Goal: Task Accomplishment & Management: Manage account settings

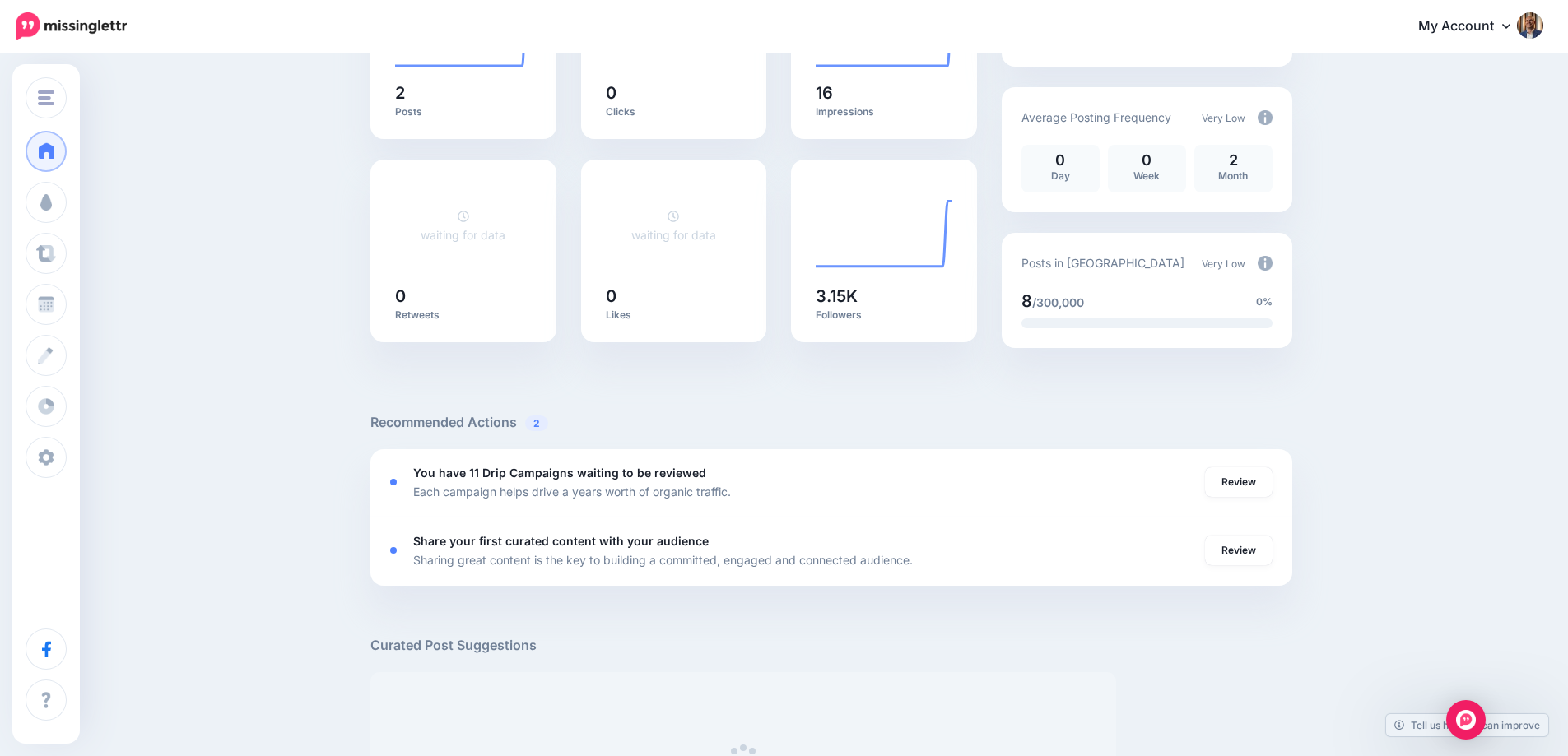
scroll to position [329, 0]
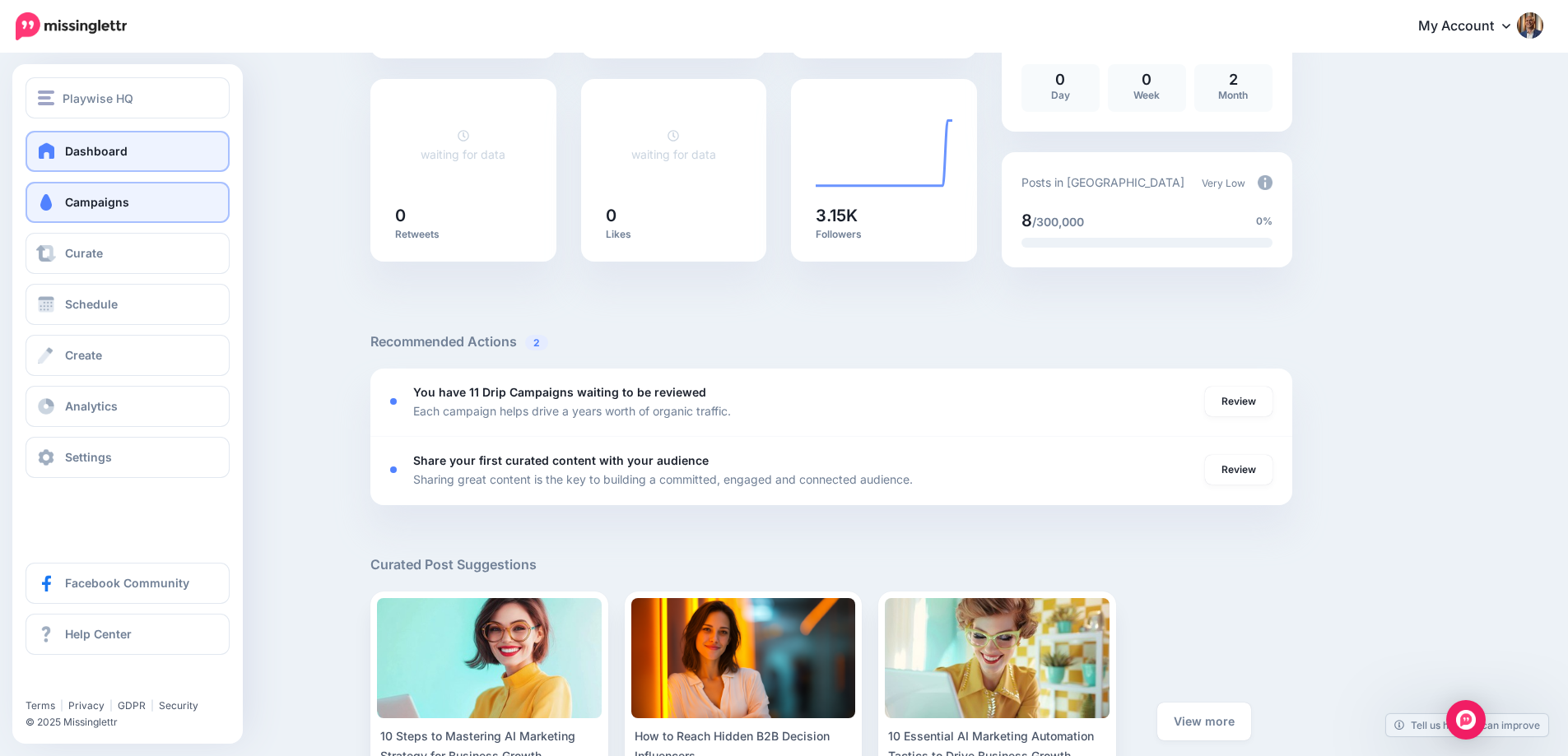
click at [72, 198] on span "Campaigns" at bounding box center [97, 201] width 64 height 14
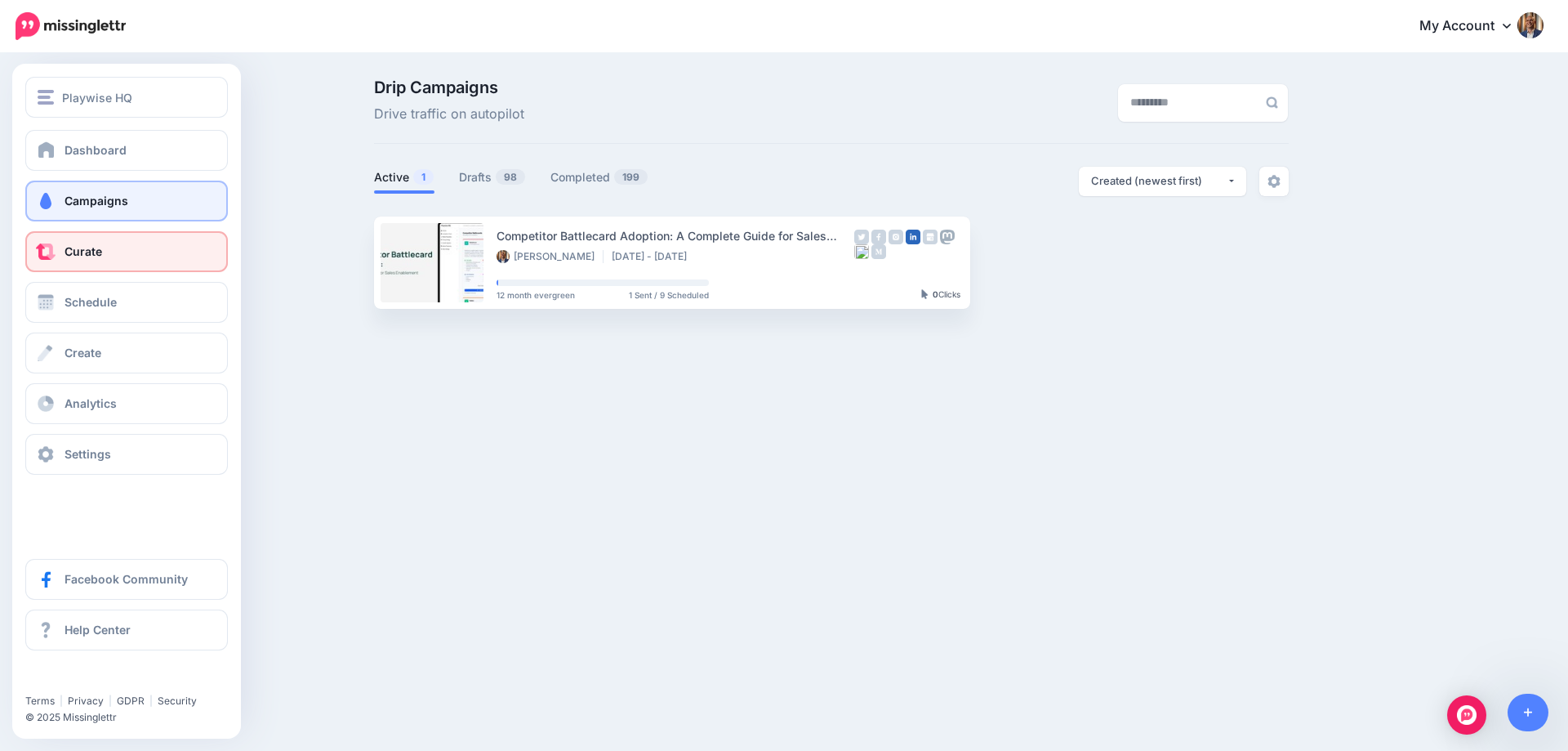
click at [97, 256] on span "Curate" at bounding box center [83, 251] width 37 height 14
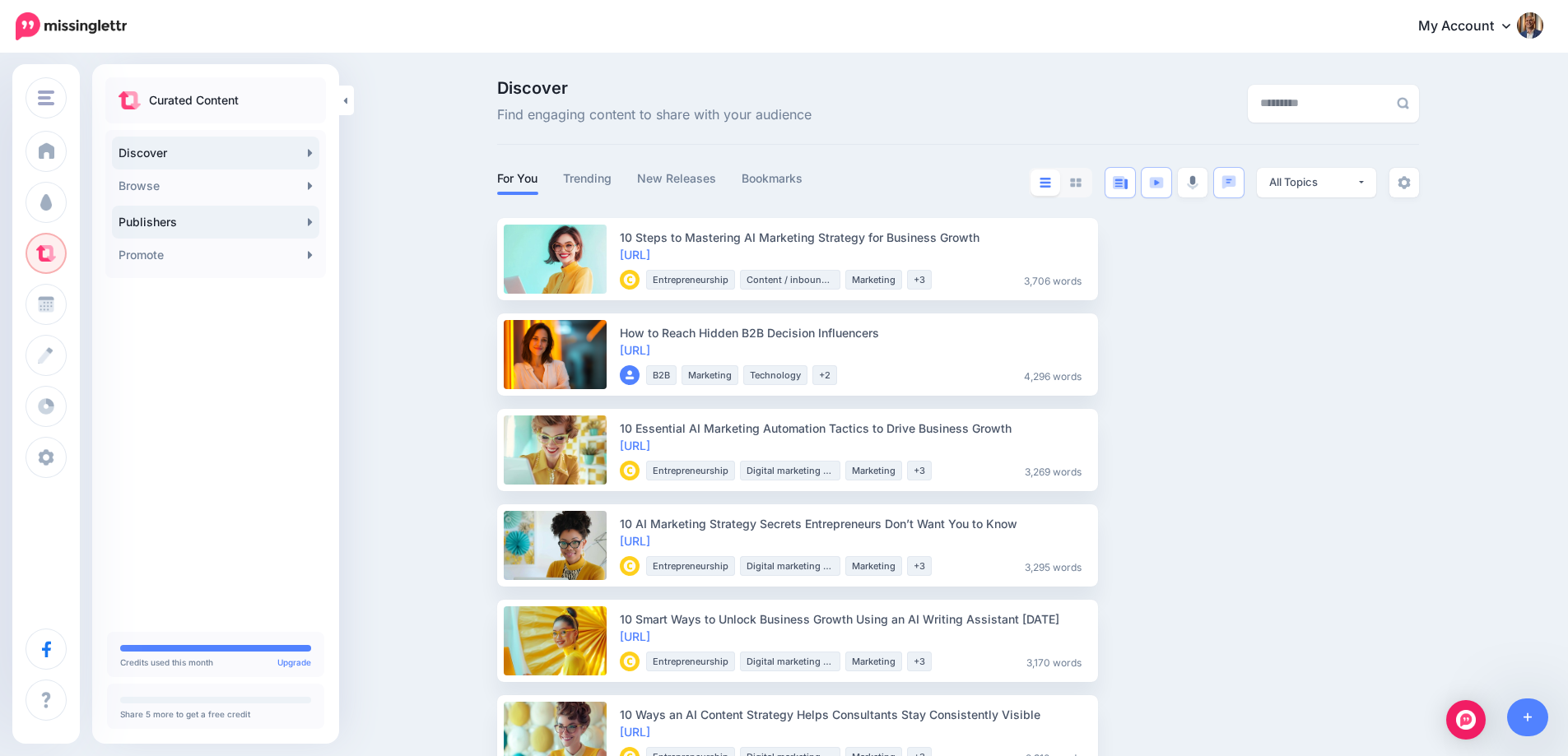
click at [212, 223] on link "Publishers" at bounding box center [215, 222] width 207 height 33
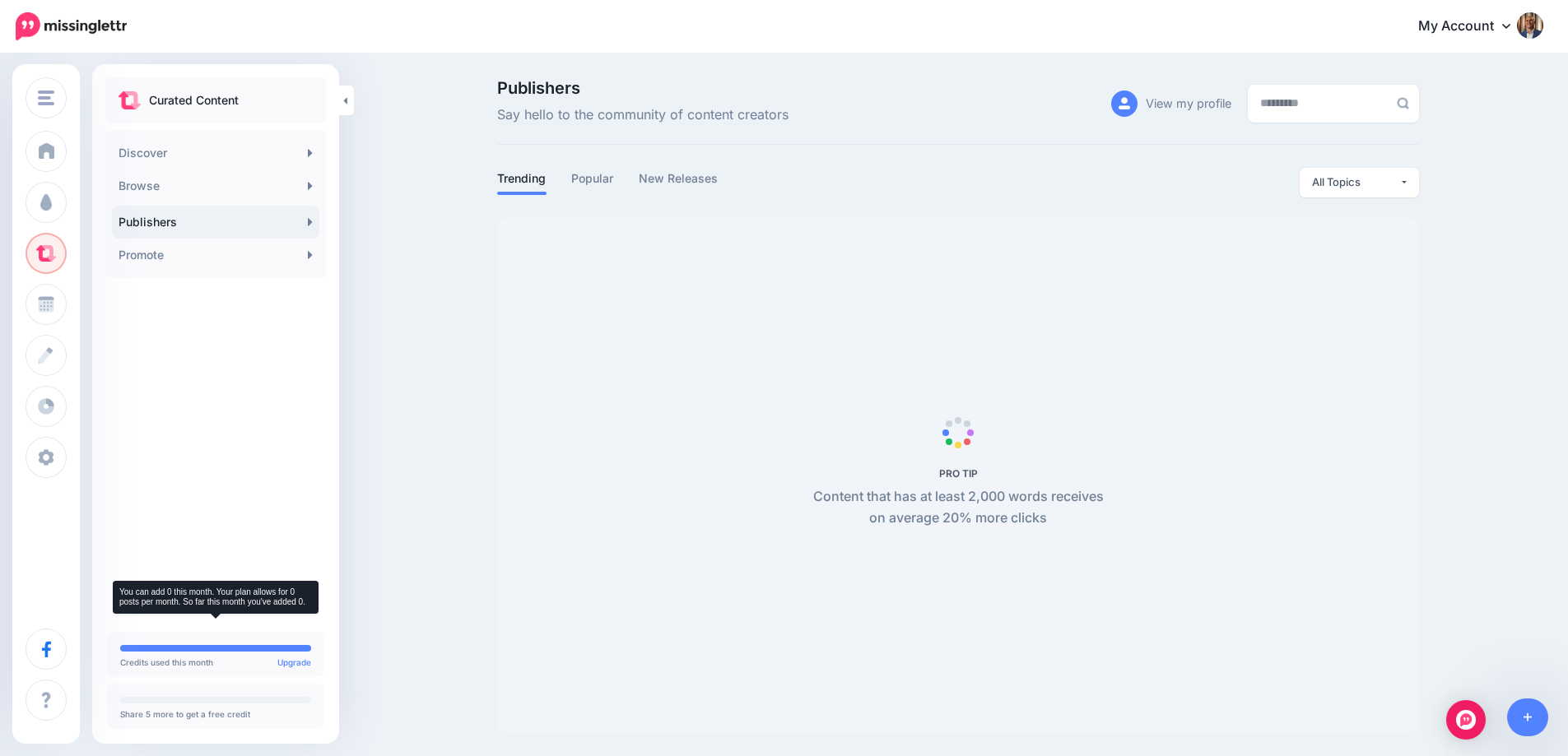
scroll to position [1, 0]
click at [281, 660] on link "Upgrade" at bounding box center [294, 663] width 34 height 10
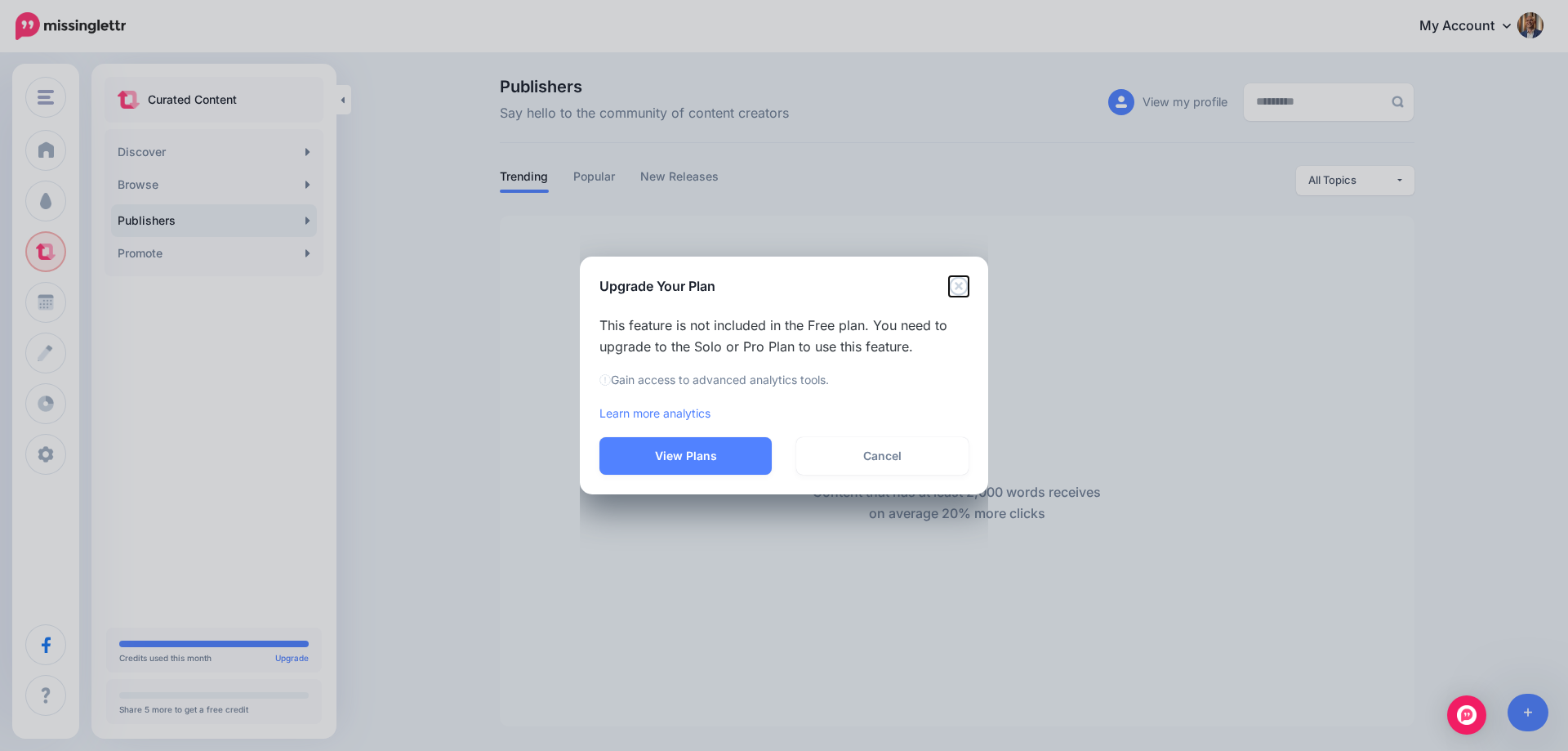
click at [965, 293] on icon "Close" at bounding box center [958, 286] width 19 height 19
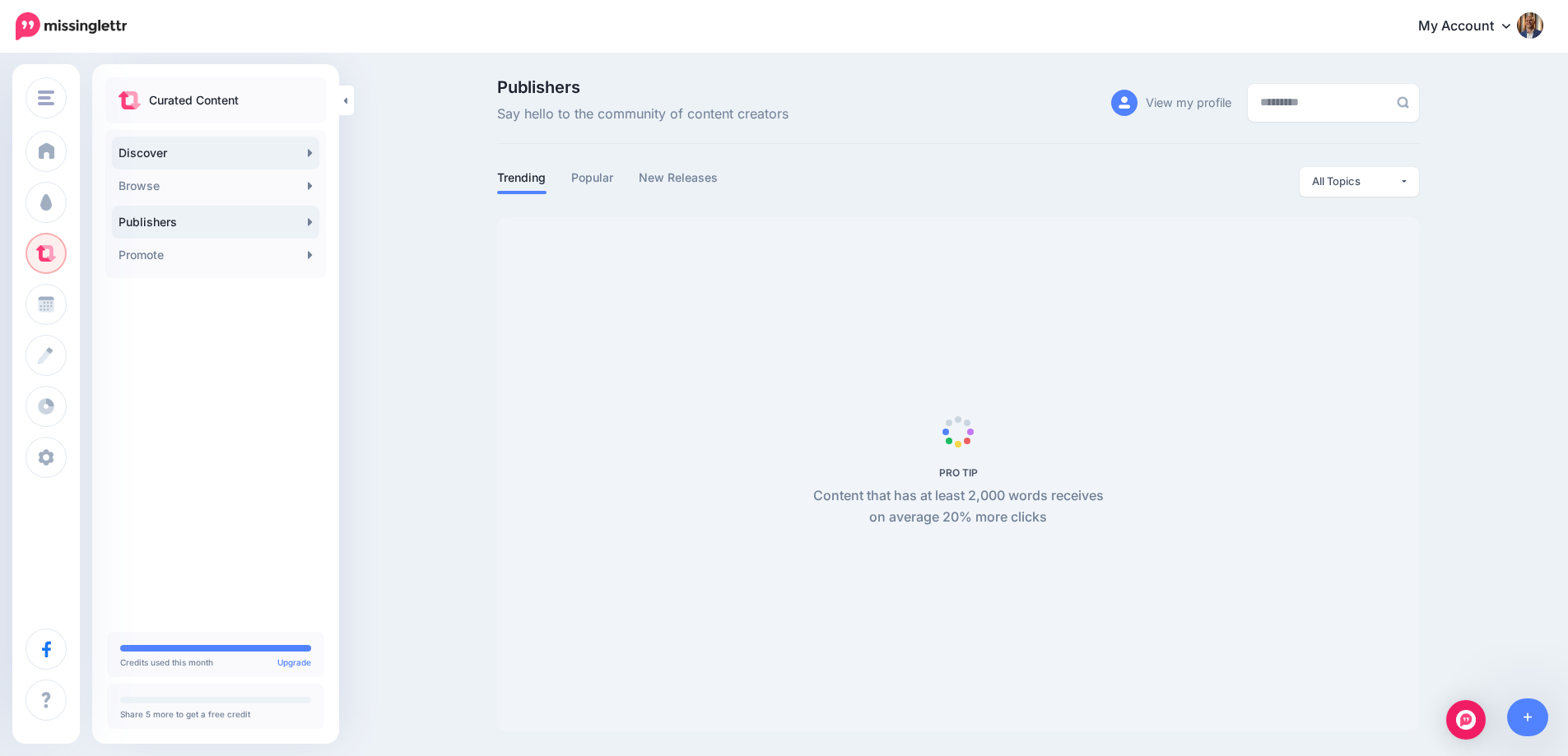
click at [179, 157] on link "Discover" at bounding box center [215, 153] width 207 height 33
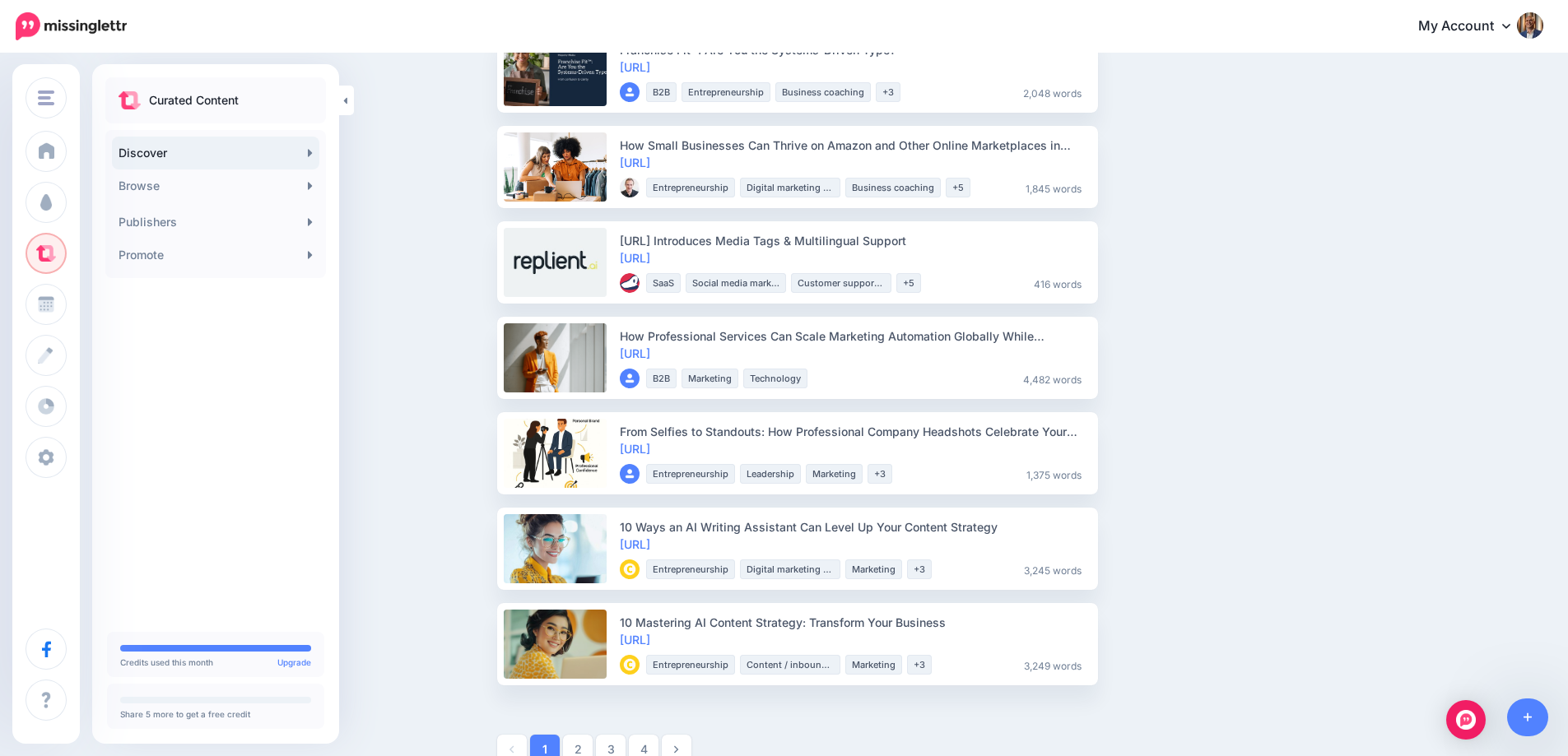
scroll to position [1843, 0]
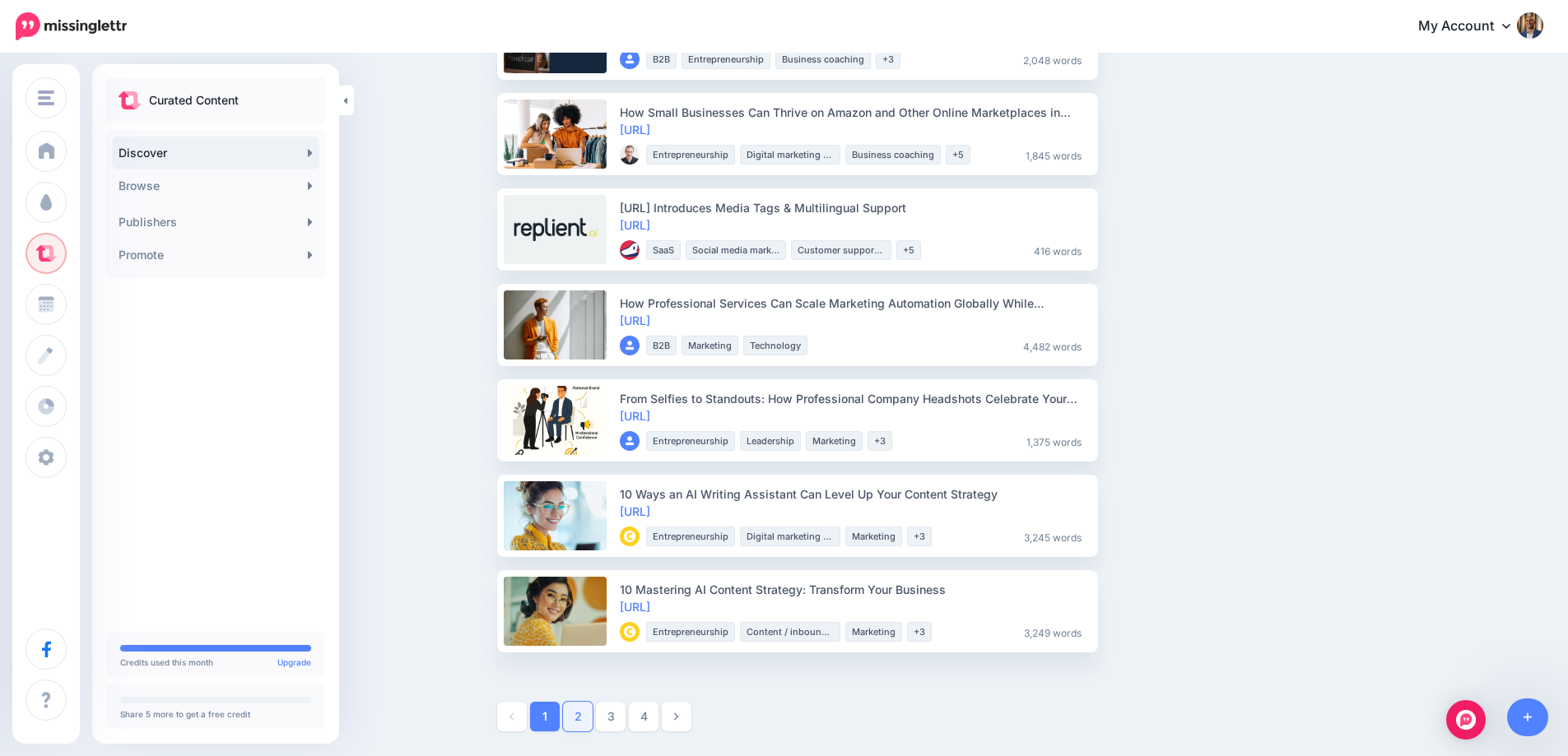
click at [586, 714] on link "2" at bounding box center [578, 717] width 30 height 30
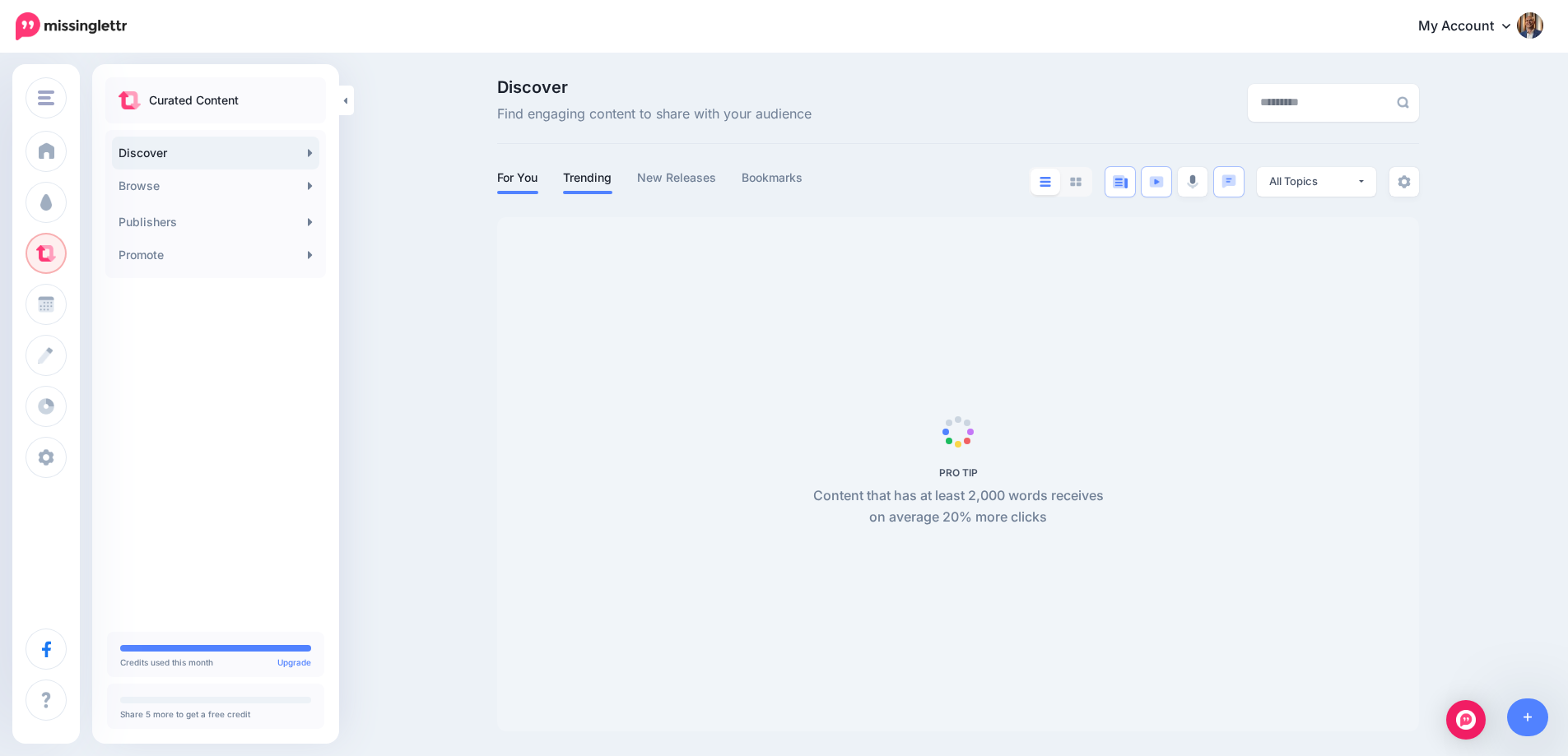
click at [604, 190] on li "Trending" at bounding box center [587, 181] width 49 height 27
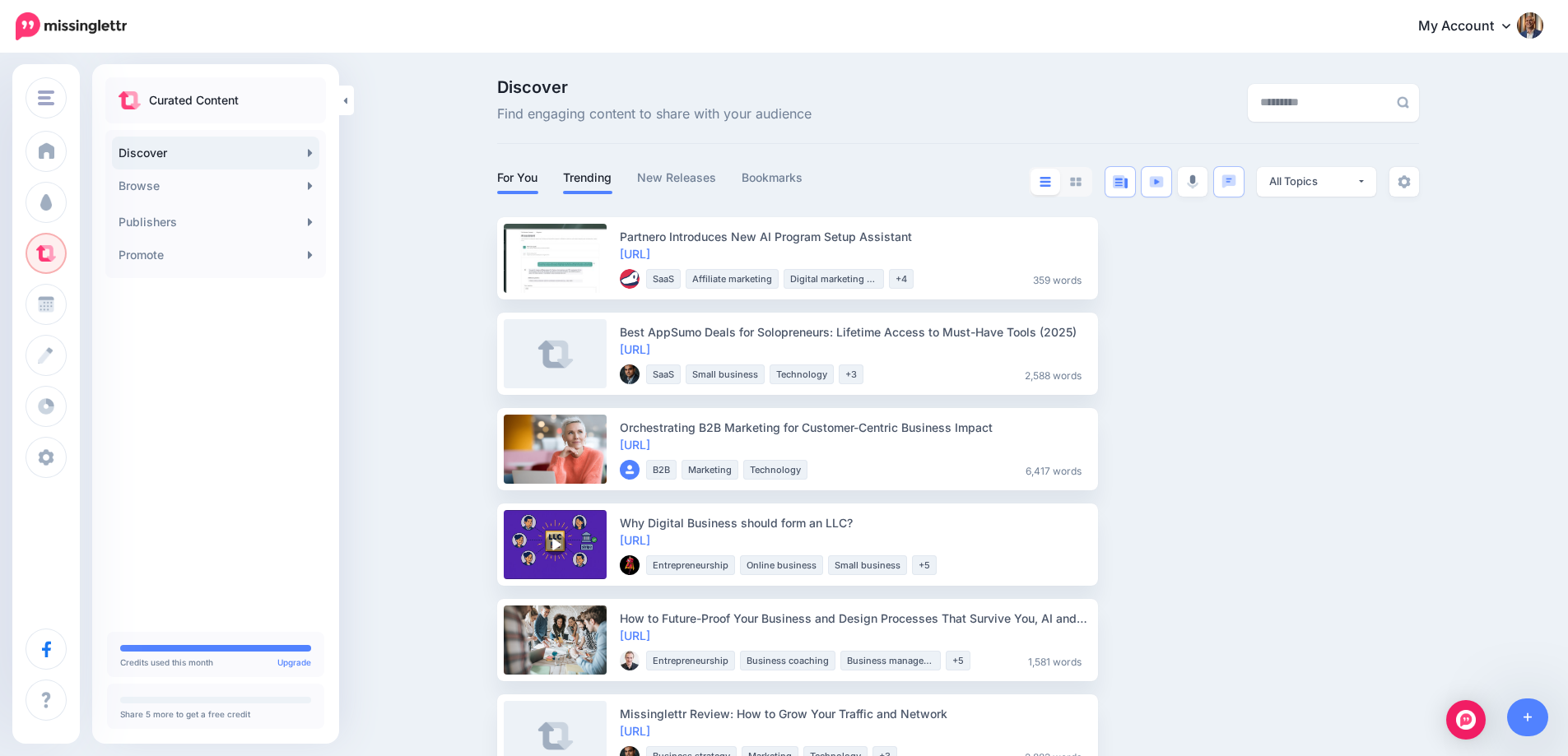
click at [594, 187] on li "Trending" at bounding box center [587, 181] width 49 height 27
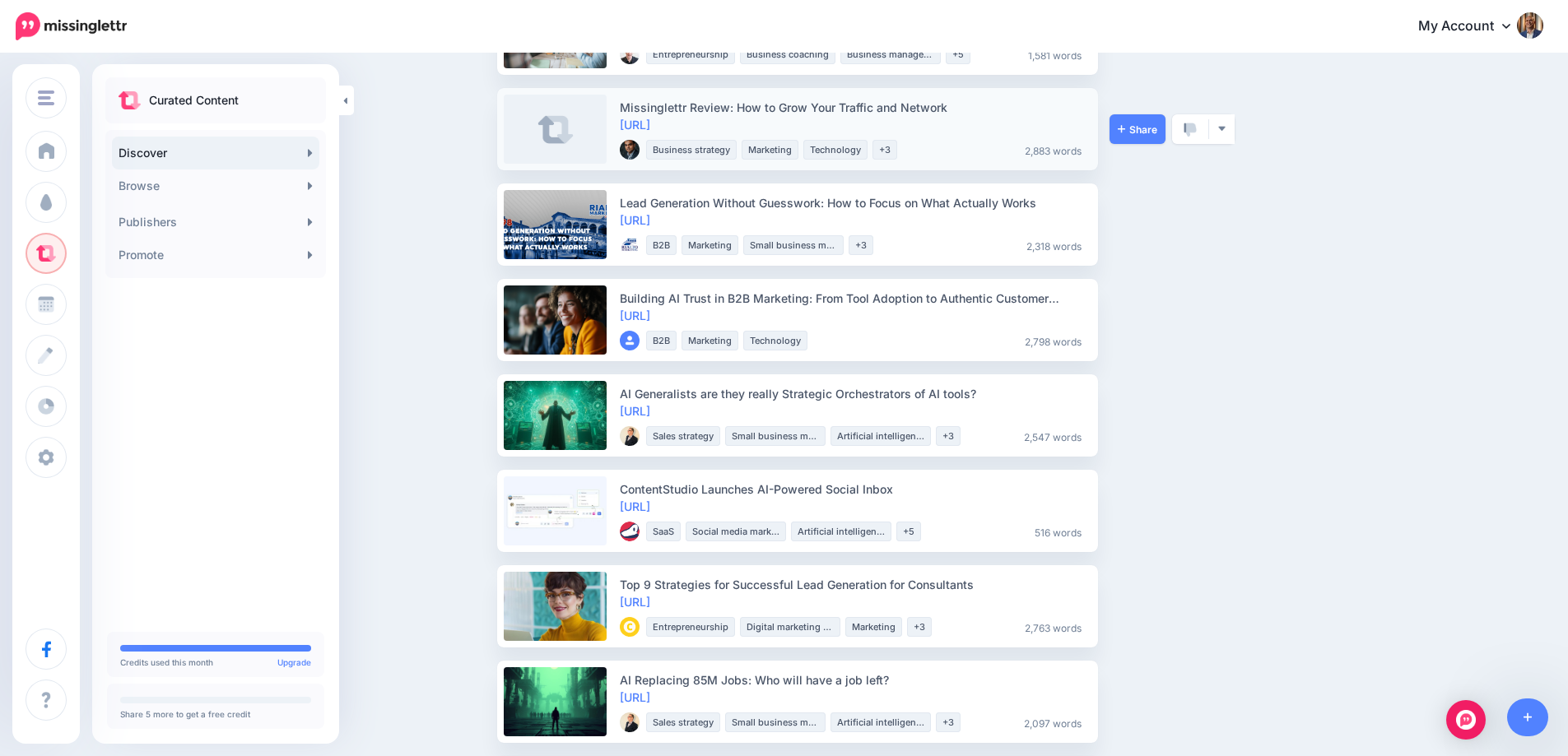
scroll to position [495, 0]
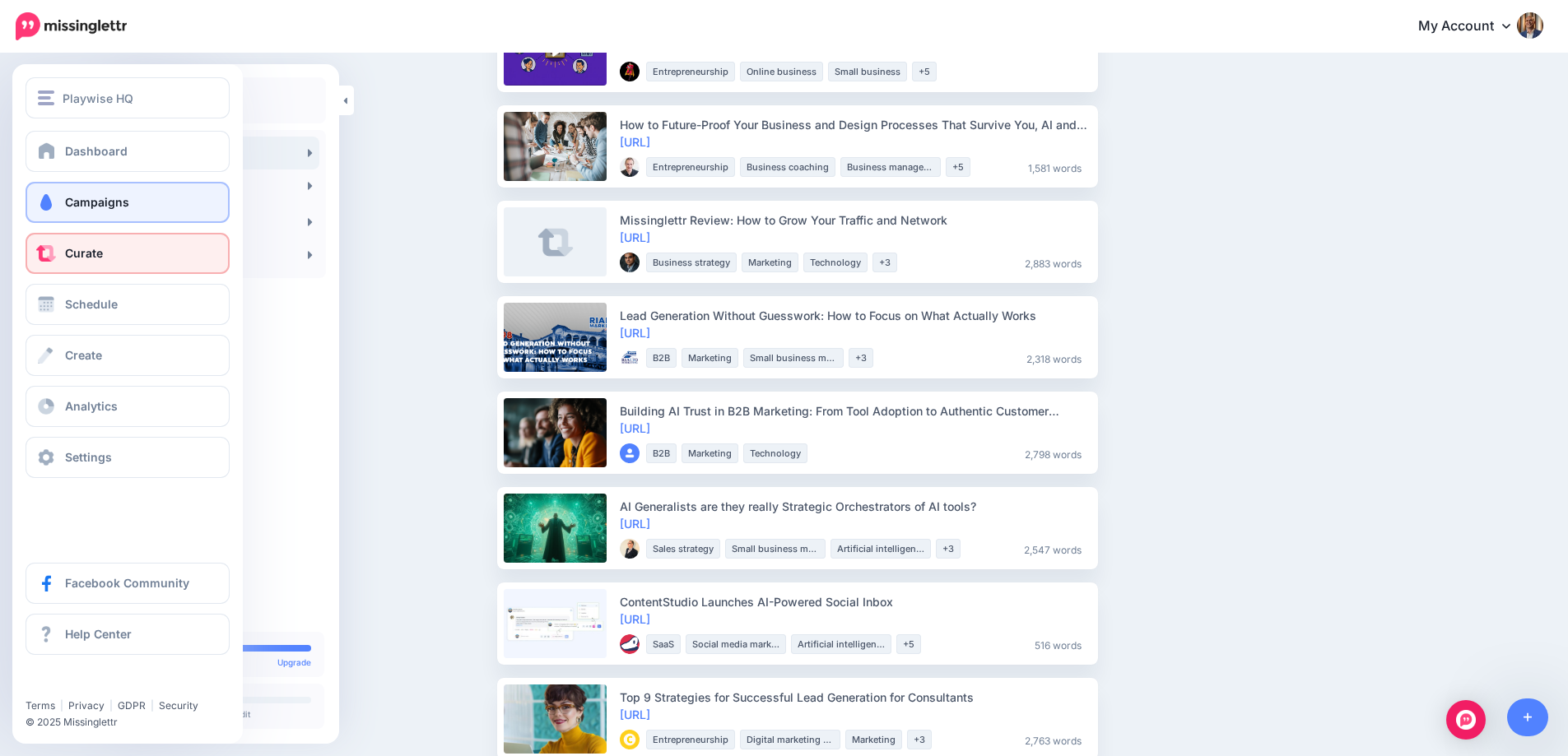
click at [75, 201] on span "Campaigns" at bounding box center [97, 201] width 64 height 14
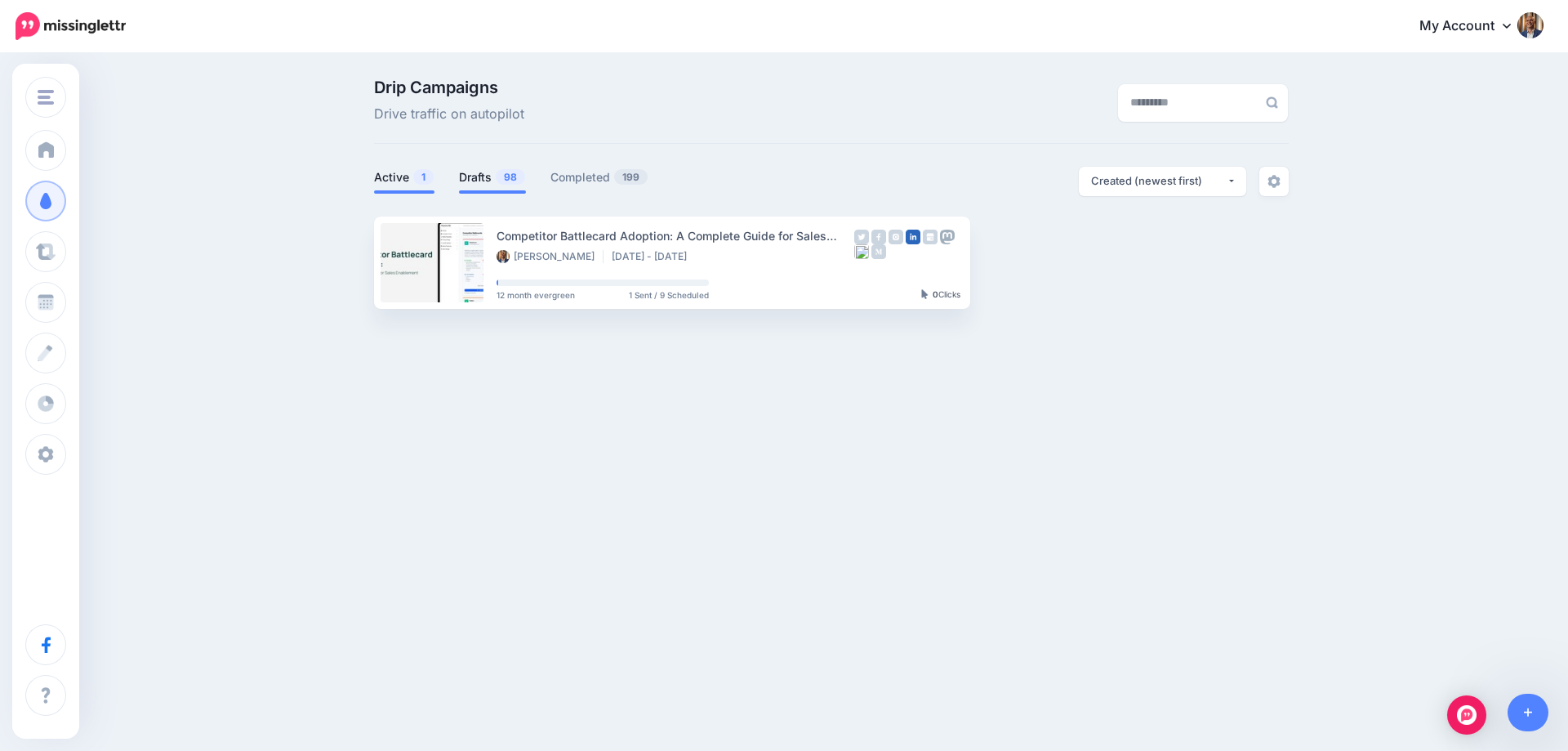
click at [467, 175] on link "Drafts 98" at bounding box center [492, 178] width 67 height 20
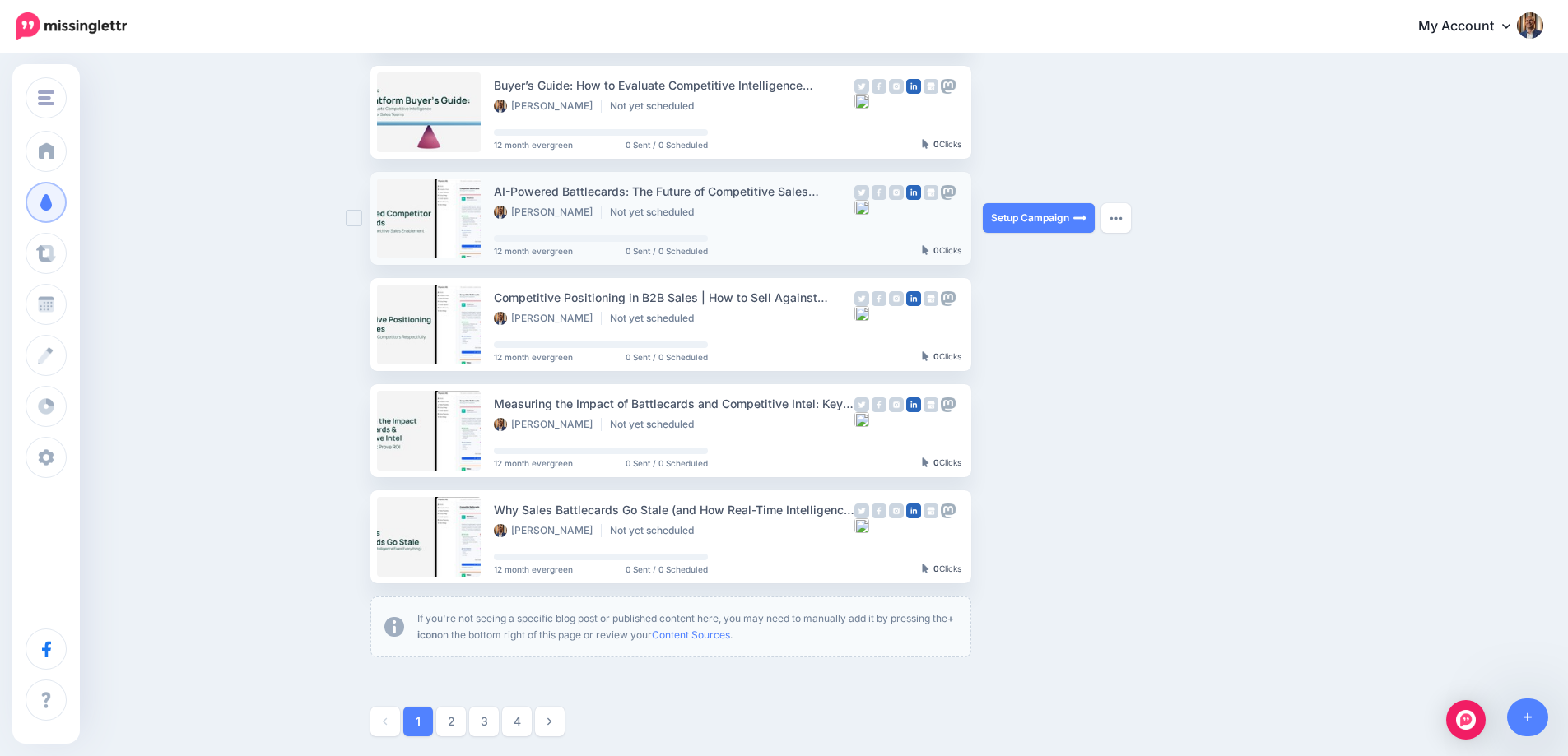
scroll to position [828, 0]
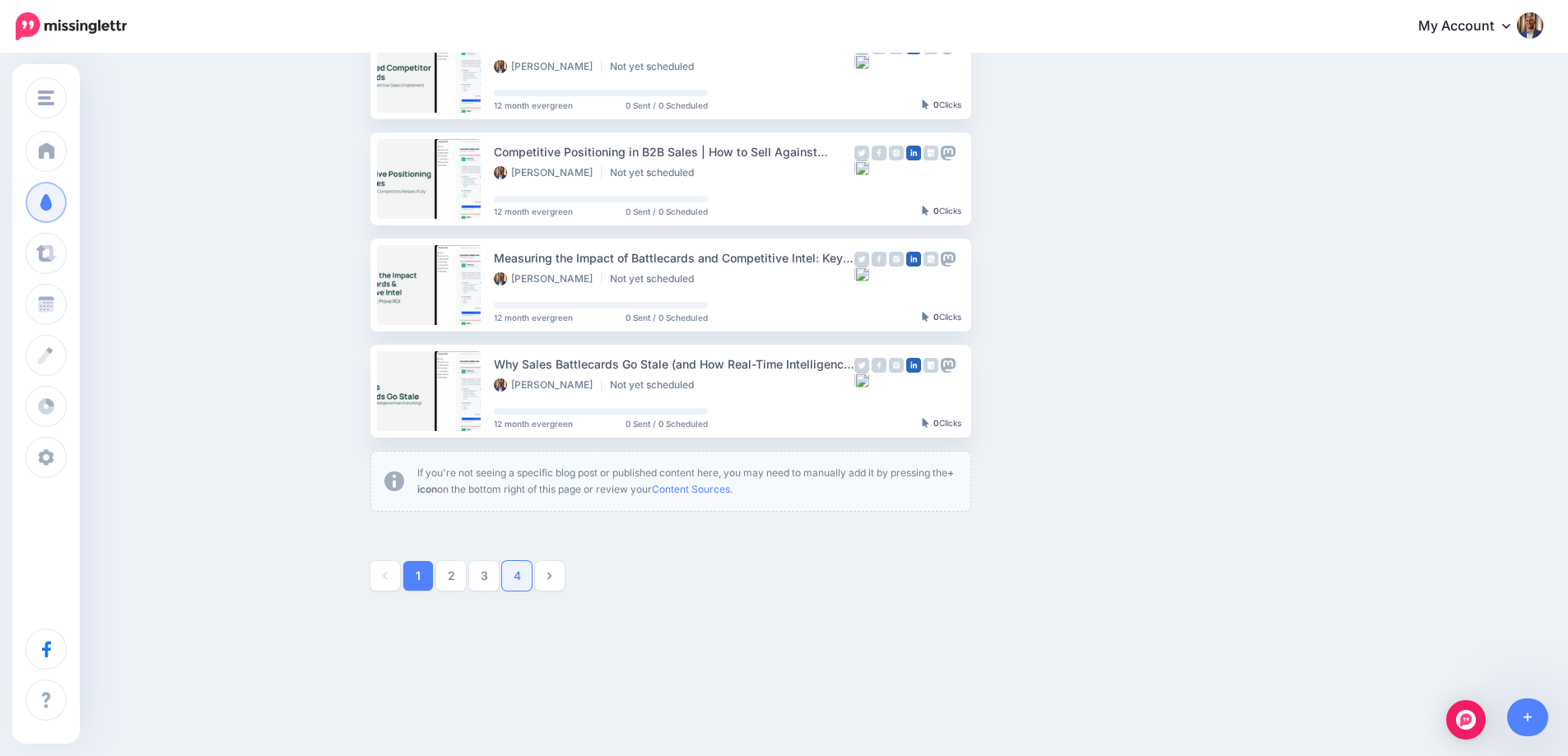
click at [524, 566] on link "4" at bounding box center [517, 576] width 30 height 30
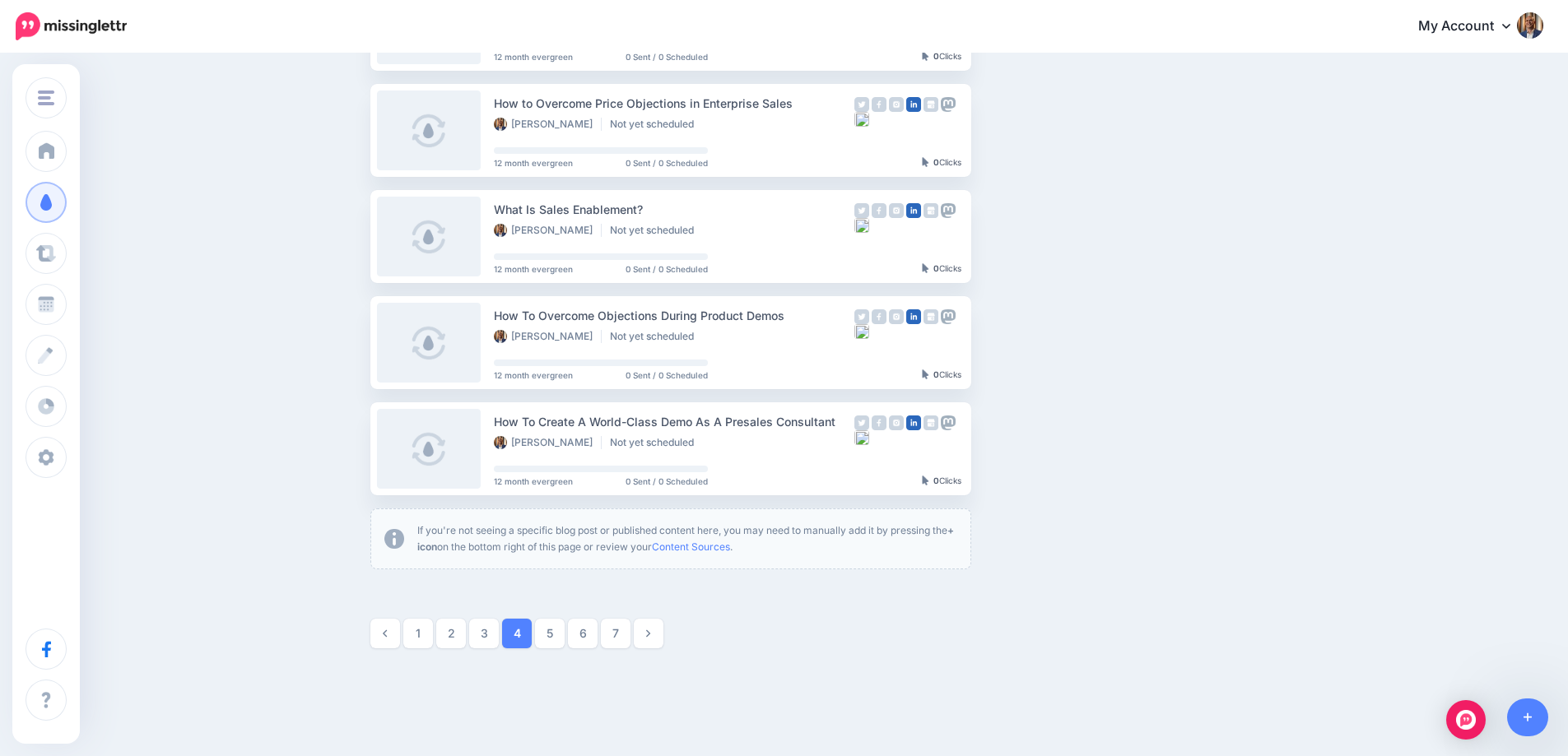
scroll to position [800, 0]
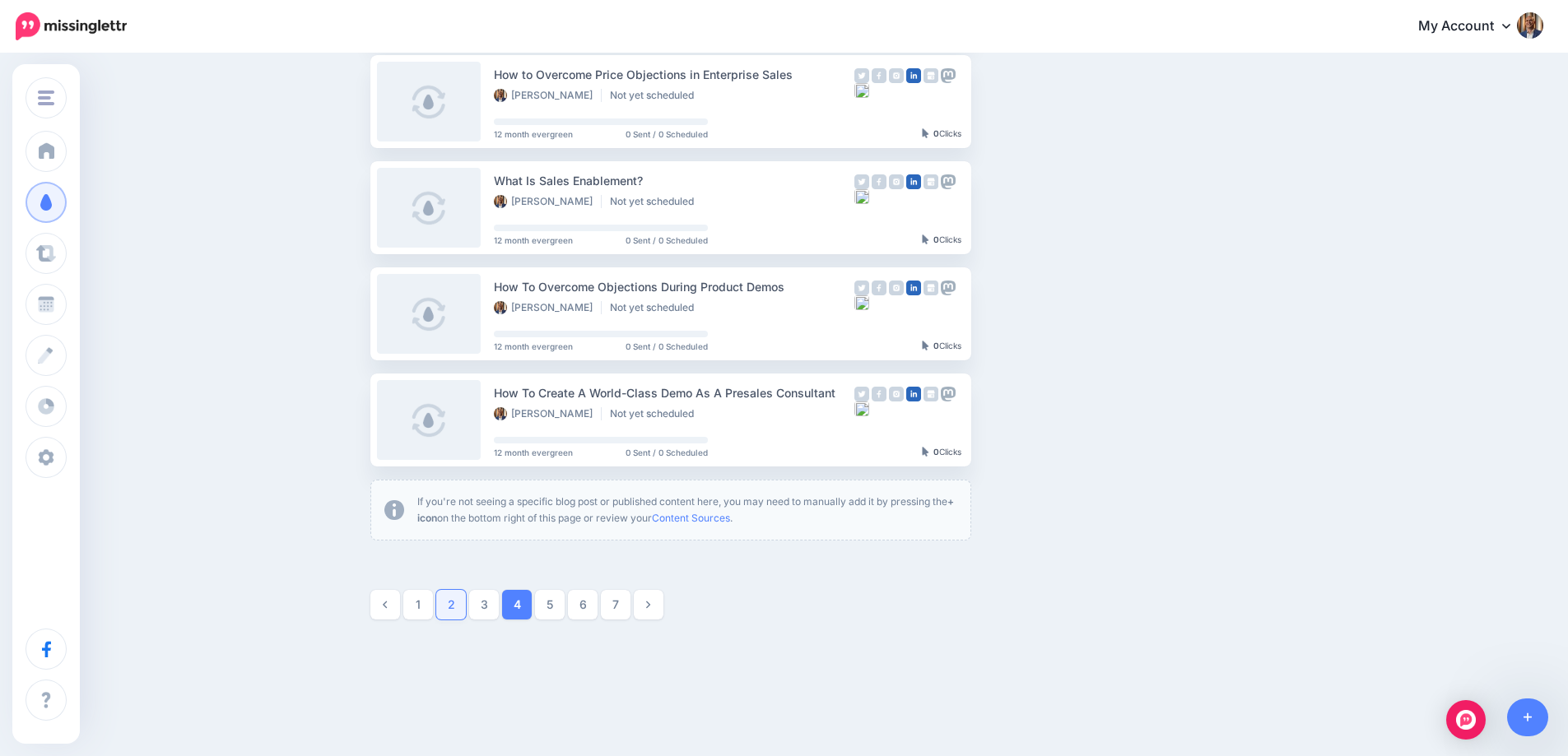
click at [459, 609] on link "2" at bounding box center [451, 605] width 30 height 30
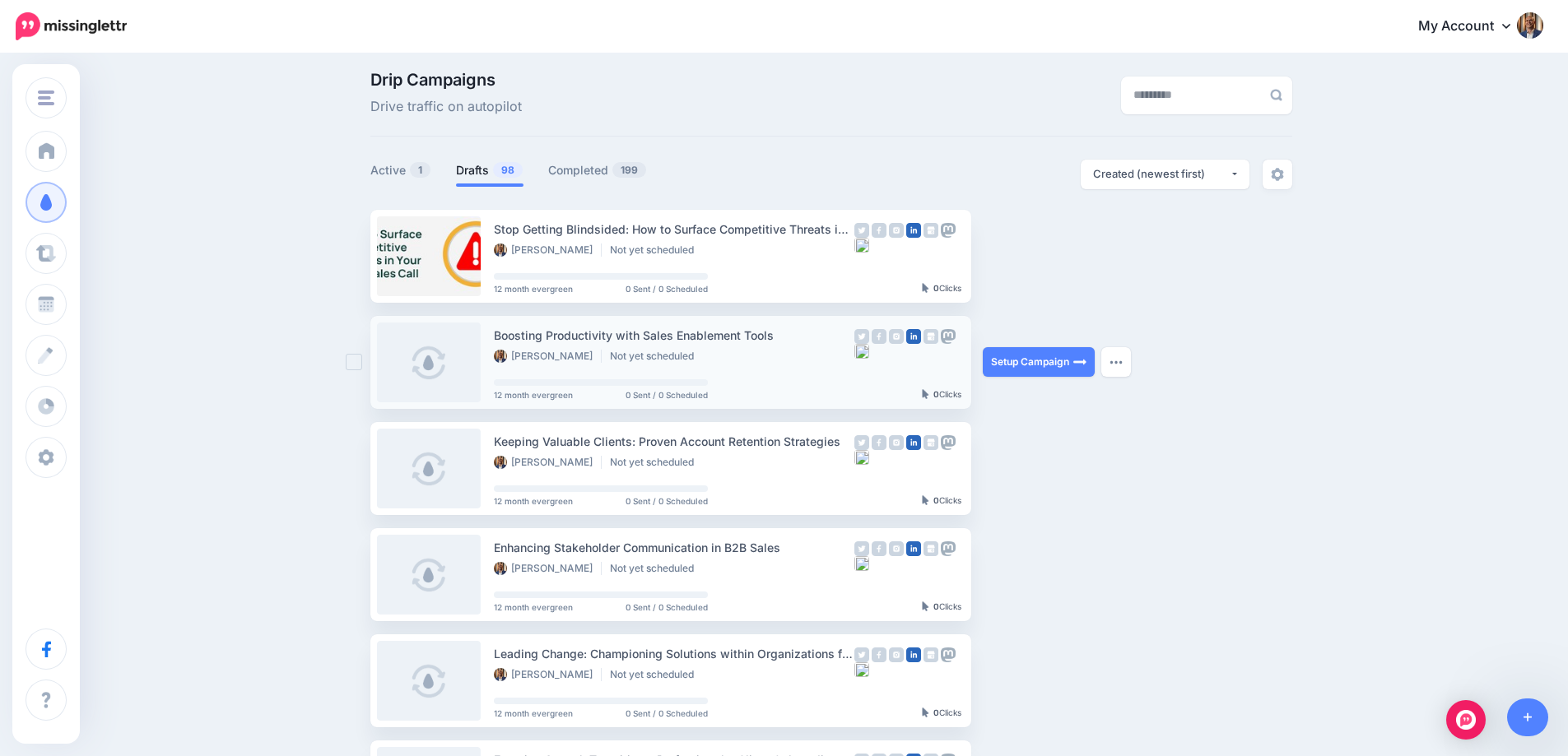
scroll to position [0, 0]
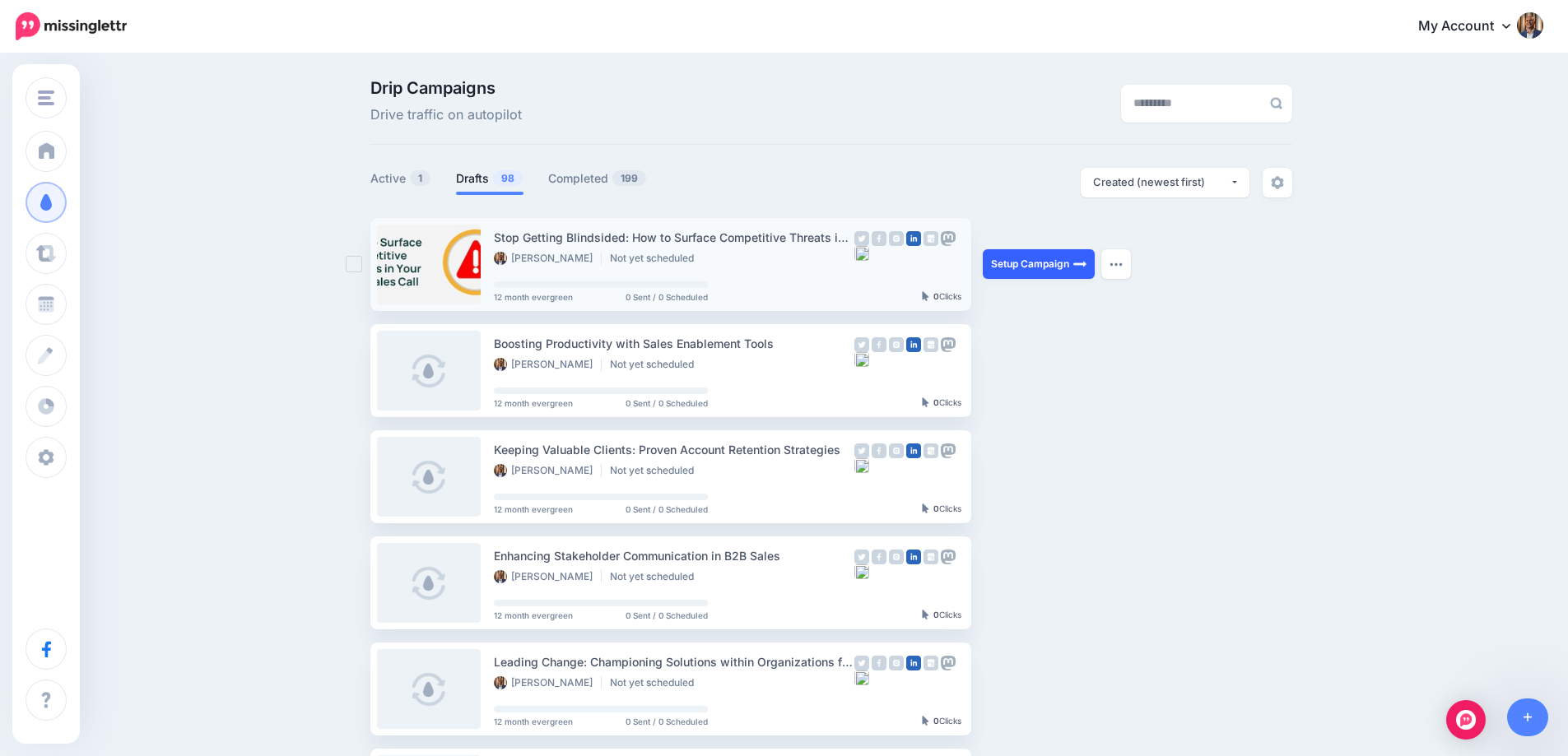
click at [1028, 269] on link "Setup Campaign" at bounding box center [1038, 264] width 112 height 30
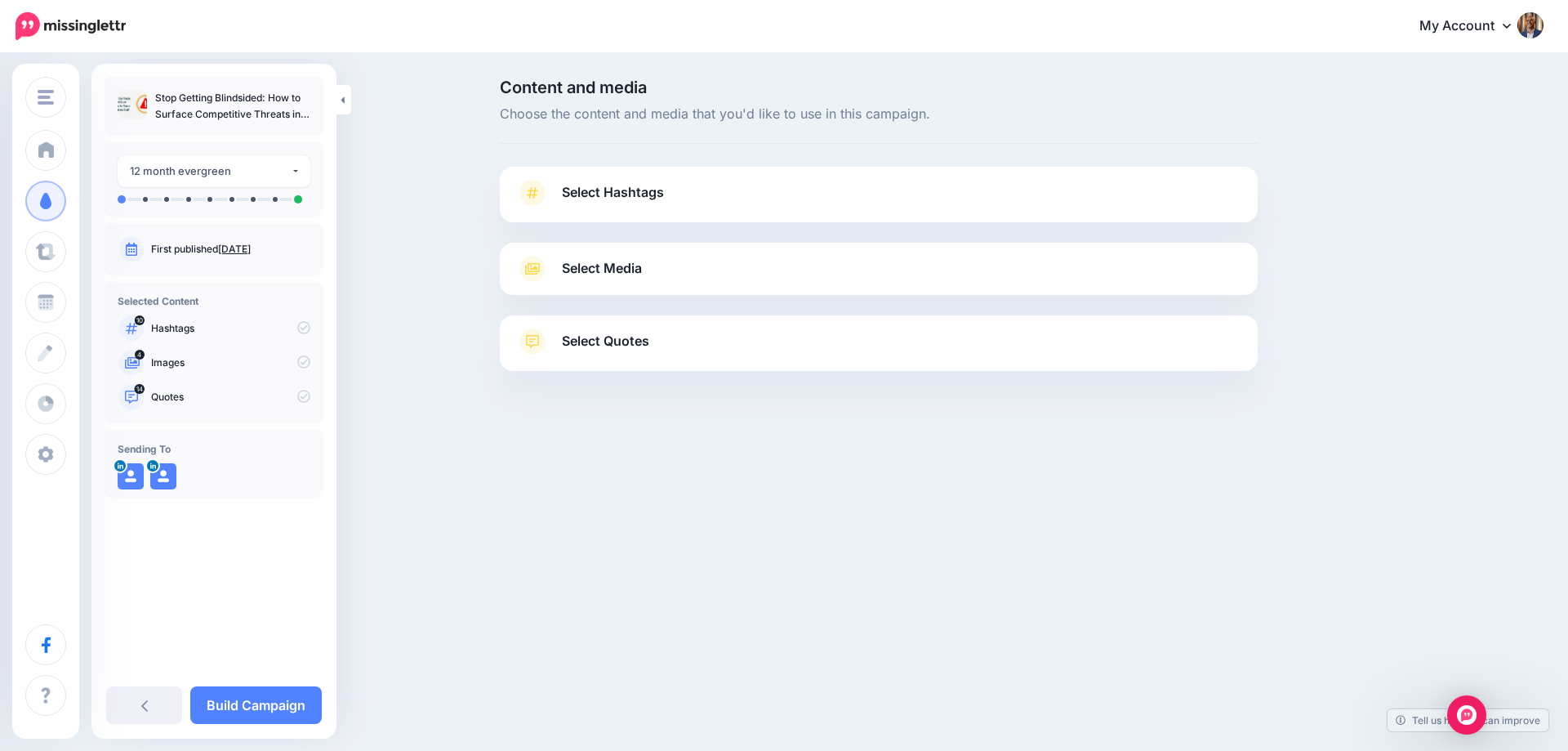
click at [637, 187] on span "Select Hashtags" at bounding box center [613, 192] width 102 height 22
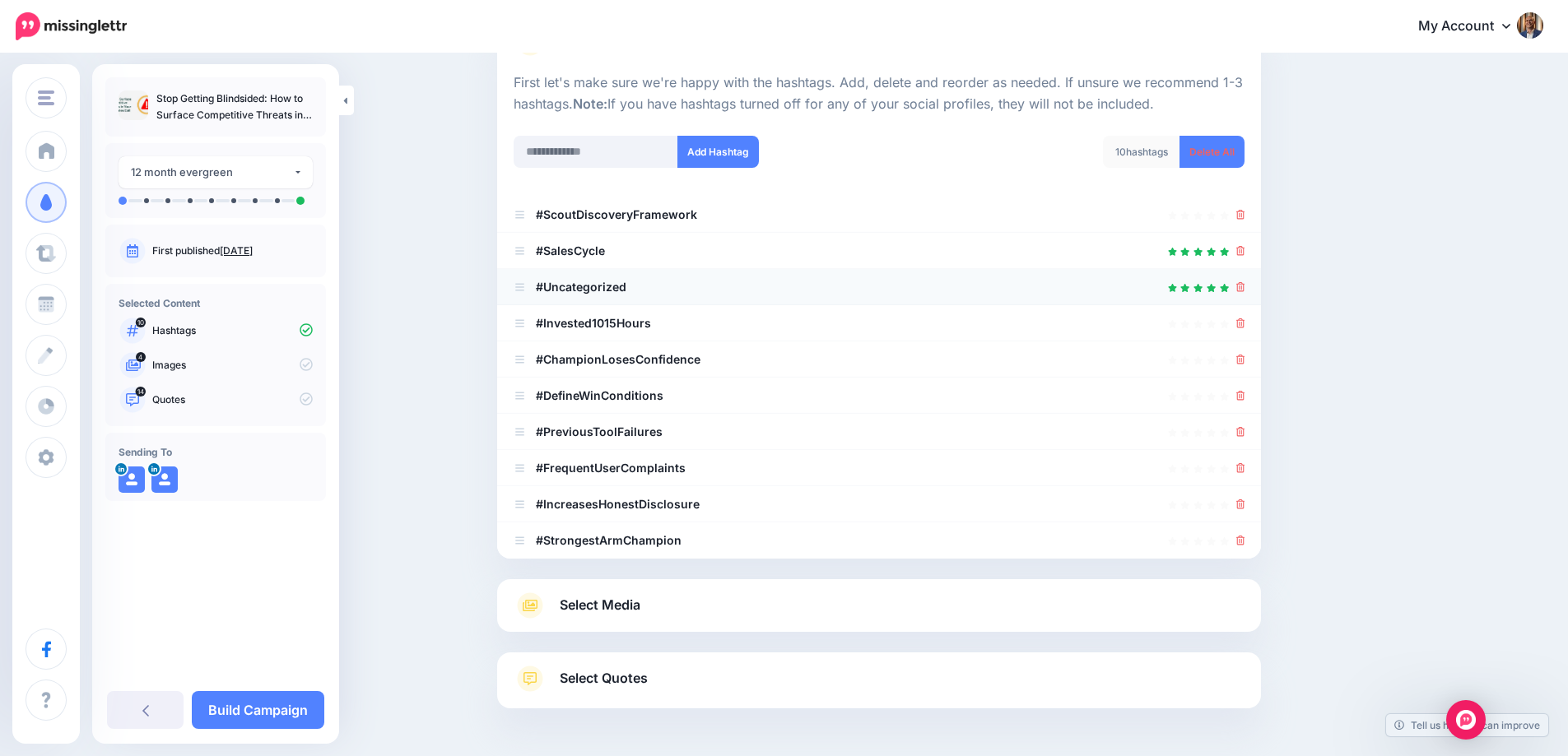
scroll to position [165, 0]
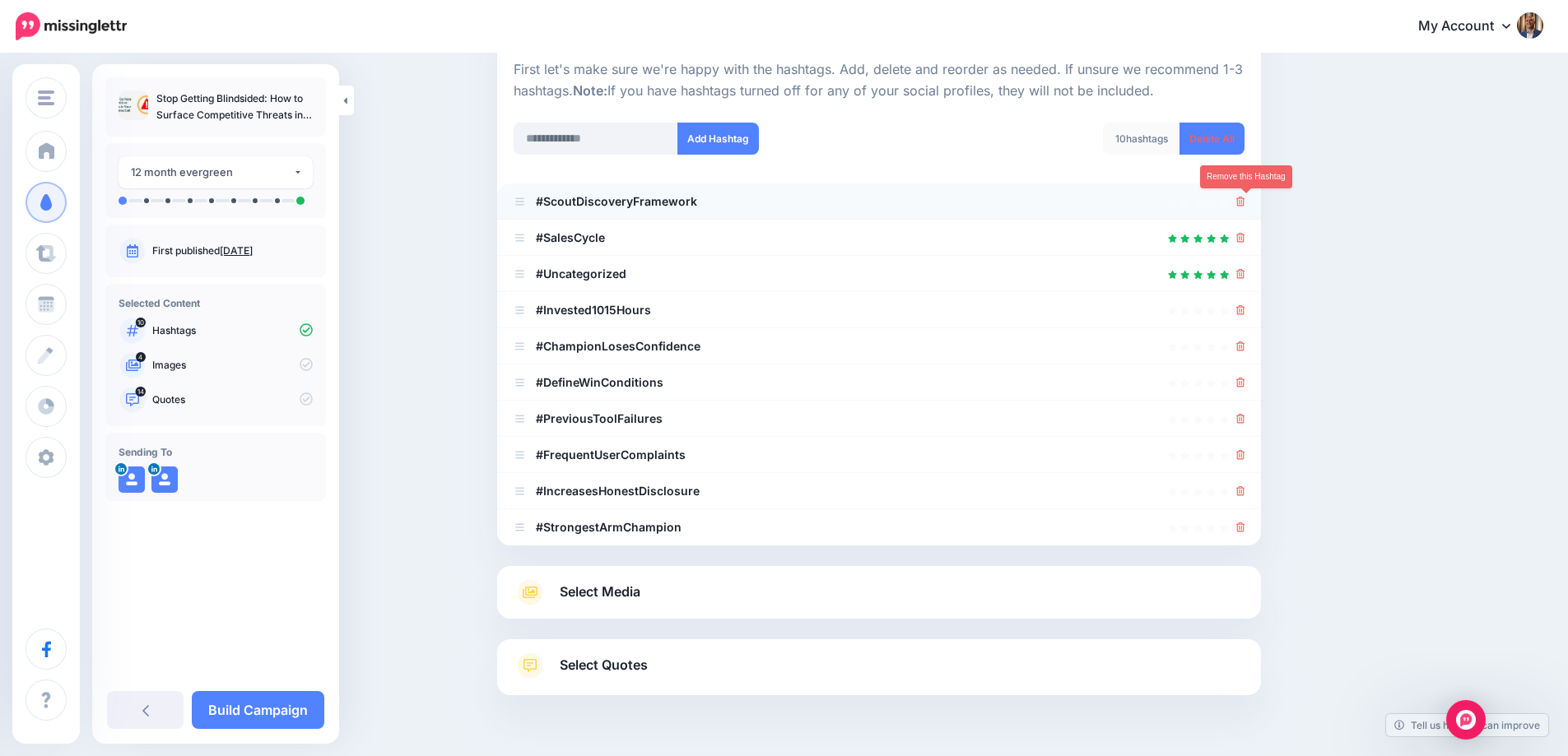
click at [1242, 202] on icon at bounding box center [1240, 201] width 9 height 10
click at [1245, 275] on icon at bounding box center [1240, 274] width 9 height 10
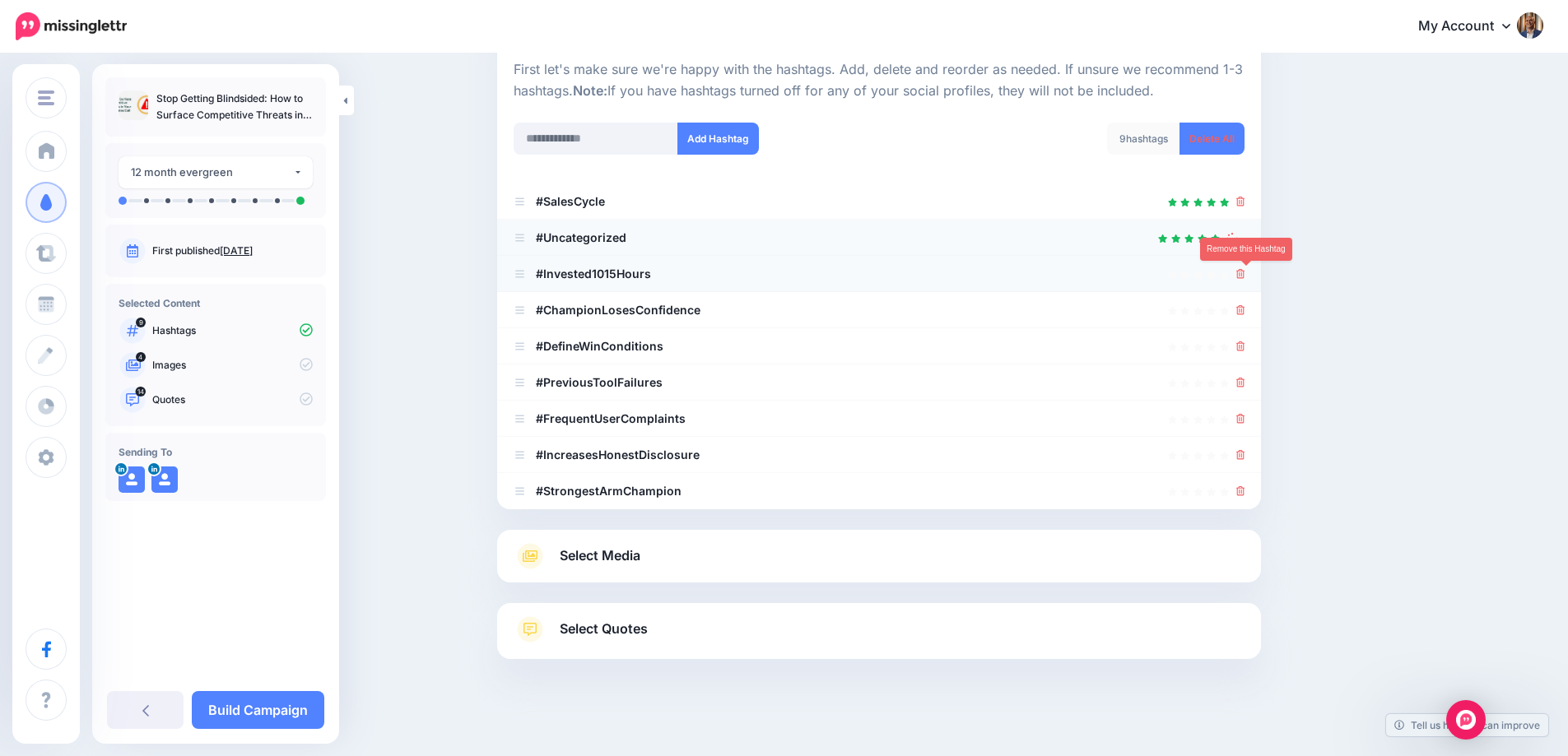
click at [1245, 276] on icon at bounding box center [1240, 274] width 9 height 10
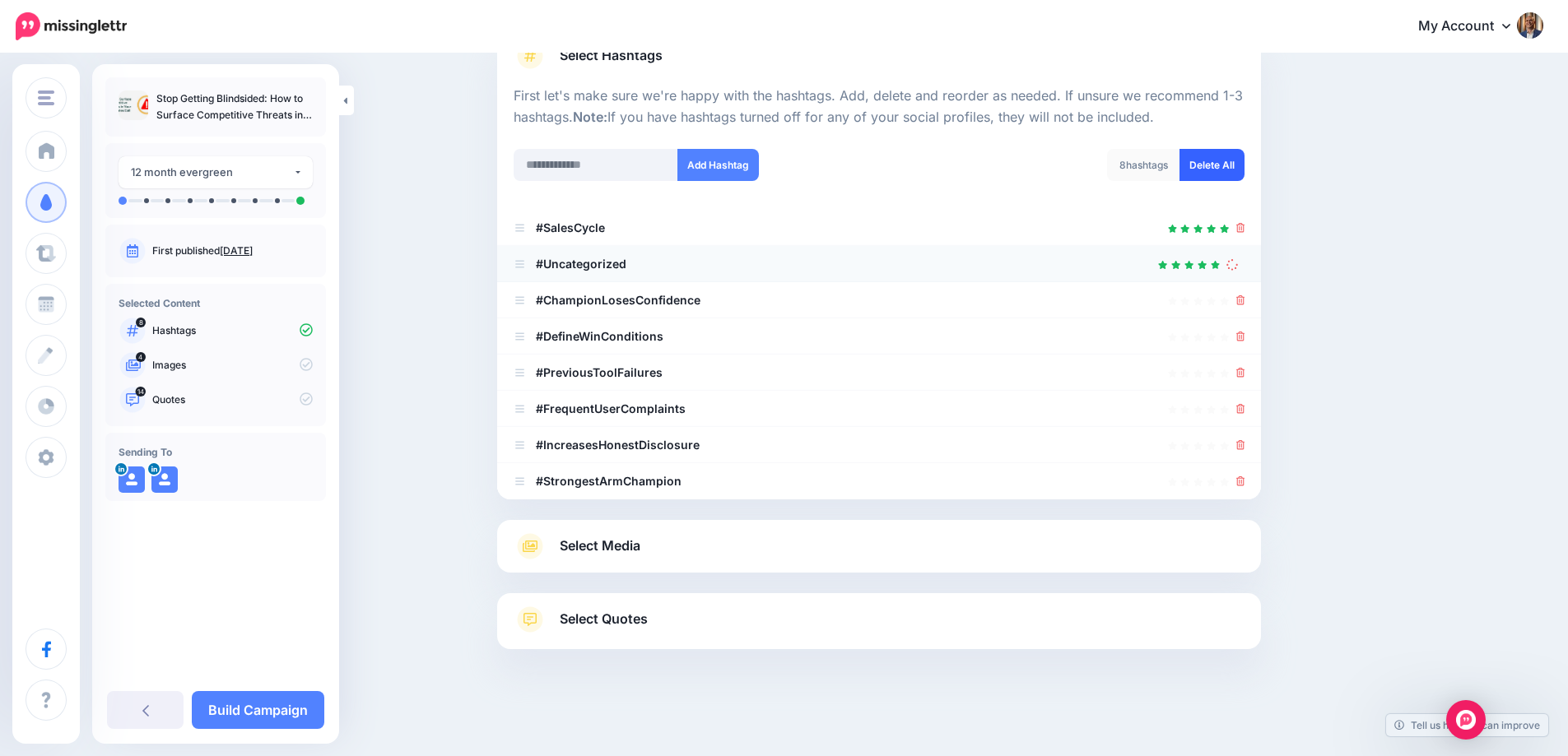
click at [1230, 167] on link "Delete All" at bounding box center [1212, 165] width 65 height 32
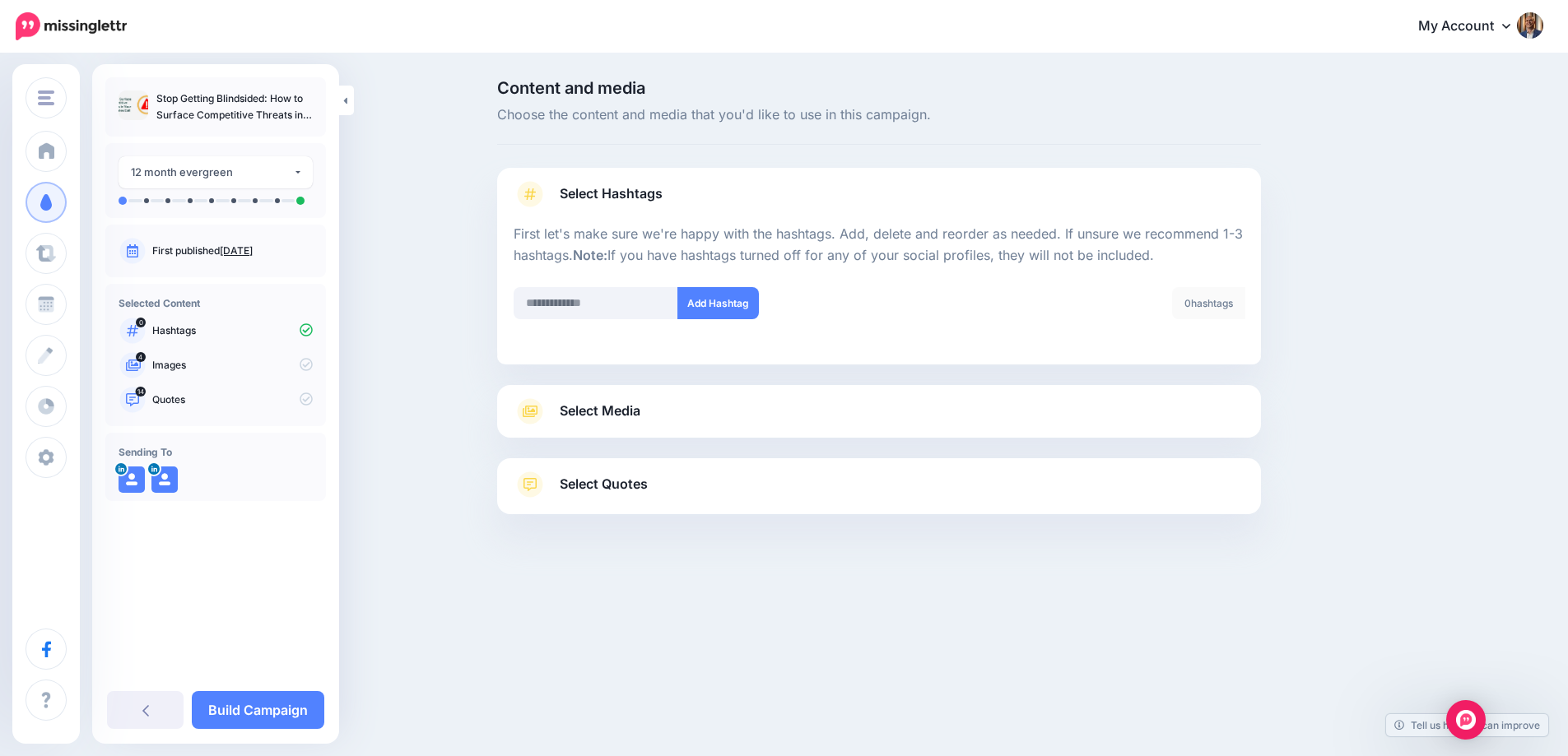
scroll to position [0, 0]
click at [808, 411] on link "Select Media" at bounding box center [886, 411] width 731 height 27
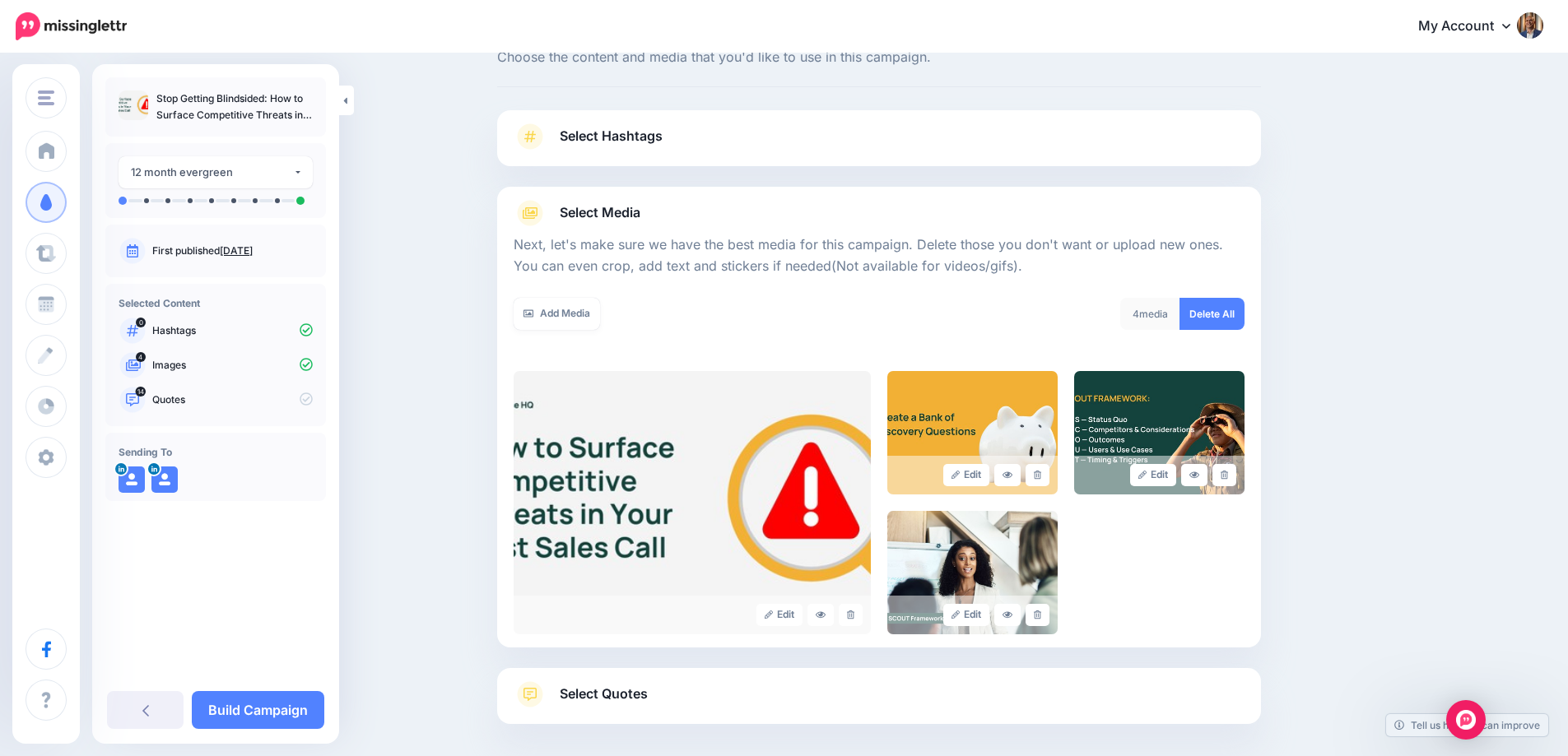
scroll to position [132, 0]
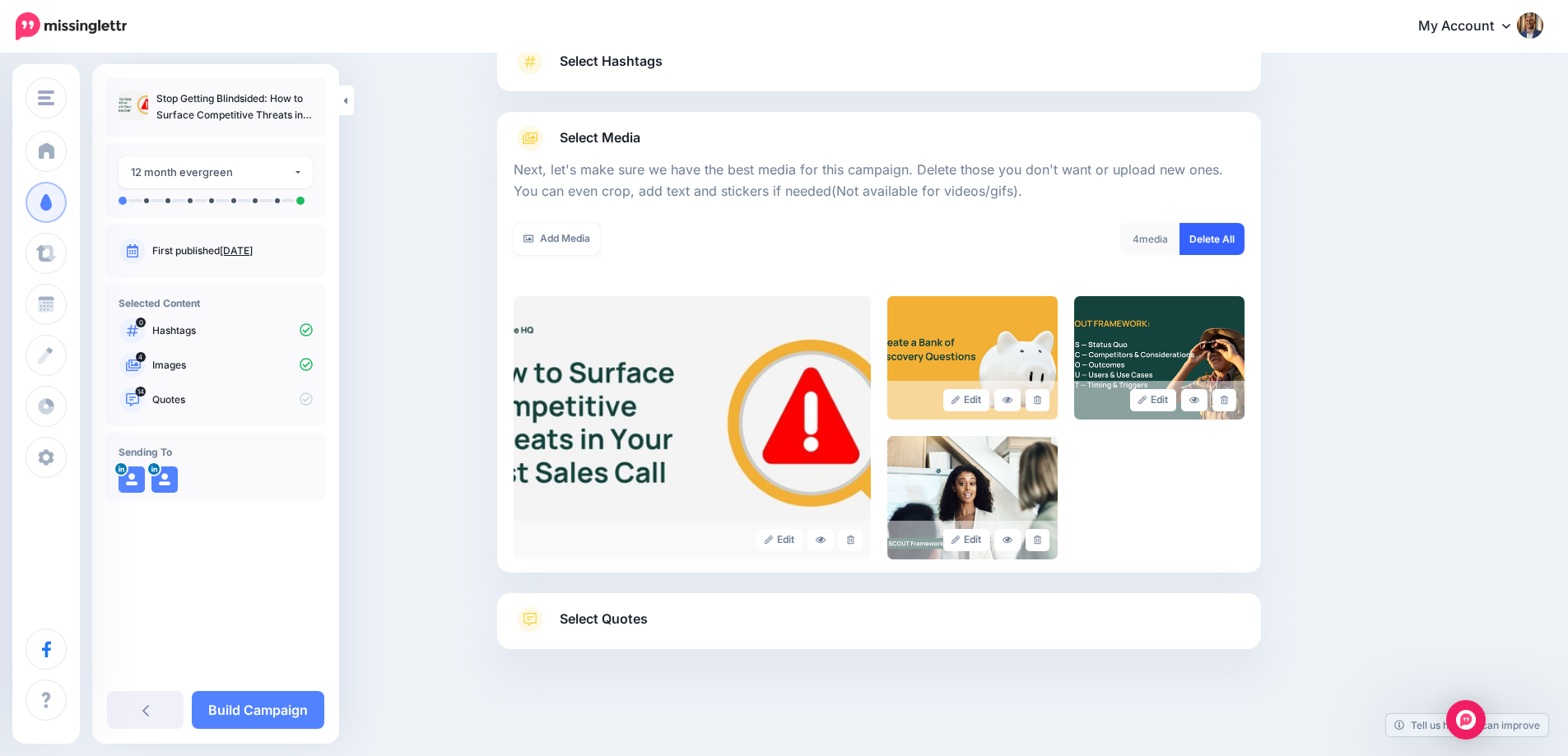
click at [1212, 246] on link "Delete All" at bounding box center [1212, 239] width 65 height 32
click at [946, 580] on div at bounding box center [879, 583] width 764 height 21
click at [944, 611] on link "Select Quotes" at bounding box center [879, 627] width 731 height 42
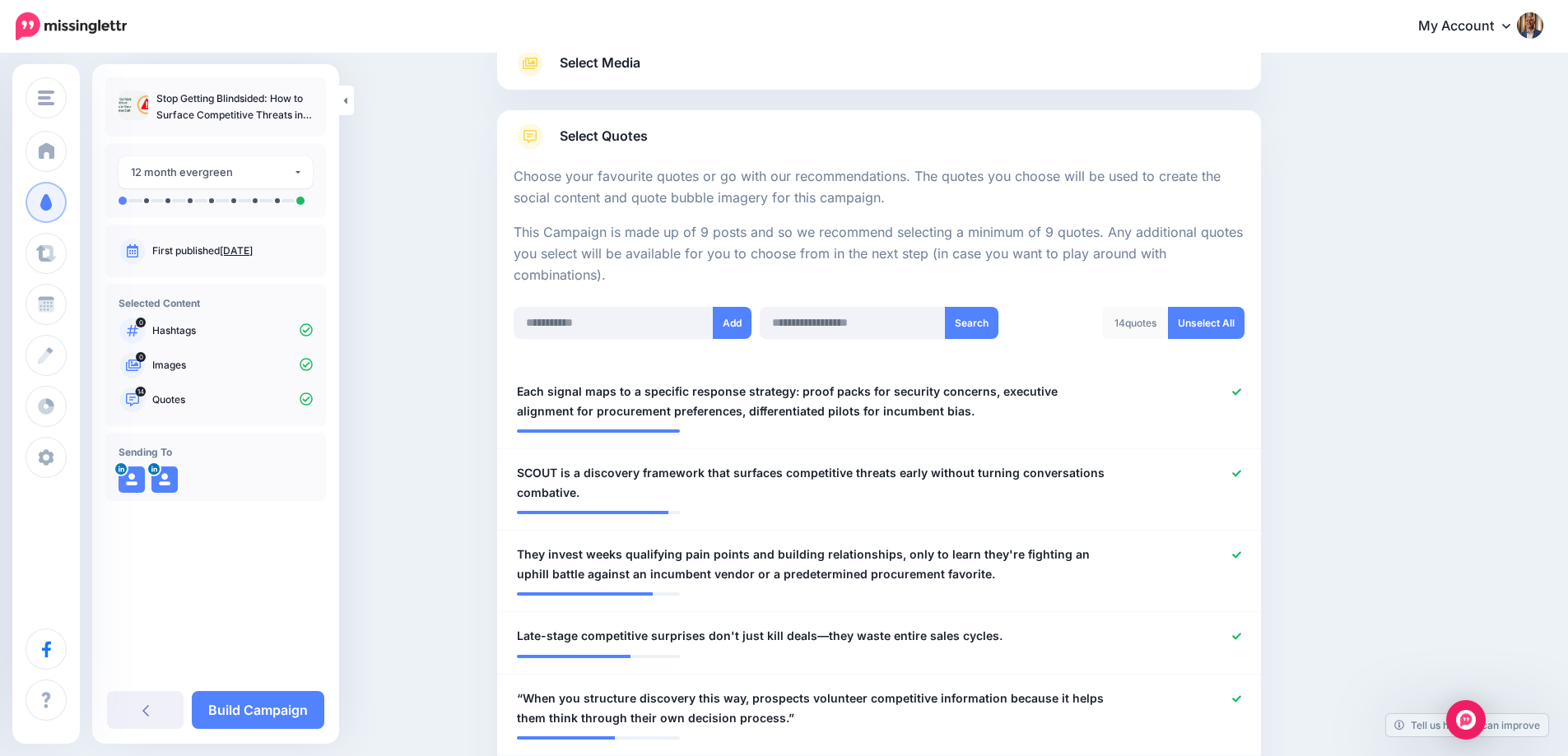
scroll to position [184, 0]
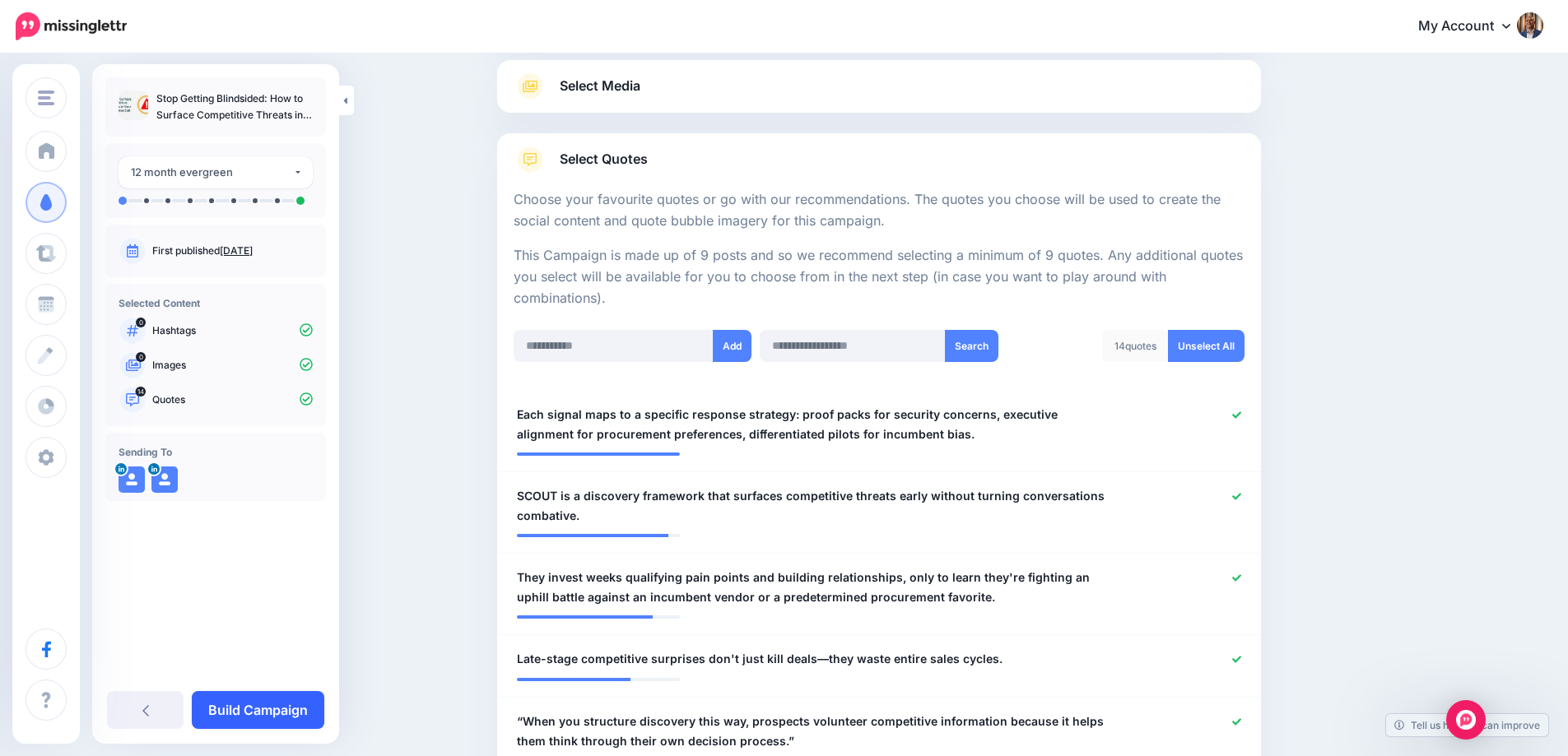
click at [301, 714] on link "Build Campaign" at bounding box center [257, 709] width 132 height 37
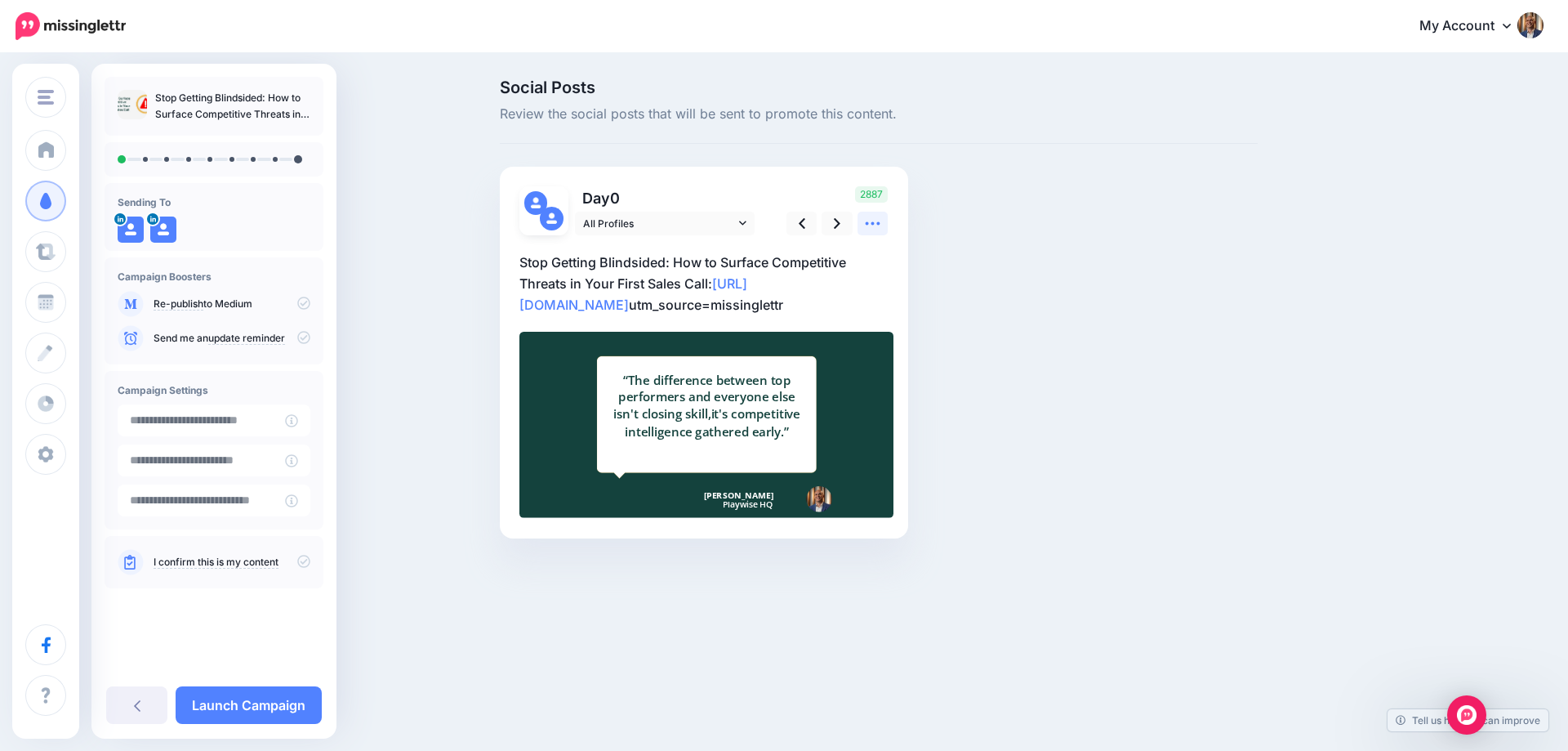
click at [863, 236] on link at bounding box center [874, 223] width 31 height 24
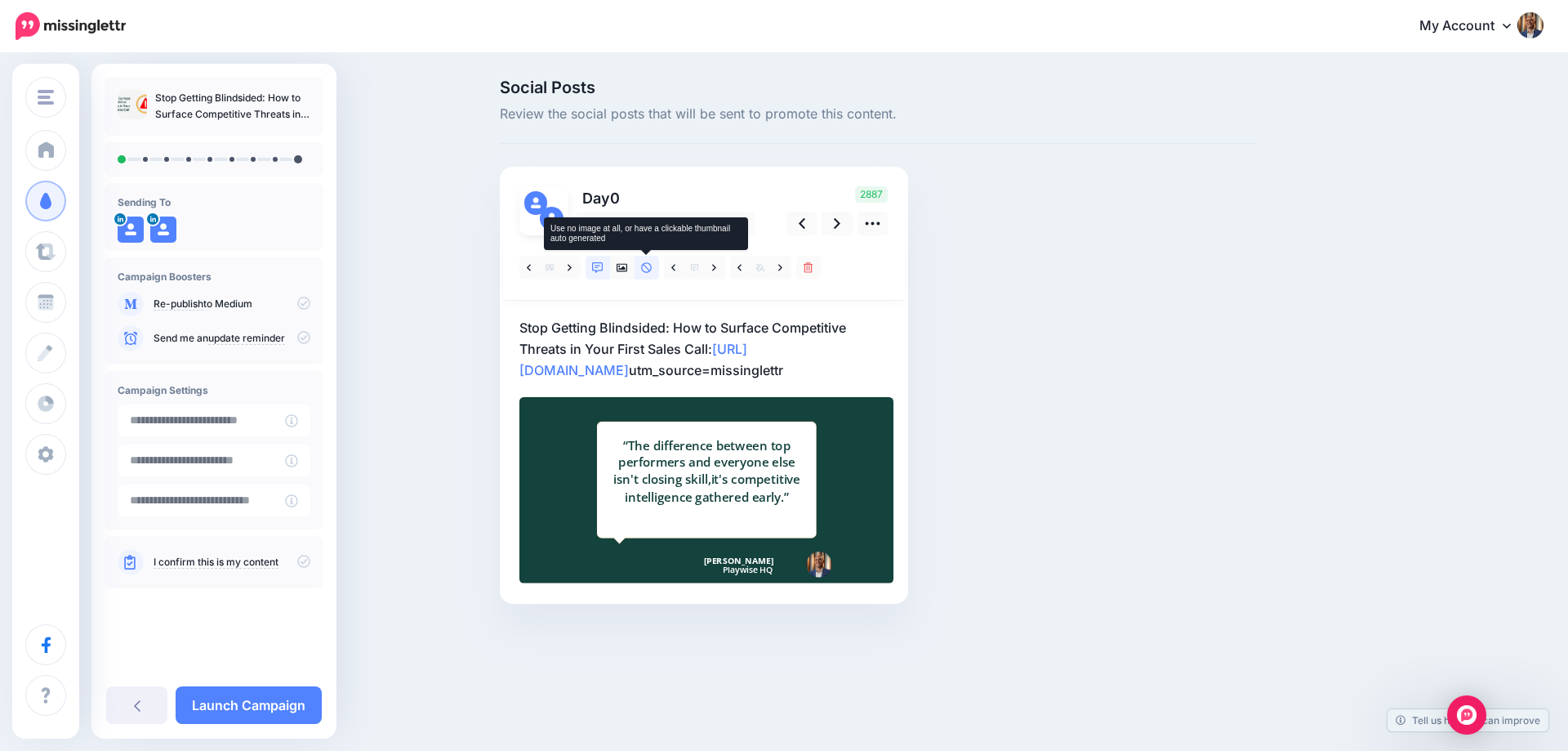
click at [657, 268] on link at bounding box center [647, 267] width 25 height 24
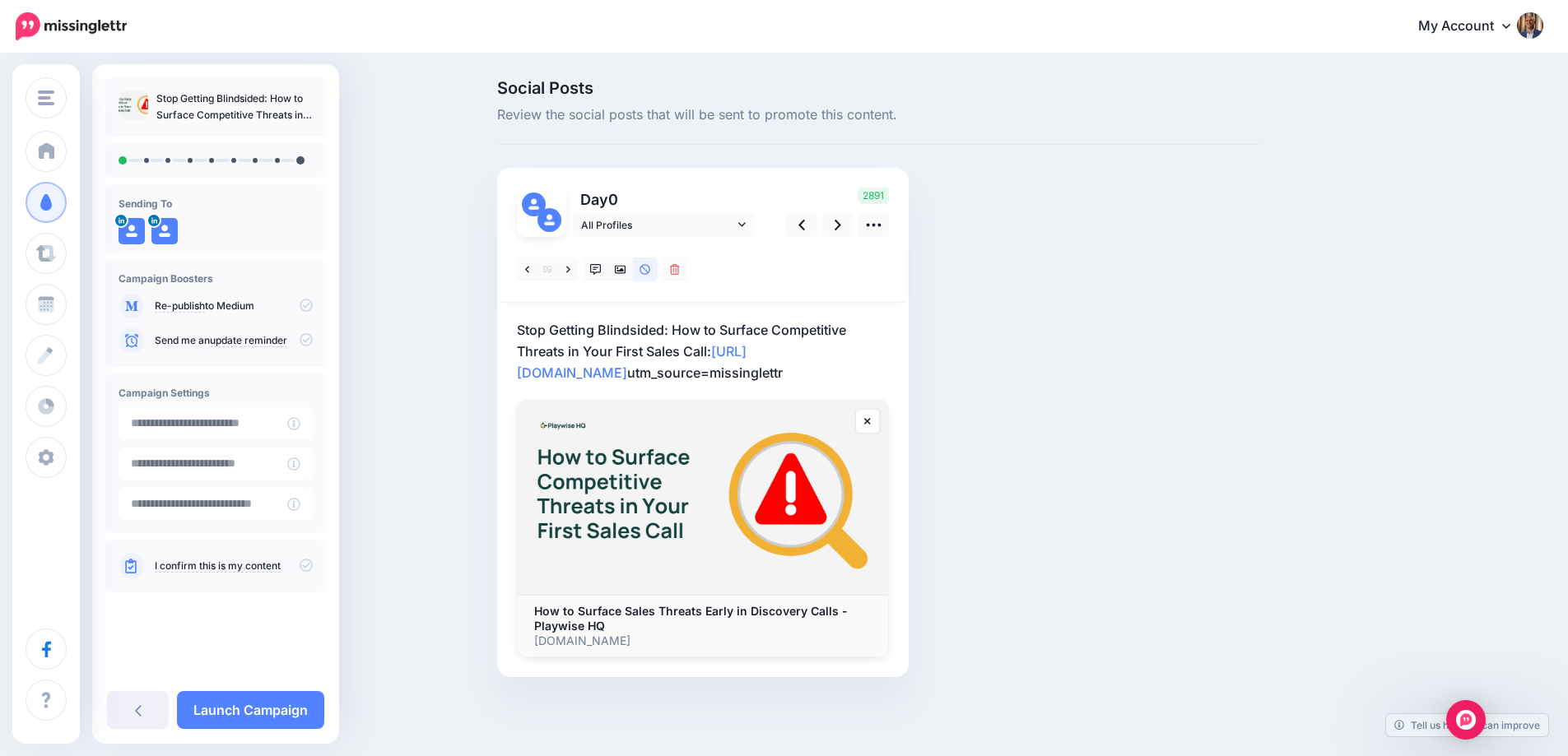
click at [644, 326] on p "Stop Getting Blindsided: How to Surface Competitive Threats in Your First Sales…" at bounding box center [703, 351] width 372 height 64
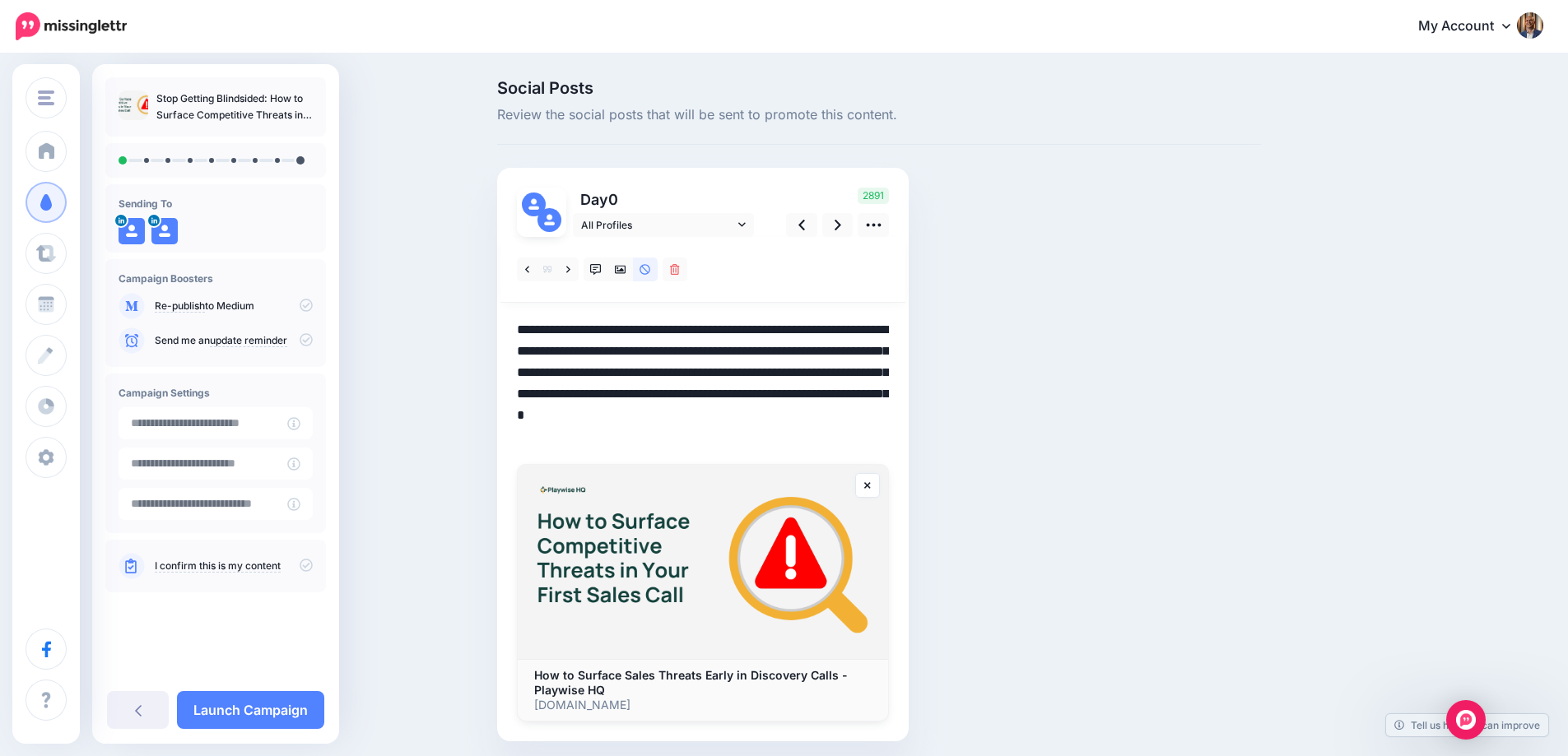
click at [663, 335] on textarea "**********" at bounding box center [703, 383] width 372 height 128
paste textarea
click at [524, 327] on textarea "**********" at bounding box center [703, 383] width 372 height 128
click at [684, 378] on textarea "**********" at bounding box center [703, 383] width 372 height 128
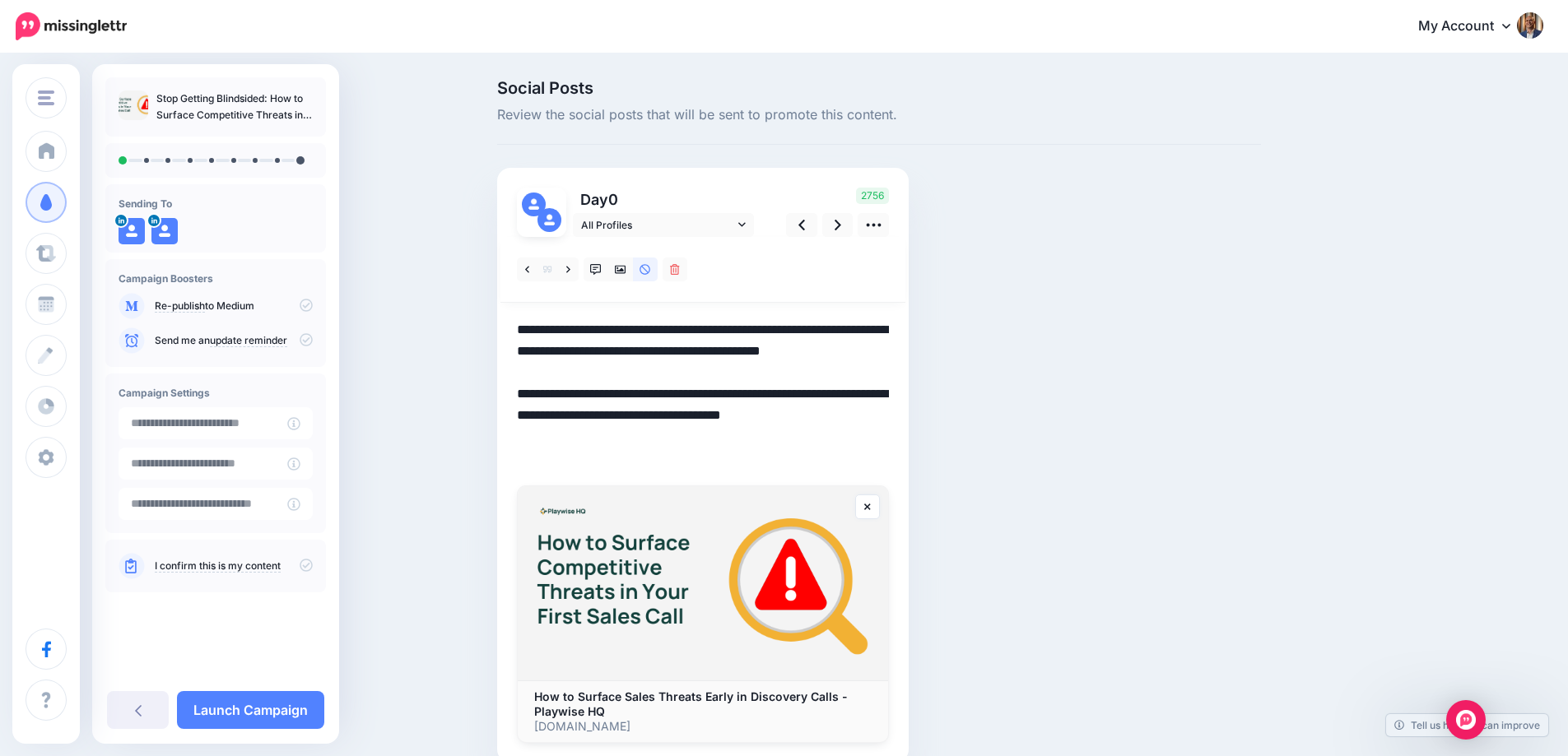
click at [864, 415] on textarea "**********" at bounding box center [703, 394] width 372 height 150
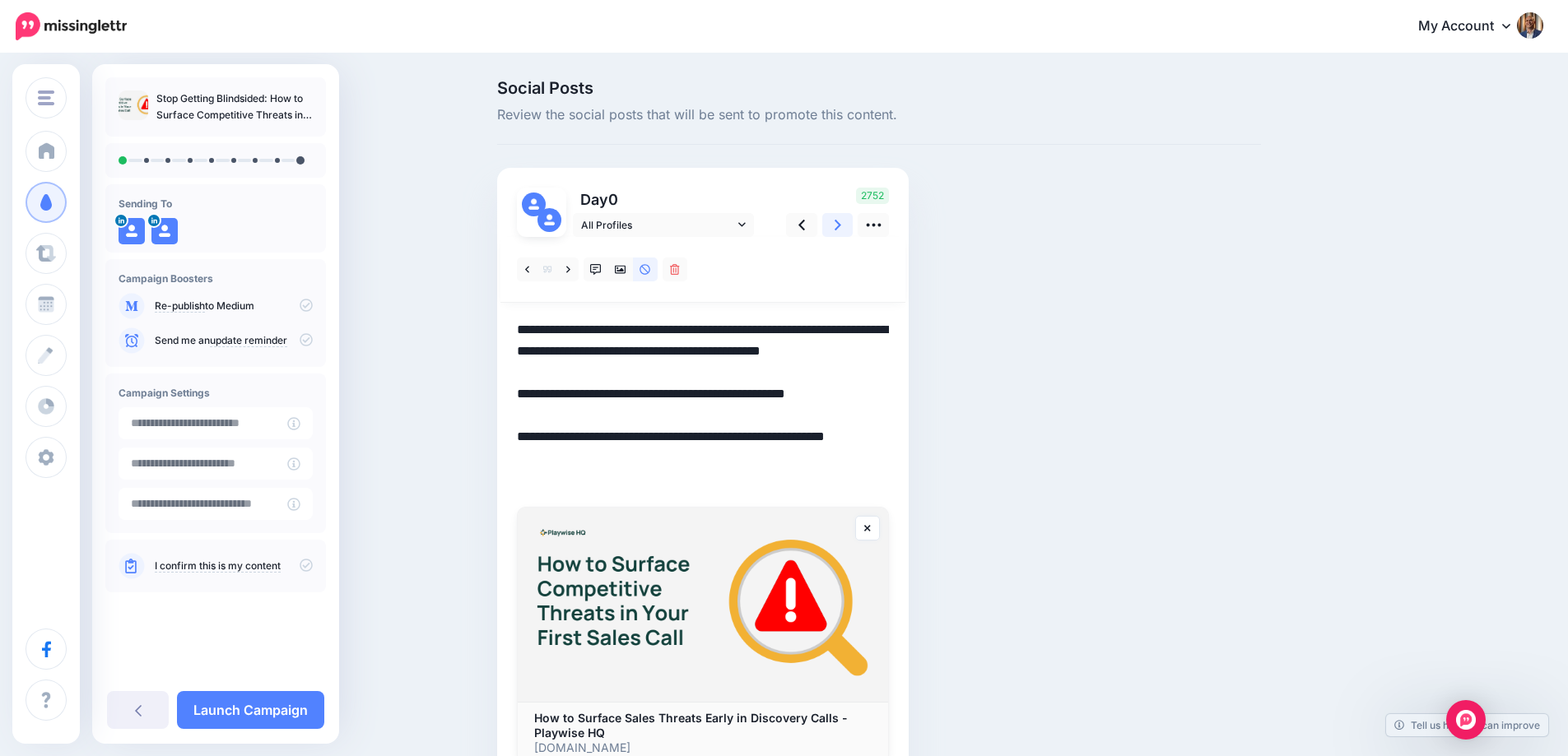
click at [841, 229] on icon at bounding box center [838, 225] width 7 height 11
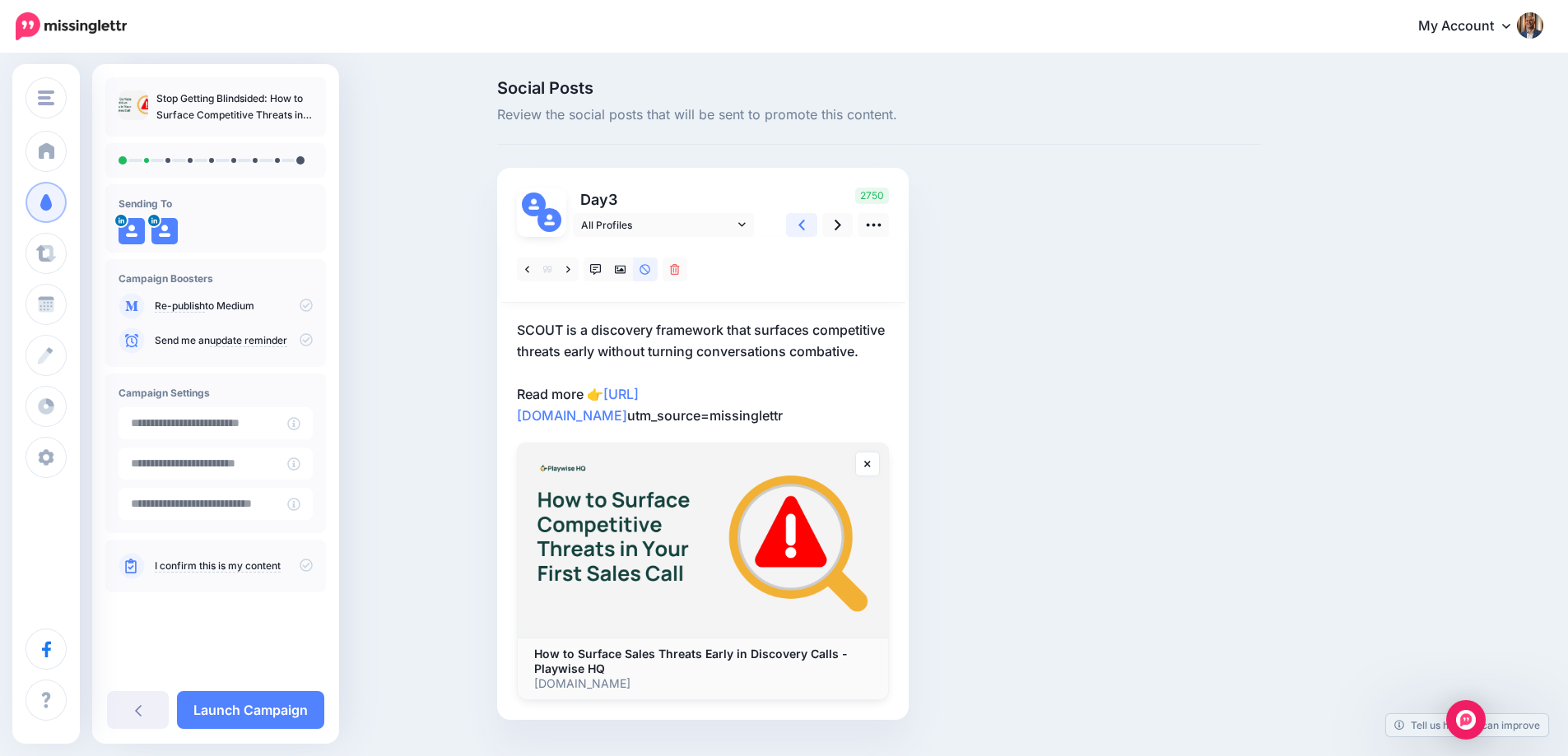
click at [811, 224] on link at bounding box center [802, 225] width 32 height 24
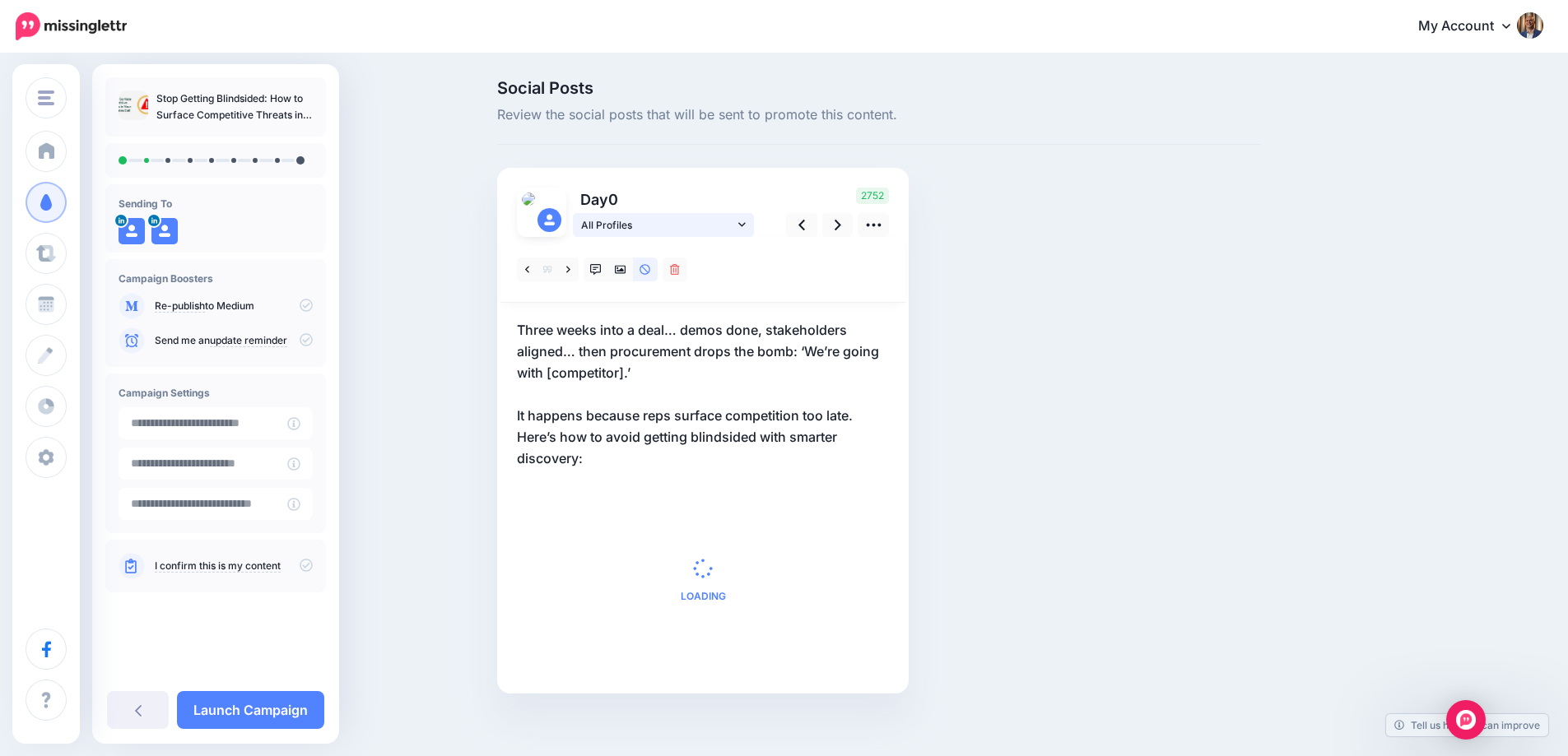
click at [734, 222] on span "All Profiles" at bounding box center [658, 225] width 153 height 17
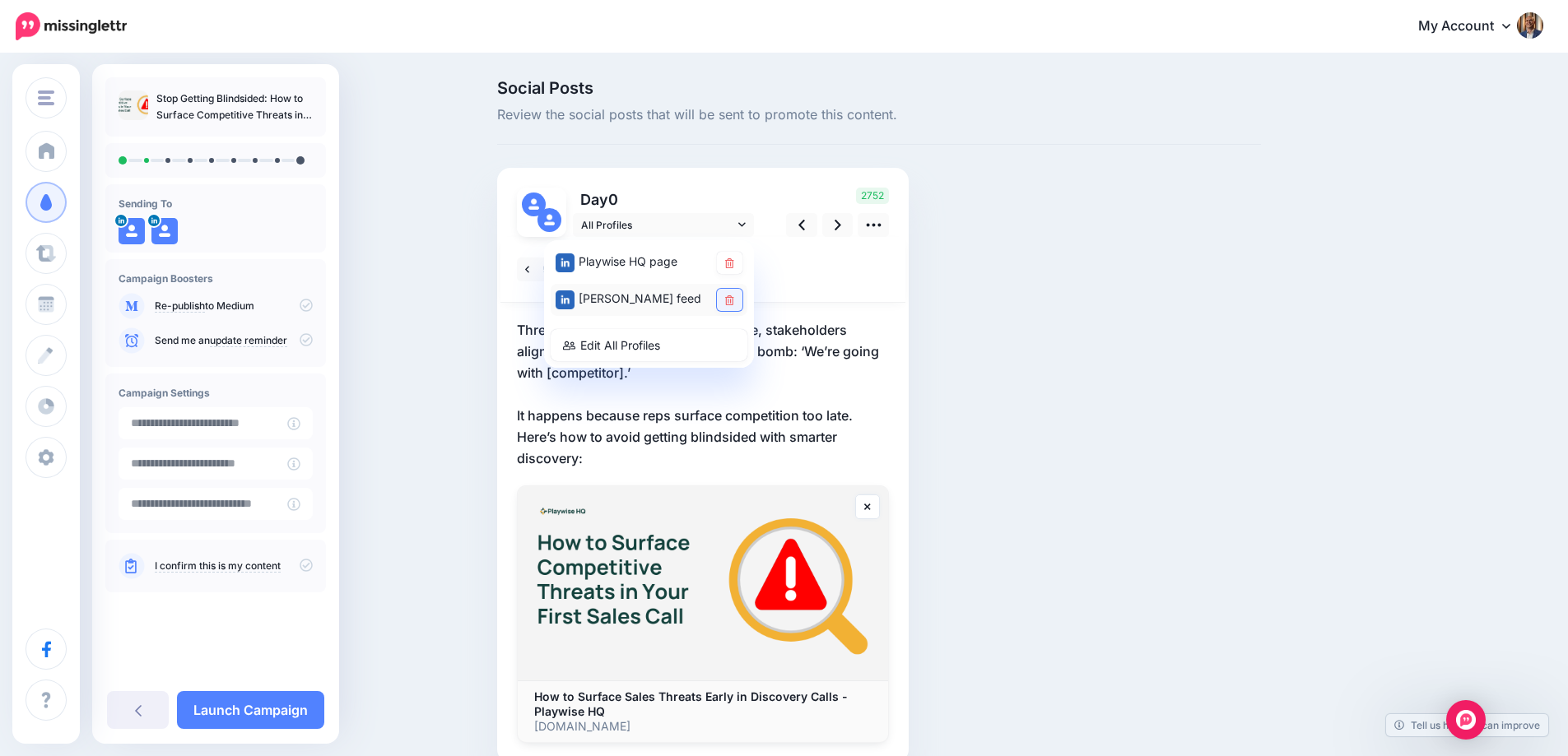
click at [734, 299] on icon at bounding box center [729, 301] width 9 height 10
click at [849, 228] on link at bounding box center [838, 225] width 32 height 24
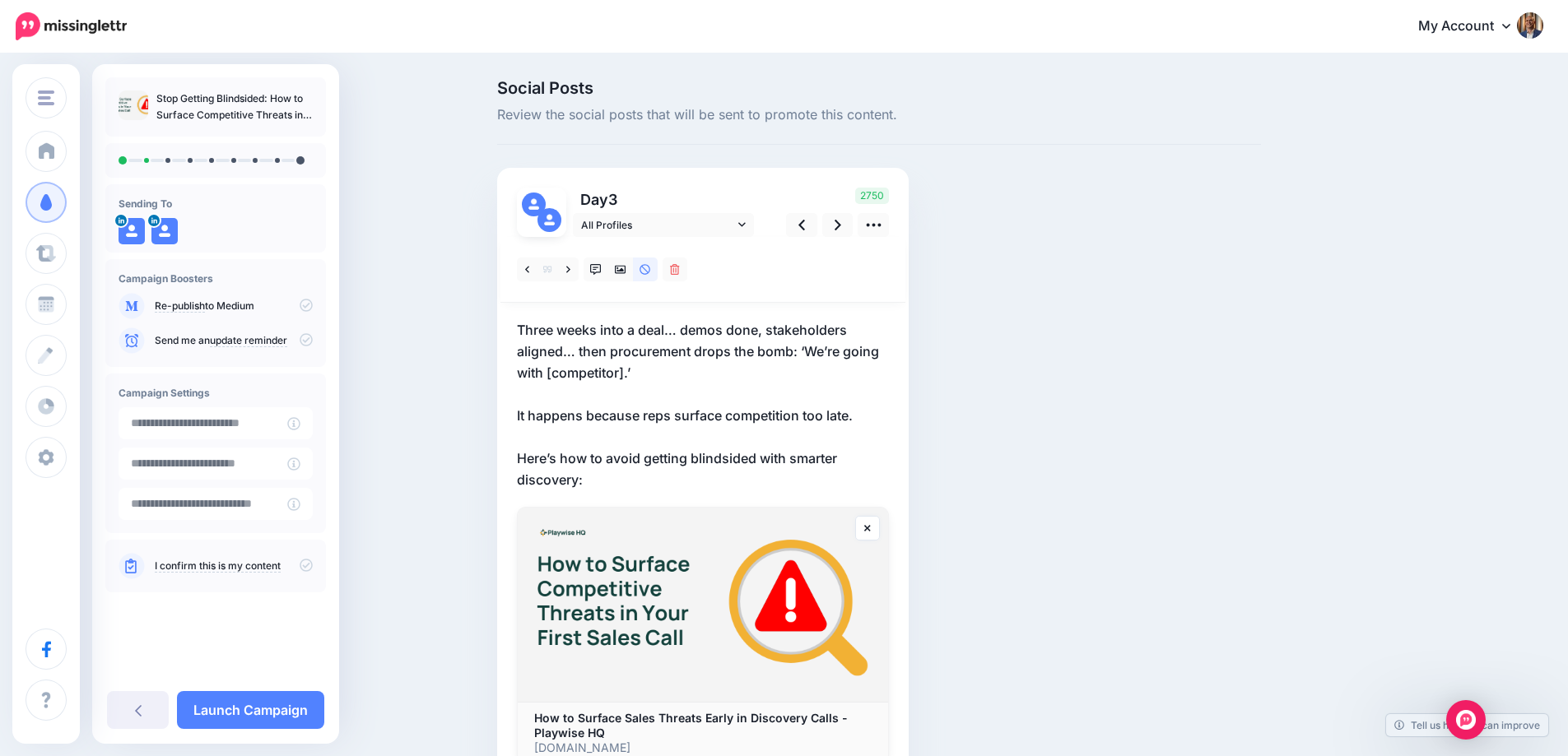
click at [647, 426] on p "Three weeks into a deal… demos done, stakeholders aligned… then procurement dro…" at bounding box center [703, 405] width 372 height 172
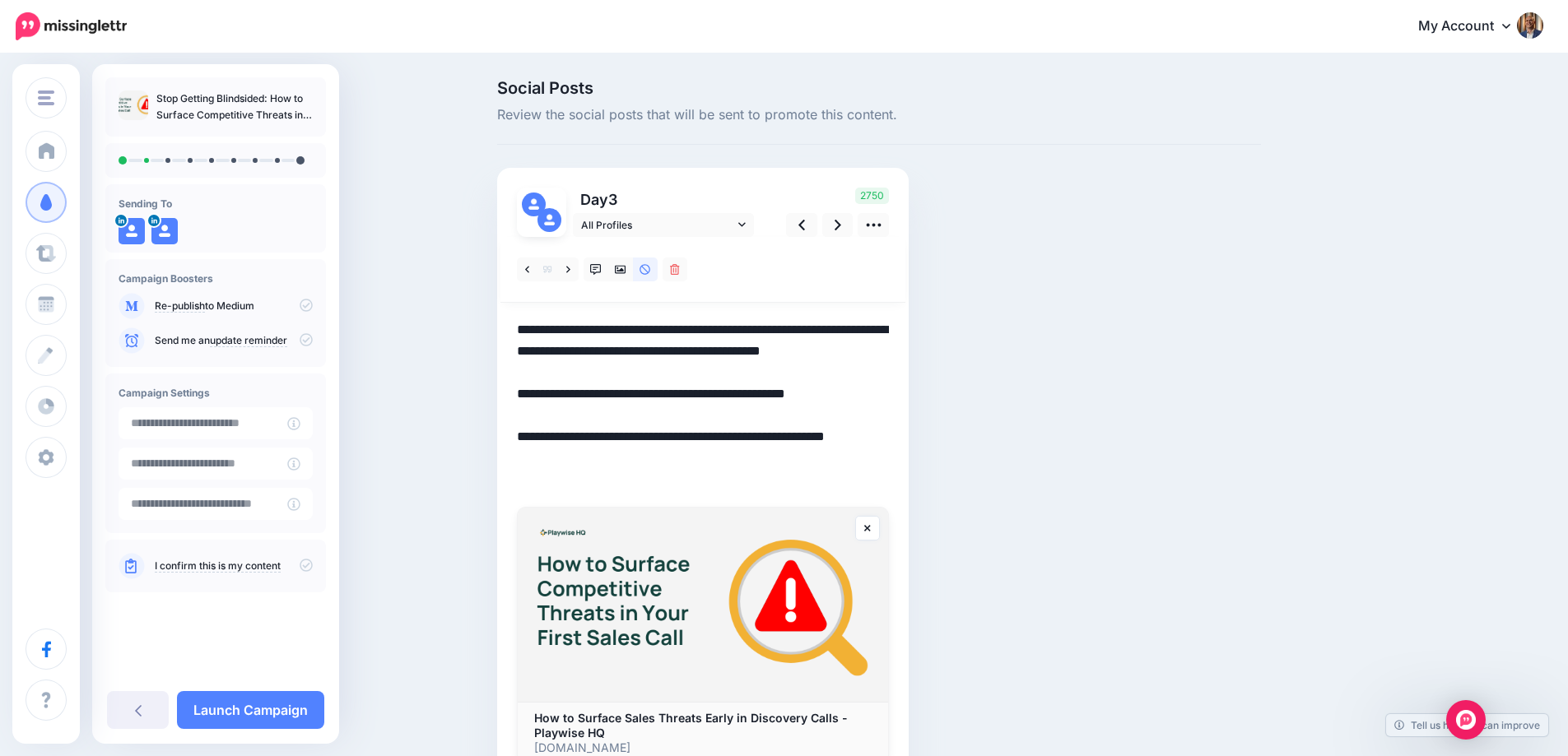
click at [619, 484] on textarea "**********" at bounding box center [703, 405] width 372 height 172
click at [525, 325] on textarea "**********" at bounding box center [703, 405] width 372 height 172
paste textarea "**********"
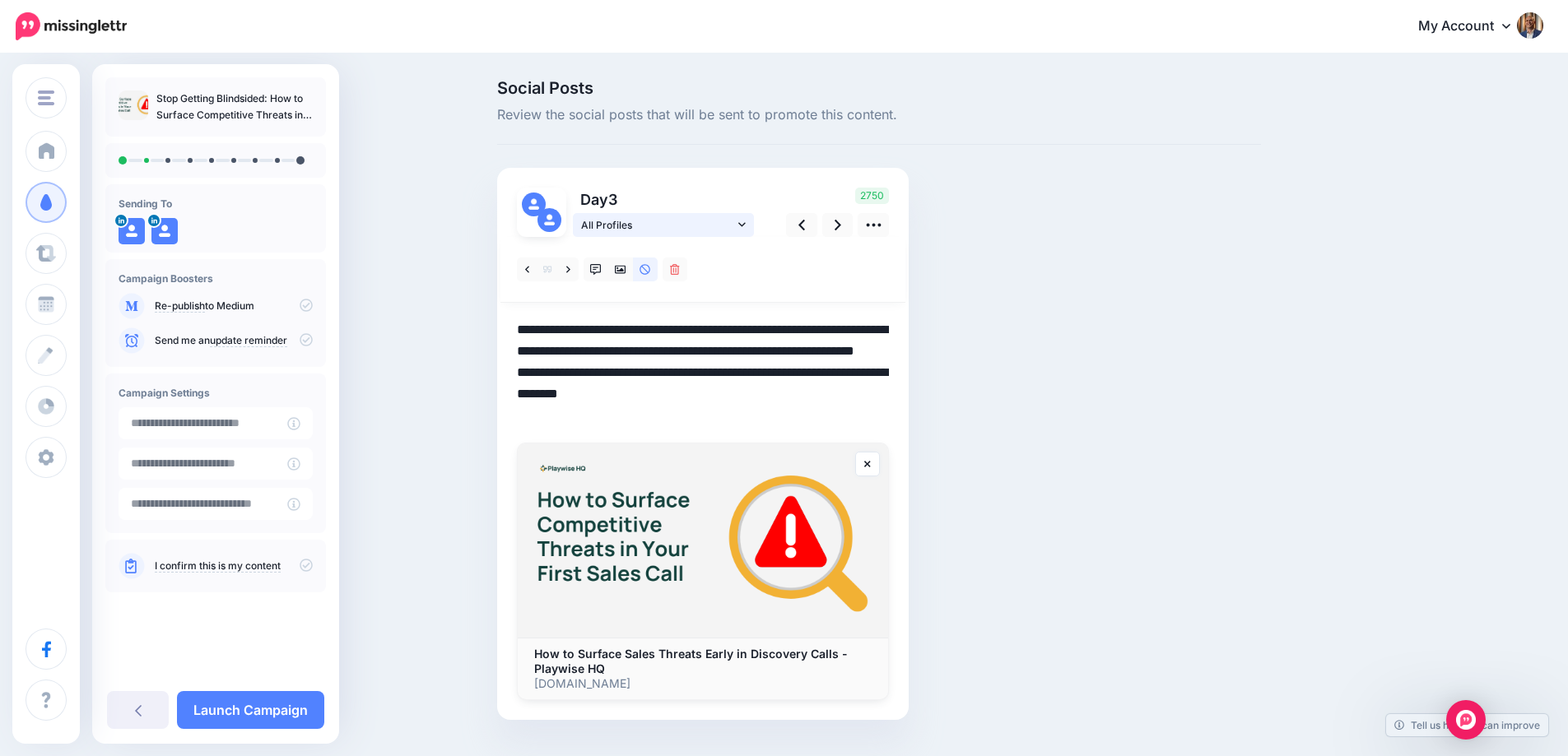
click at [754, 224] on link "All Profiles" at bounding box center [663, 225] width 181 height 24
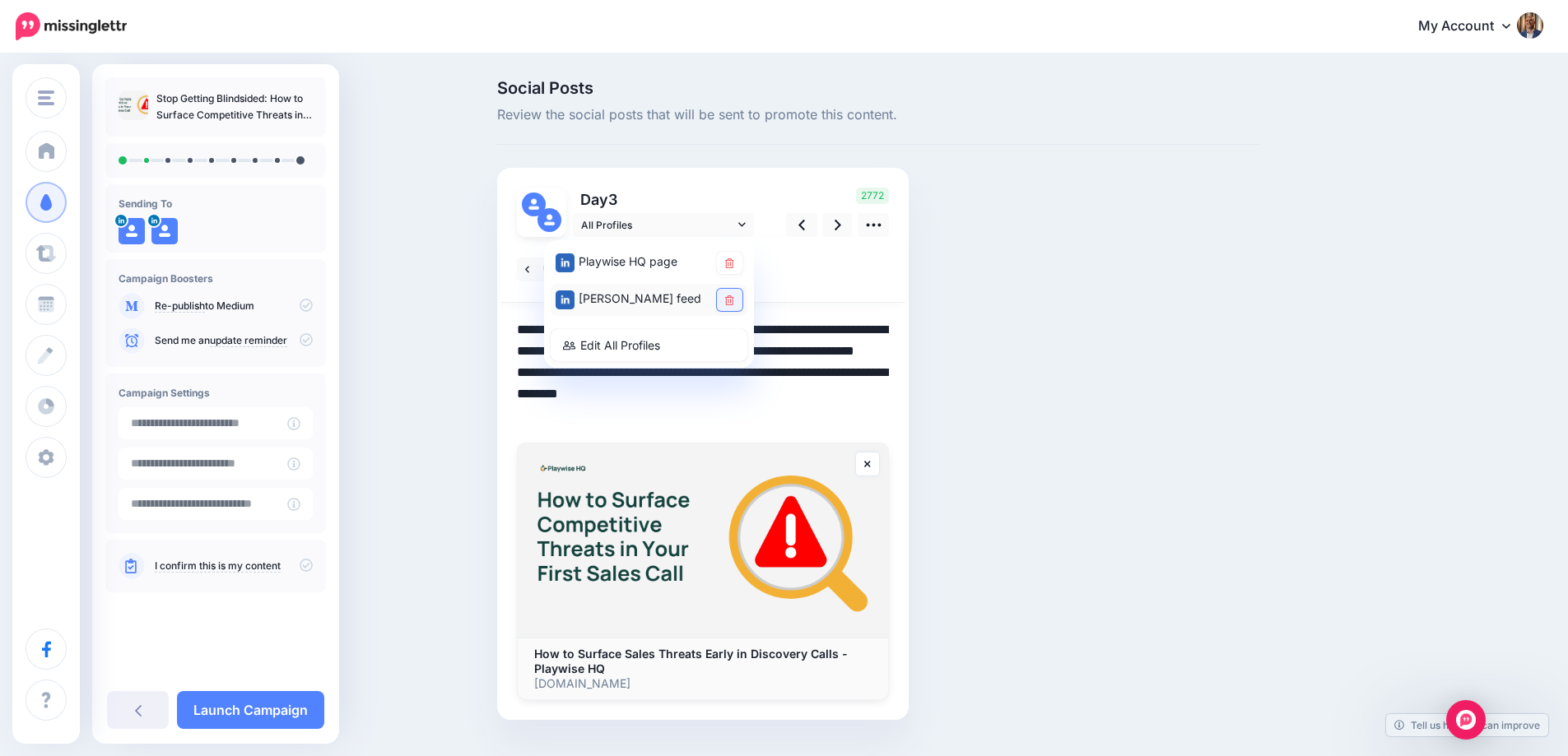
click at [734, 296] on icon at bounding box center [729, 301] width 9 height 10
click at [726, 377] on textarea "**********" at bounding box center [703, 372] width 372 height 107
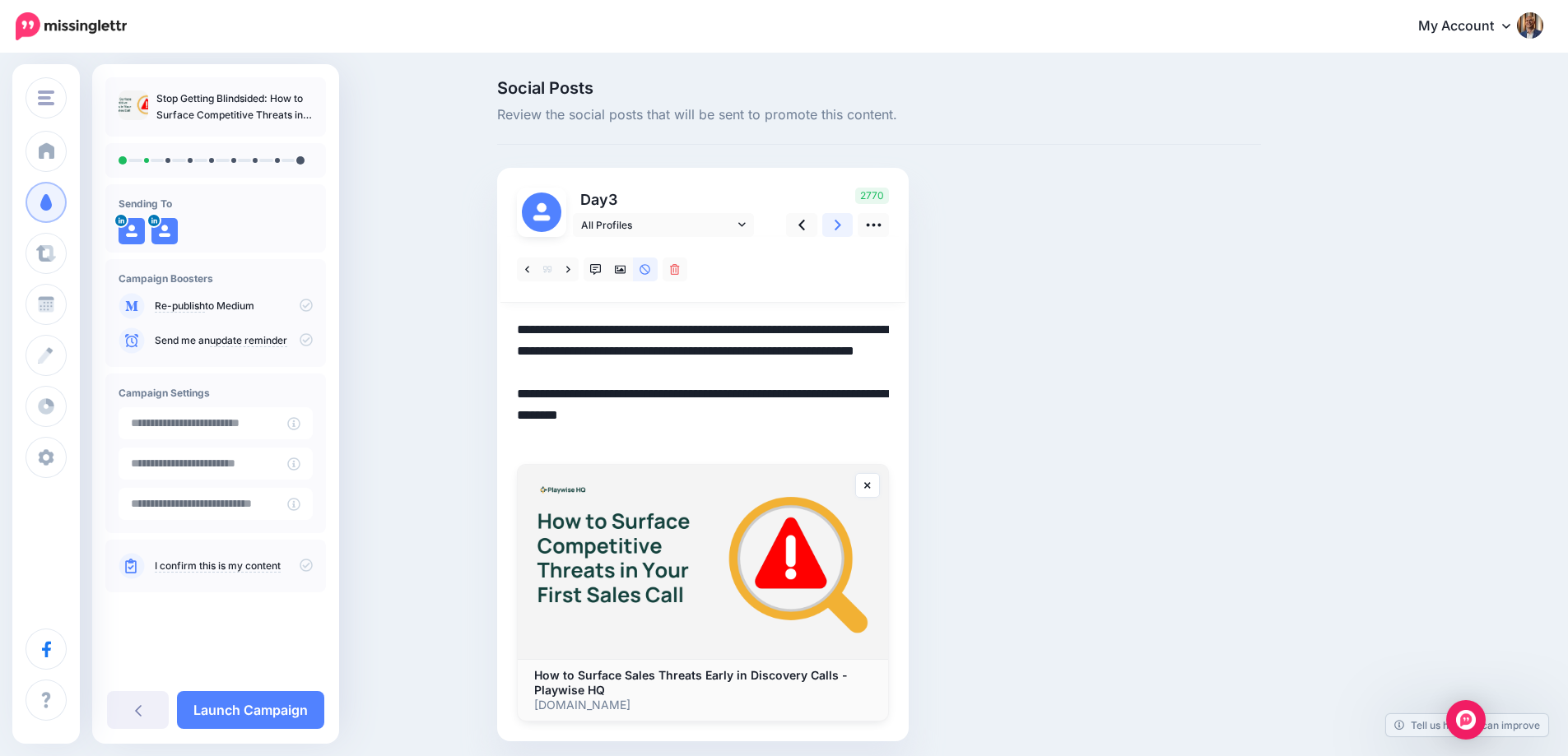
click at [835, 234] on link at bounding box center [838, 225] width 32 height 24
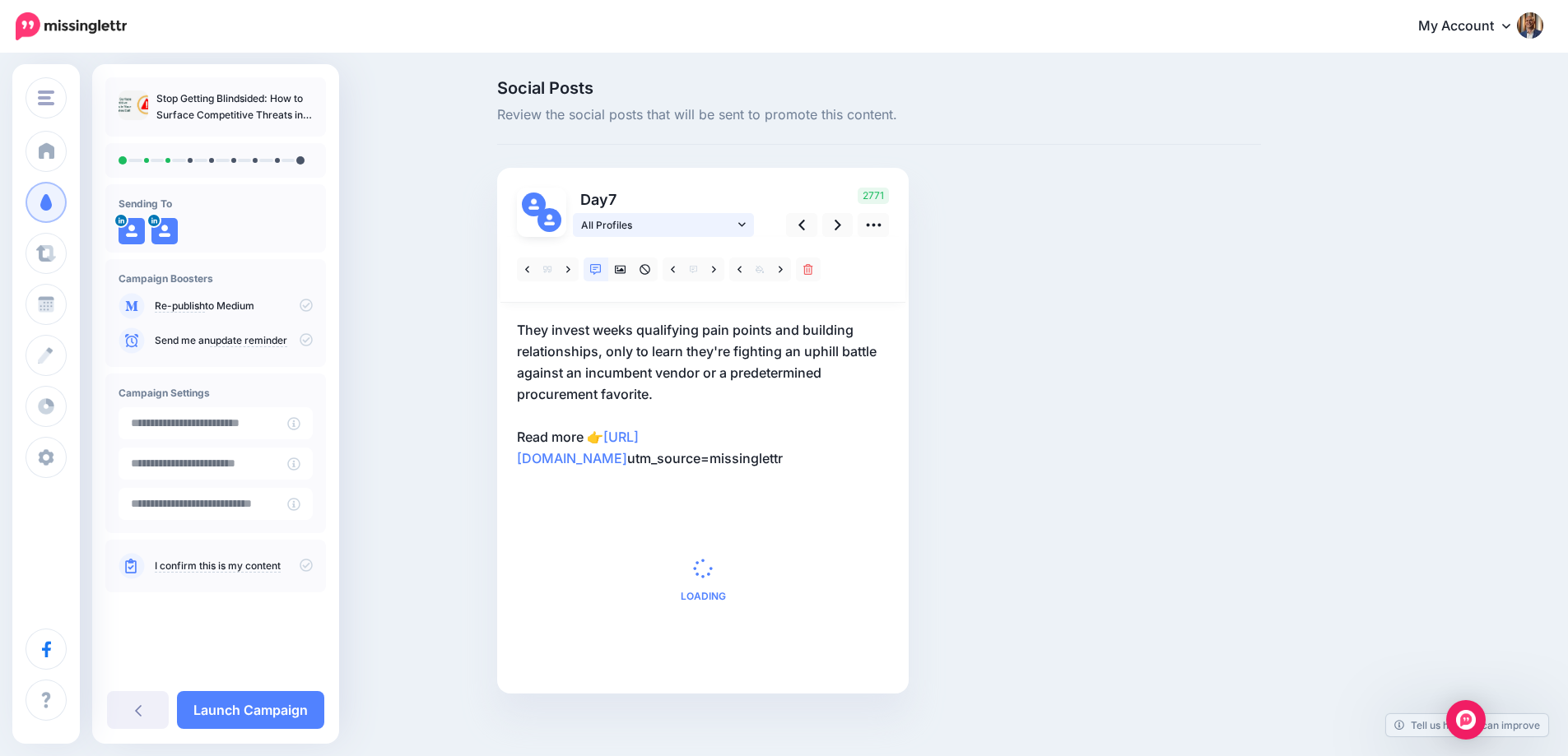
click at [688, 224] on span "All Profiles" at bounding box center [658, 225] width 153 height 17
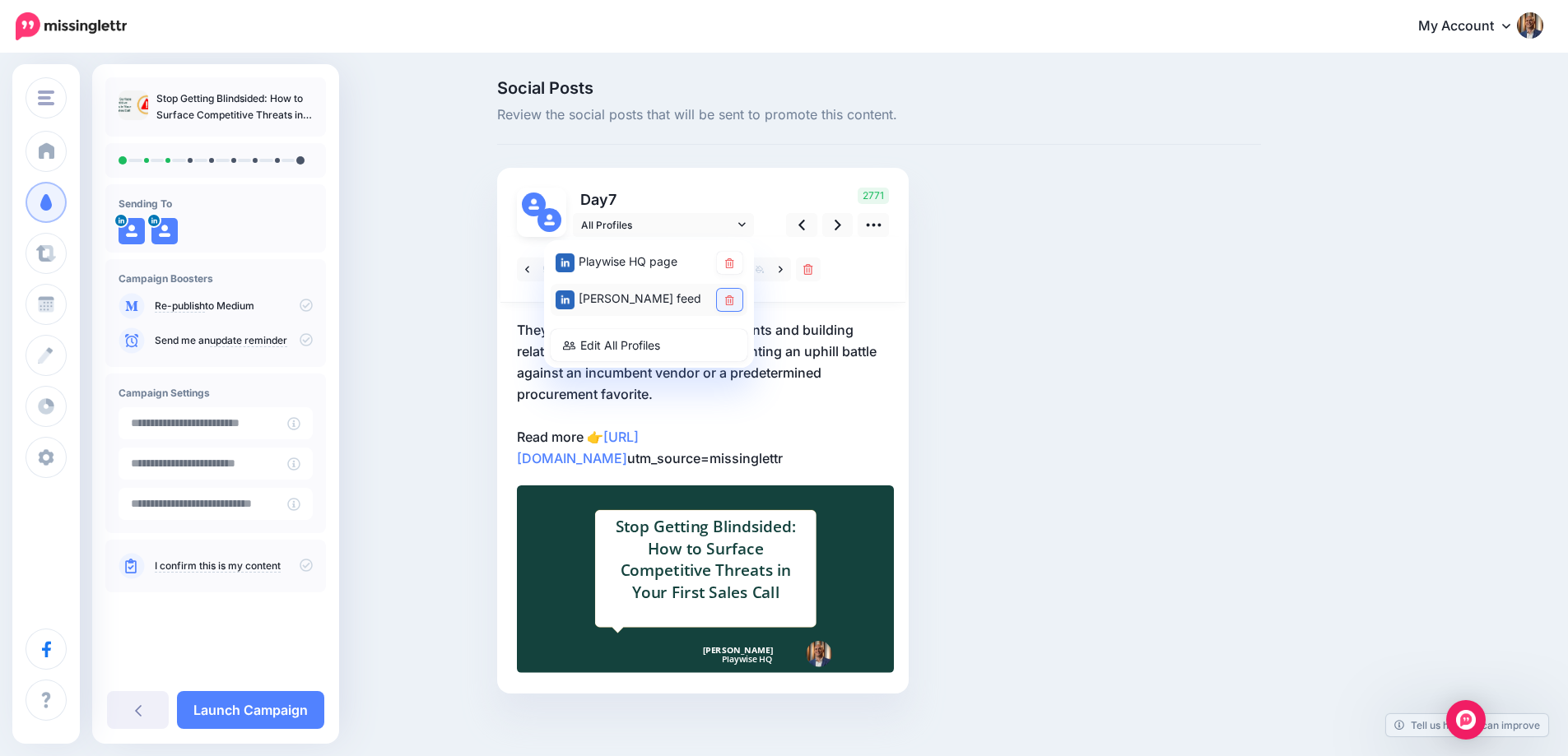
click at [734, 299] on icon at bounding box center [729, 301] width 9 height 10
click at [731, 380] on p "They invest weeks qualifying pain points and building relationships, only to le…" at bounding box center [703, 394] width 372 height 150
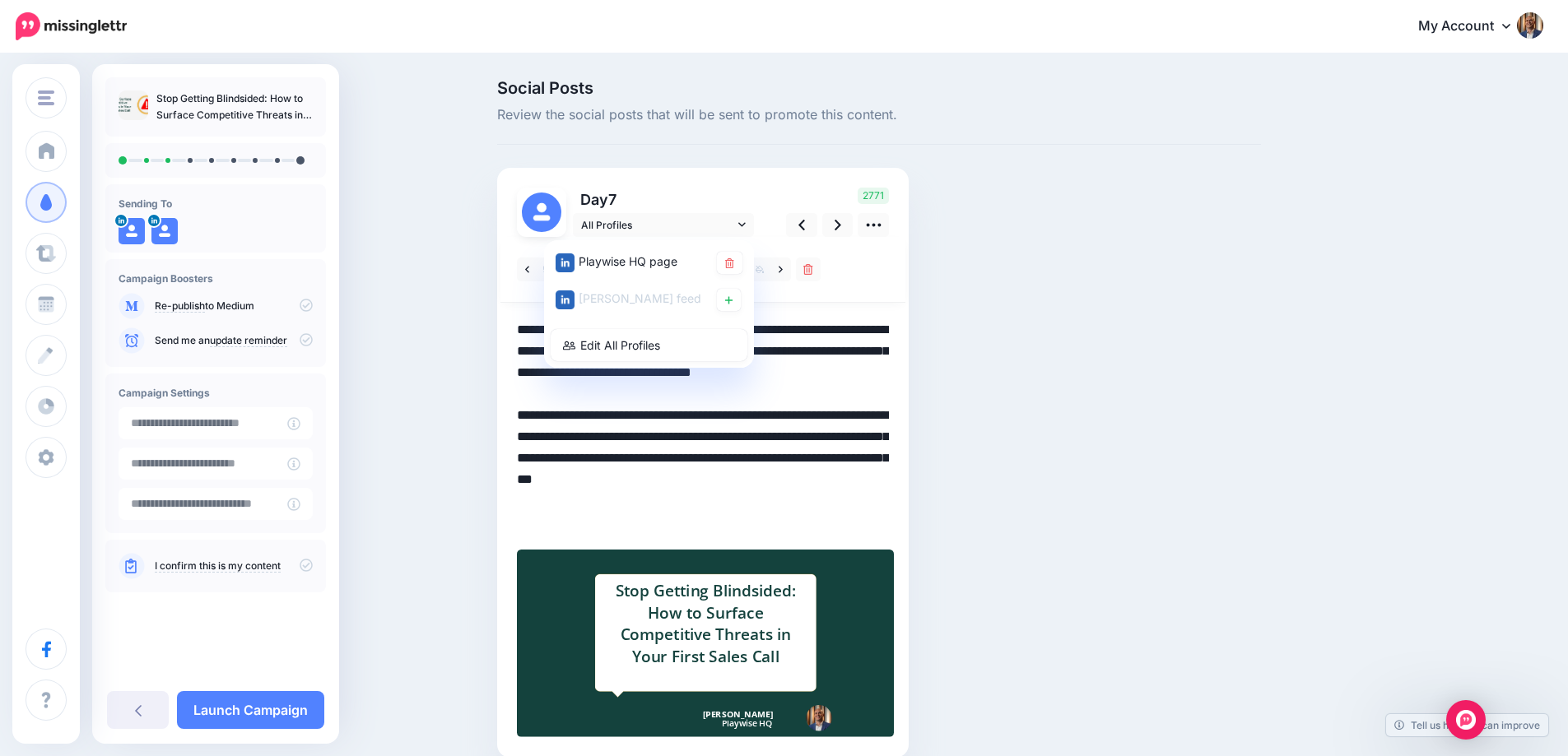
click at [858, 390] on textarea "**********" at bounding box center [703, 425] width 372 height 214
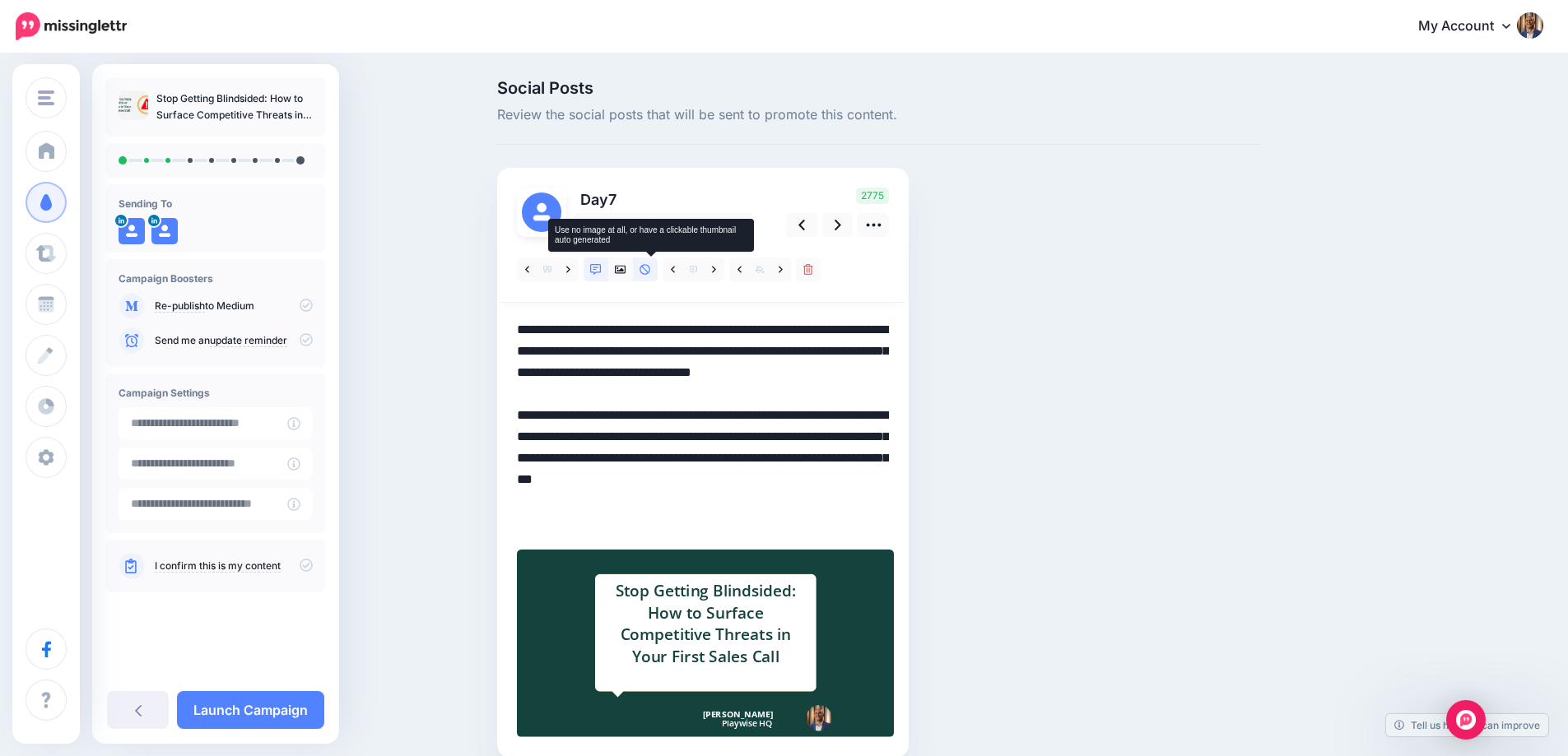
click at [658, 271] on link at bounding box center [645, 269] width 25 height 24
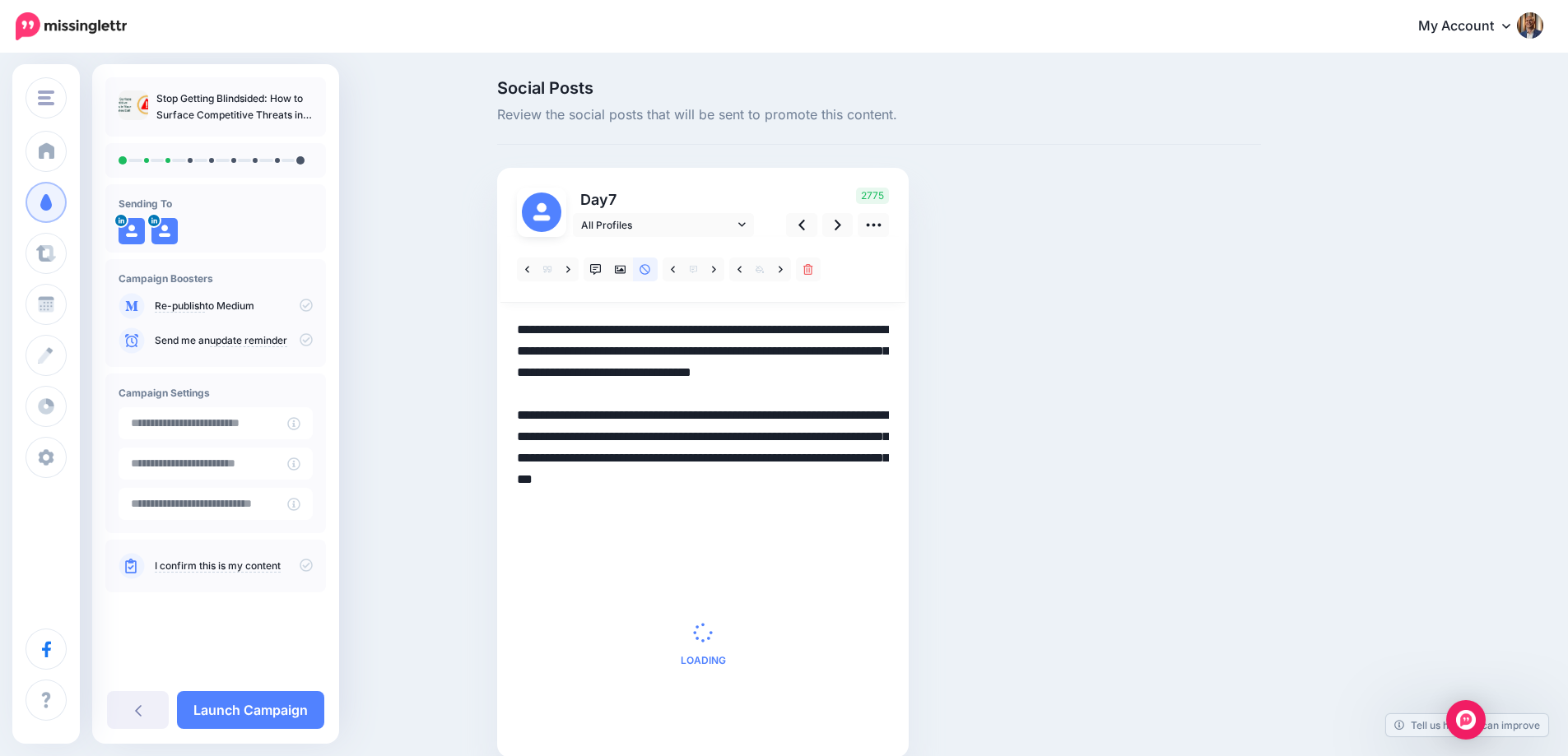
click at [694, 383] on div at bounding box center [703, 488] width 372 height 501
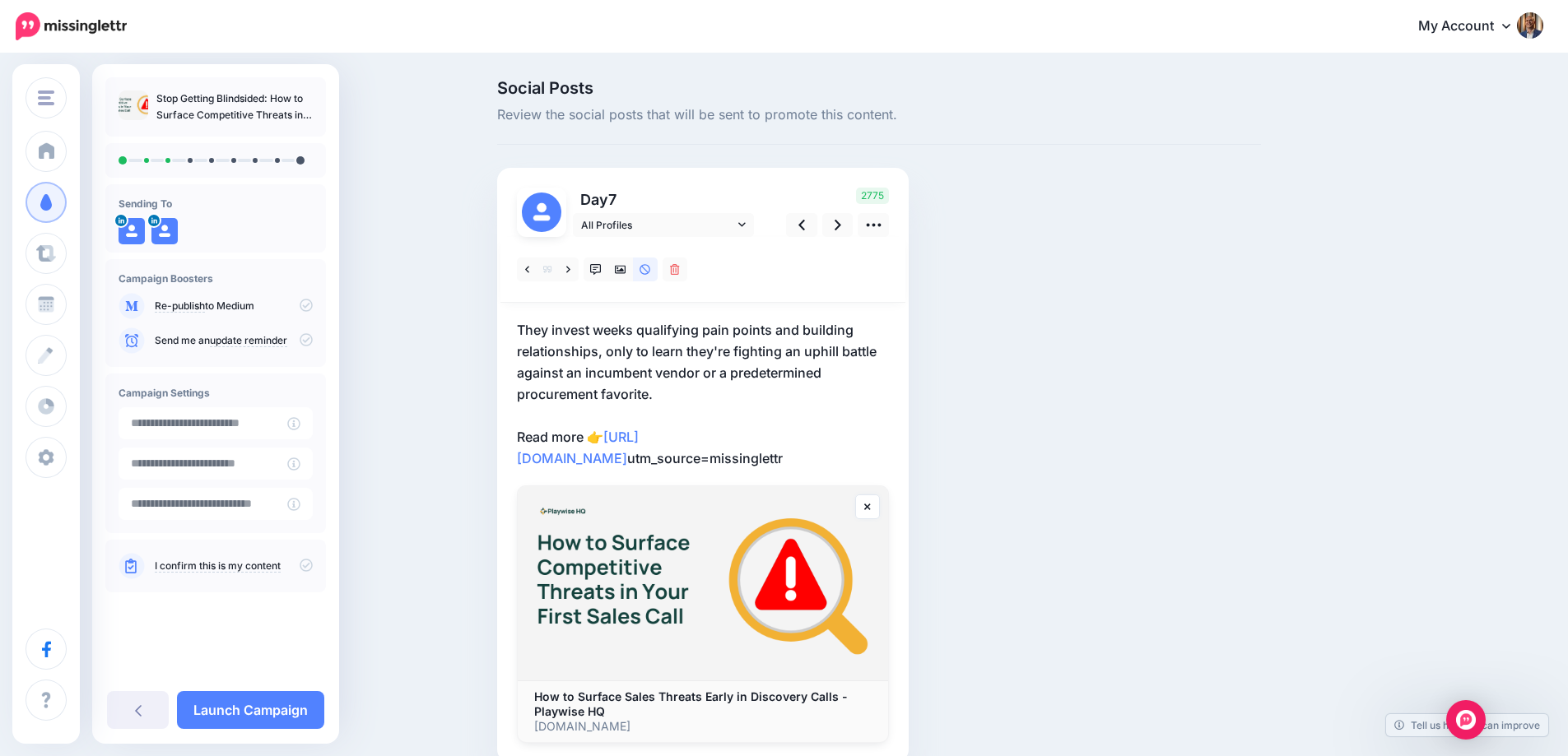
click at [699, 362] on p "They invest weeks qualifying pain points and building relationships, only to le…" at bounding box center [703, 394] width 372 height 150
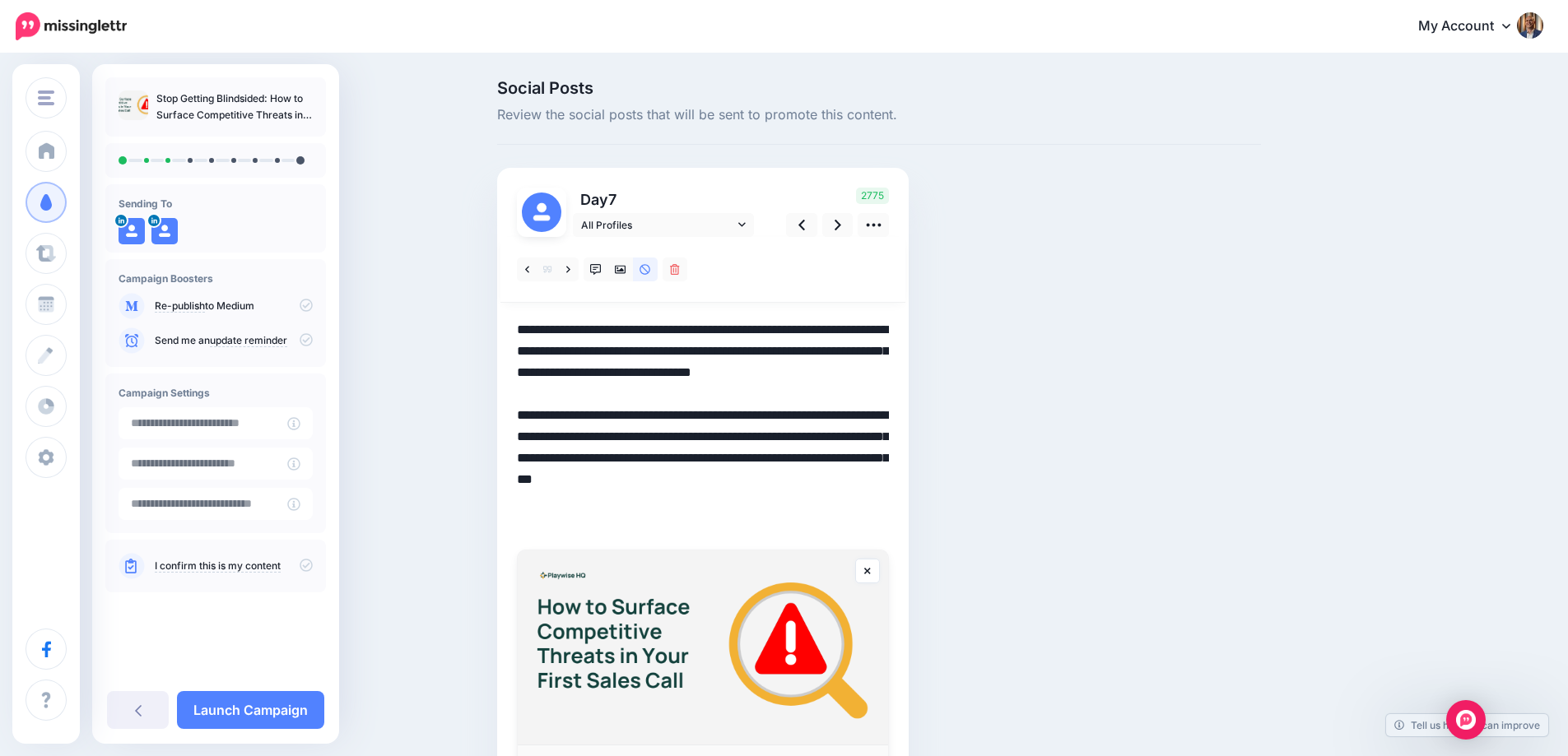
paste textarea "**********"
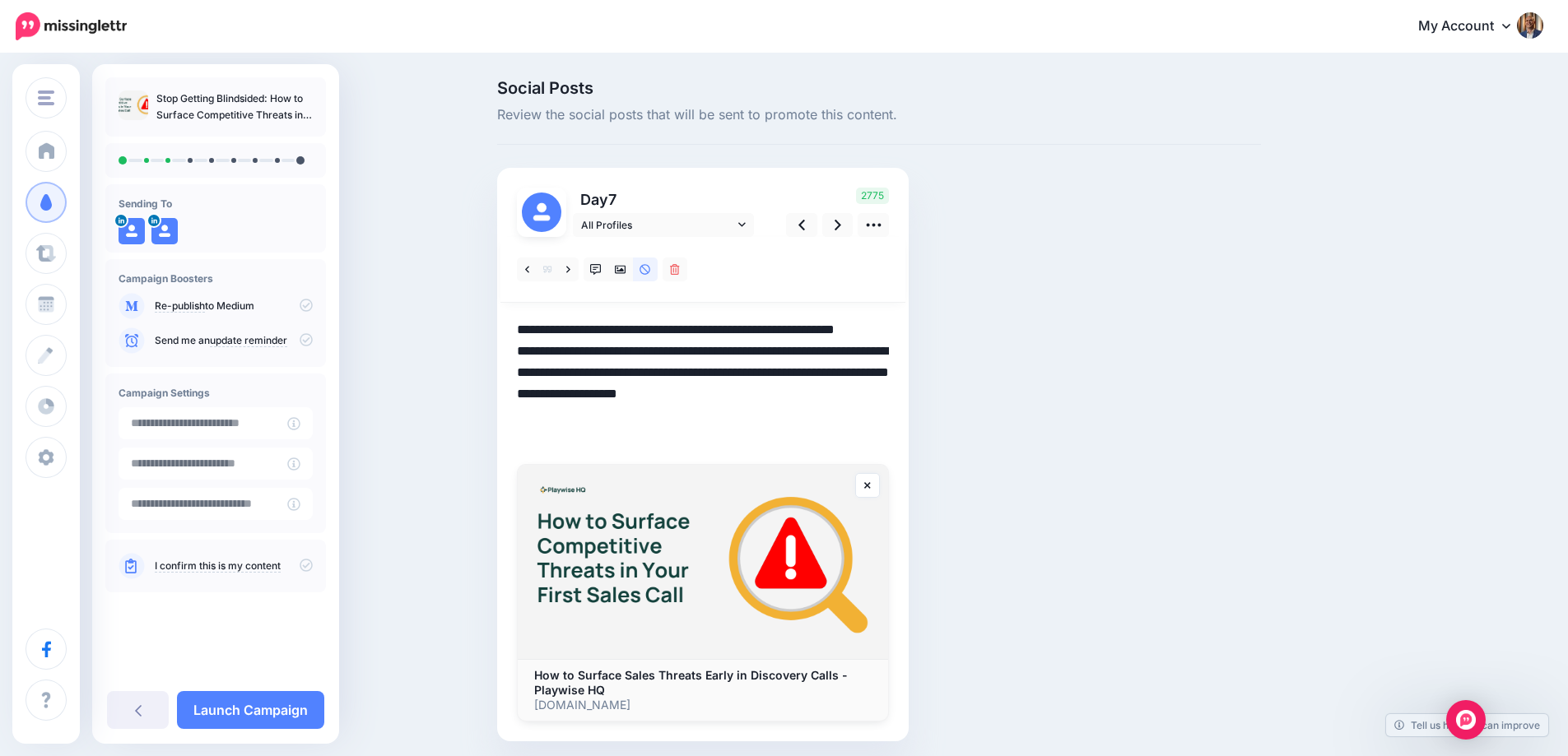
click at [693, 351] on textarea "**********" at bounding box center [703, 383] width 372 height 128
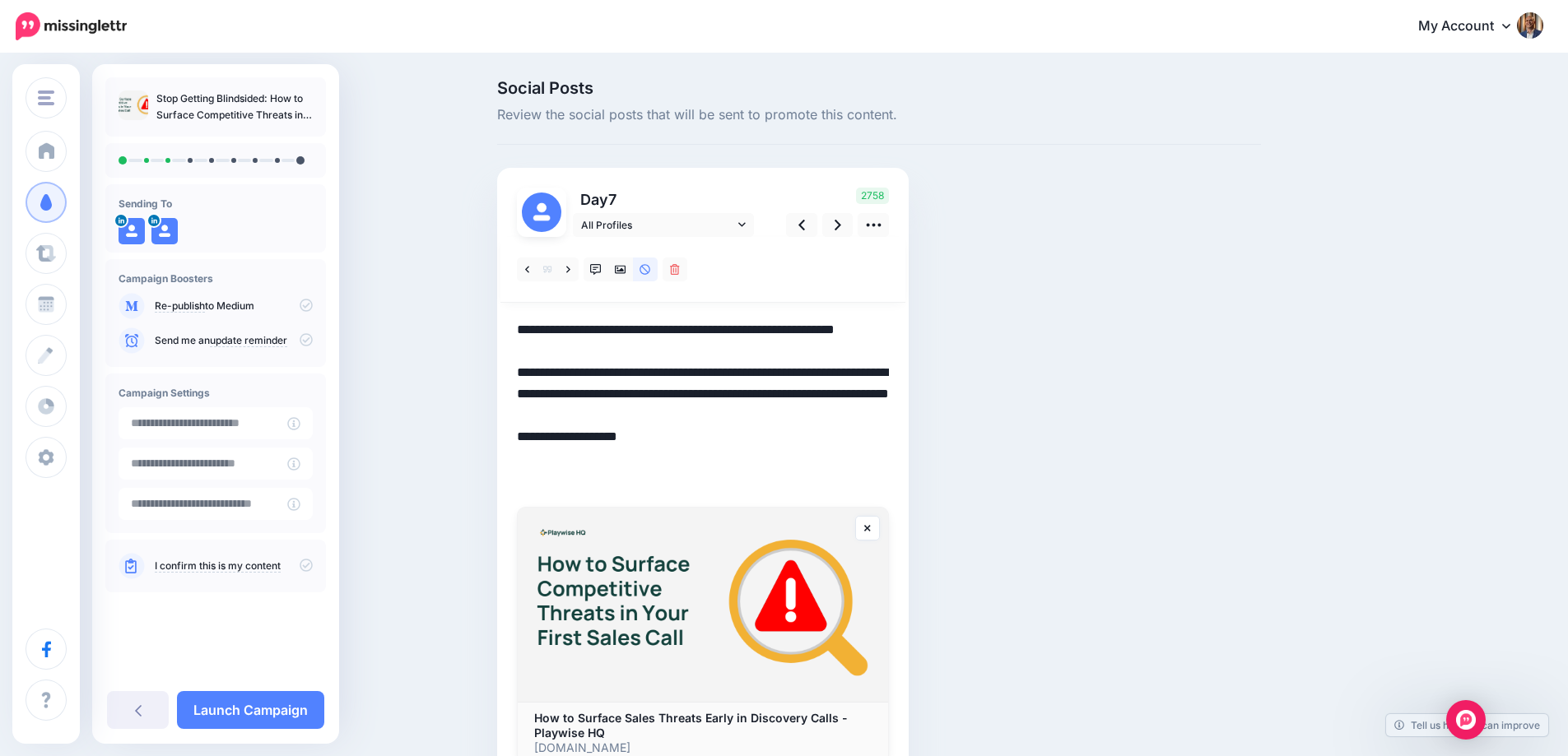
click at [803, 407] on textarea "**********" at bounding box center [703, 405] width 372 height 172
click at [801, 417] on textarea "**********" at bounding box center [703, 405] width 372 height 172
click at [841, 223] on icon at bounding box center [838, 225] width 7 height 11
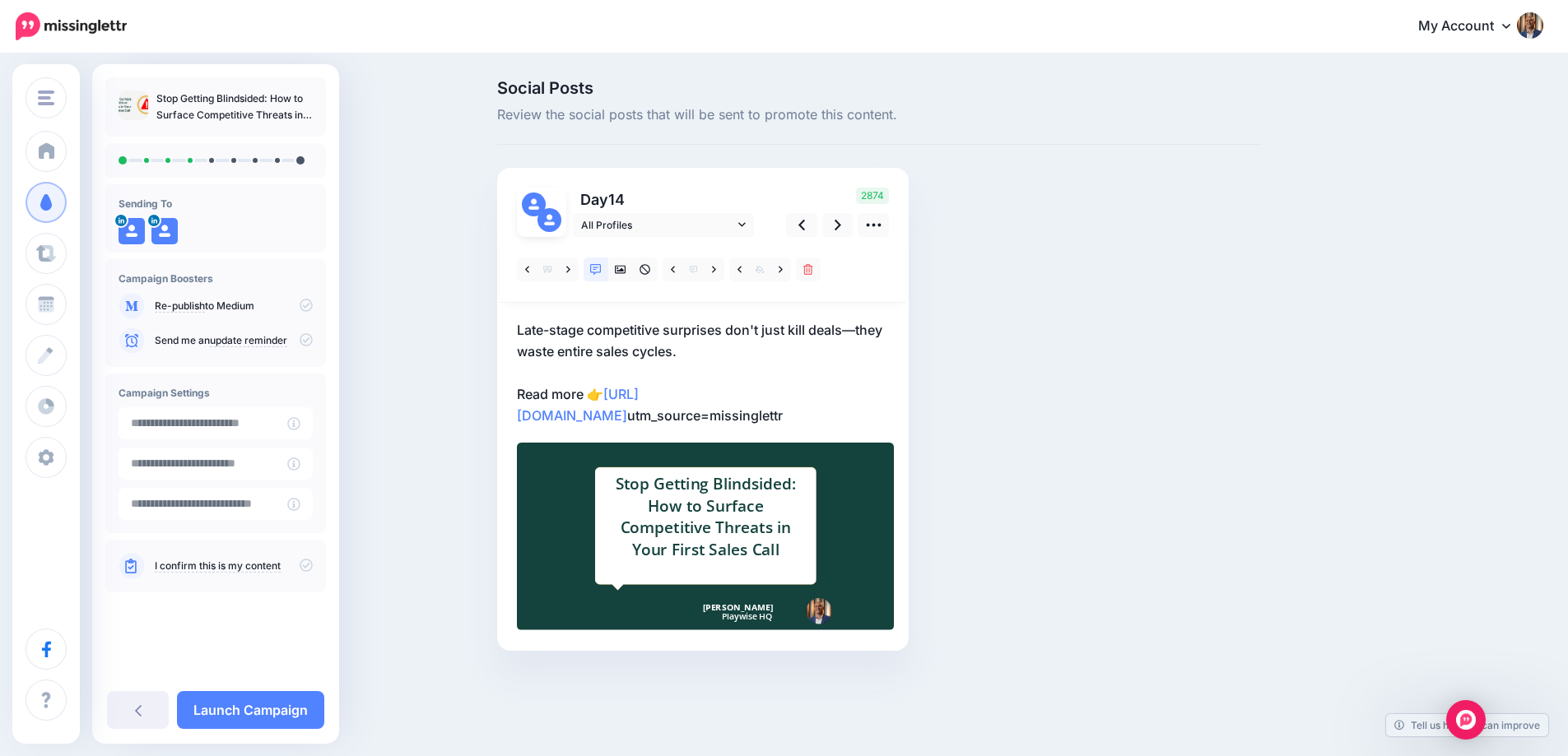
click at [744, 349] on p "Late-stage competitive surprises don't just kill deals—they waste entire sales …" at bounding box center [703, 372] width 372 height 107
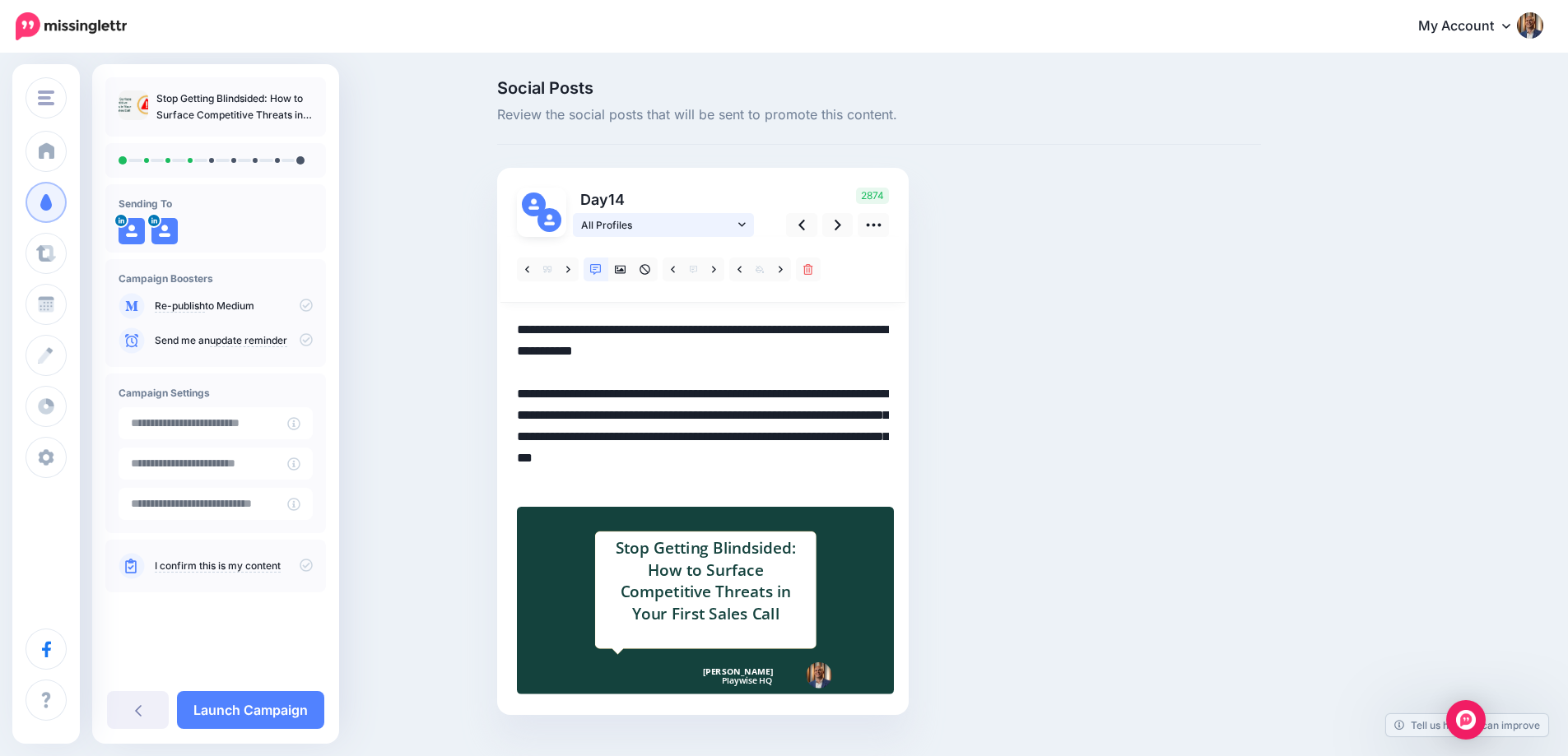
click at [713, 229] on span "All Profiles" at bounding box center [658, 225] width 153 height 17
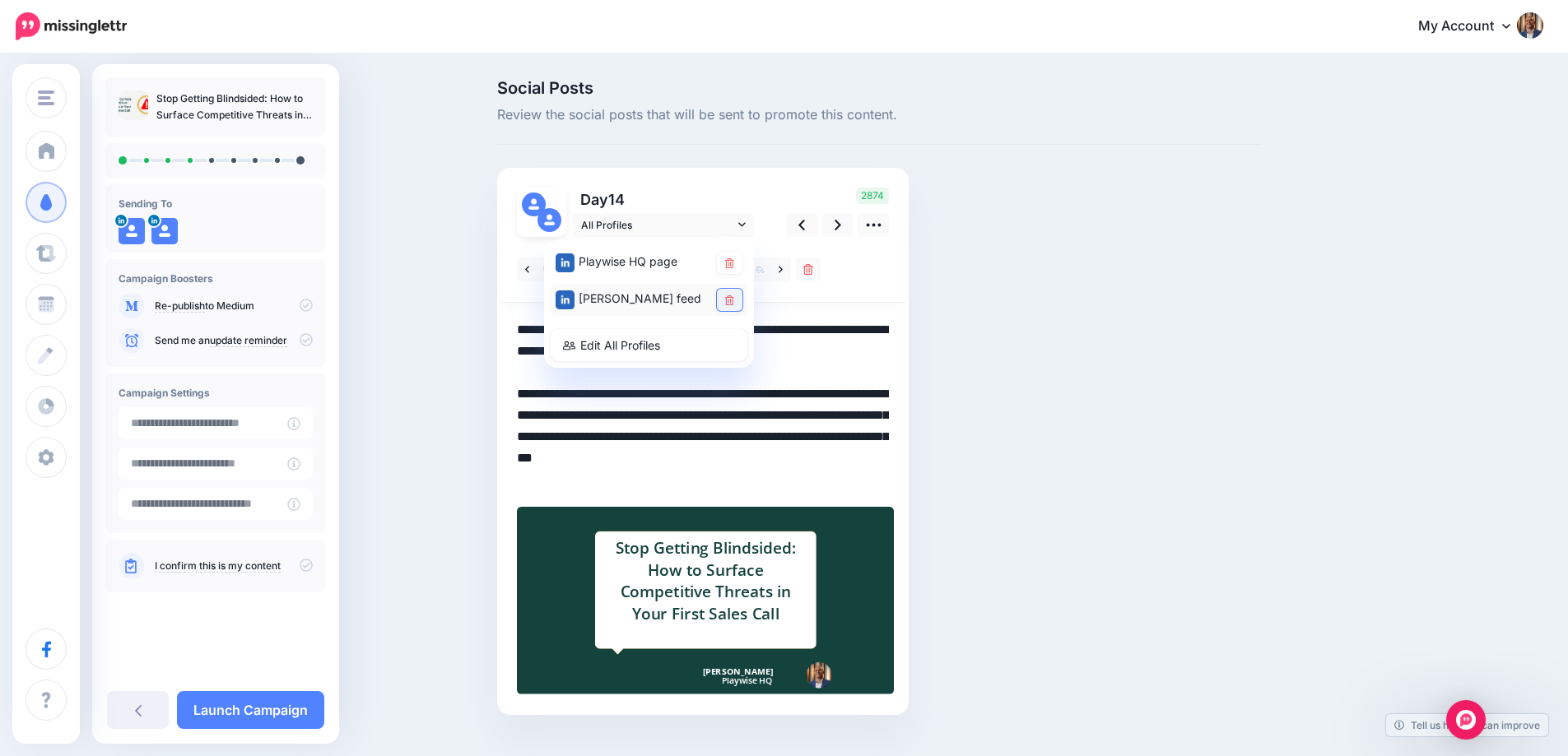
click at [734, 299] on icon at bounding box center [729, 301] width 9 height 10
click at [862, 344] on textarea "**********" at bounding box center [703, 405] width 372 height 172
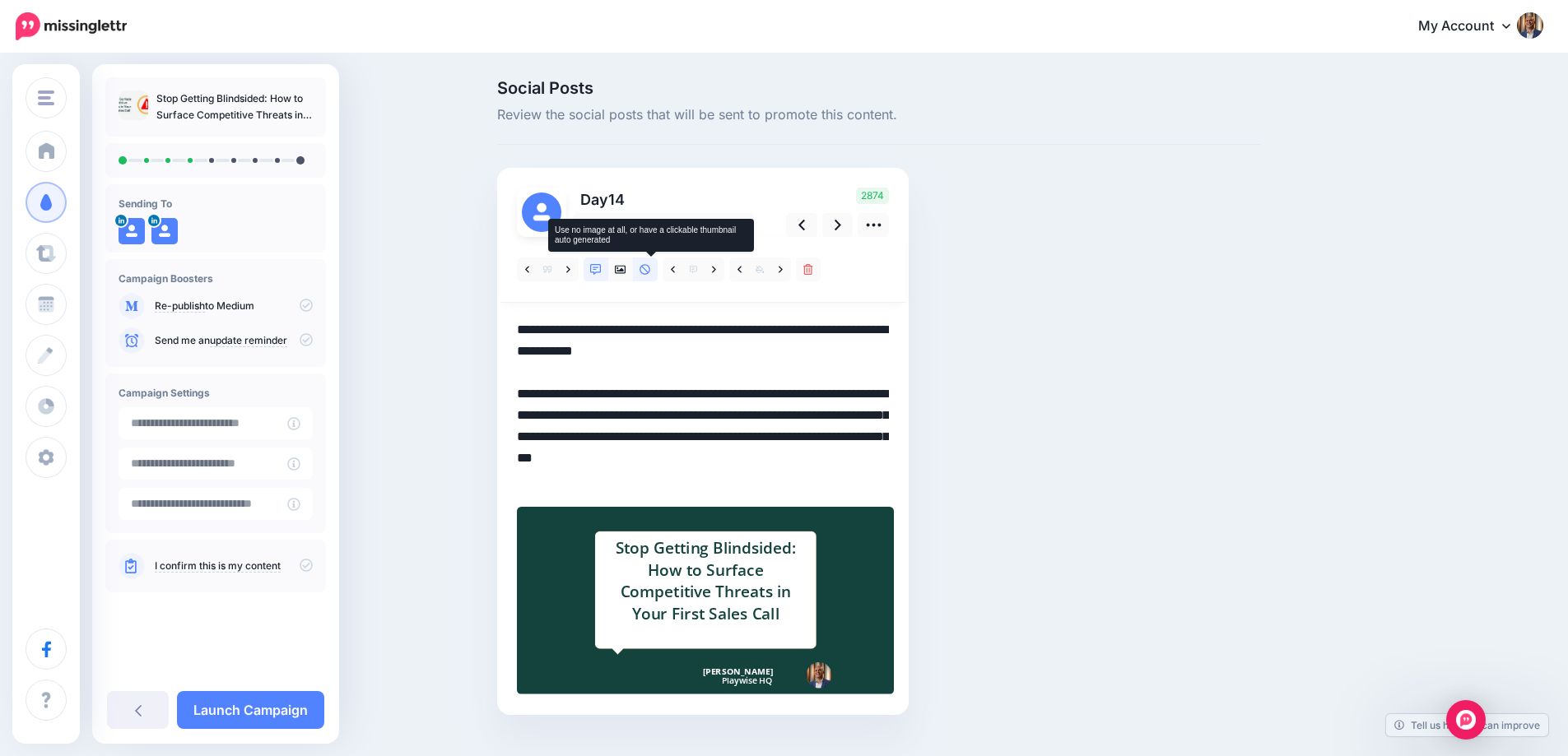
click at [650, 272] on icon at bounding box center [645, 269] width 11 height 11
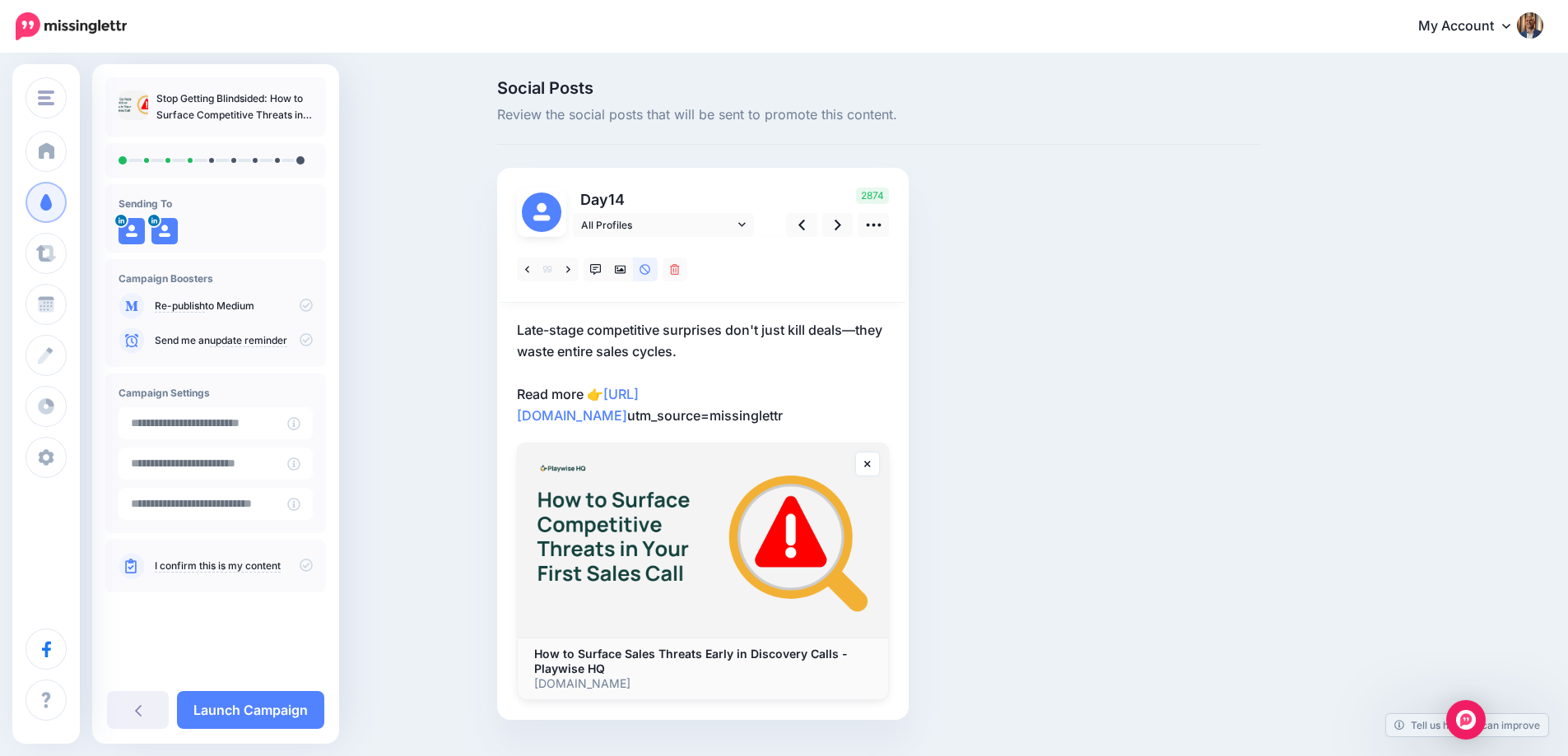
click at [678, 341] on p "Late-stage competitive surprises don't just kill deals—they waste entire sales …" at bounding box center [703, 372] width 372 height 107
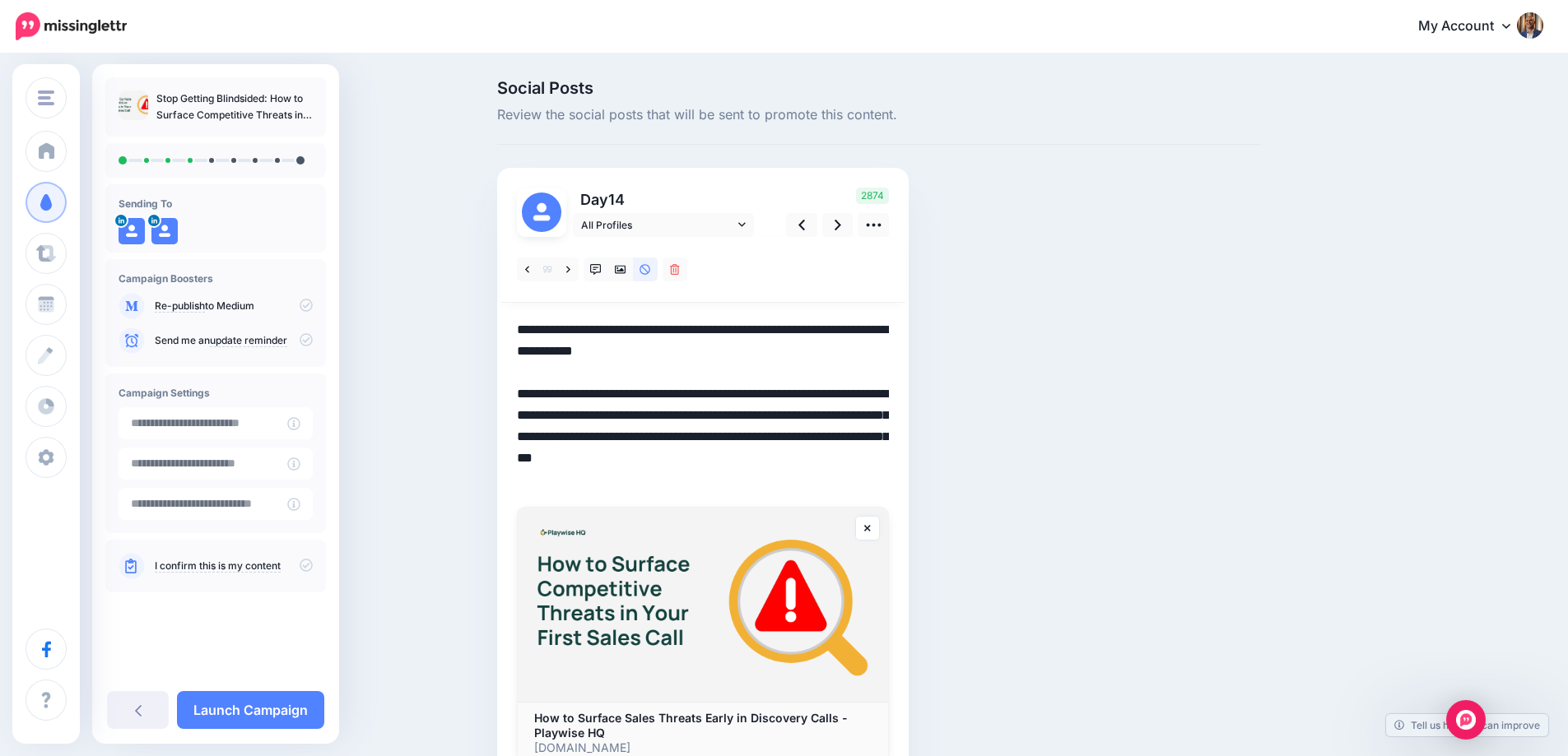
paste textarea "**********"
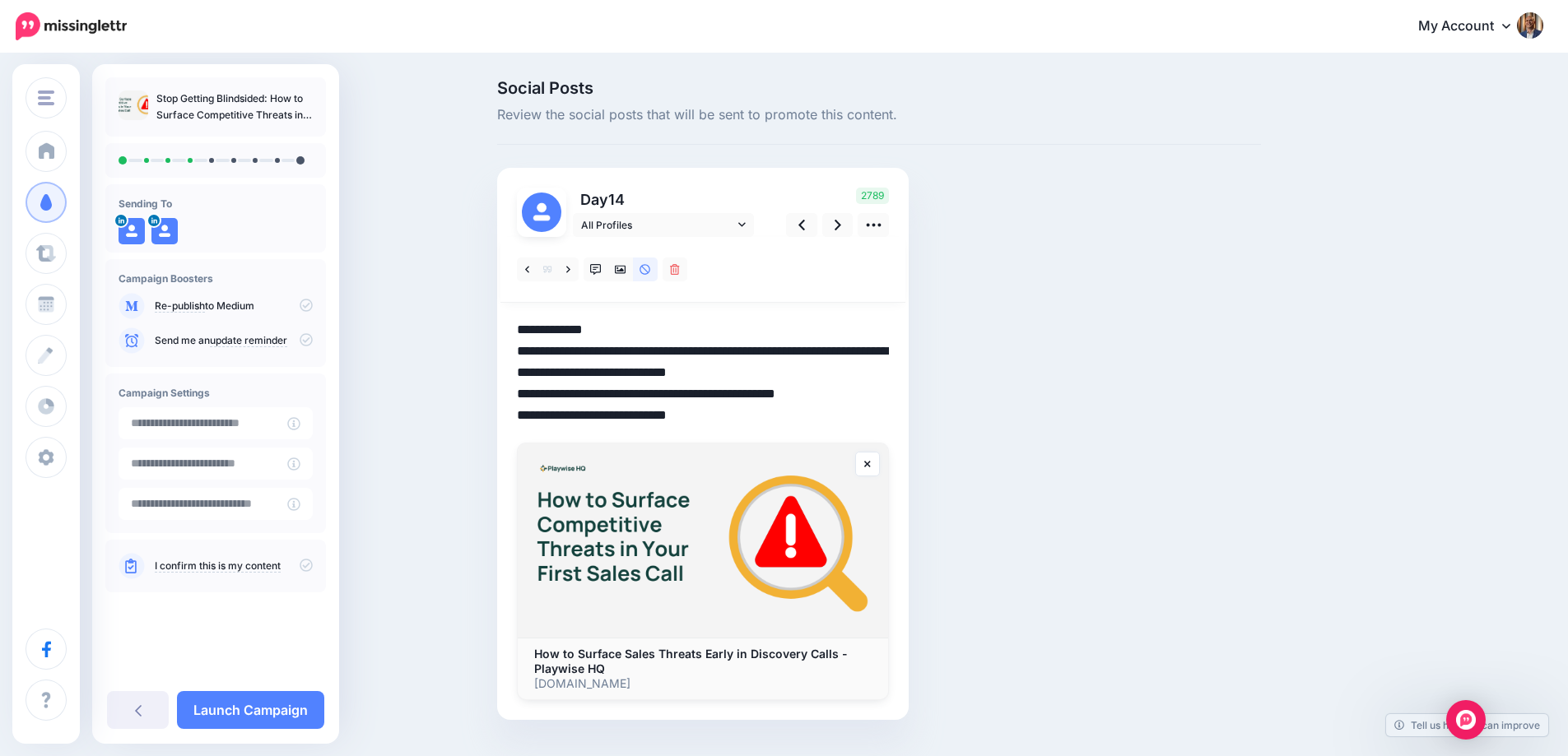
click at [525, 331] on textarea "**********" at bounding box center [703, 372] width 372 height 107
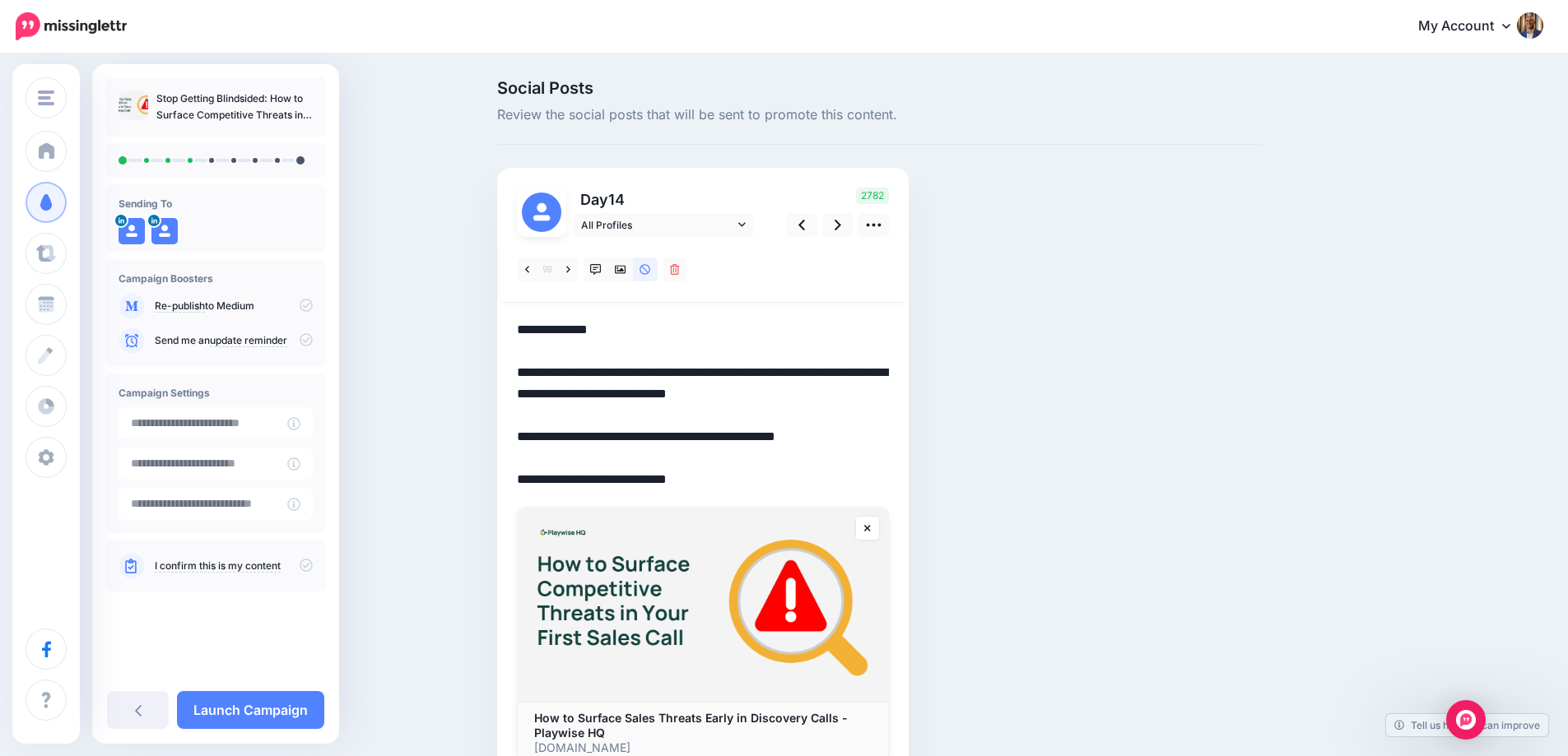
click at [799, 454] on textarea "**********" at bounding box center [703, 405] width 372 height 172
click at [851, 223] on link at bounding box center [838, 225] width 32 height 24
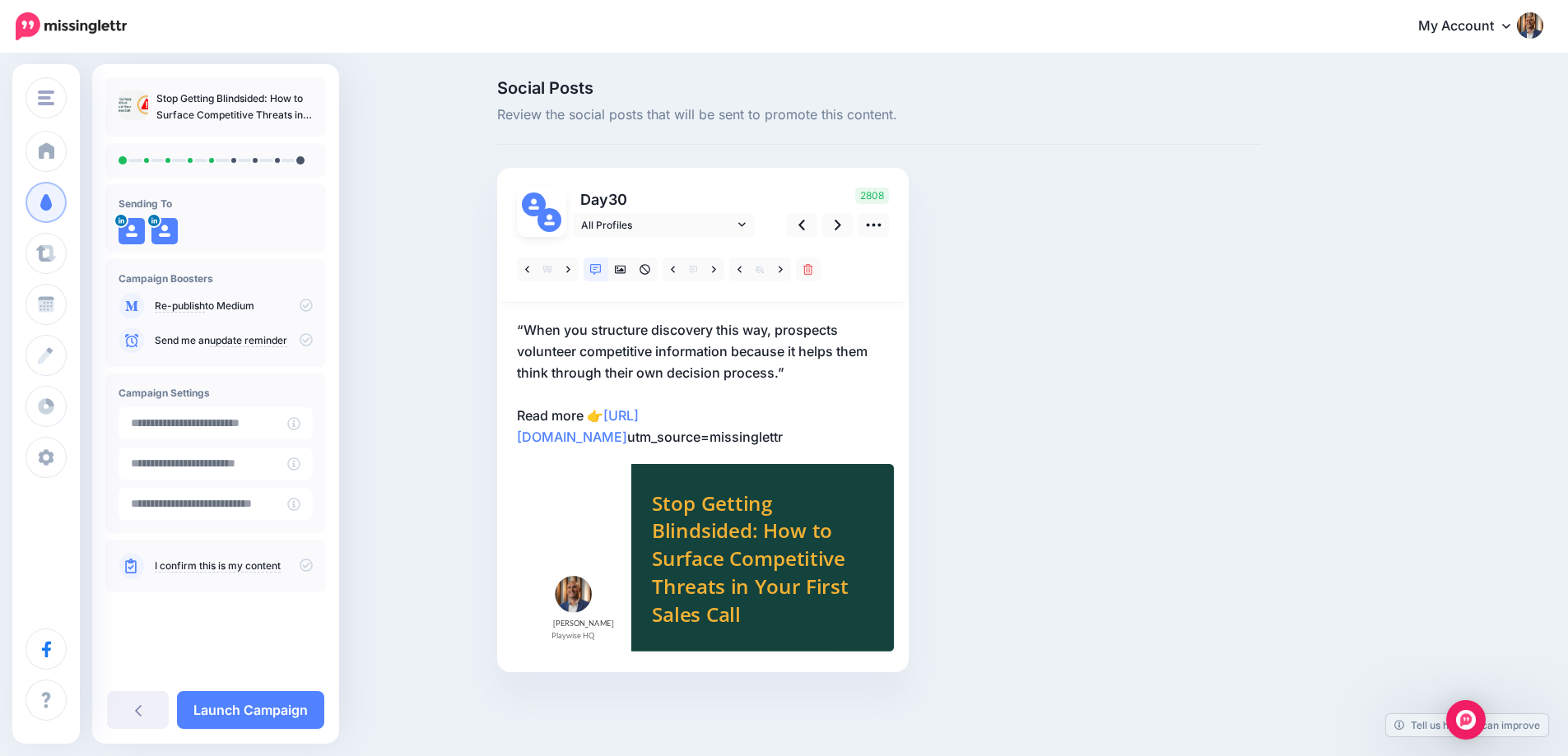
click at [733, 341] on p "“When you structure discovery this way, prospects volunteer competitive informa…" at bounding box center [703, 383] width 372 height 128
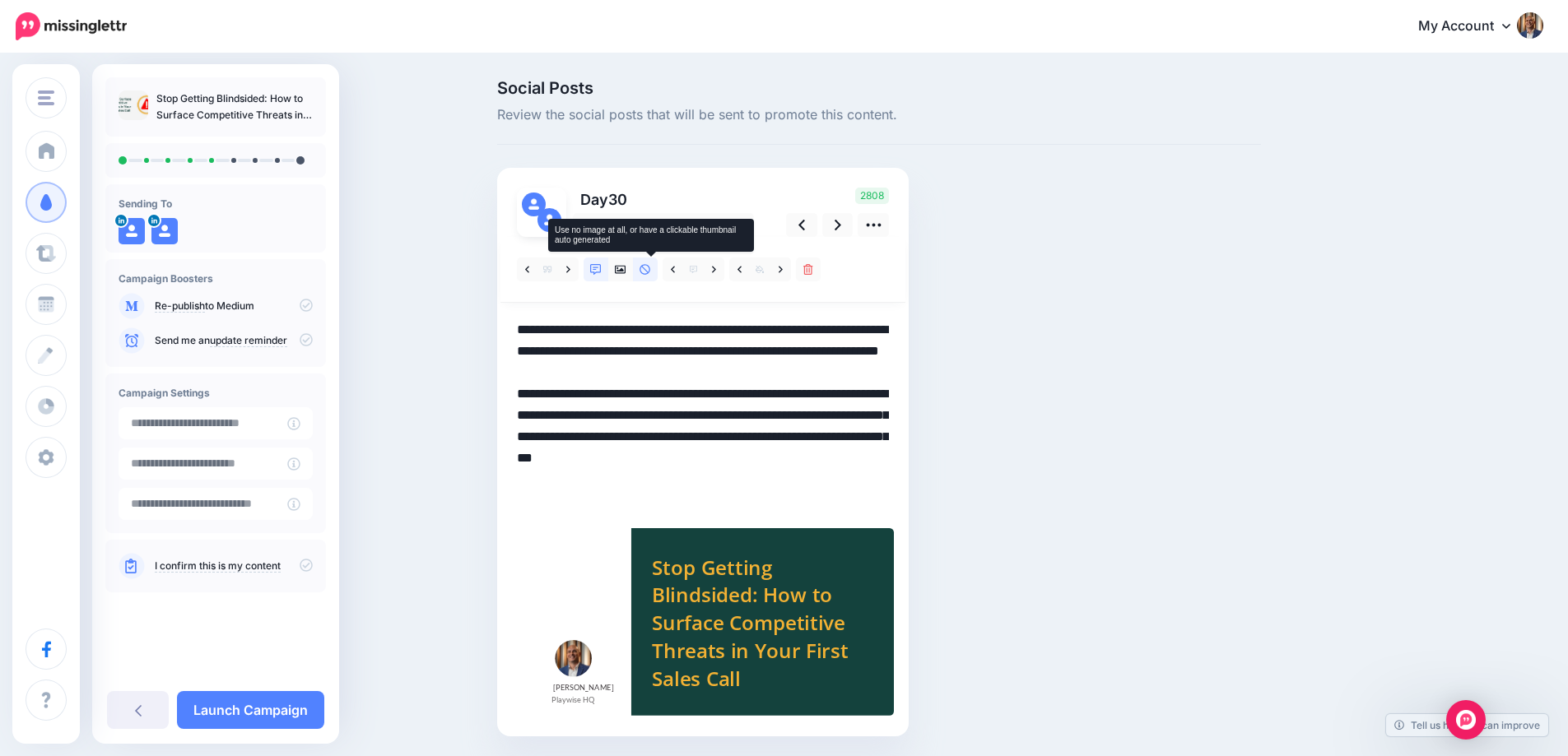
click at [651, 262] on link at bounding box center [645, 269] width 25 height 24
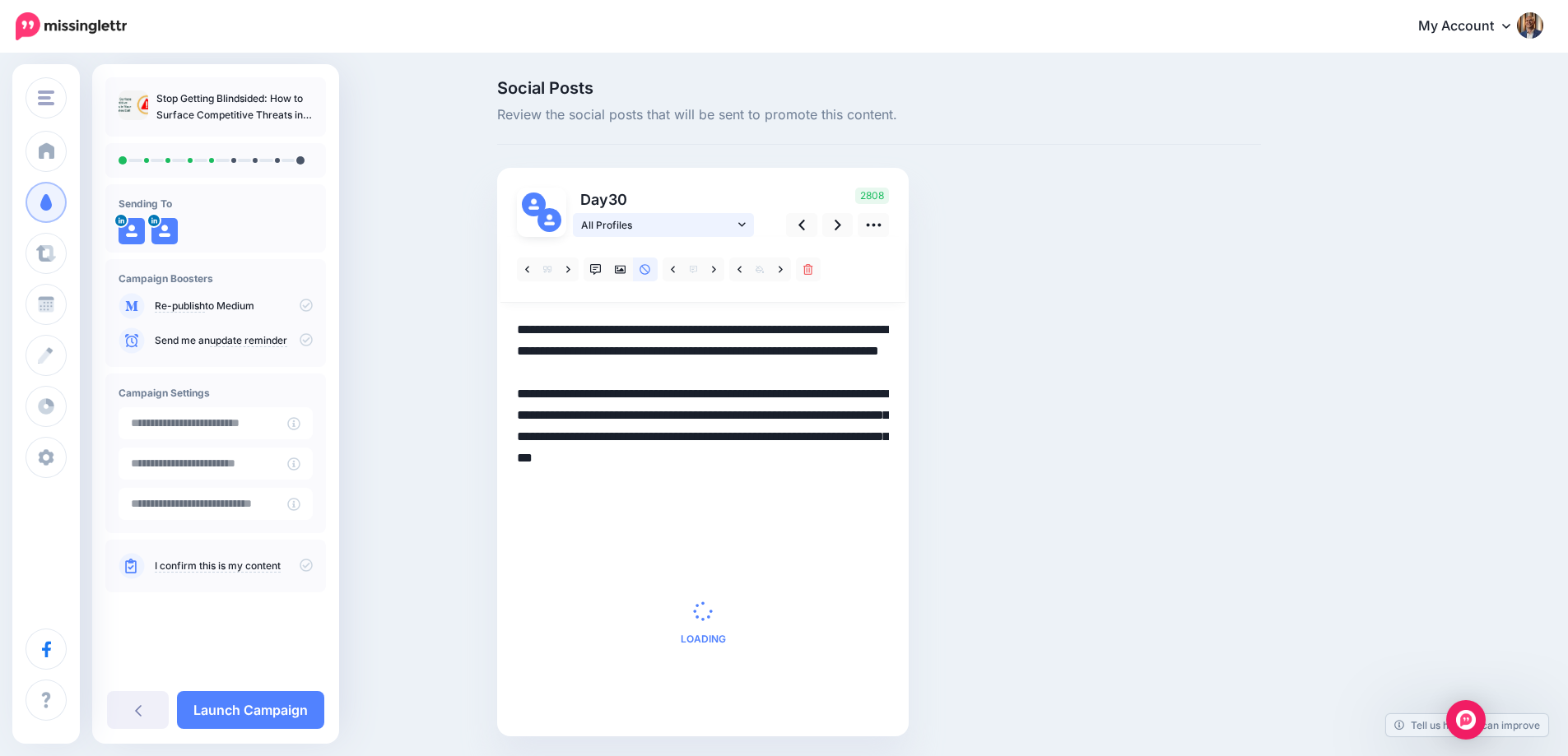
click at [740, 220] on link "All Profiles" at bounding box center [663, 225] width 181 height 24
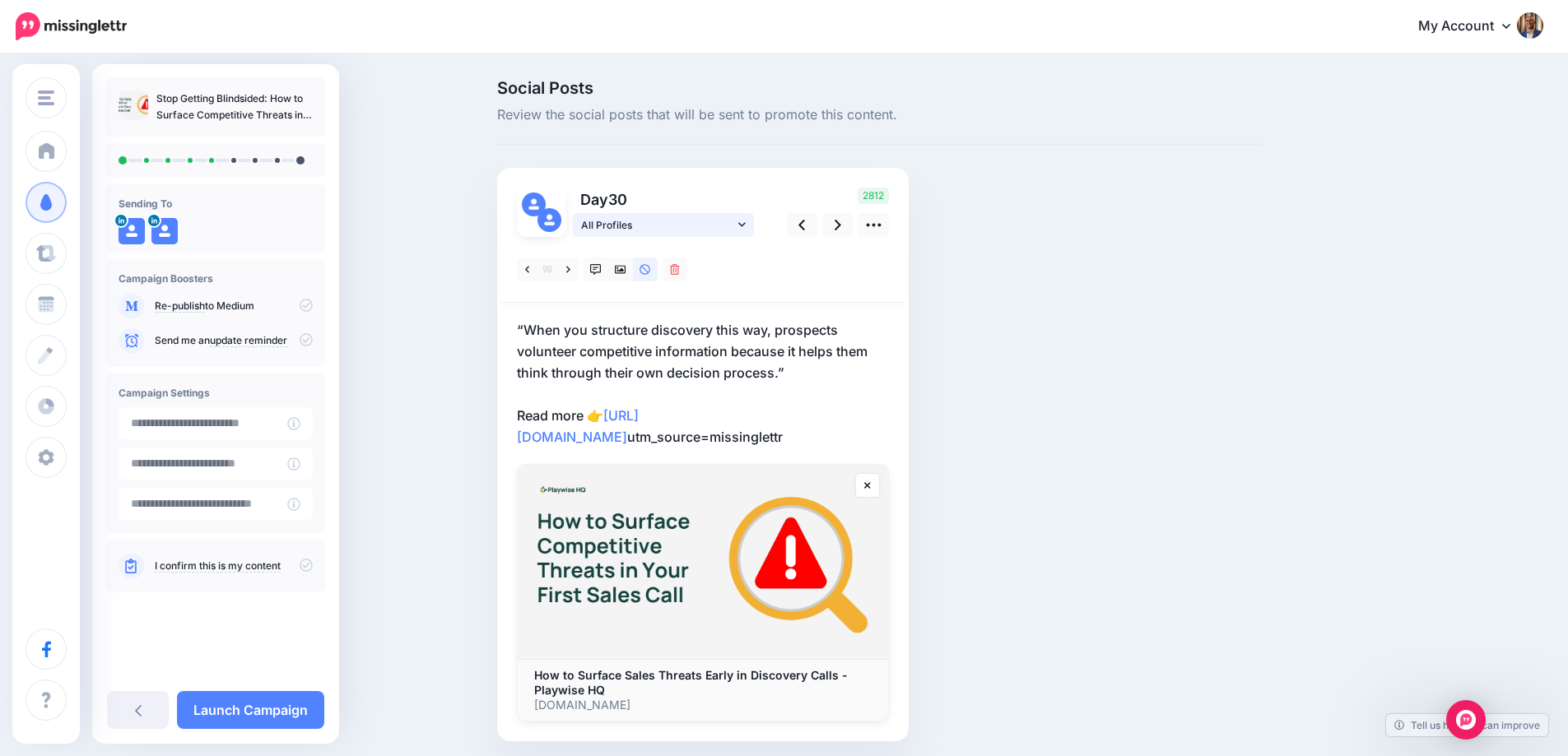
click at [754, 217] on link "All Profiles" at bounding box center [663, 225] width 181 height 24
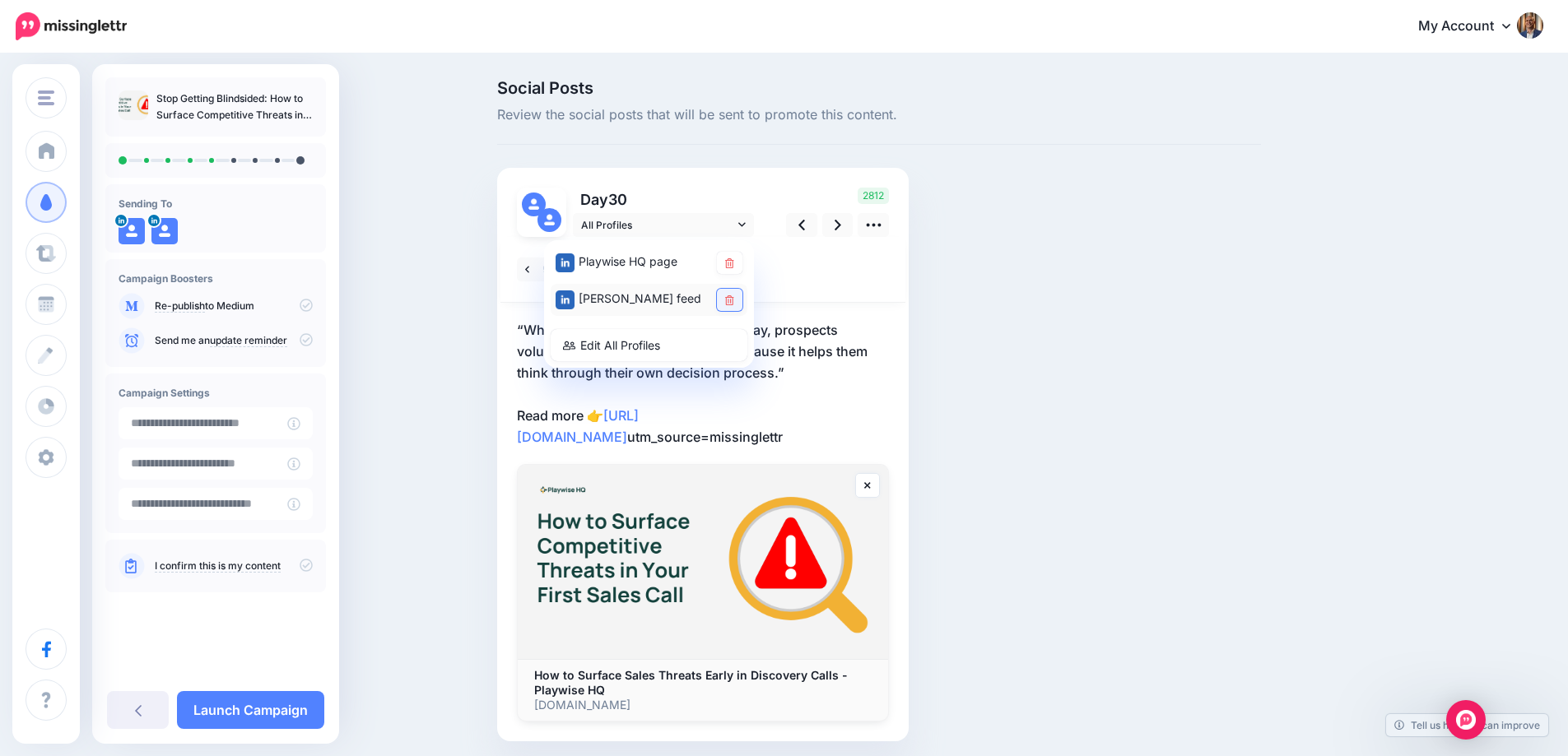
click at [734, 301] on icon at bounding box center [729, 301] width 9 height 10
click at [777, 361] on p "“When you structure discovery this way, prospects volunteer competitive informa…" at bounding box center [703, 383] width 372 height 128
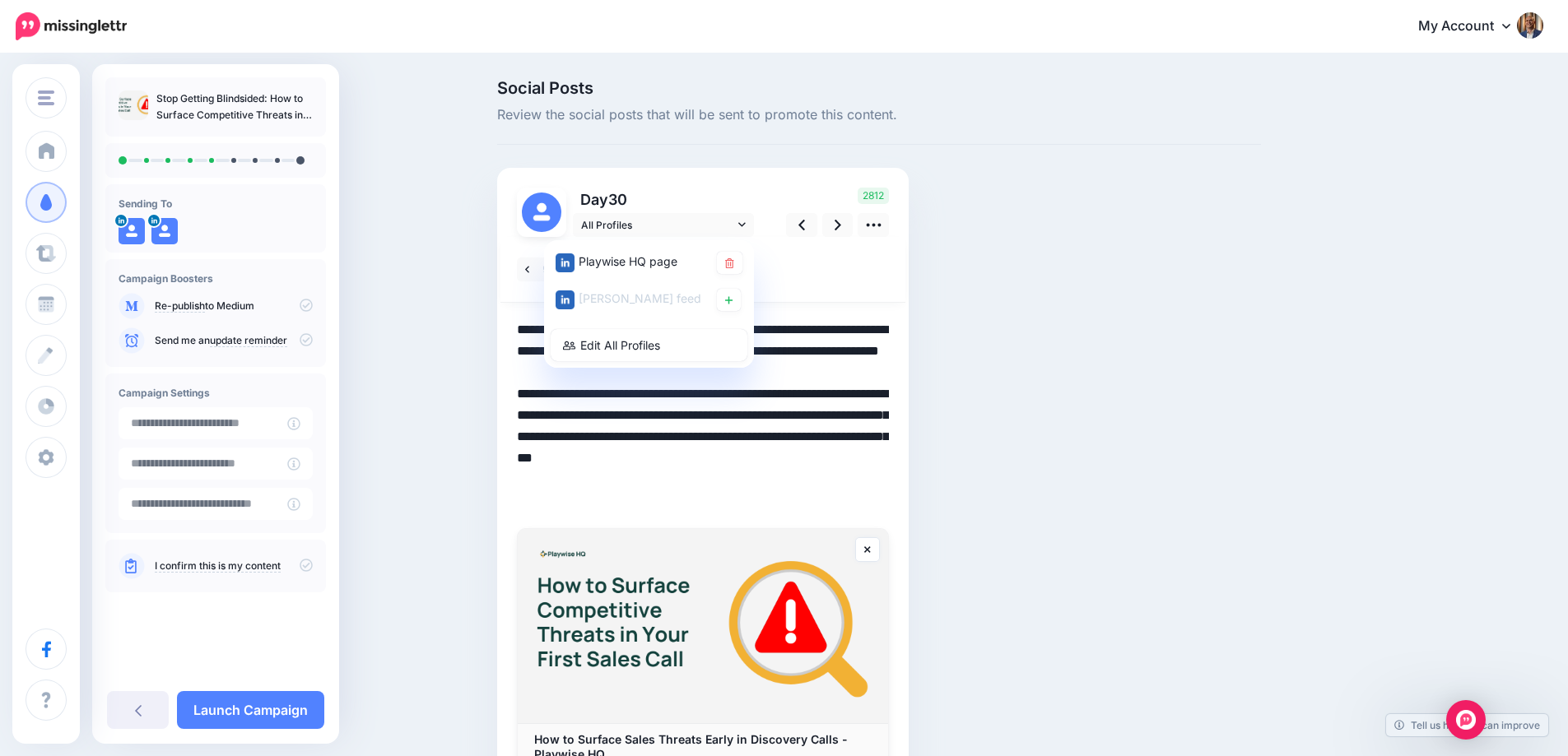
click at [782, 359] on textarea "**********" at bounding box center [703, 415] width 372 height 192
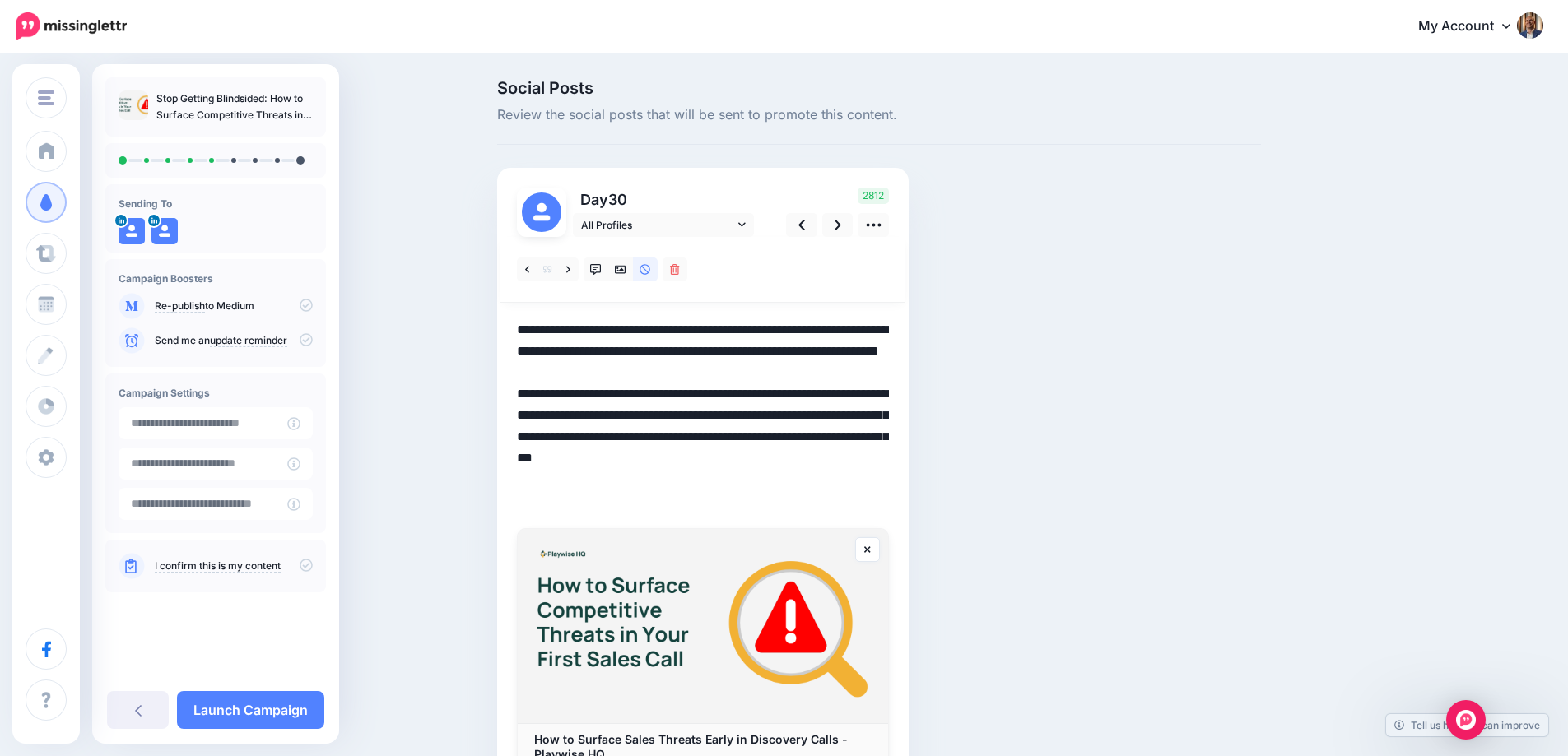
paste textarea "**********"
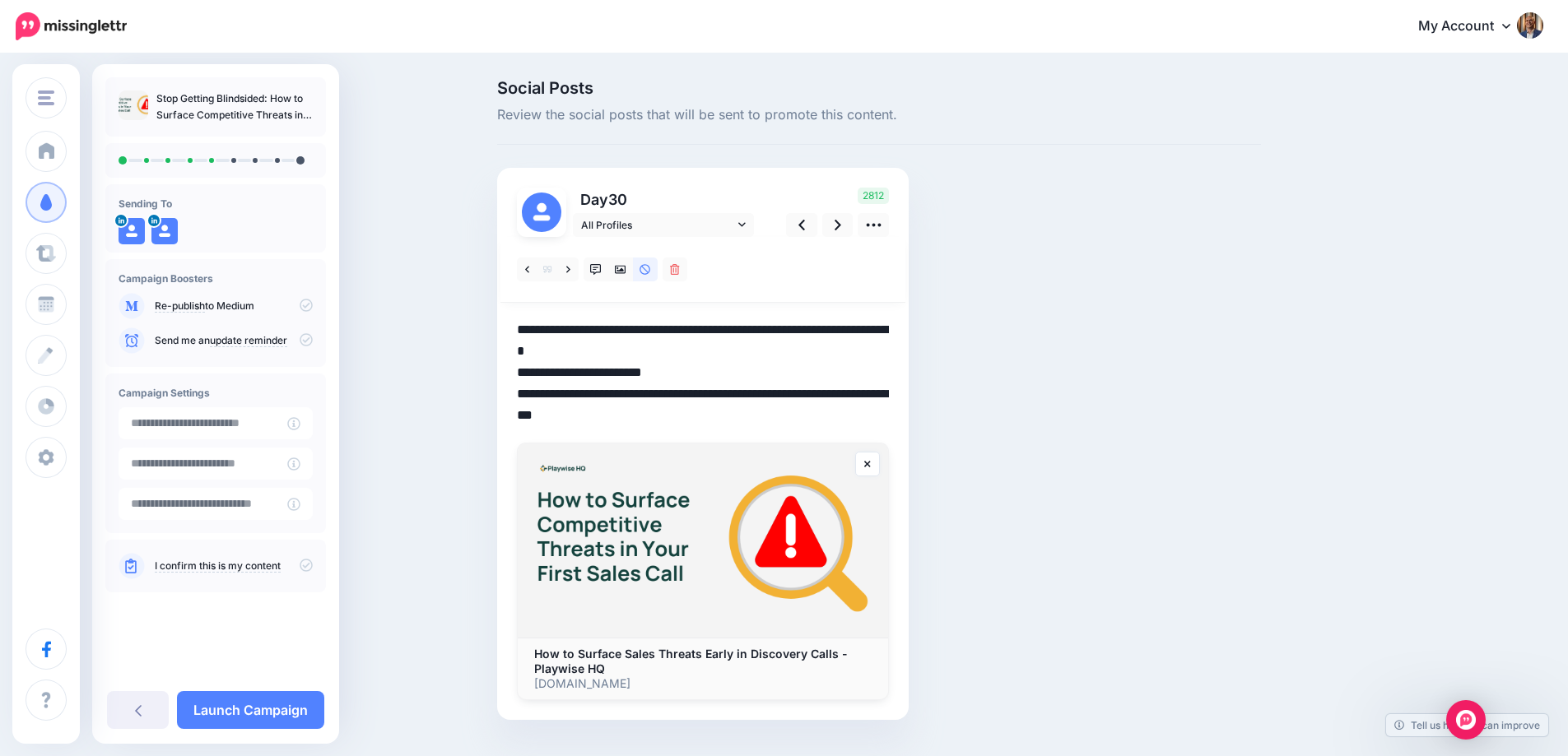
click at [729, 351] on textarea "**********" at bounding box center [703, 372] width 372 height 107
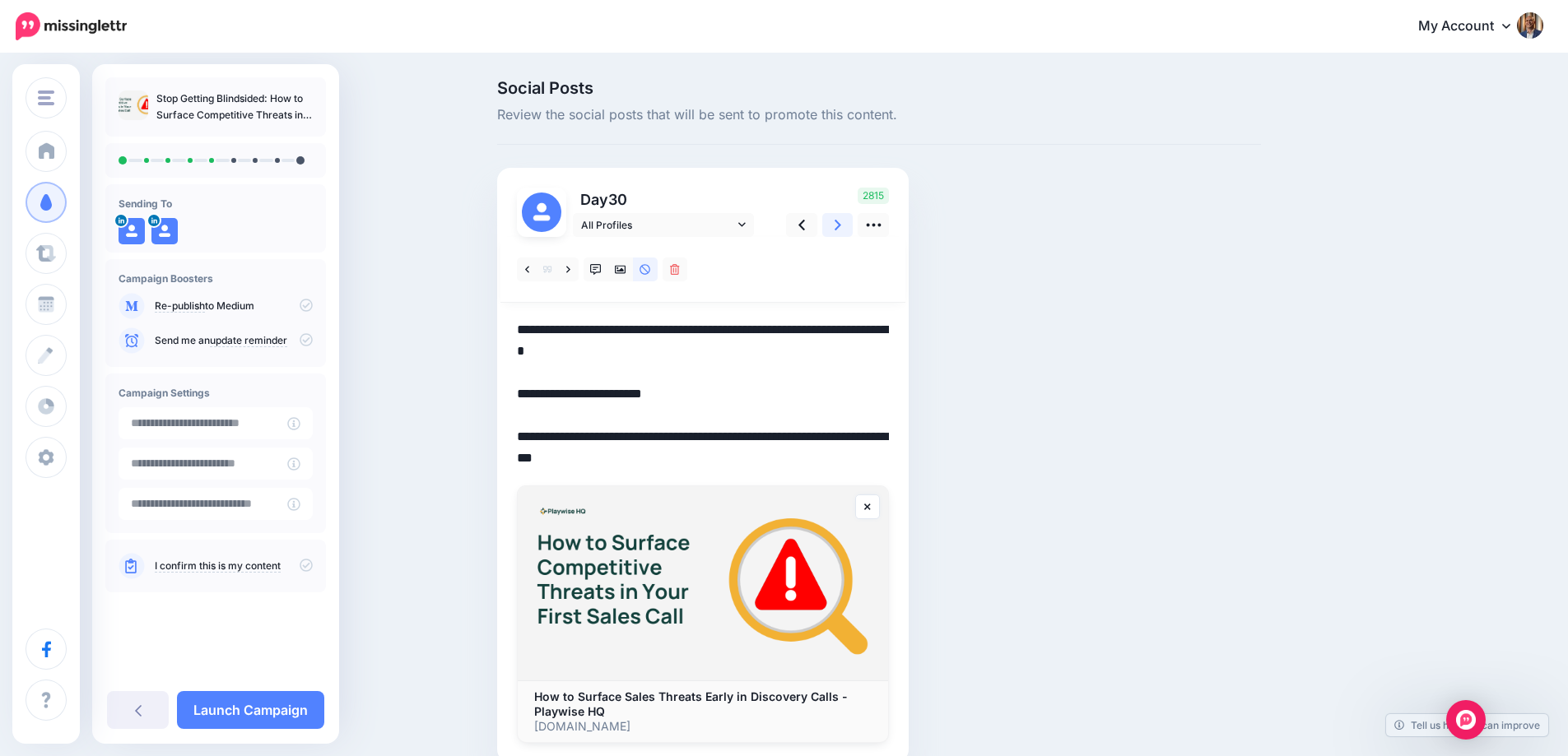
click at [845, 235] on link at bounding box center [838, 225] width 32 height 24
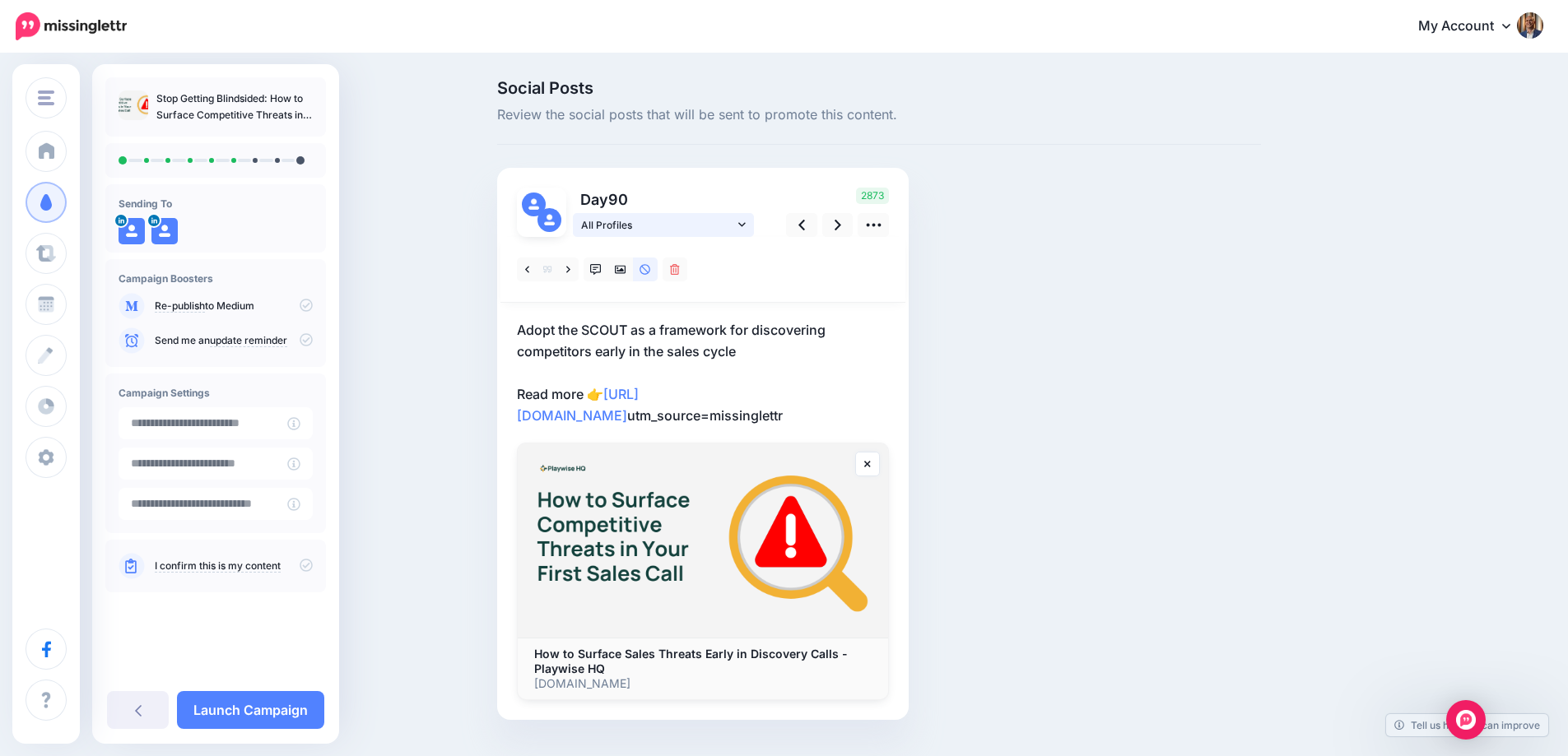
click at [692, 218] on span "All Profiles" at bounding box center [658, 225] width 153 height 17
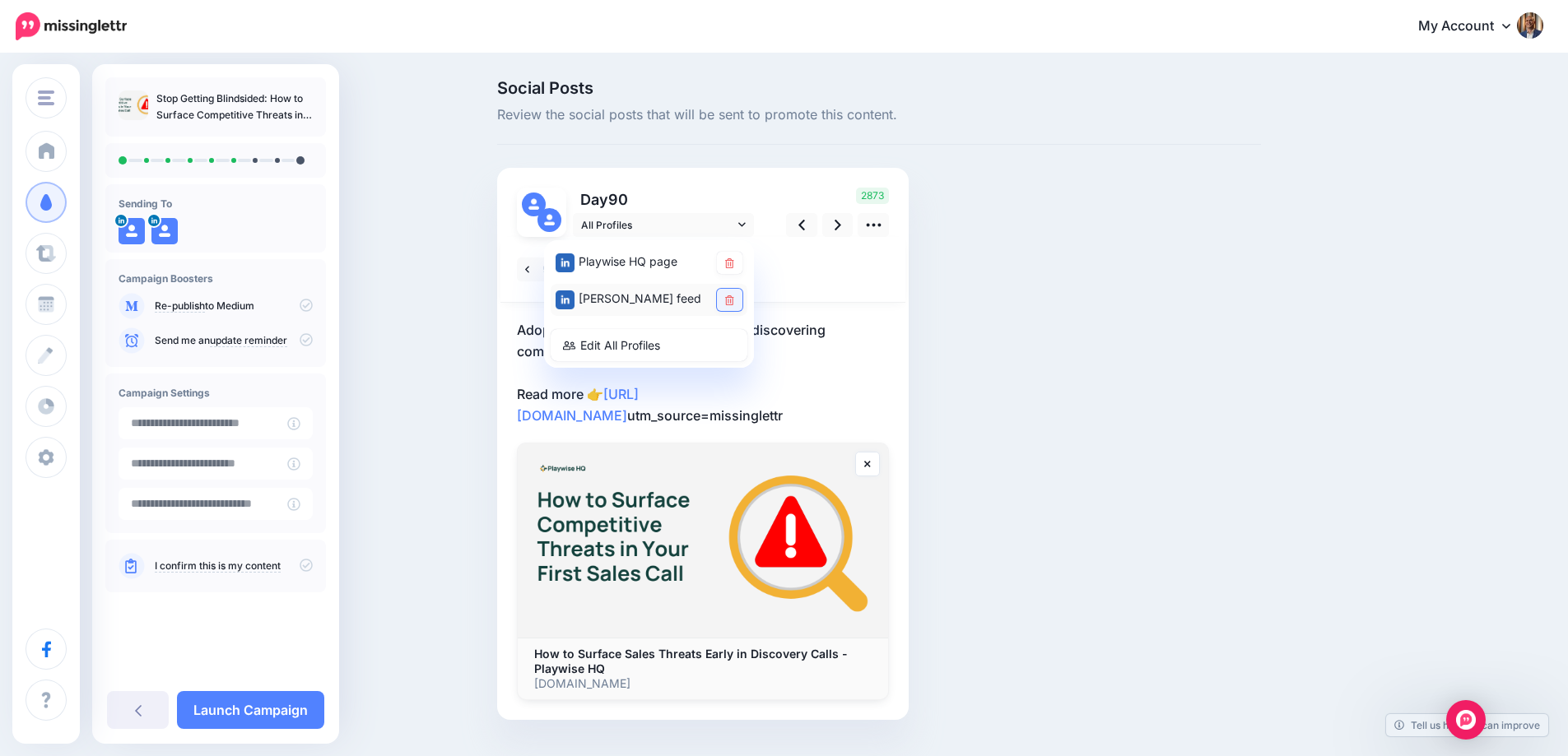
click at [734, 296] on icon at bounding box center [729, 301] width 9 height 10
click at [845, 326] on p "Adopt the SCOUT as a framework for discovering competitors early in the sales c…" at bounding box center [703, 372] width 372 height 107
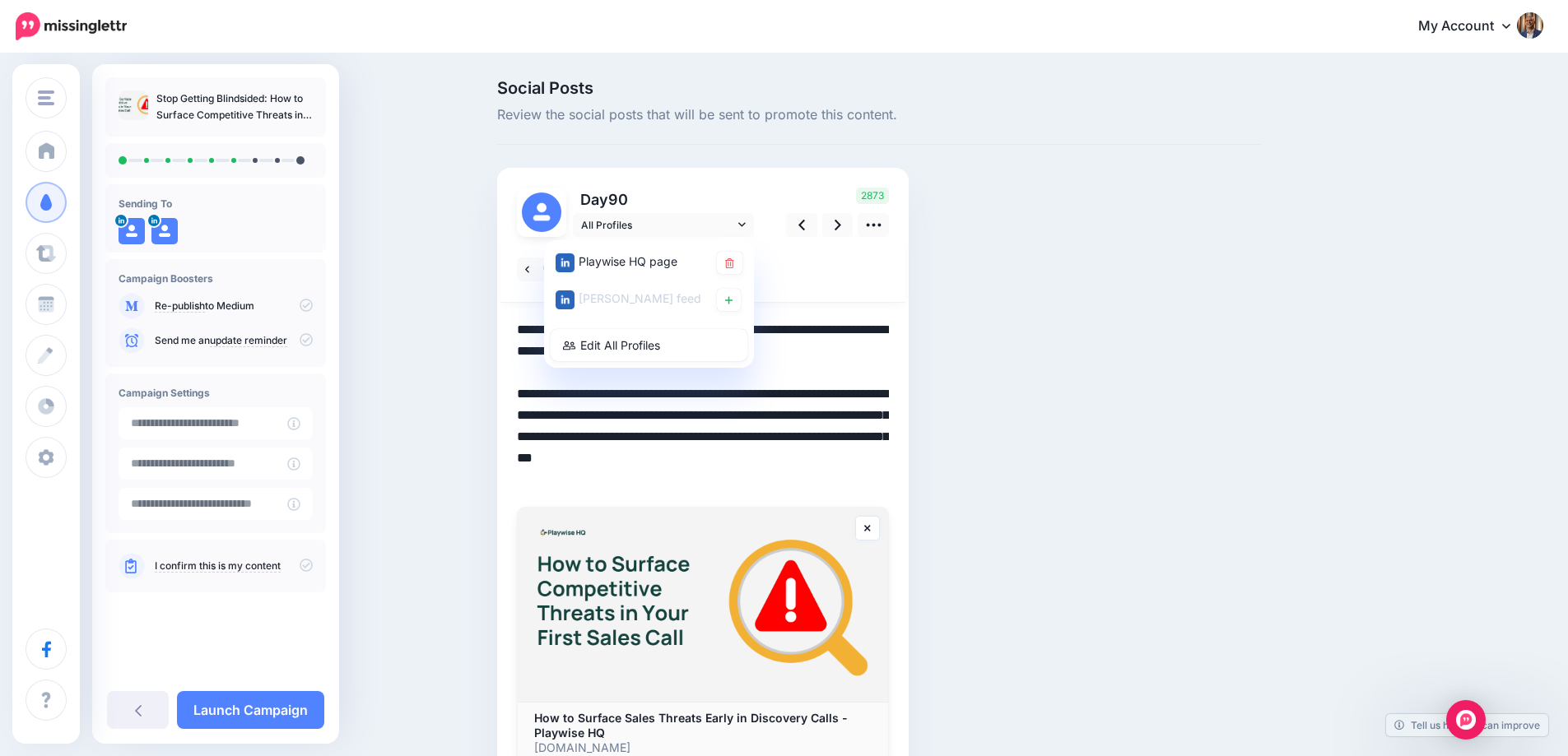
click at [804, 335] on textarea "**********" at bounding box center [703, 405] width 372 height 172
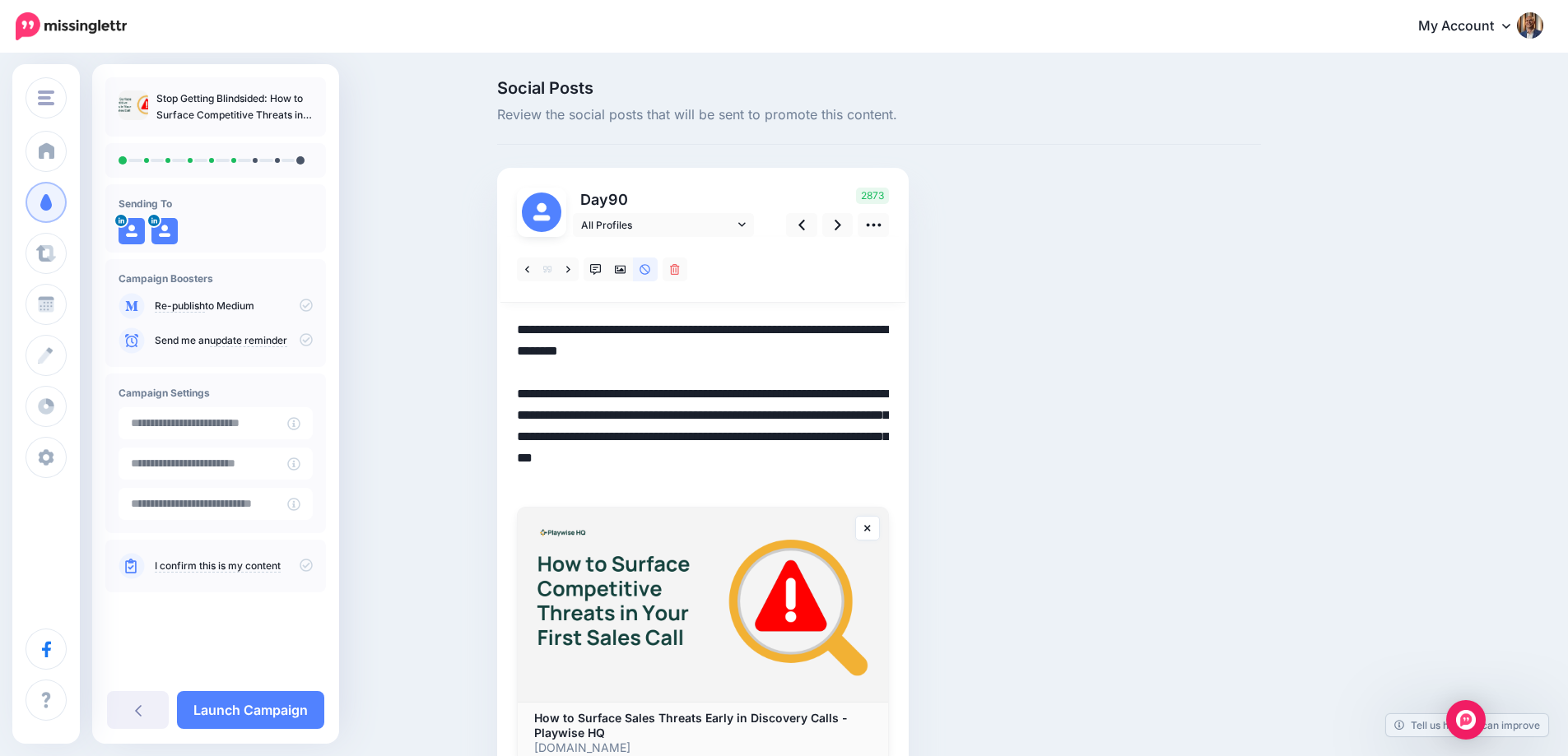
paste textarea "**********"
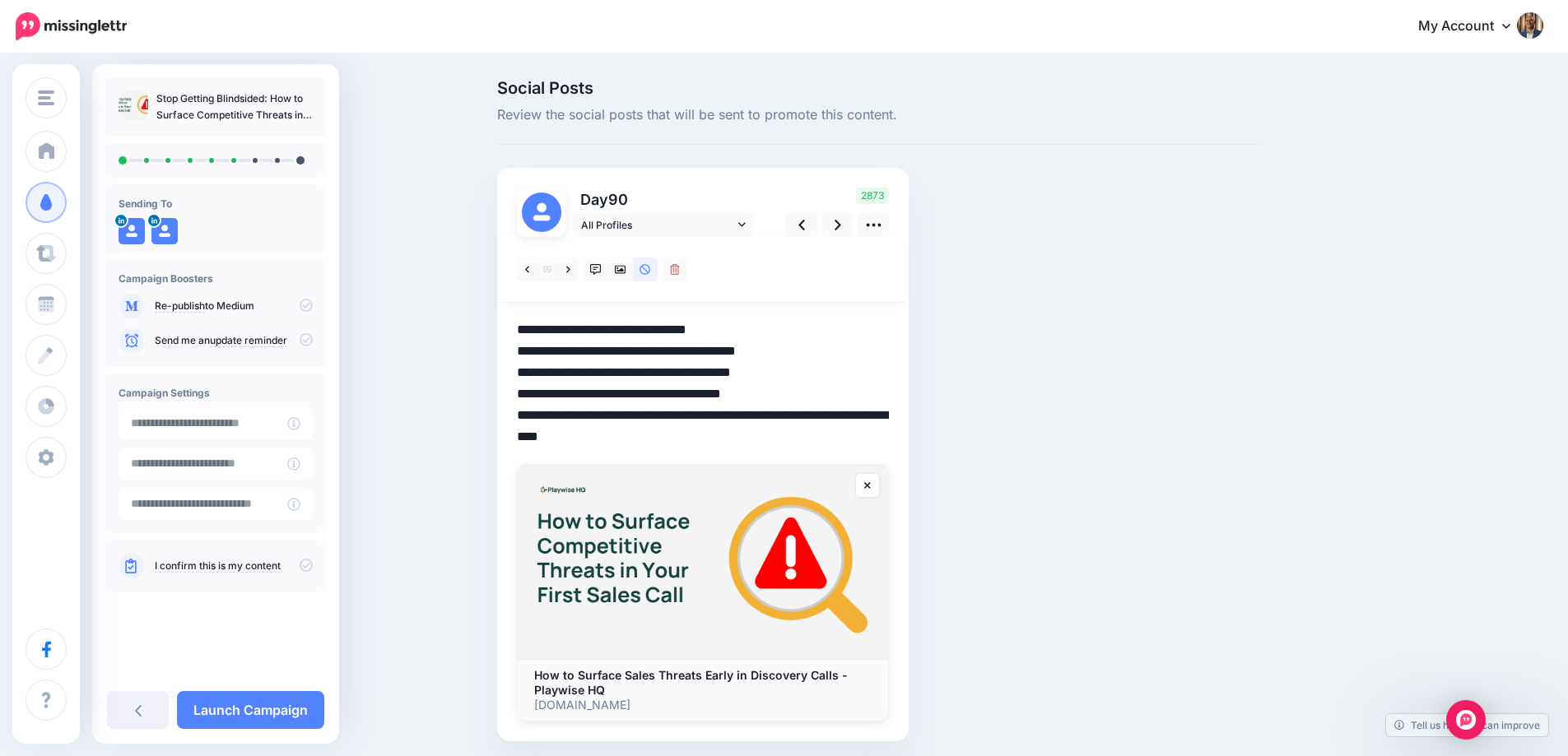
click at [739, 331] on textarea "**********" at bounding box center [703, 383] width 372 height 128
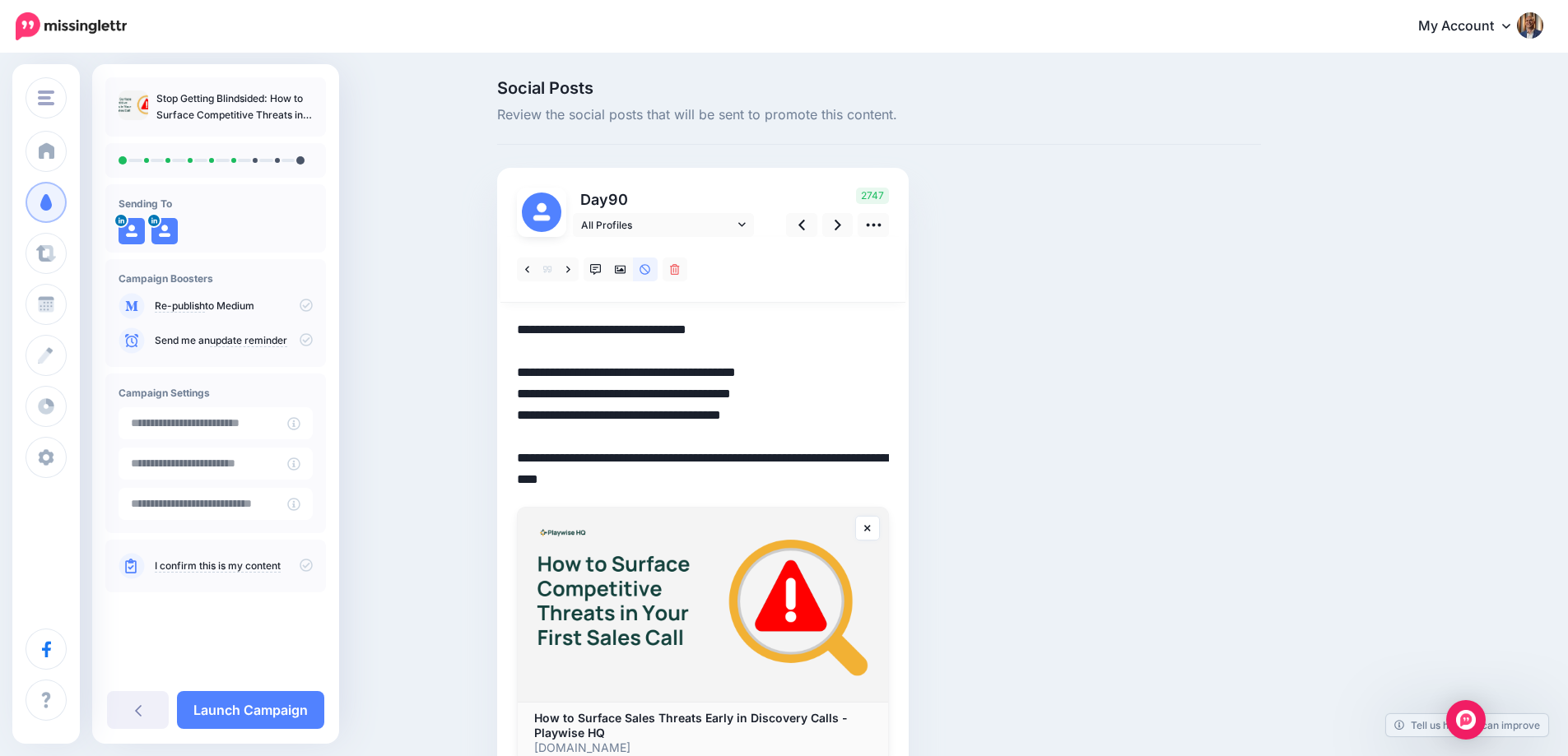
click at [725, 456] on textarea "**********" at bounding box center [703, 405] width 372 height 172
click at [734, 475] on textarea "**********" at bounding box center [703, 405] width 372 height 172
click at [841, 230] on icon at bounding box center [838, 225] width 7 height 17
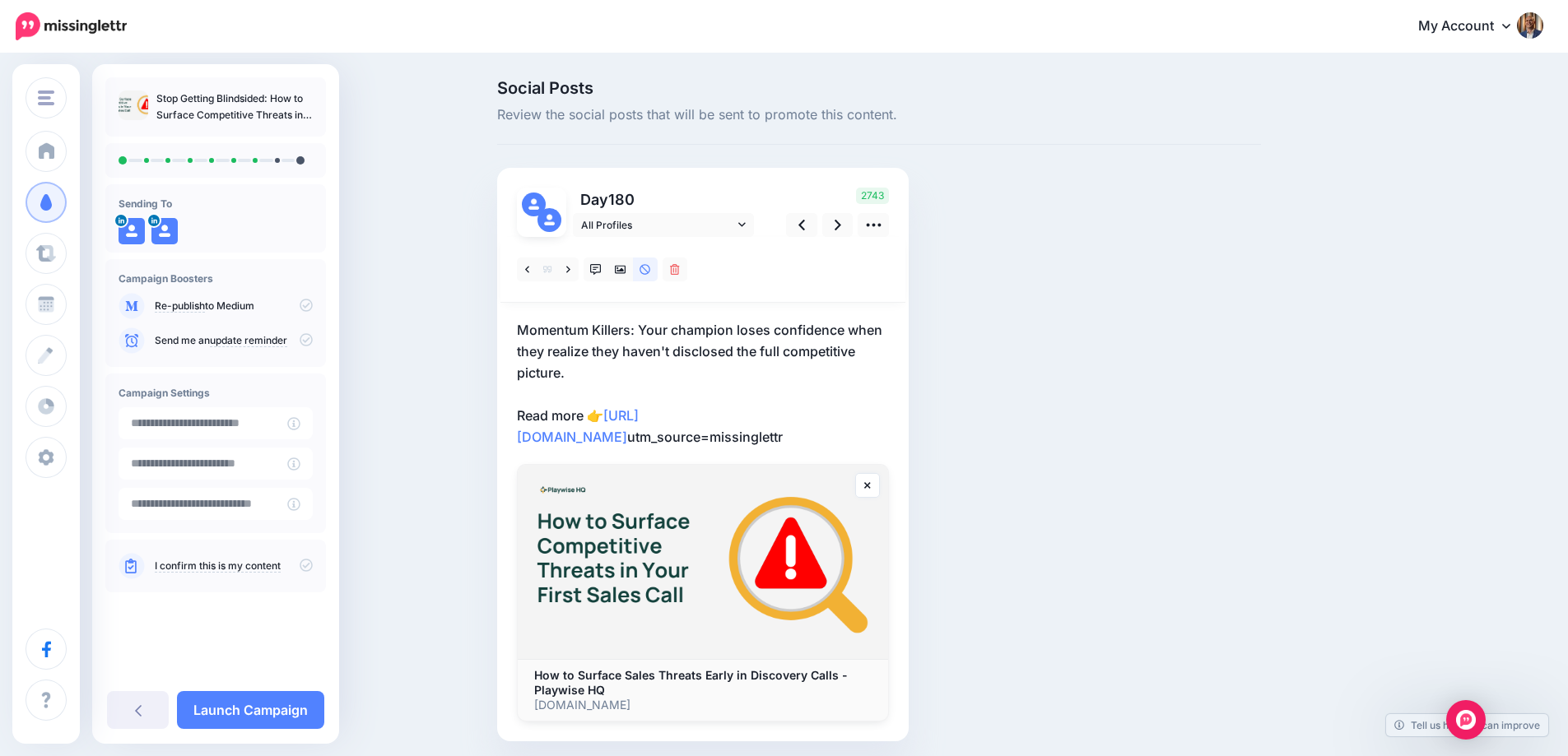
click at [741, 374] on p "Momentum Killers: Your champion loses confidence when they realize they haven't…" at bounding box center [703, 383] width 372 height 128
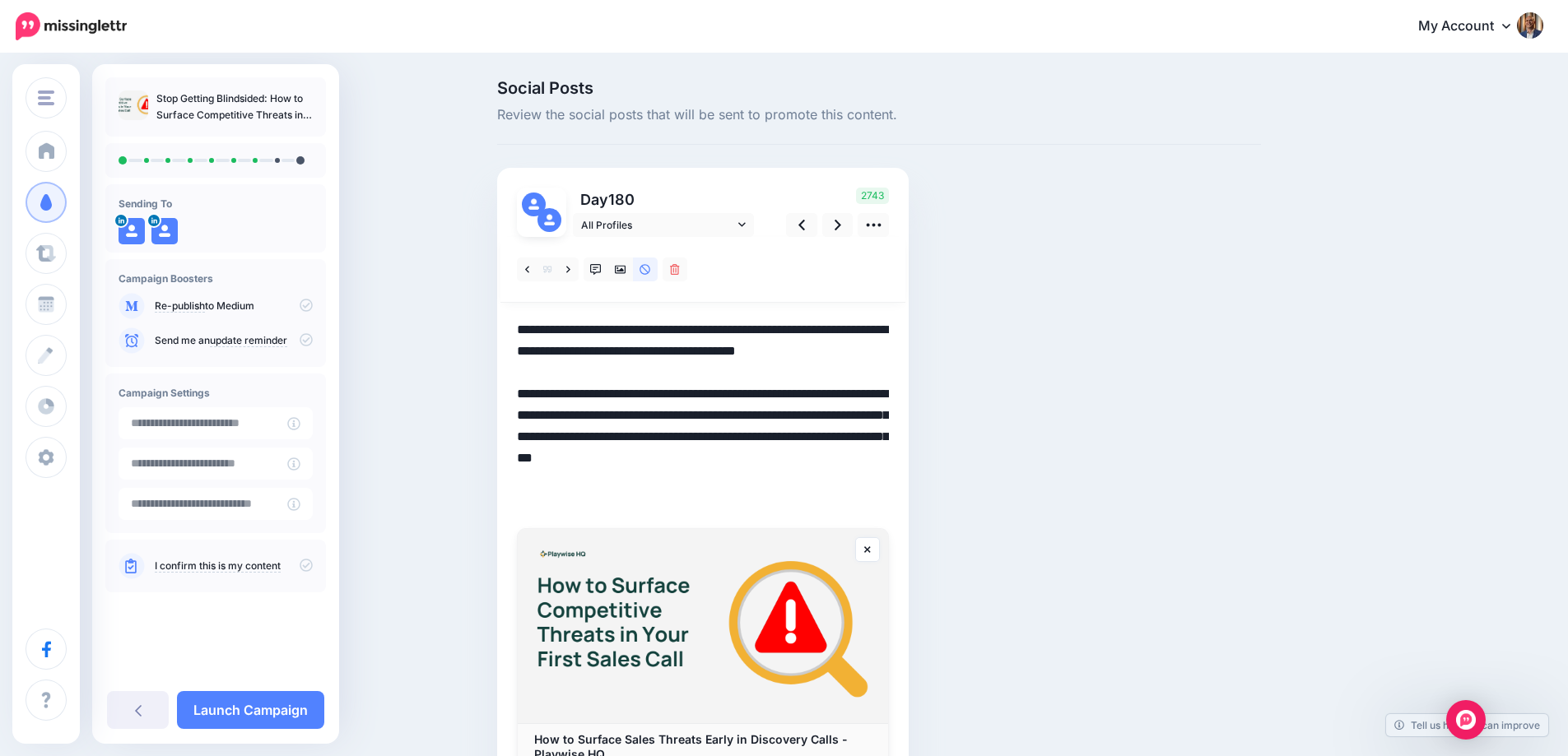
click at [726, 338] on textarea "**********" at bounding box center [703, 415] width 372 height 192
paste textarea
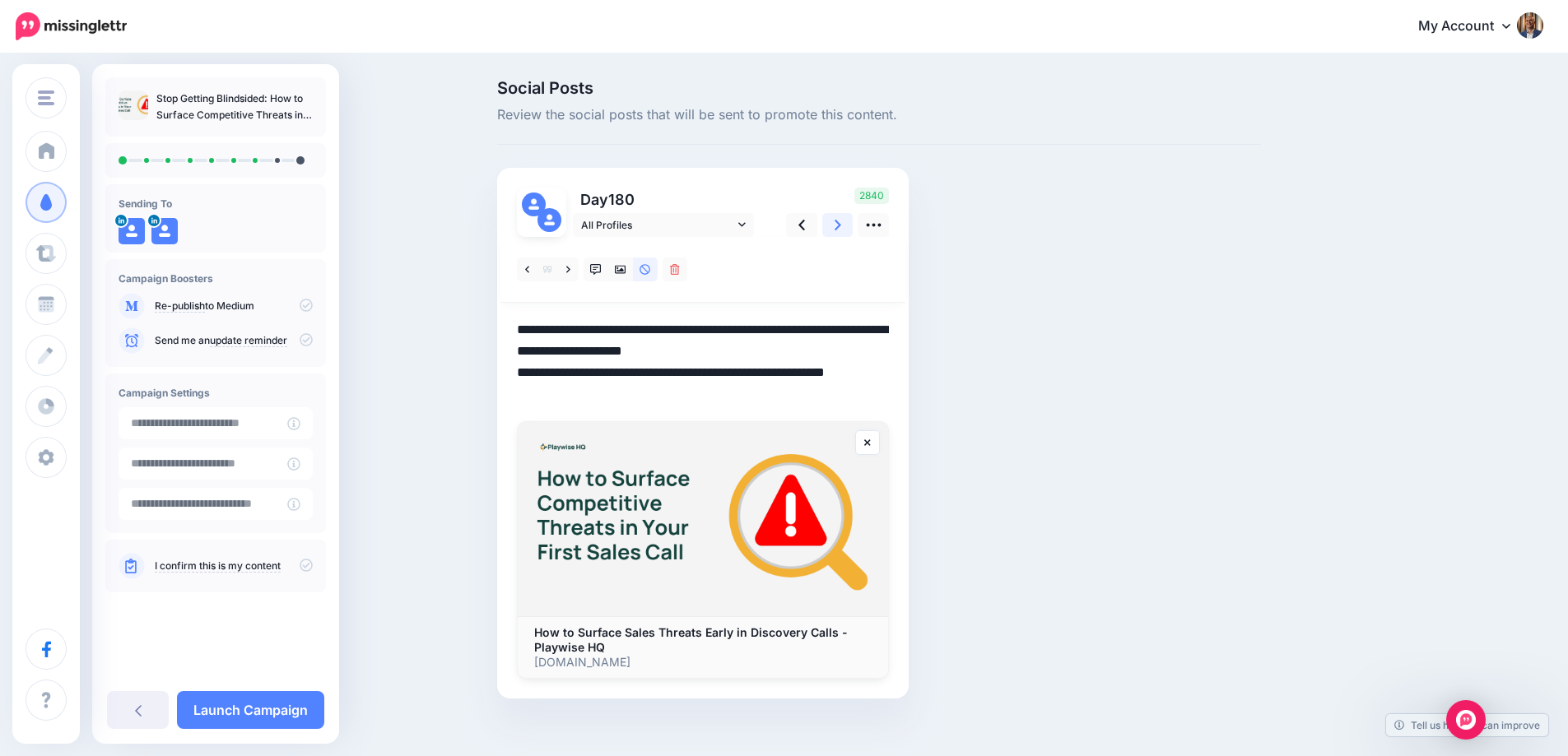
click at [835, 224] on link at bounding box center [838, 225] width 32 height 24
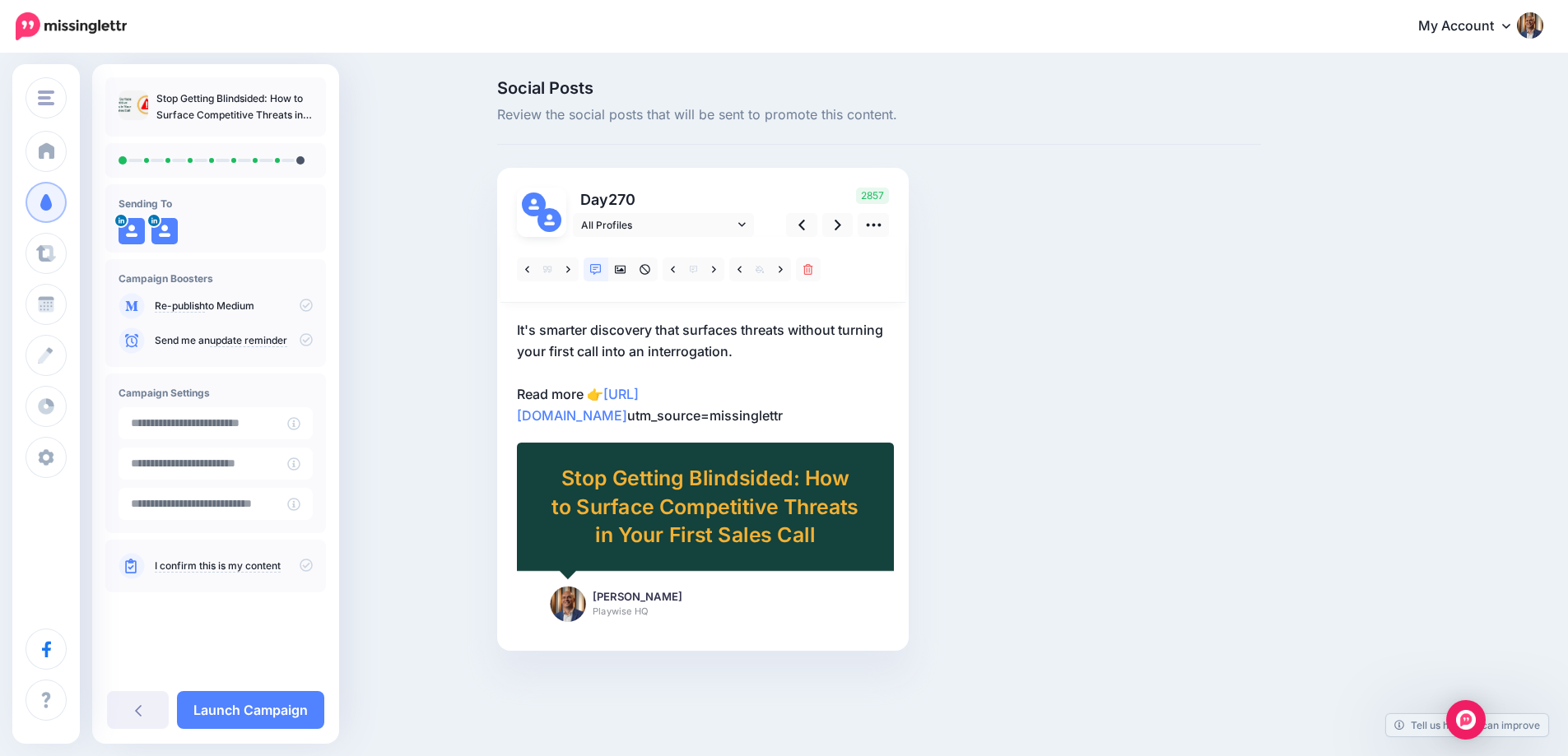
click at [744, 332] on p "It's smarter discovery that surfaces threats without turning your first call in…" at bounding box center [703, 372] width 372 height 107
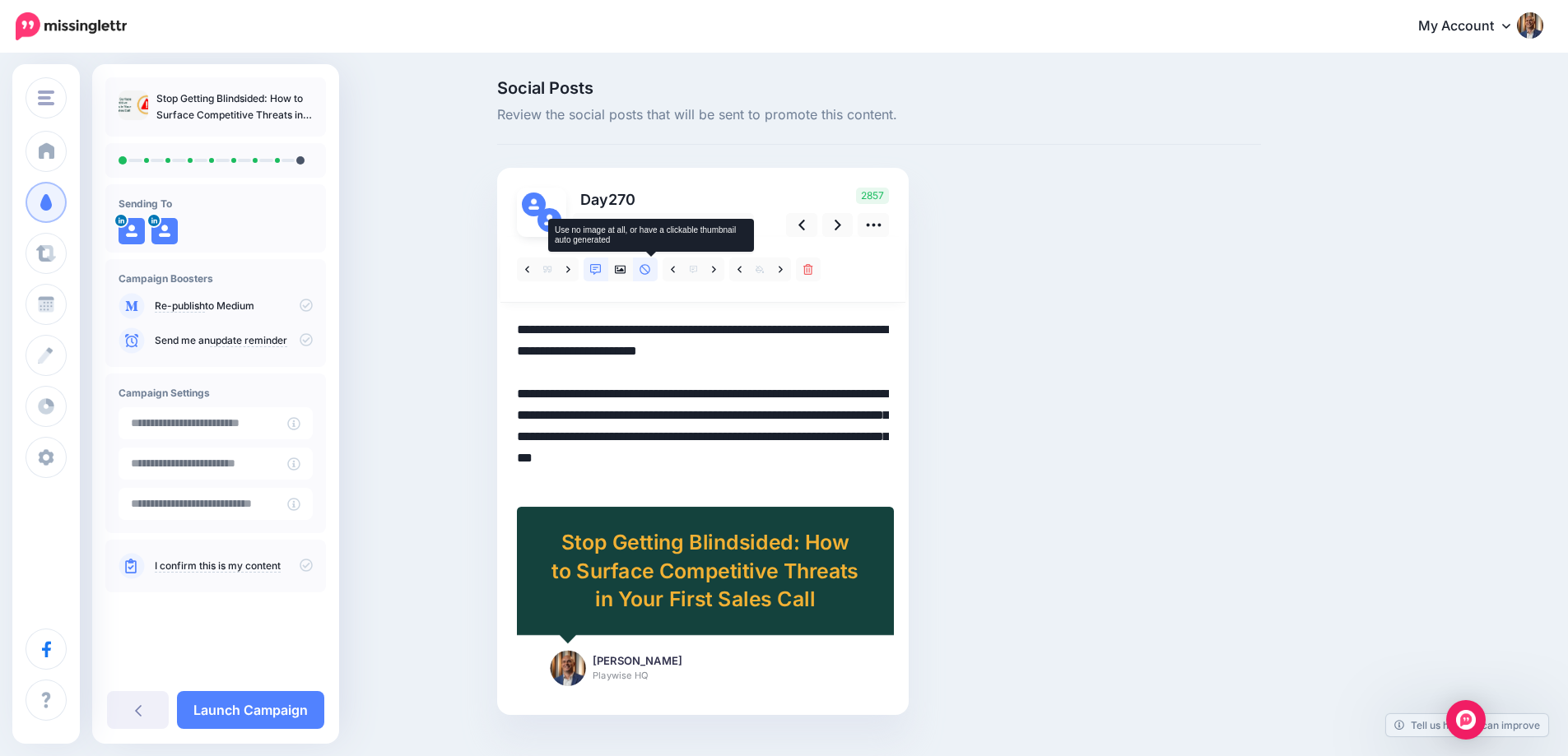
click at [651, 274] on icon at bounding box center [645, 270] width 12 height 12
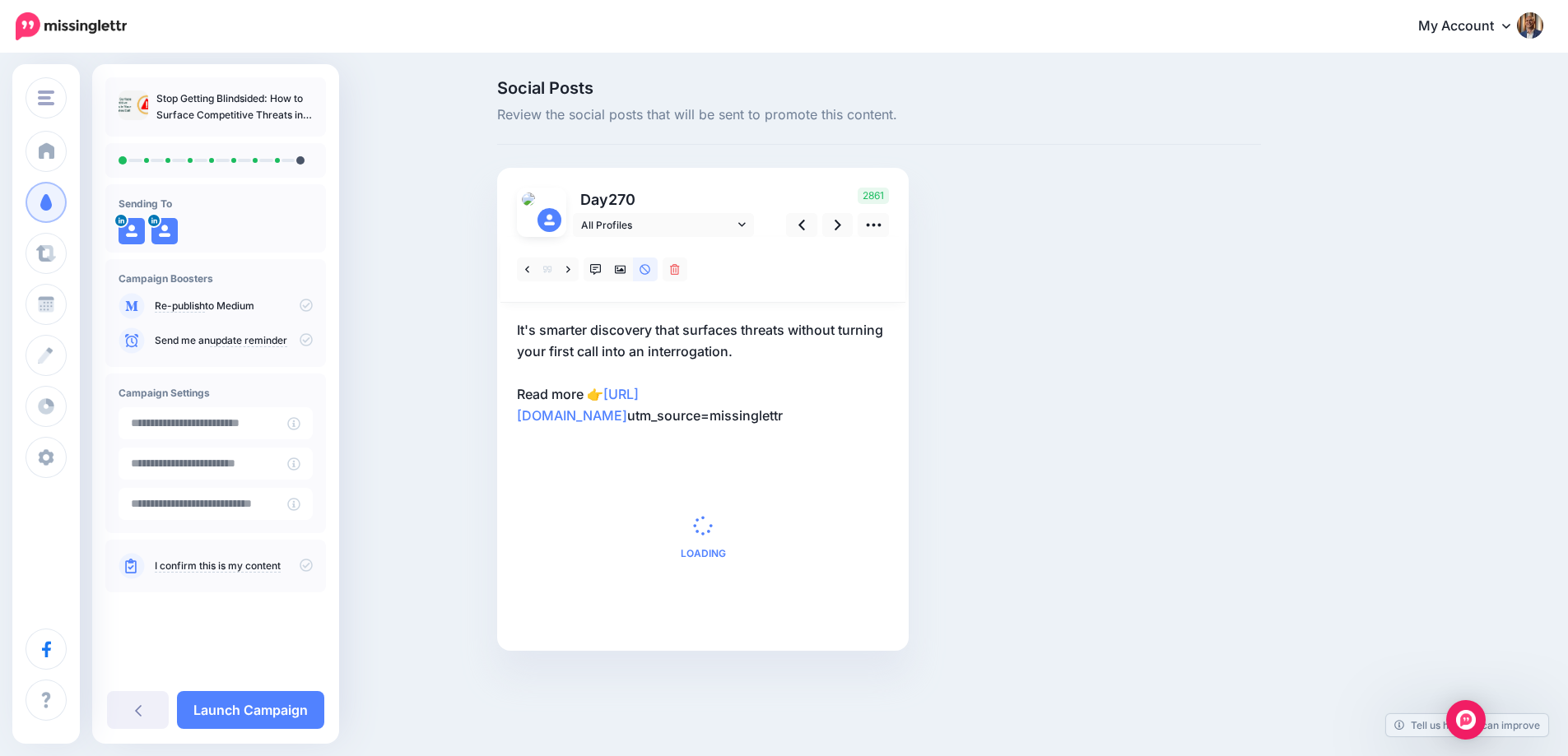
click at [709, 347] on p "It's smarter discovery that surfaces threats without turning your first call in…" at bounding box center [703, 372] width 372 height 107
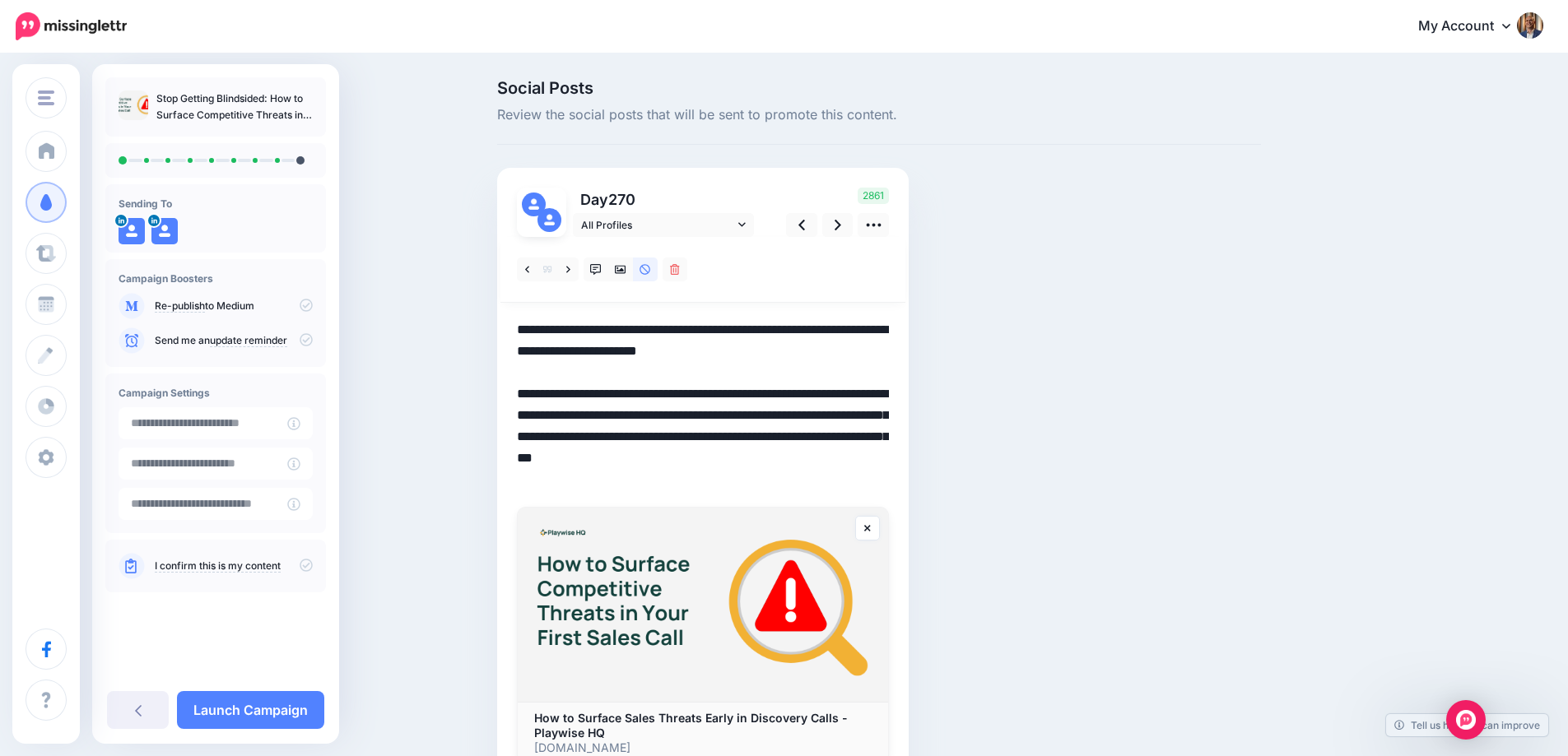
paste textarea
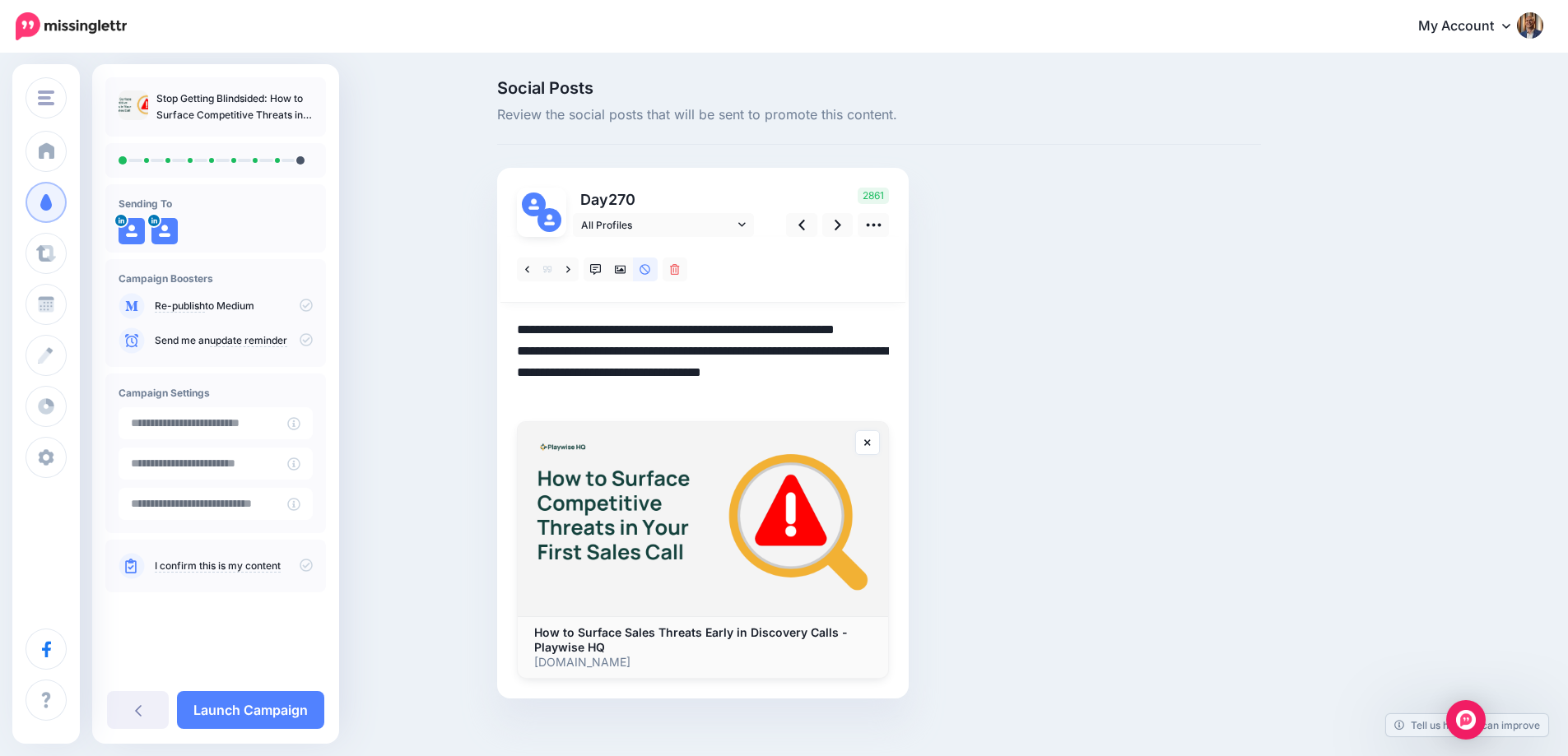
click at [764, 340] on textarea "**********" at bounding box center [703, 361] width 372 height 86
click at [760, 350] on textarea "**********" at bounding box center [703, 361] width 372 height 86
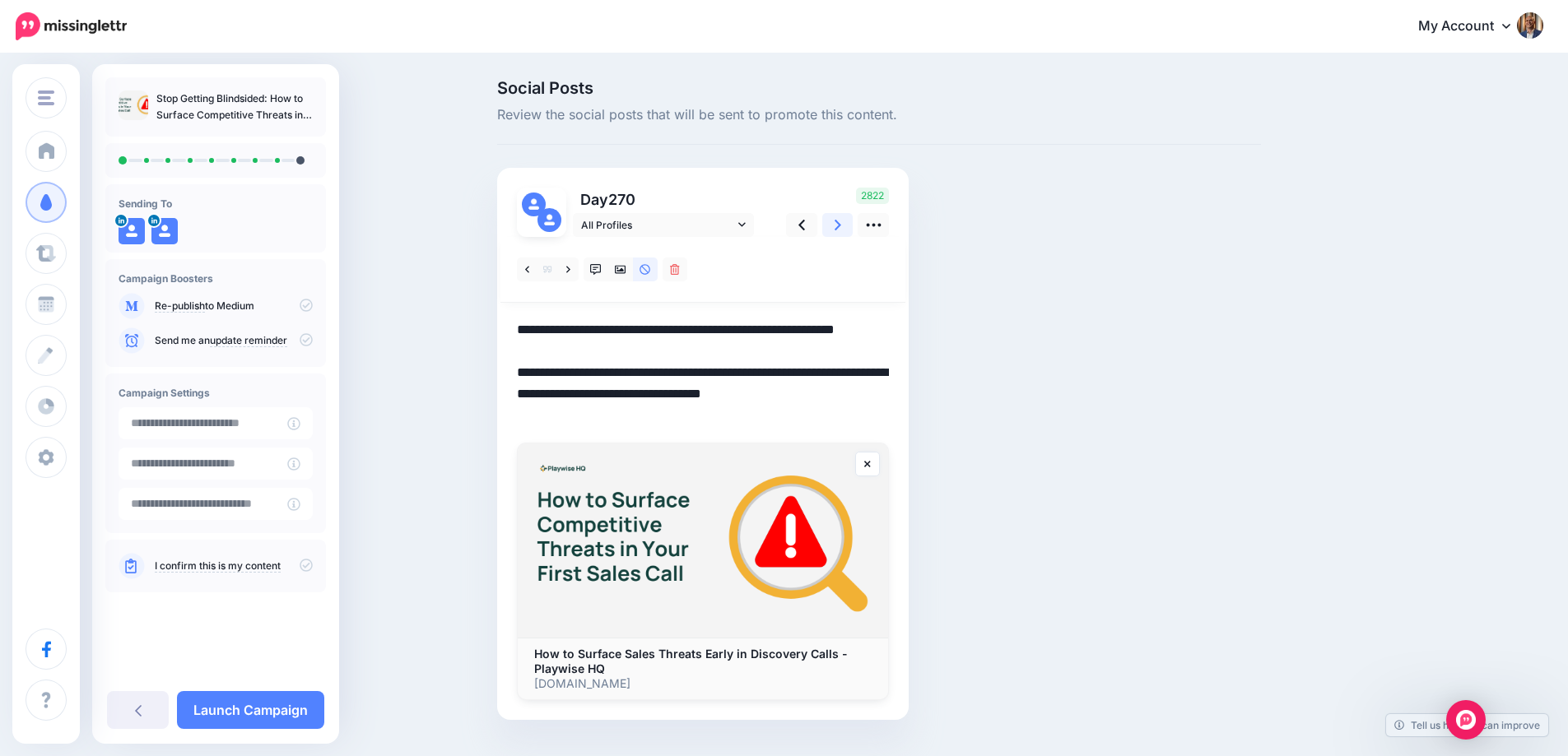
click at [849, 222] on link at bounding box center [838, 225] width 32 height 24
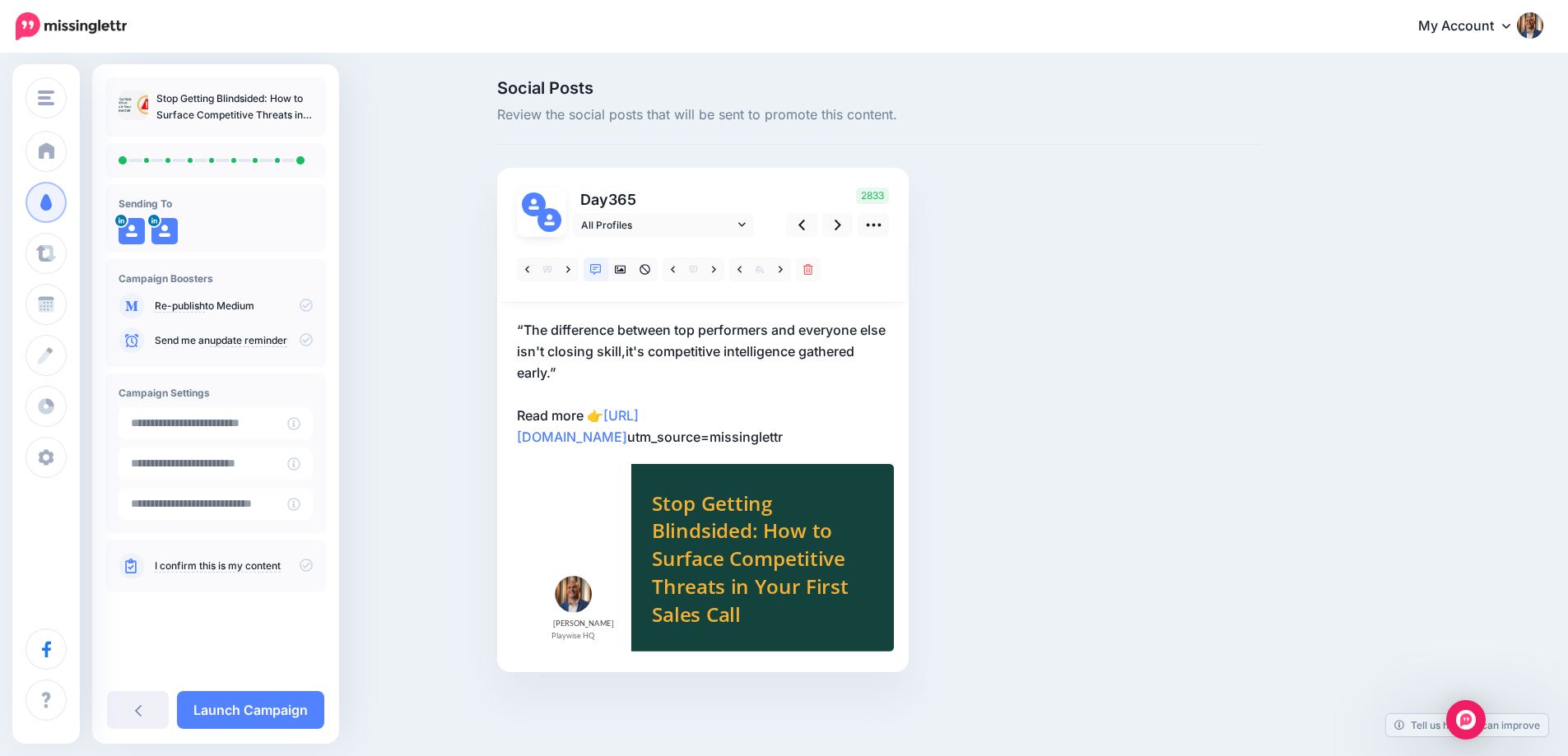
click at [701, 354] on p "“The difference between top performers and everyone else isn't closing skill,it…" at bounding box center [703, 383] width 372 height 128
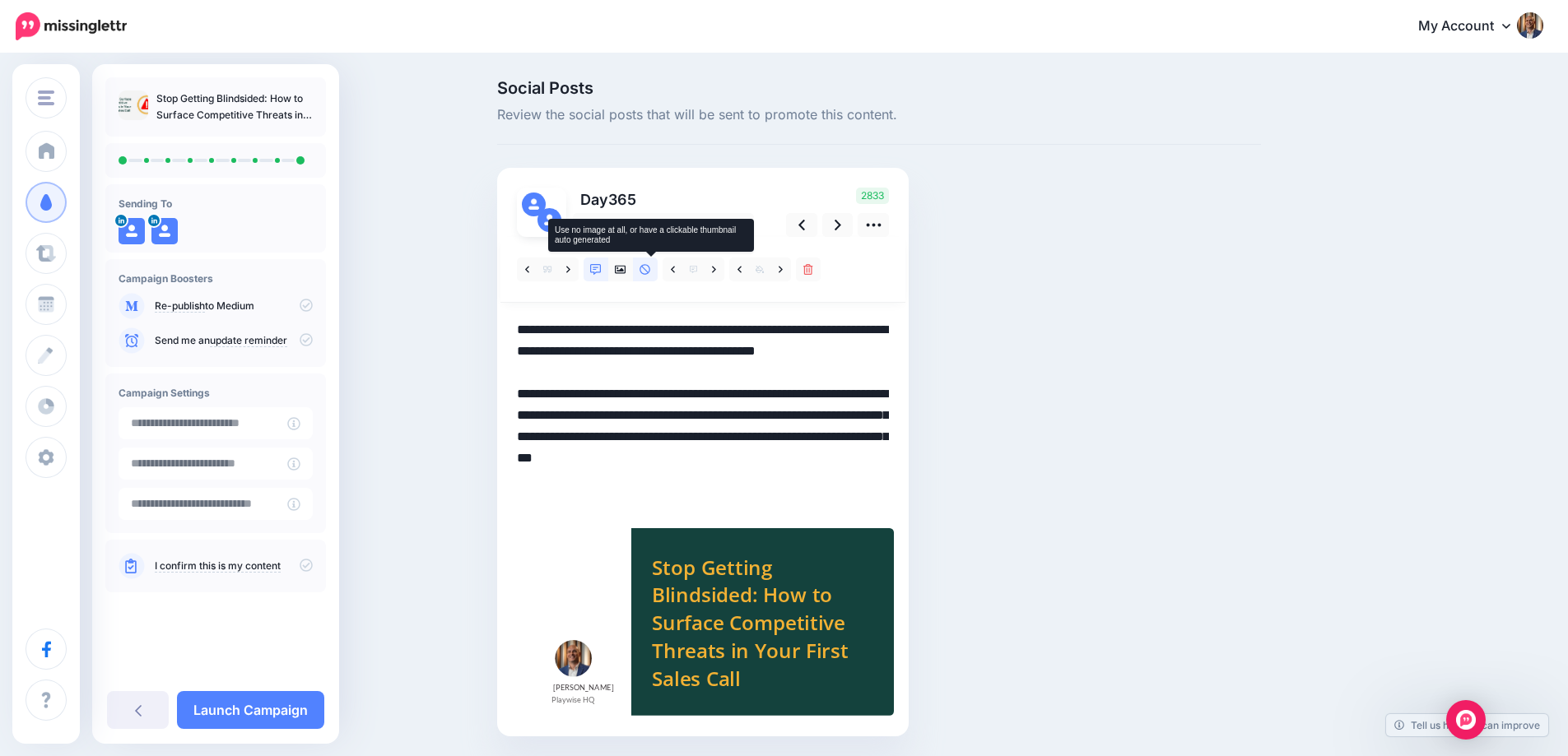
click at [651, 276] on link at bounding box center [645, 269] width 25 height 24
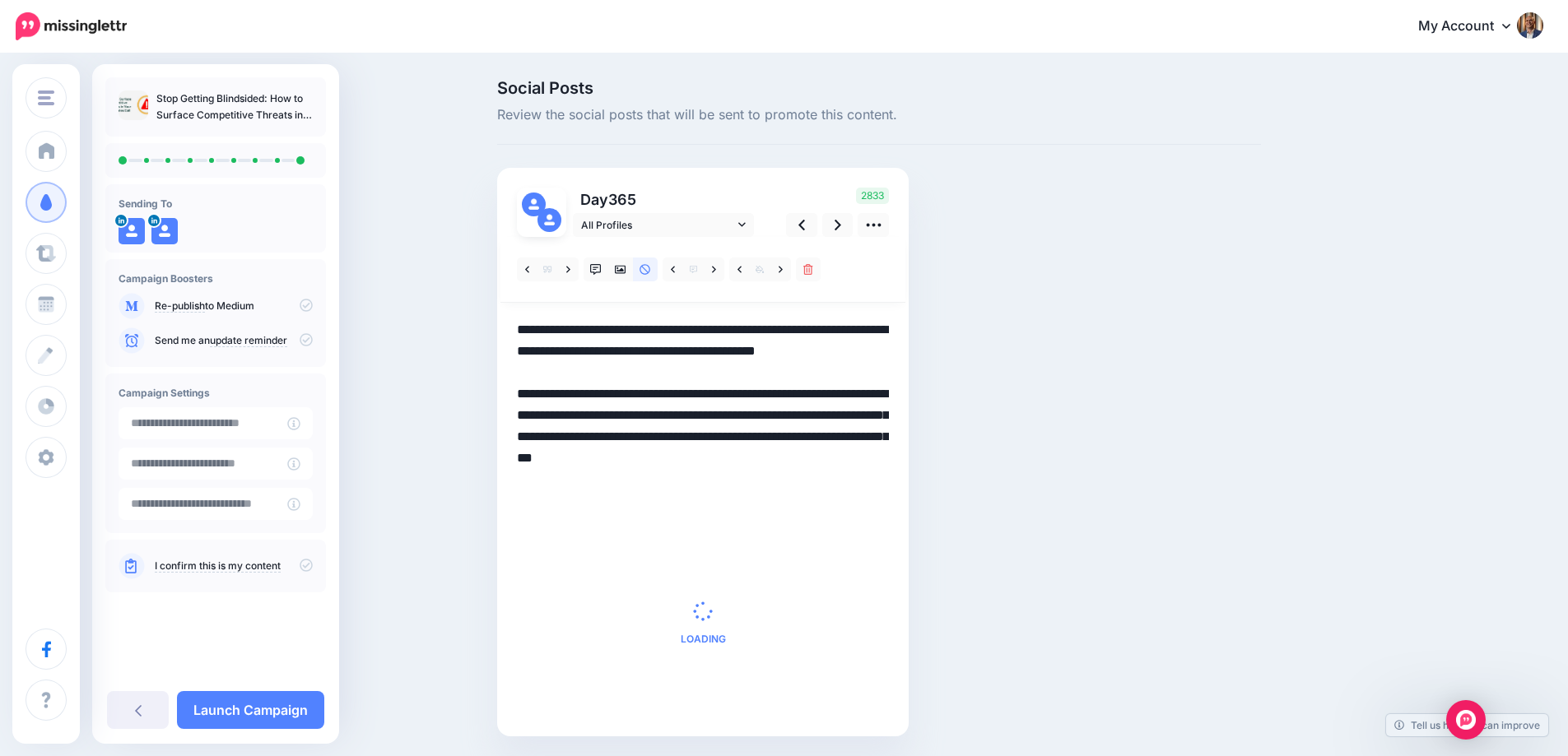
click at [701, 352] on textarea "**********" at bounding box center [703, 415] width 372 height 192
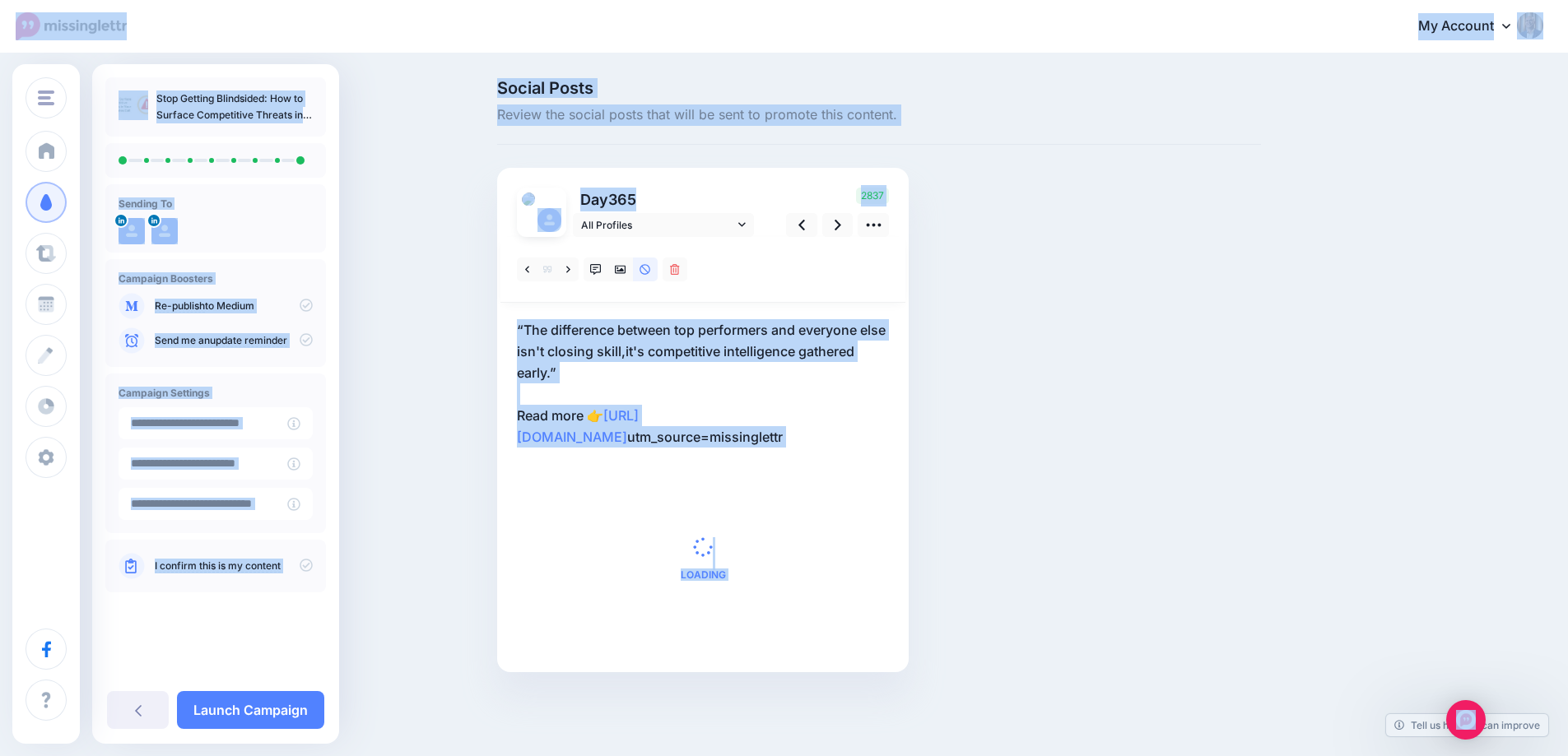
click at [707, 363] on p "“The difference between top performers and everyone else isn't closing skill,it…" at bounding box center [703, 383] width 372 height 128
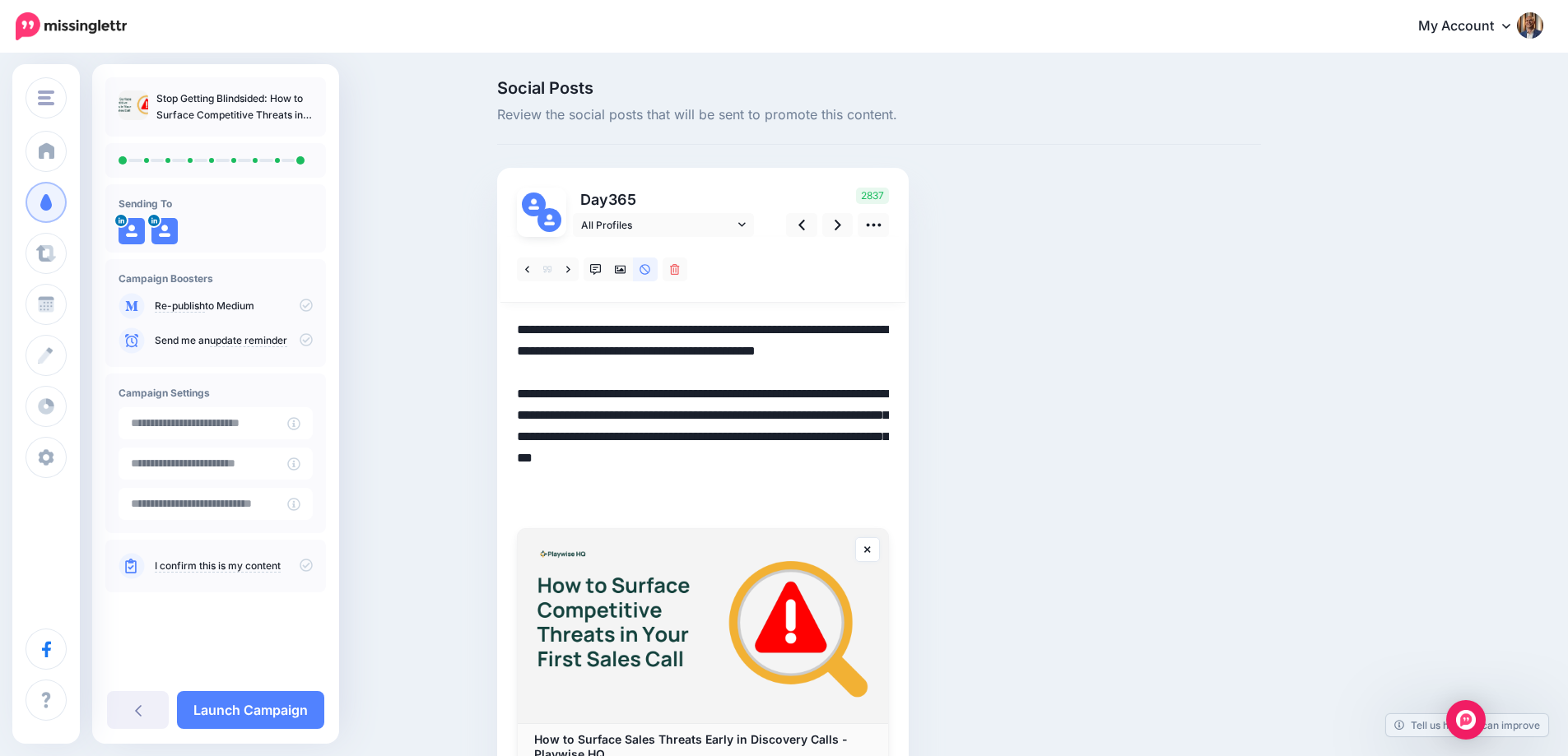
click at [764, 360] on textarea "**********" at bounding box center [703, 415] width 372 height 192
paste textarea "**********"
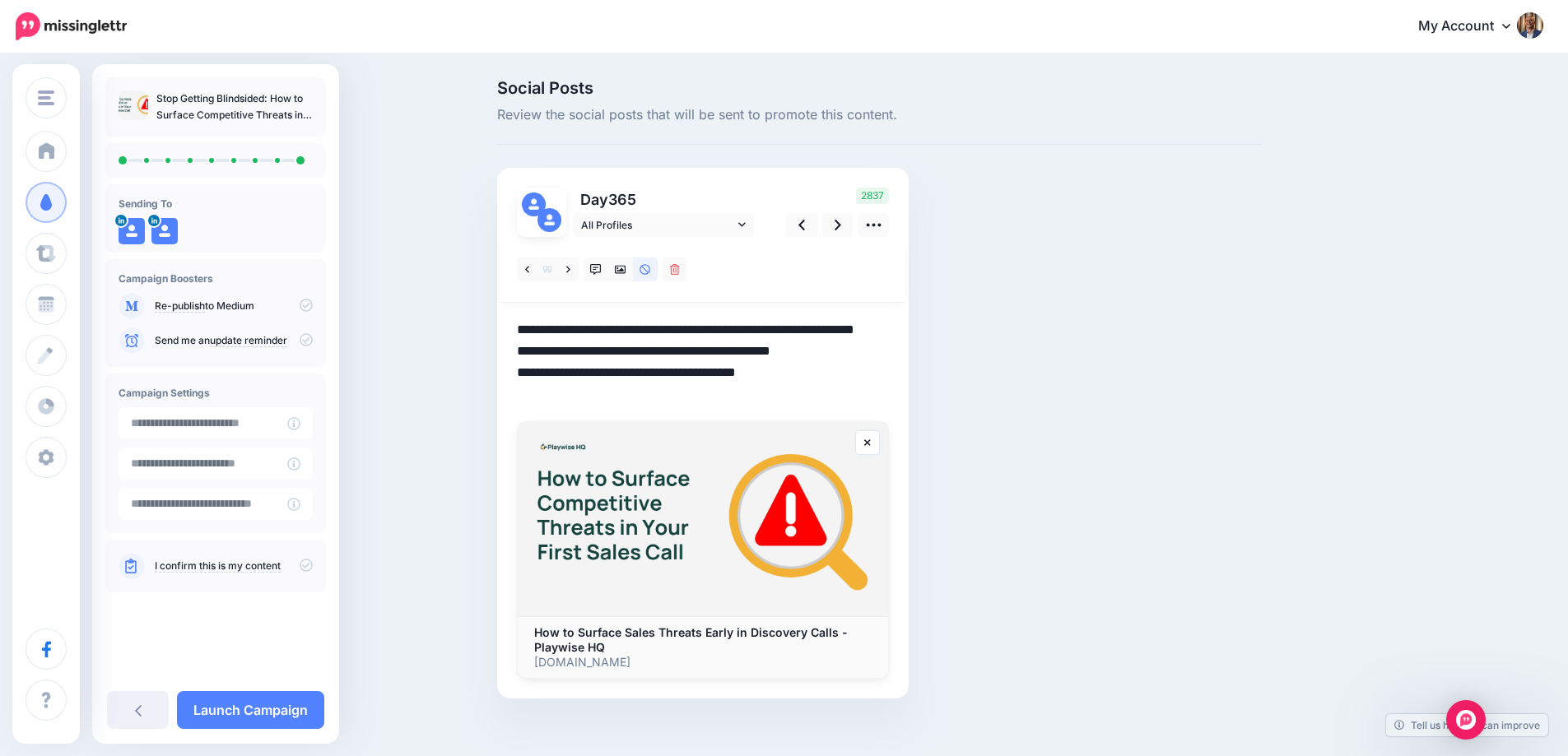
click at [724, 352] on textarea "**********" at bounding box center [703, 361] width 372 height 86
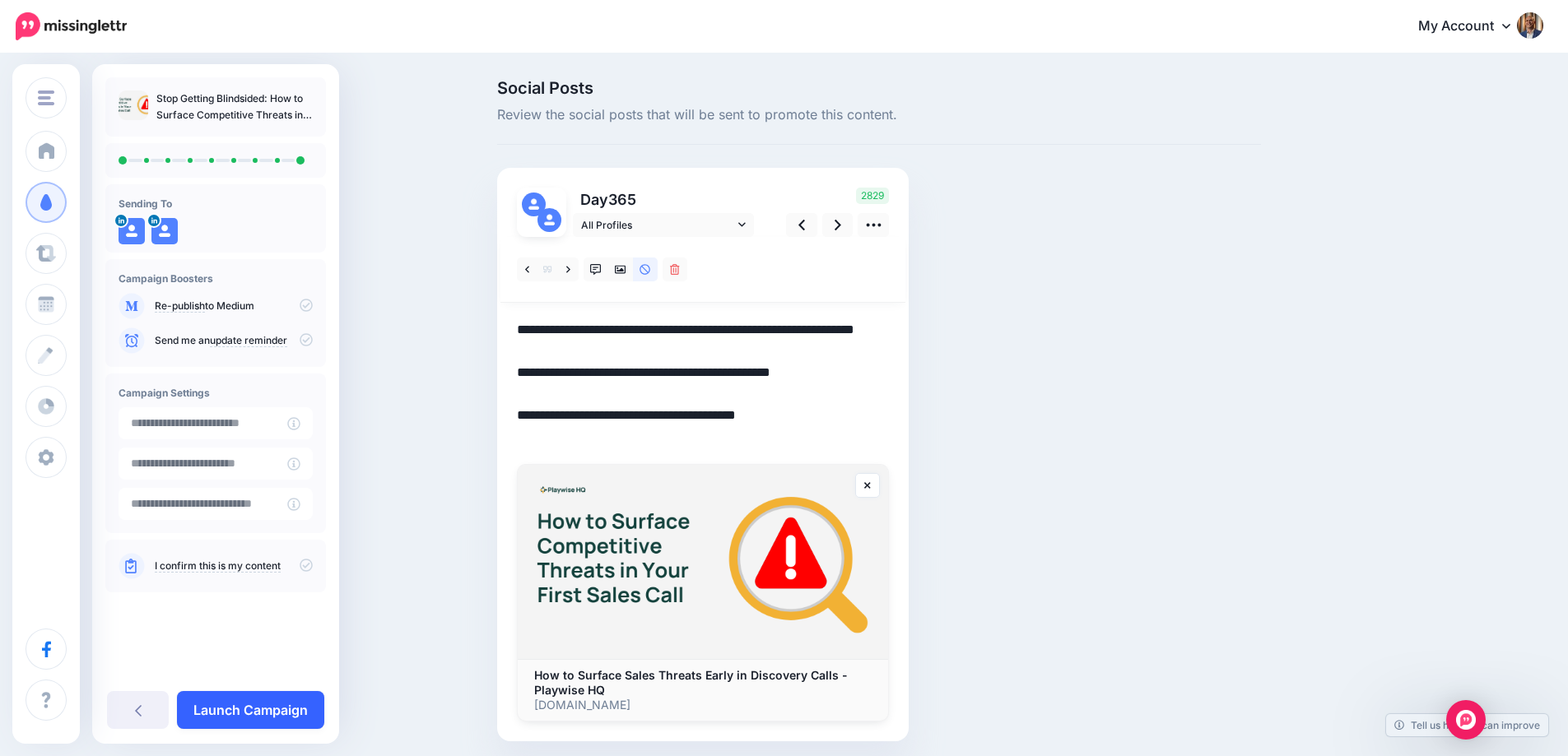
type textarea "**********"
click at [283, 710] on link "Launch Campaign" at bounding box center [250, 709] width 147 height 37
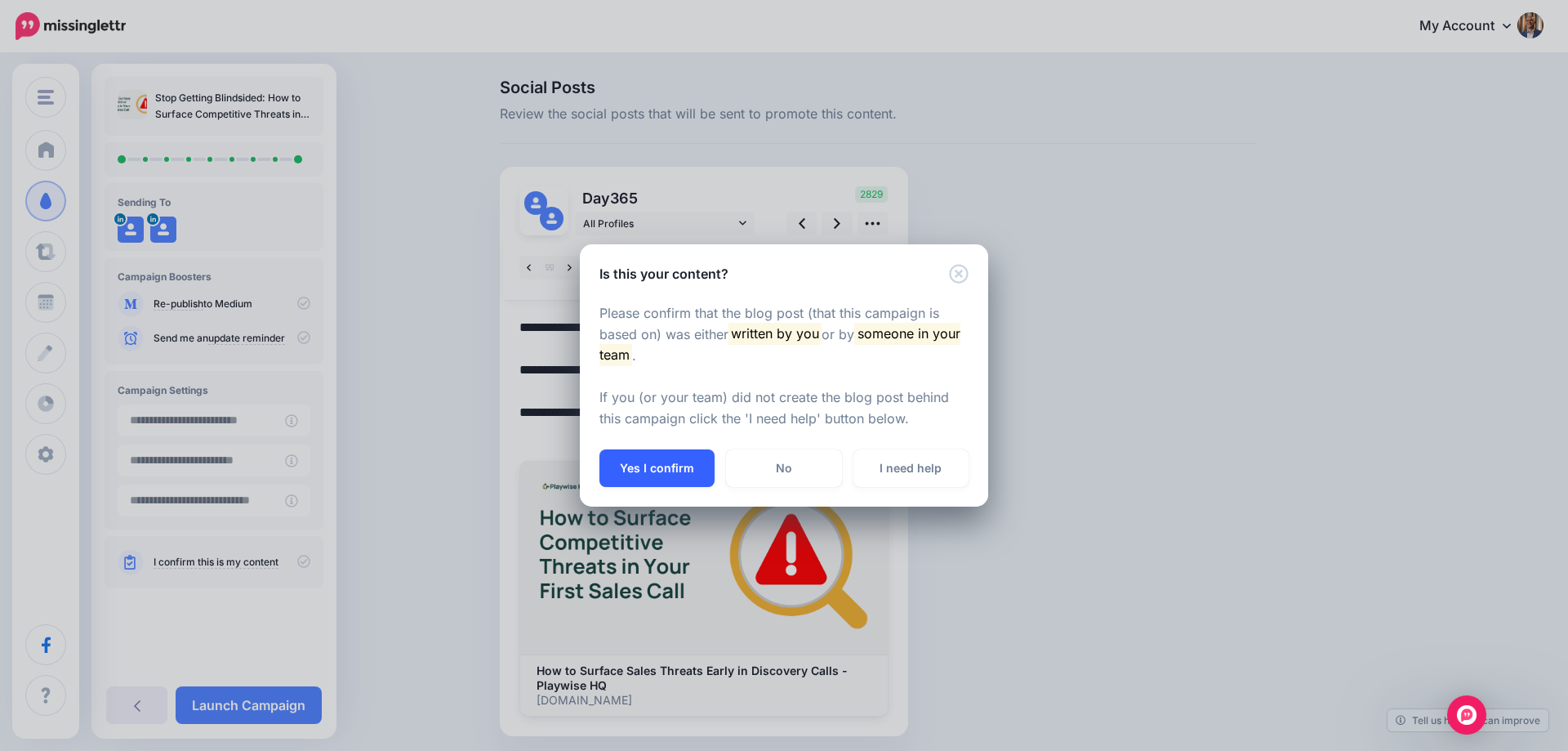
click at [641, 470] on button "Yes I confirm" at bounding box center [656, 468] width 115 height 37
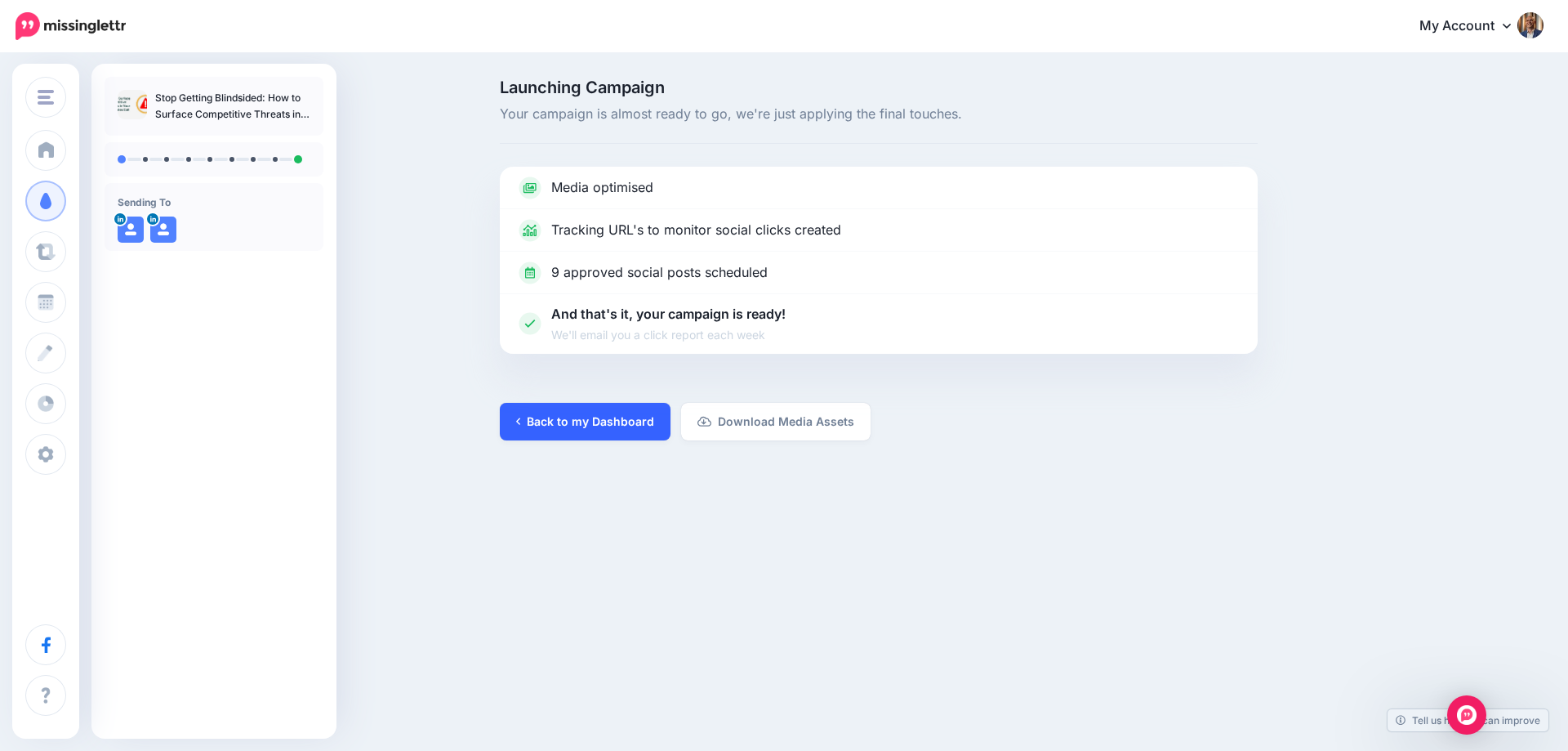
click at [624, 414] on link "Back to my Dashboard" at bounding box center [585, 421] width 171 height 37
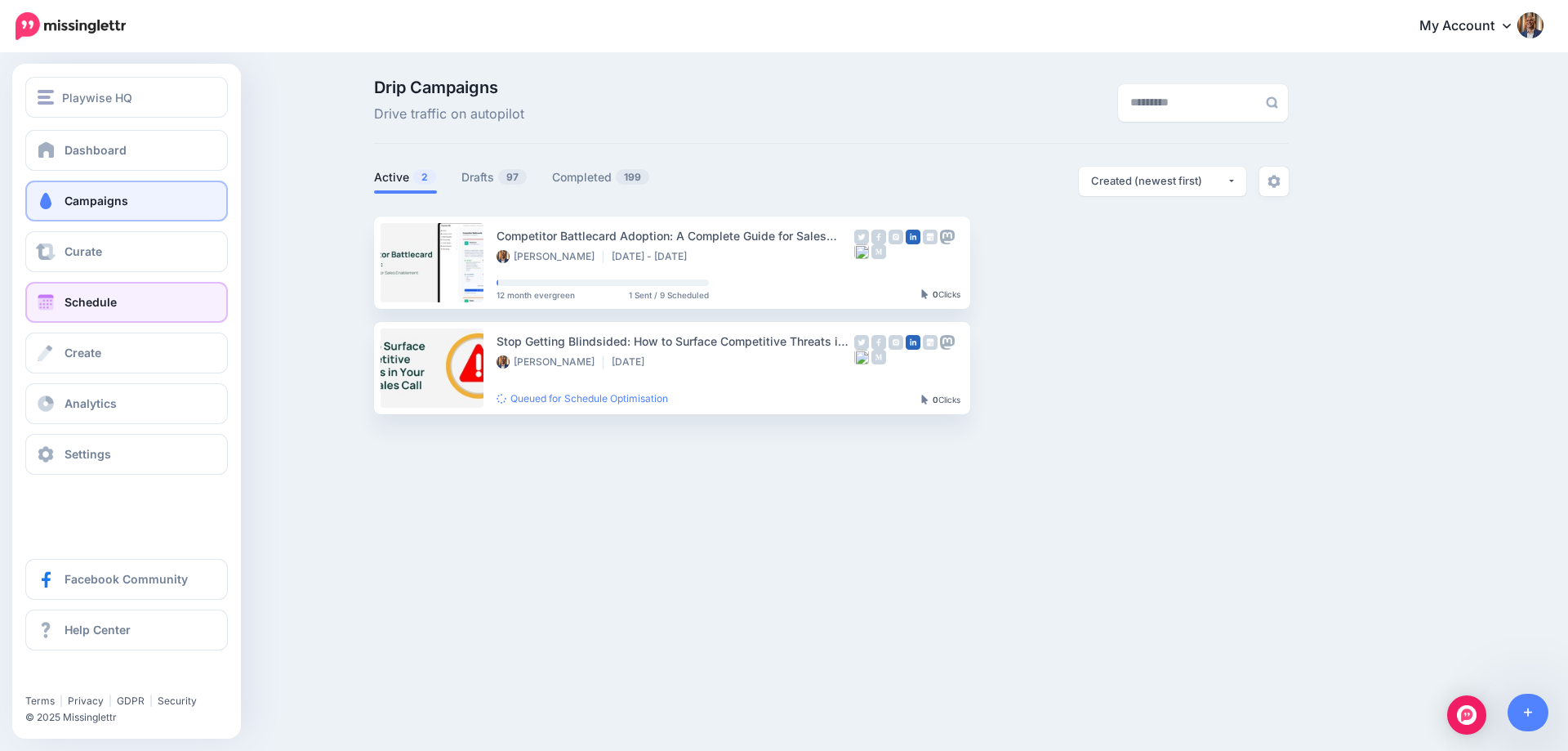
click at [68, 300] on span "Schedule" at bounding box center [90, 302] width 52 height 14
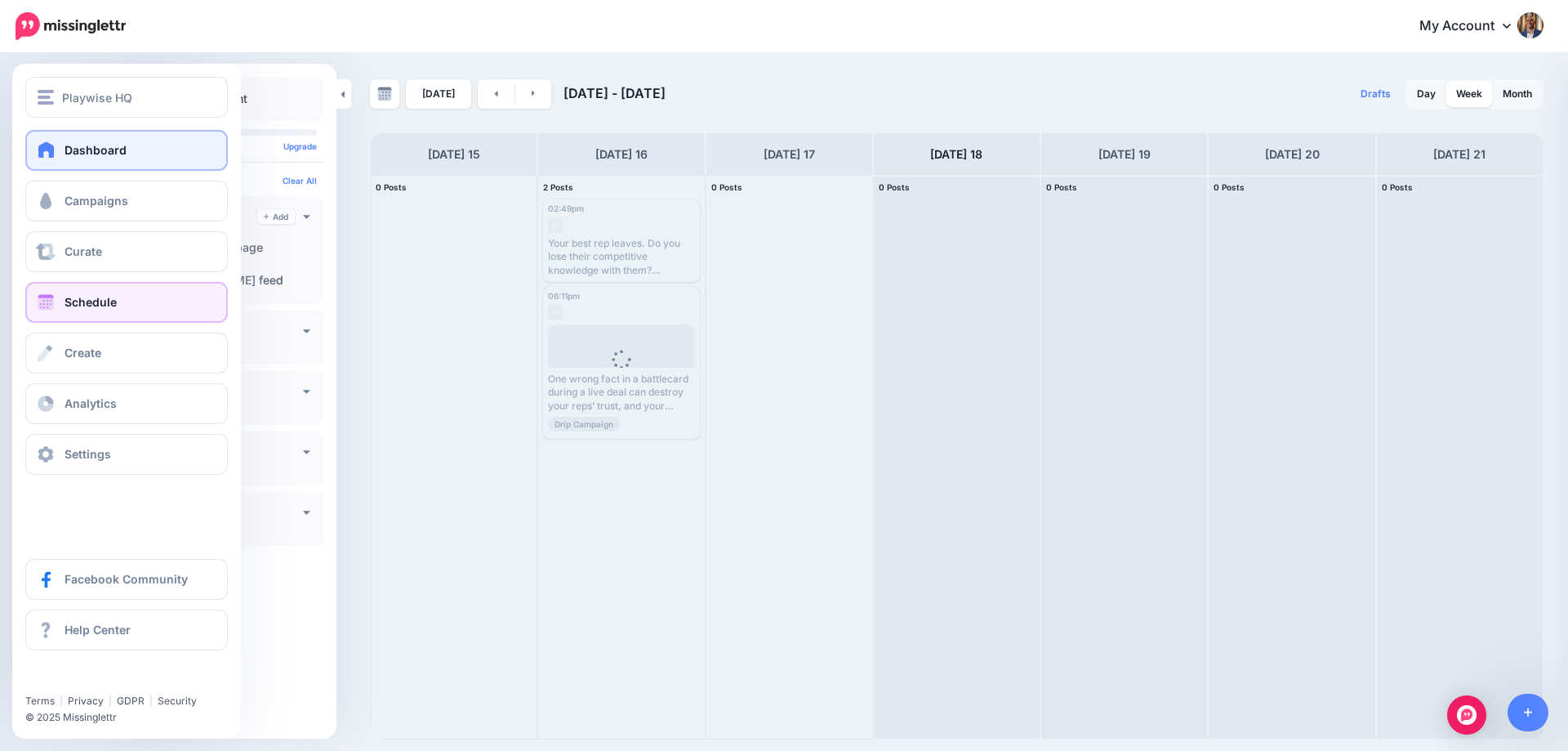
click at [79, 139] on link "Dashboard" at bounding box center [126, 150] width 203 height 41
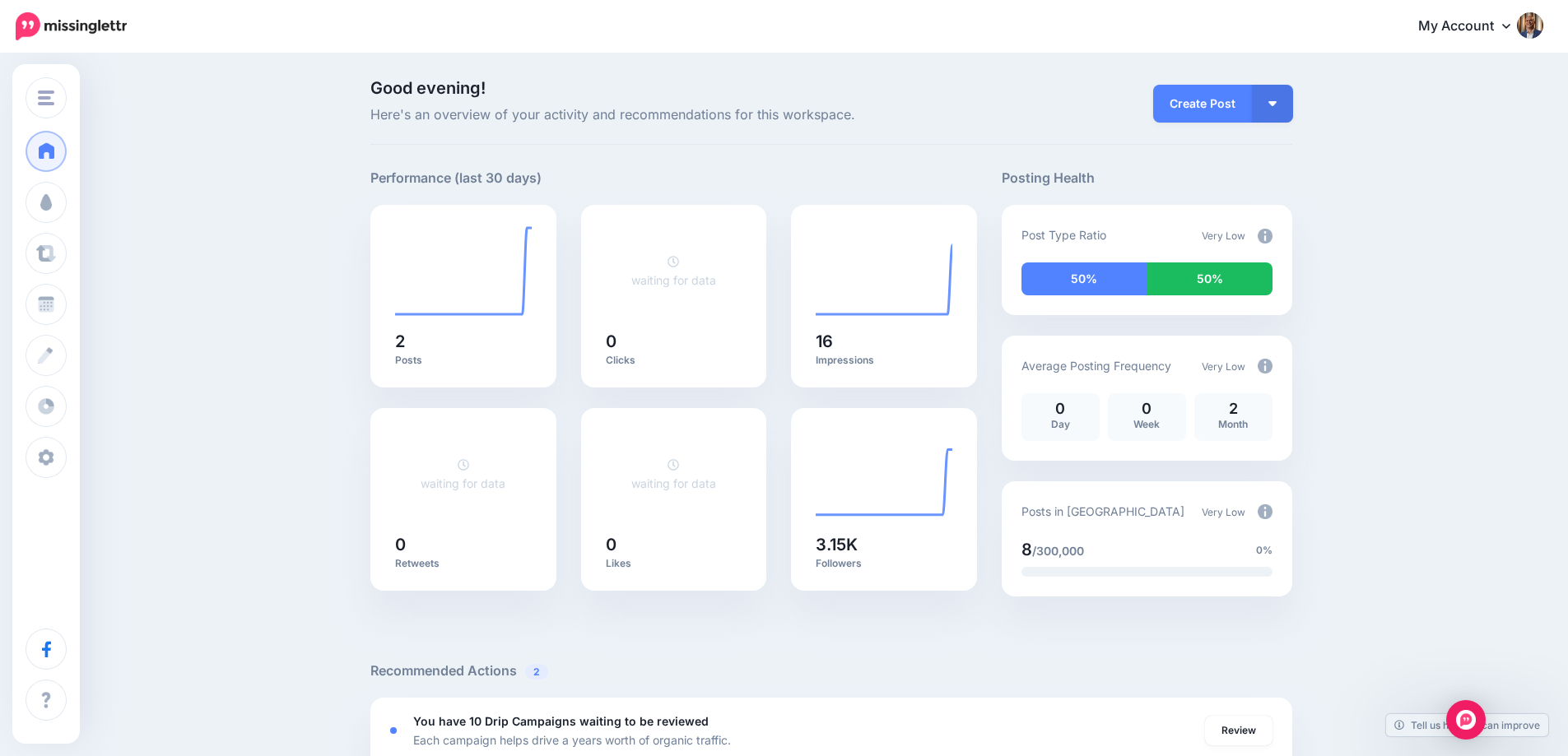
click at [1272, 237] on img at bounding box center [1265, 236] width 15 height 15
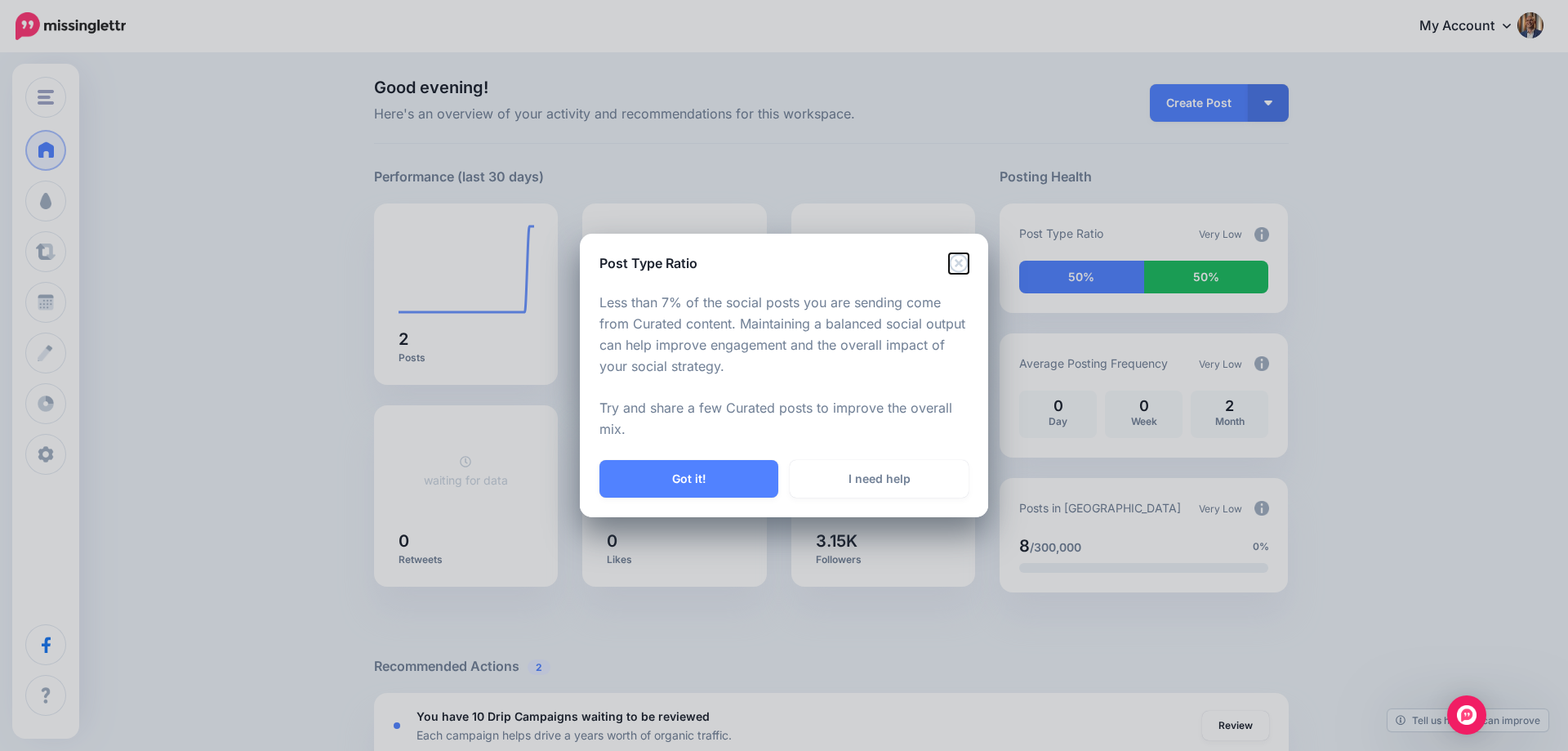
click at [960, 265] on icon "Close" at bounding box center [958, 262] width 19 height 19
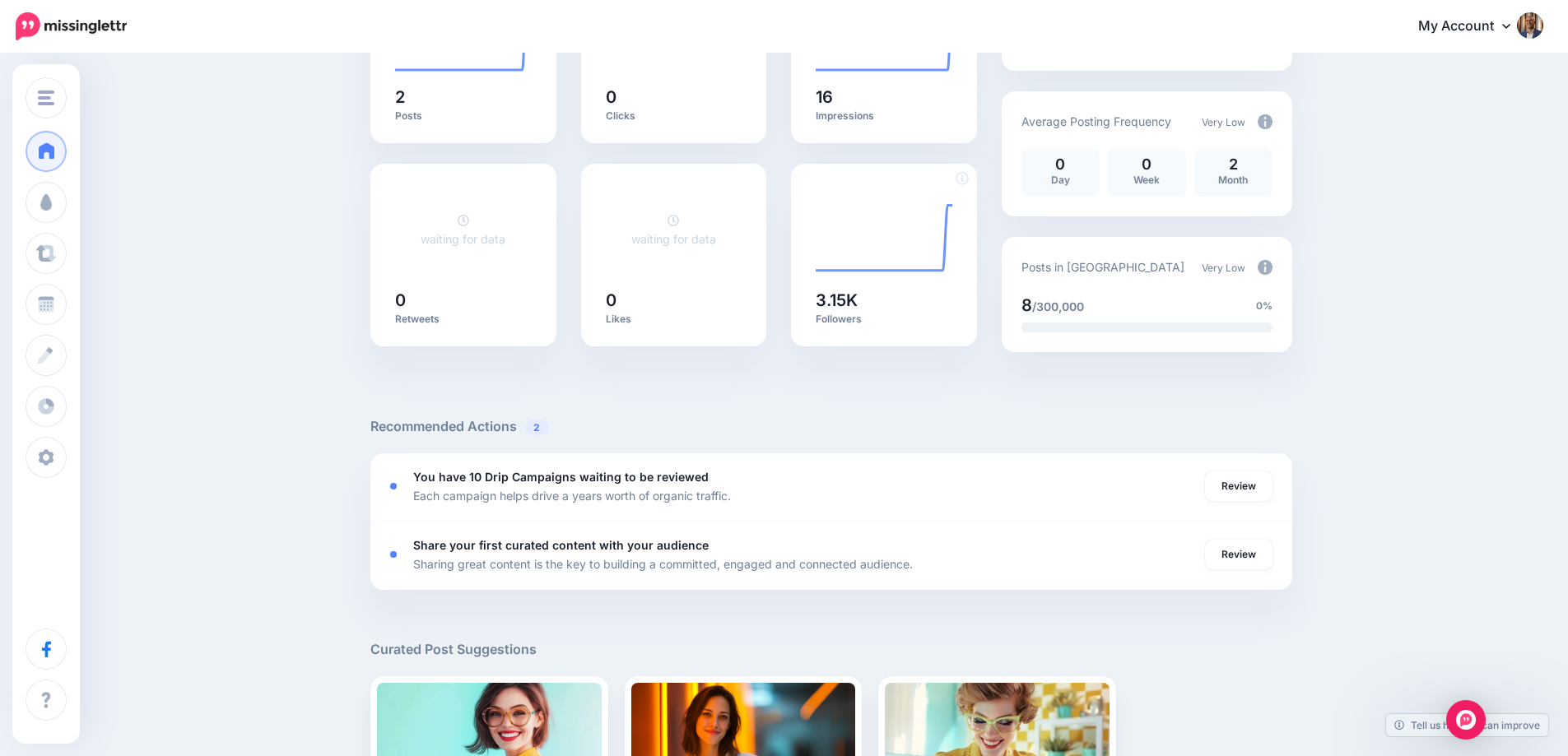
scroll to position [246, 0]
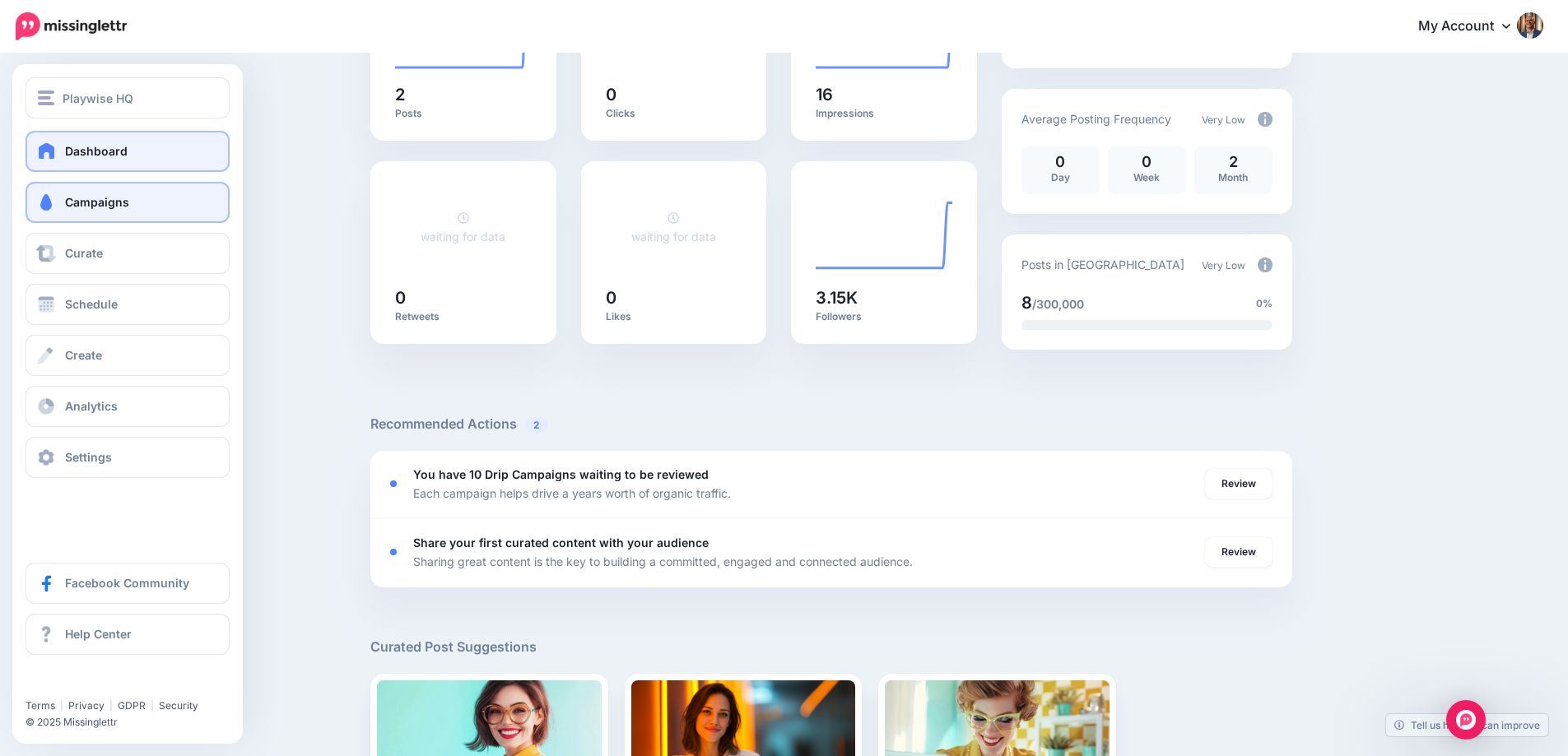
click at [55, 201] on span at bounding box center [46, 202] width 22 height 17
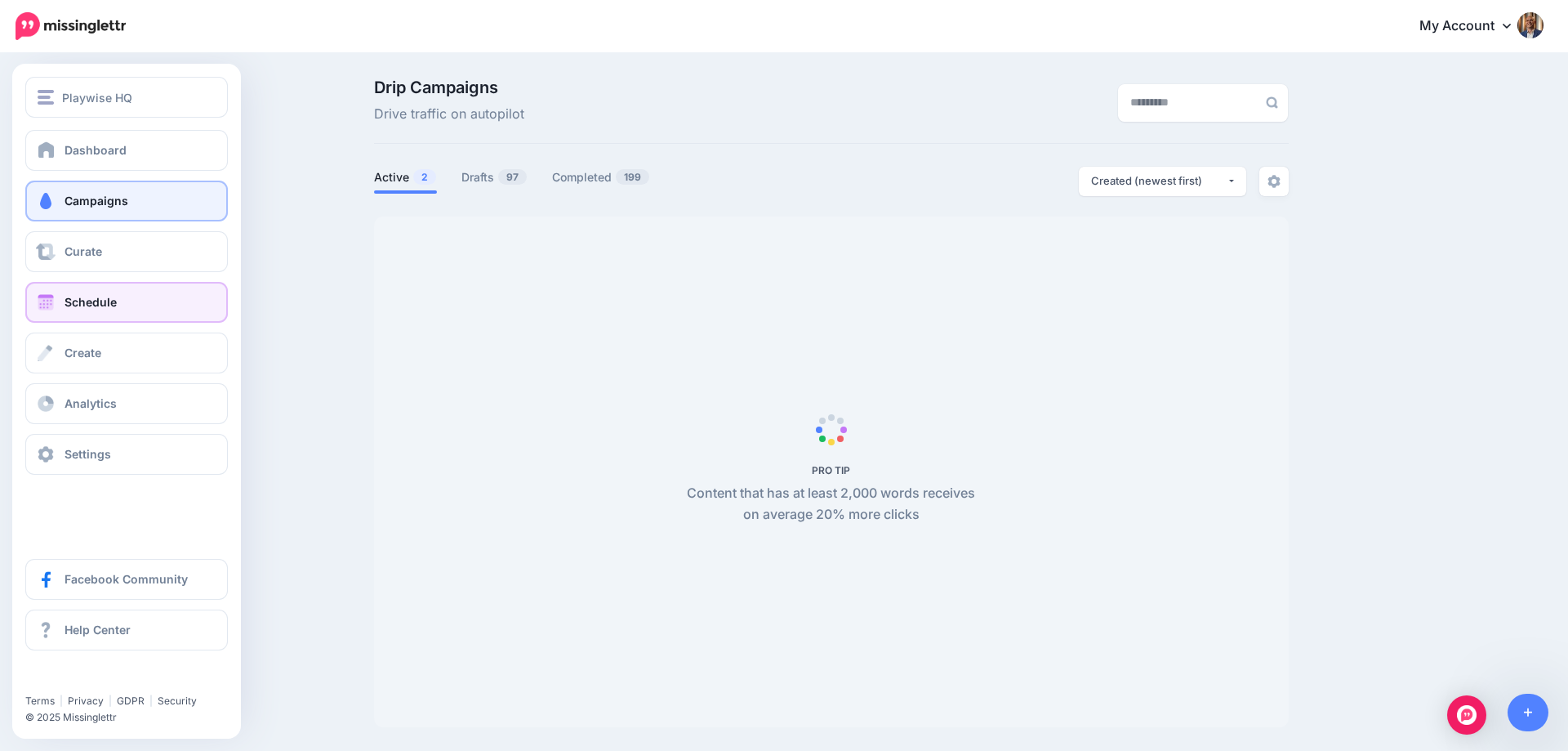
click at [55, 299] on span at bounding box center [45, 303] width 21 height 17
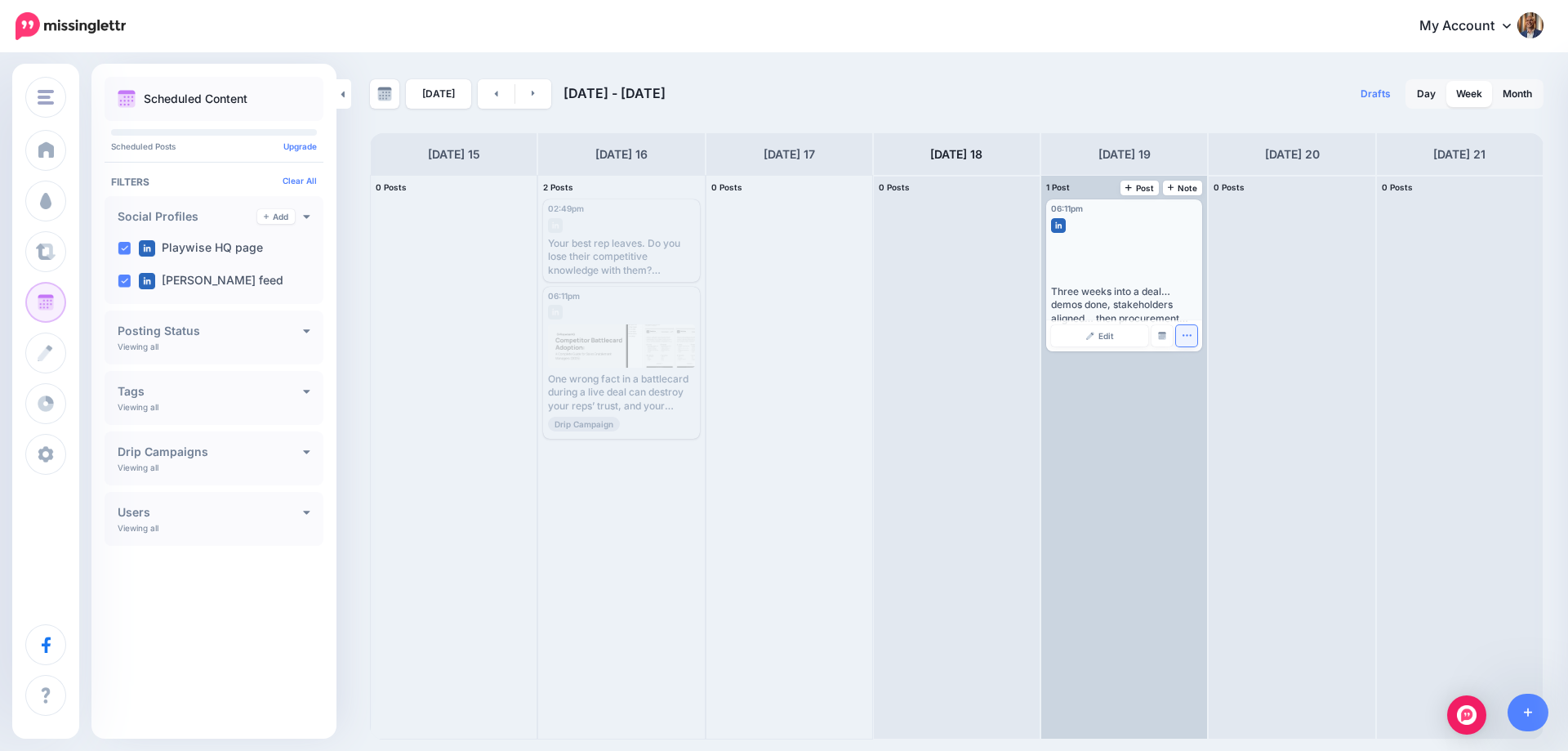
click at [1197, 334] on button "button" at bounding box center [1187, 336] width 21 height 22
click at [1172, 260] on div at bounding box center [1125, 259] width 147 height 43
click at [1110, 301] on div "Three weeks into a deal… demos done, stakeholders aligned… then procurement dro…" at bounding box center [1124, 305] width 146 height 40
click at [1060, 224] on img at bounding box center [1059, 226] width 15 height 15
click at [1194, 339] on button "button" at bounding box center [1187, 336] width 21 height 22
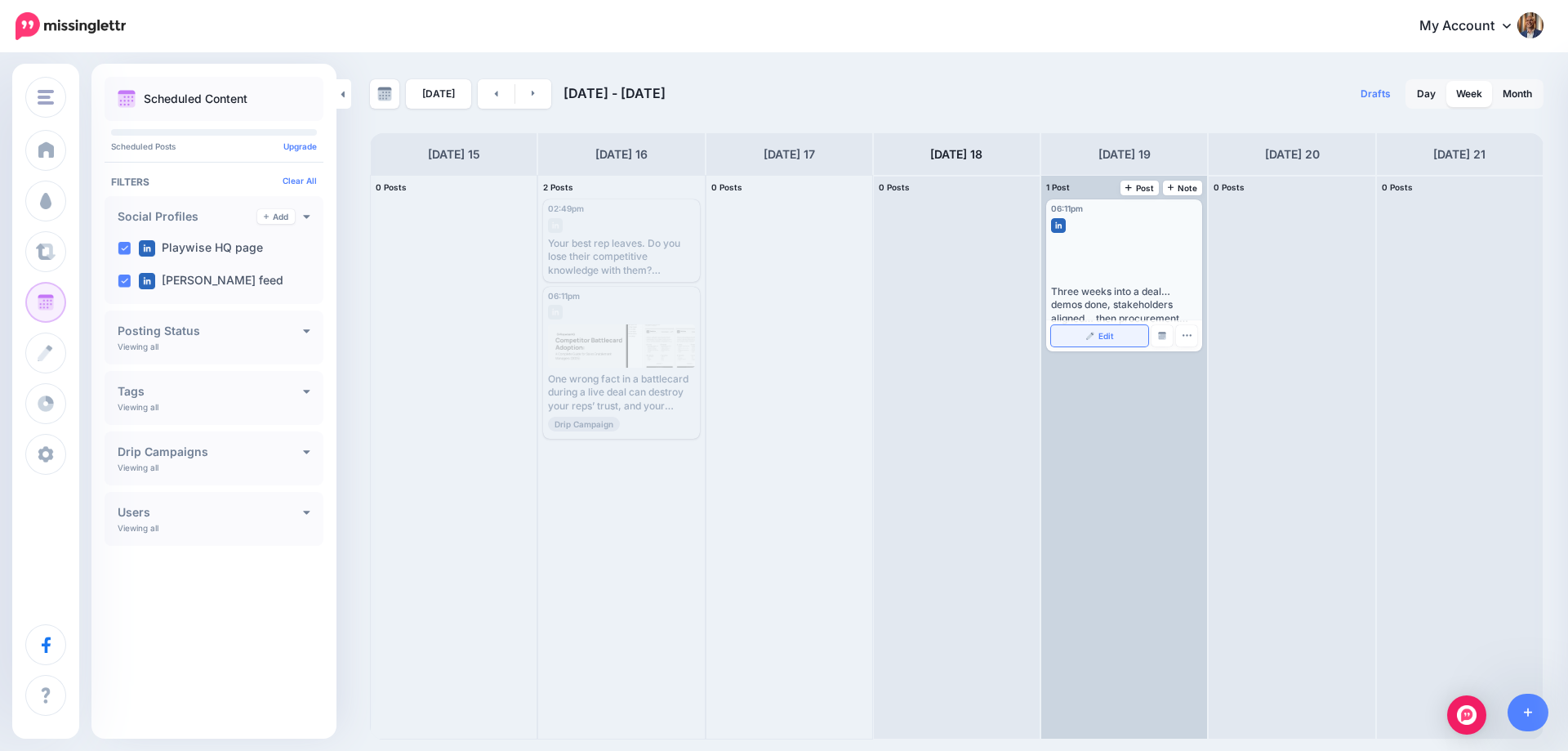
click at [1079, 339] on link "Edit" at bounding box center [1100, 336] width 98 height 22
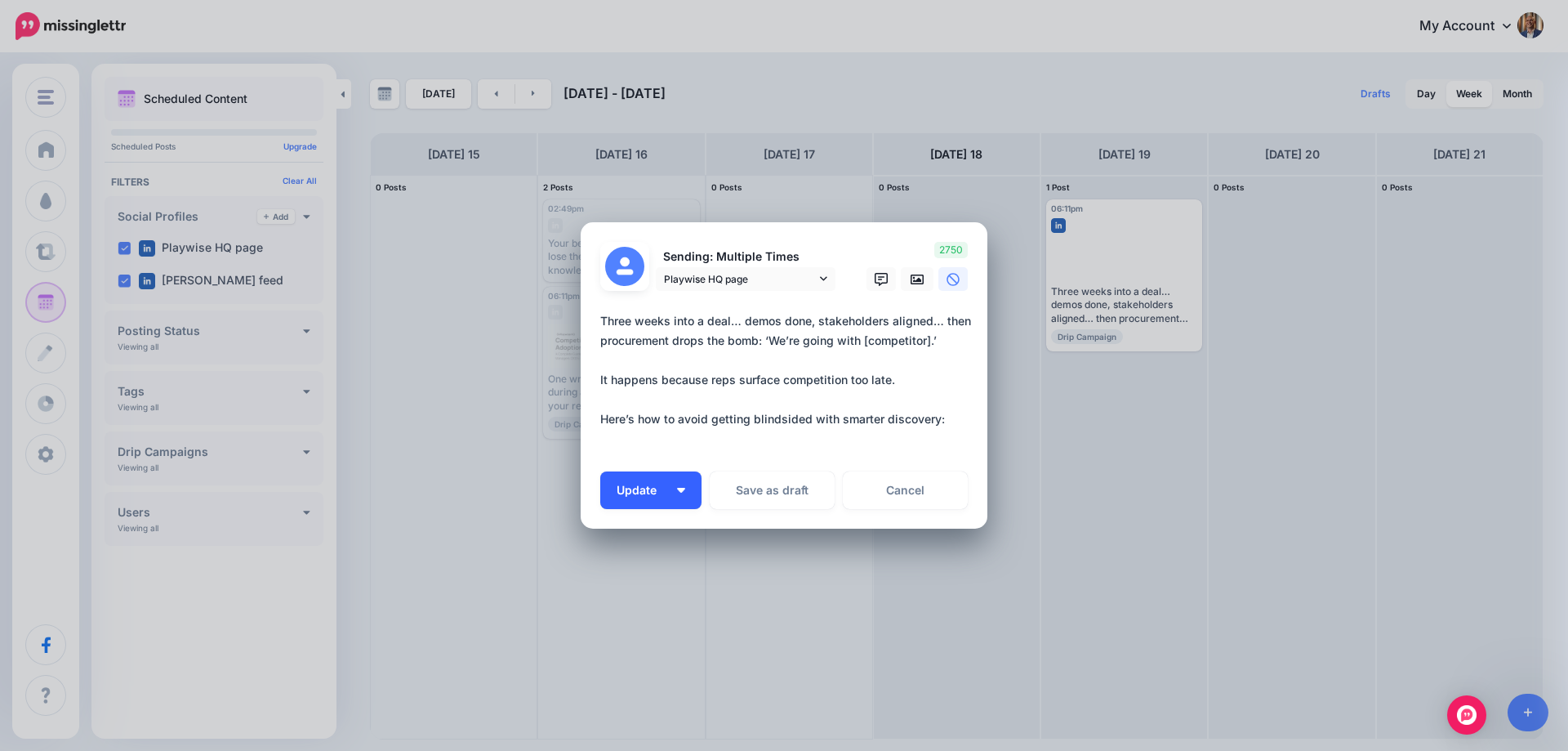
click at [683, 495] on button "Update" at bounding box center [651, 490] width 102 height 37
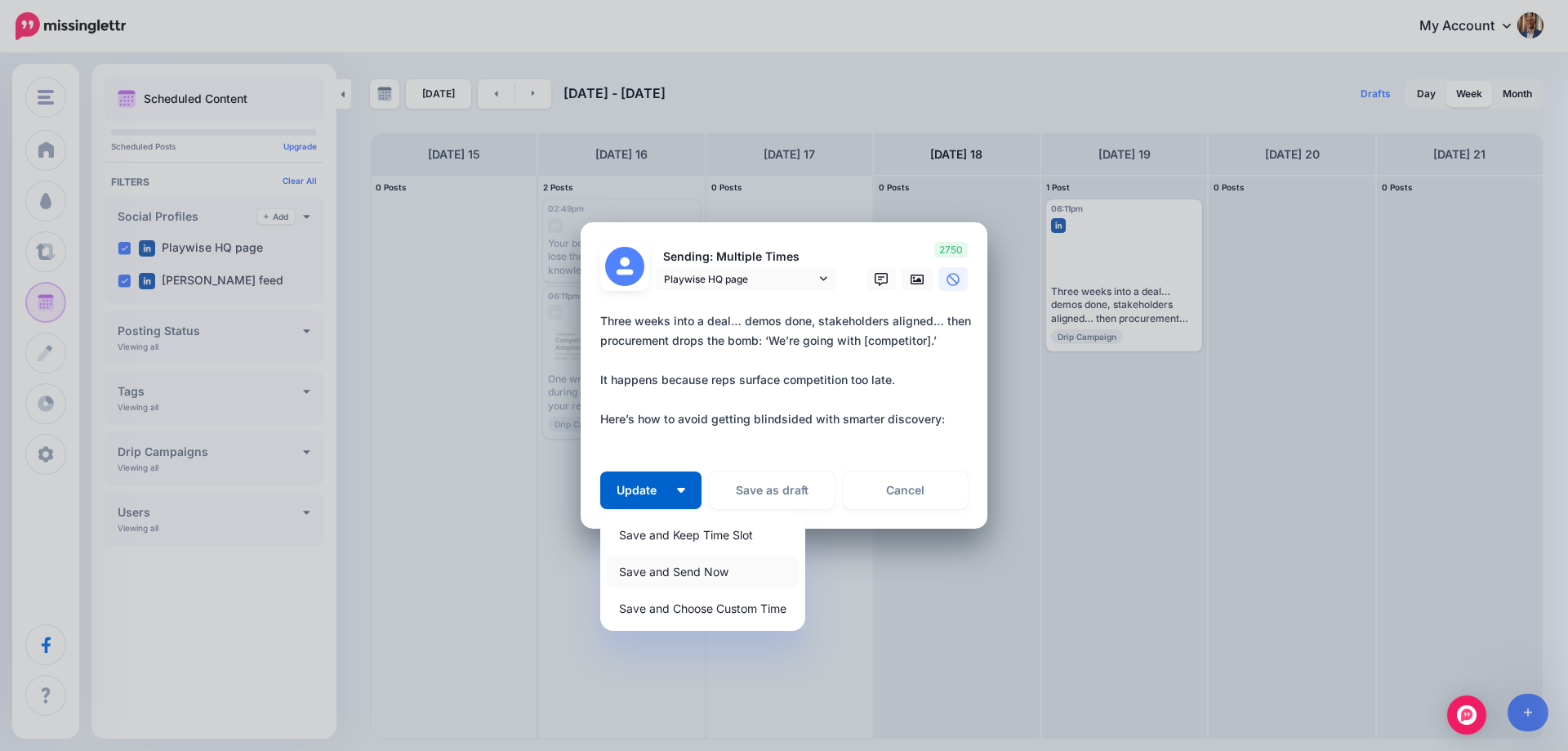
click at [694, 572] on link "Save and Send Now" at bounding box center [703, 572] width 192 height 32
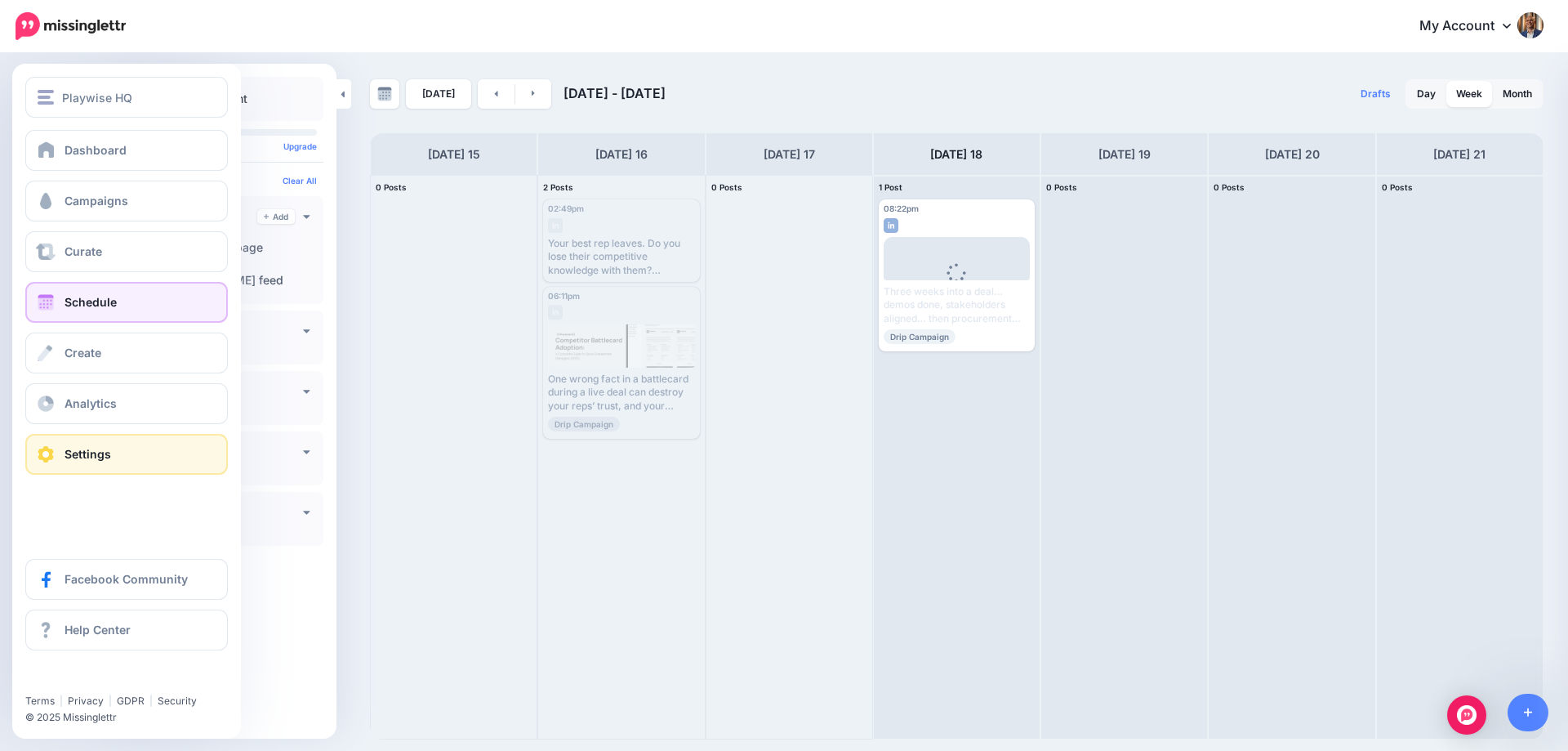
click at [76, 452] on span "Settings" at bounding box center [88, 454] width 46 height 14
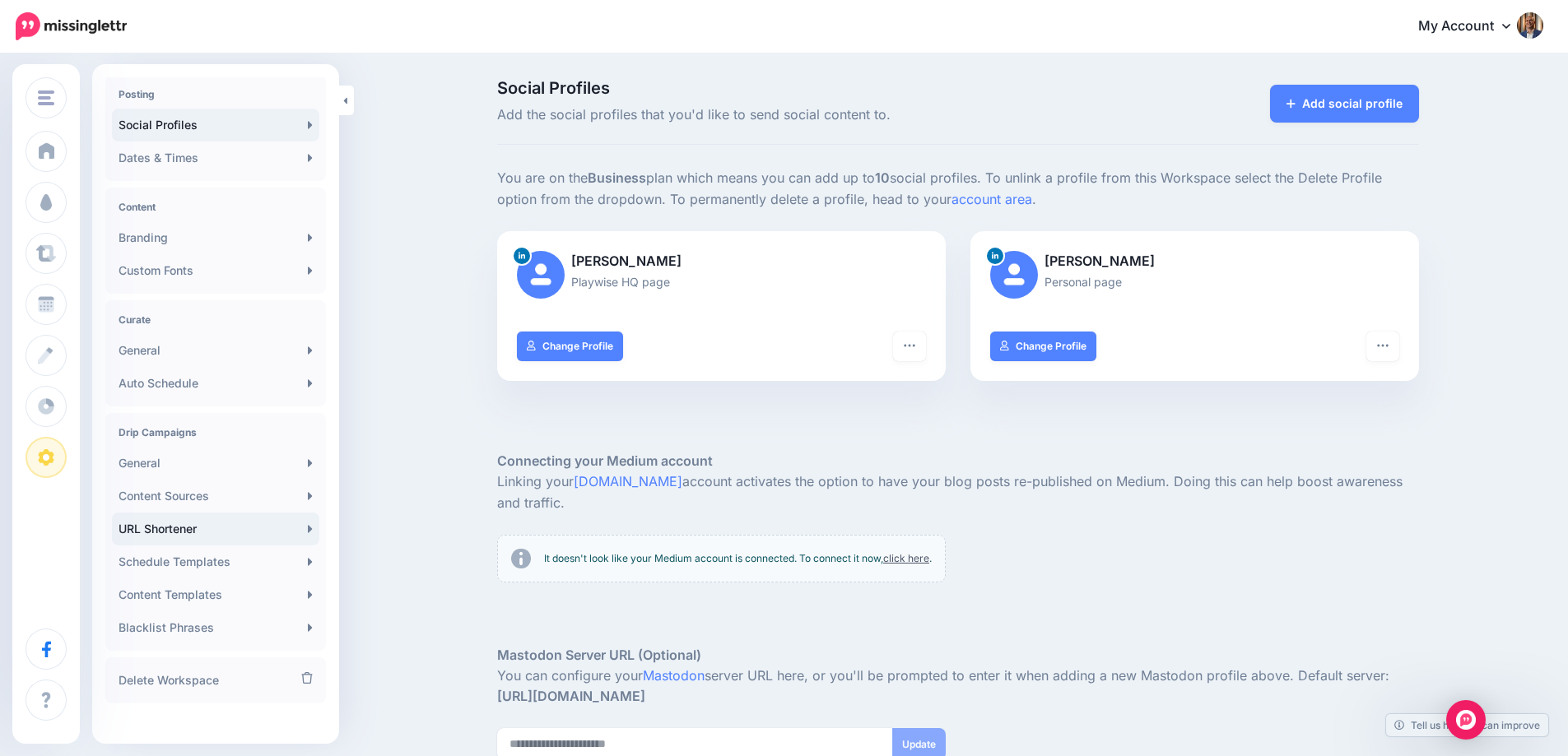
scroll to position [148, 0]
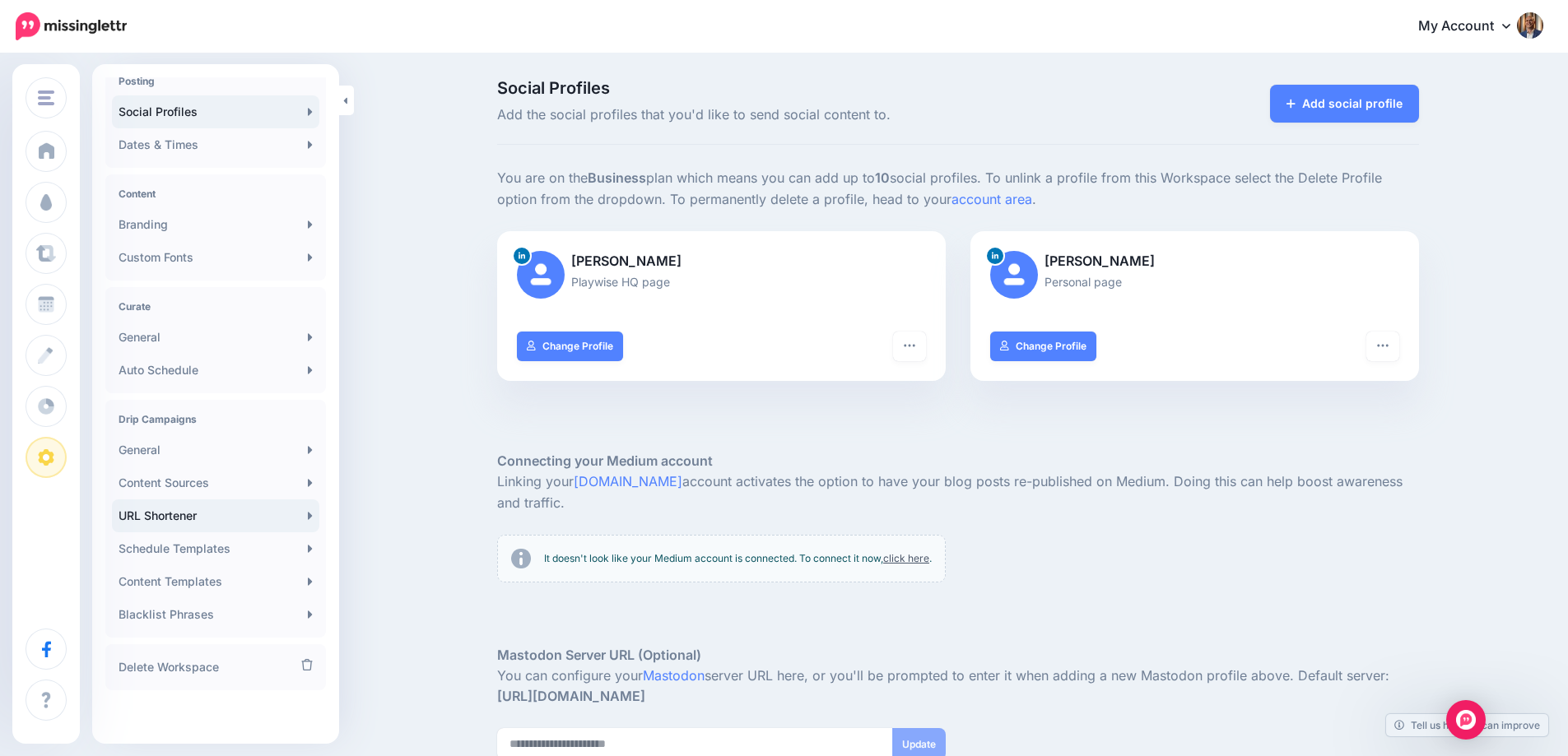
click at [201, 512] on link "URL Shortener" at bounding box center [215, 516] width 207 height 33
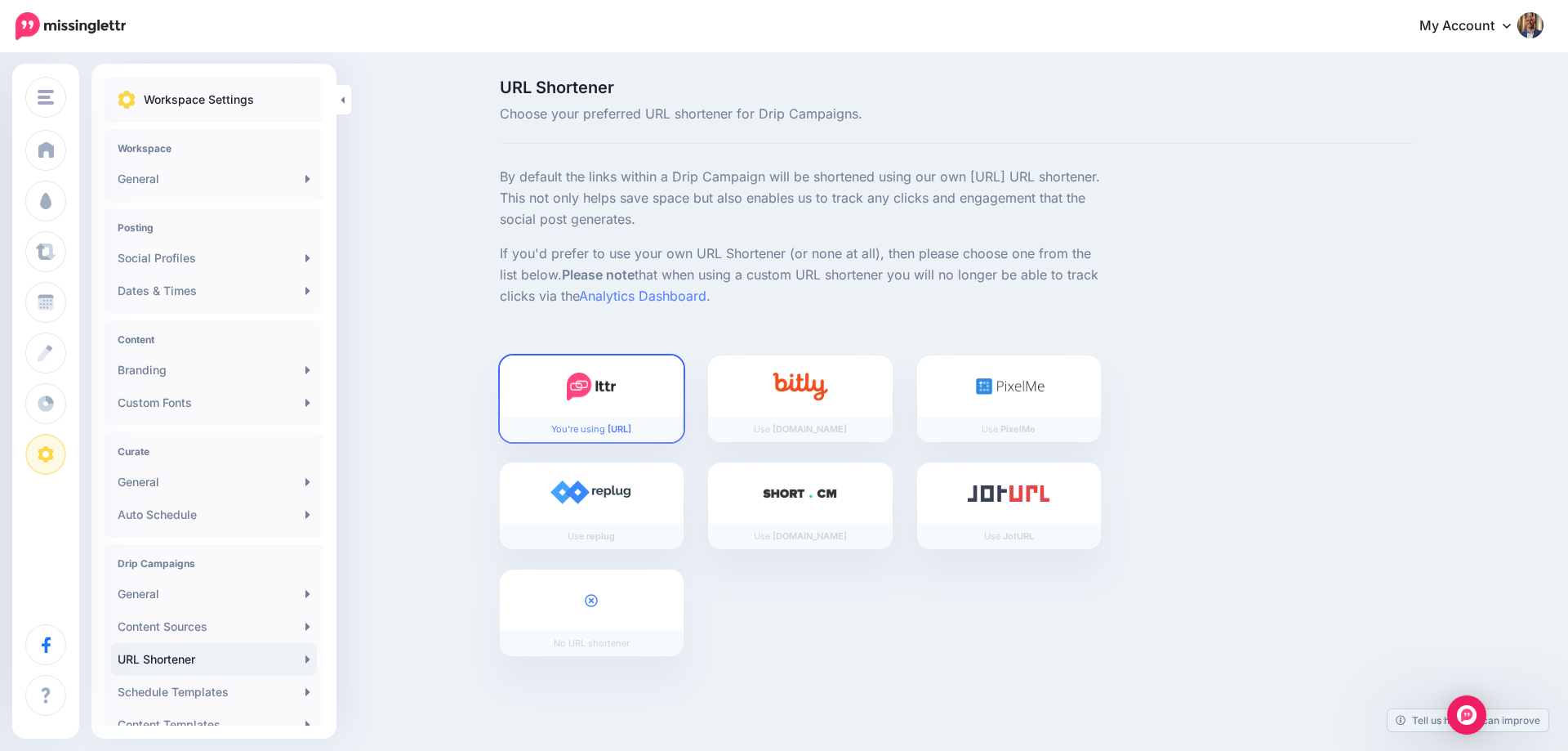
click at [562, 384] on div at bounding box center [592, 386] width 184 height 61
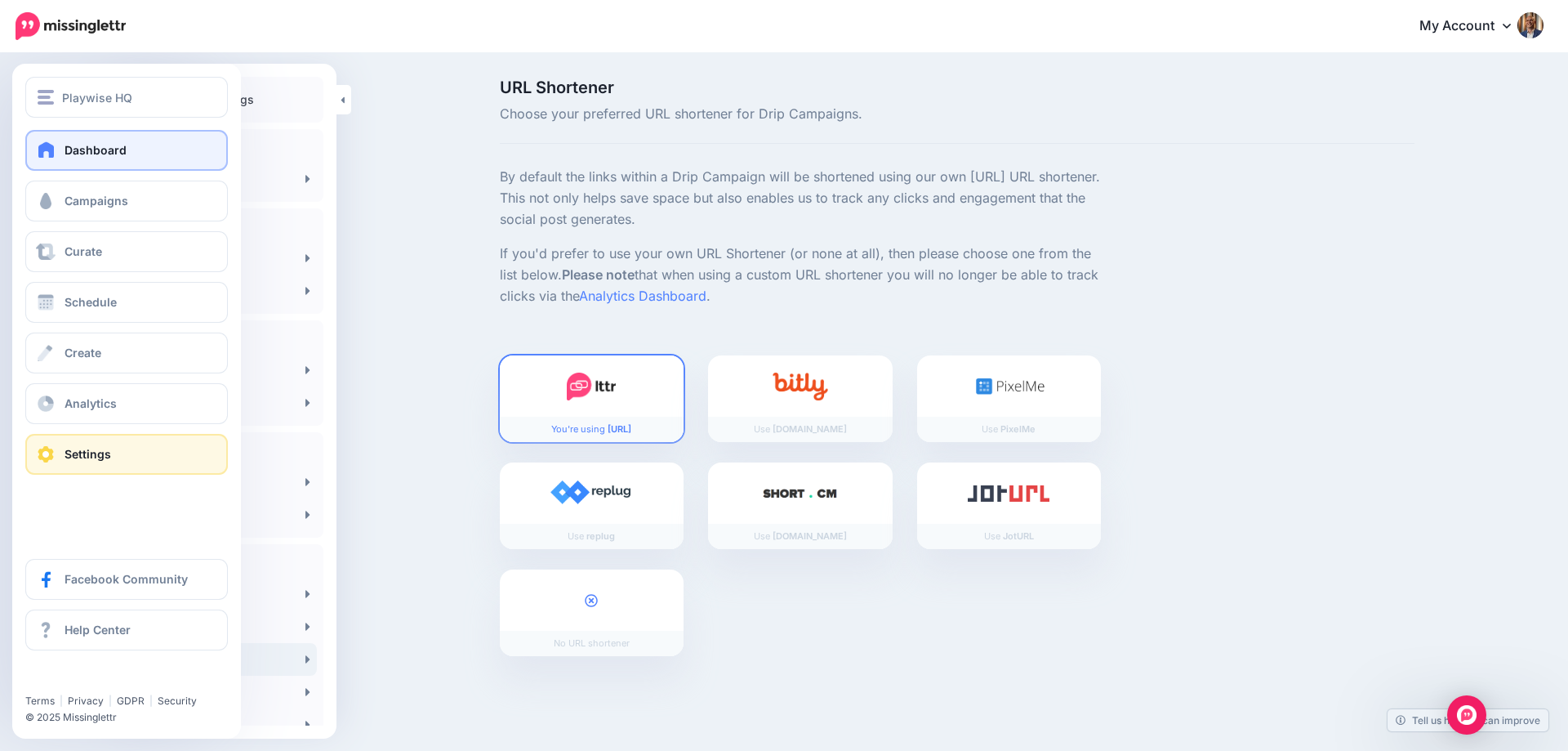
click at [58, 151] on link "Dashboard" at bounding box center [126, 150] width 203 height 41
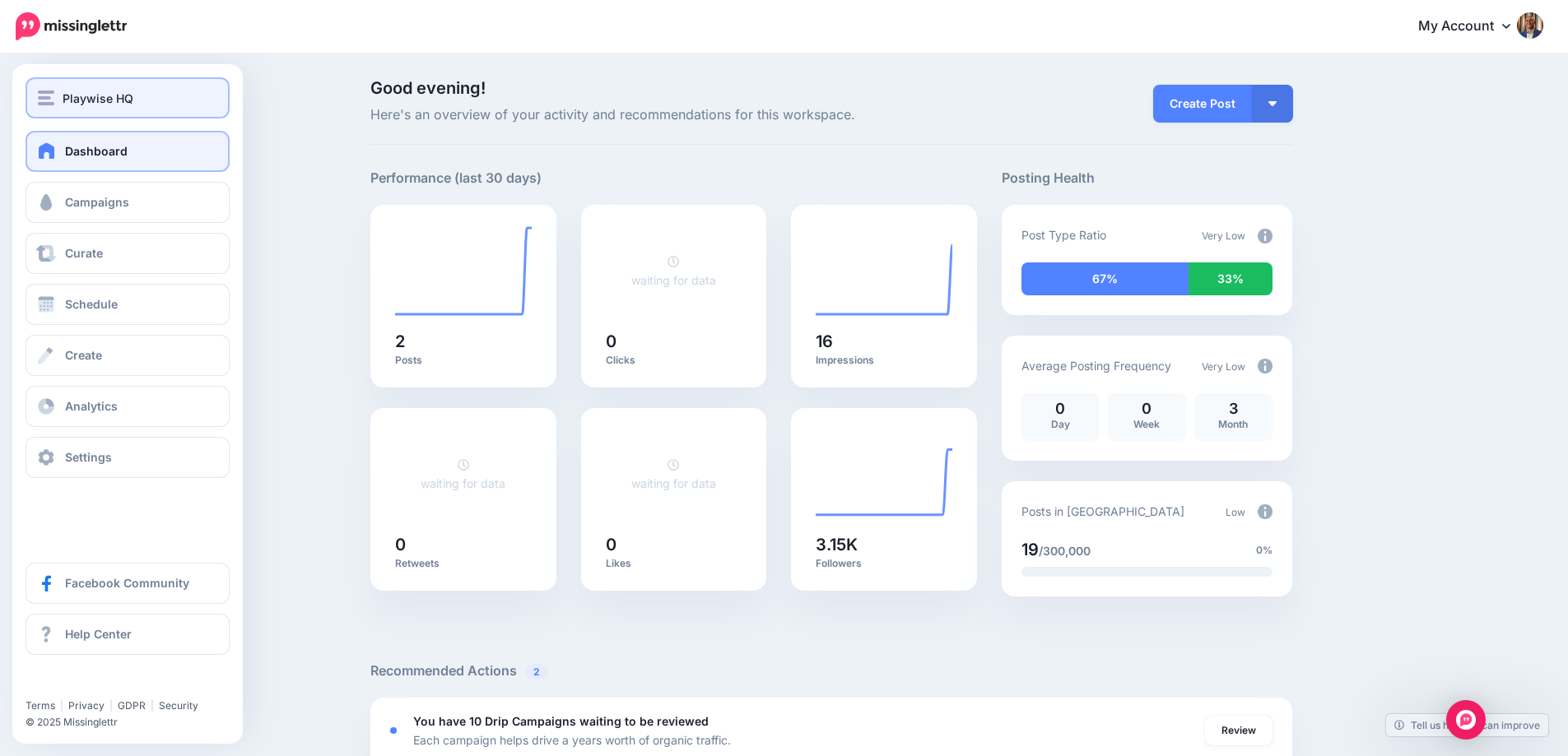
click at [78, 105] on span "Playwise HQ" at bounding box center [97, 98] width 71 height 19
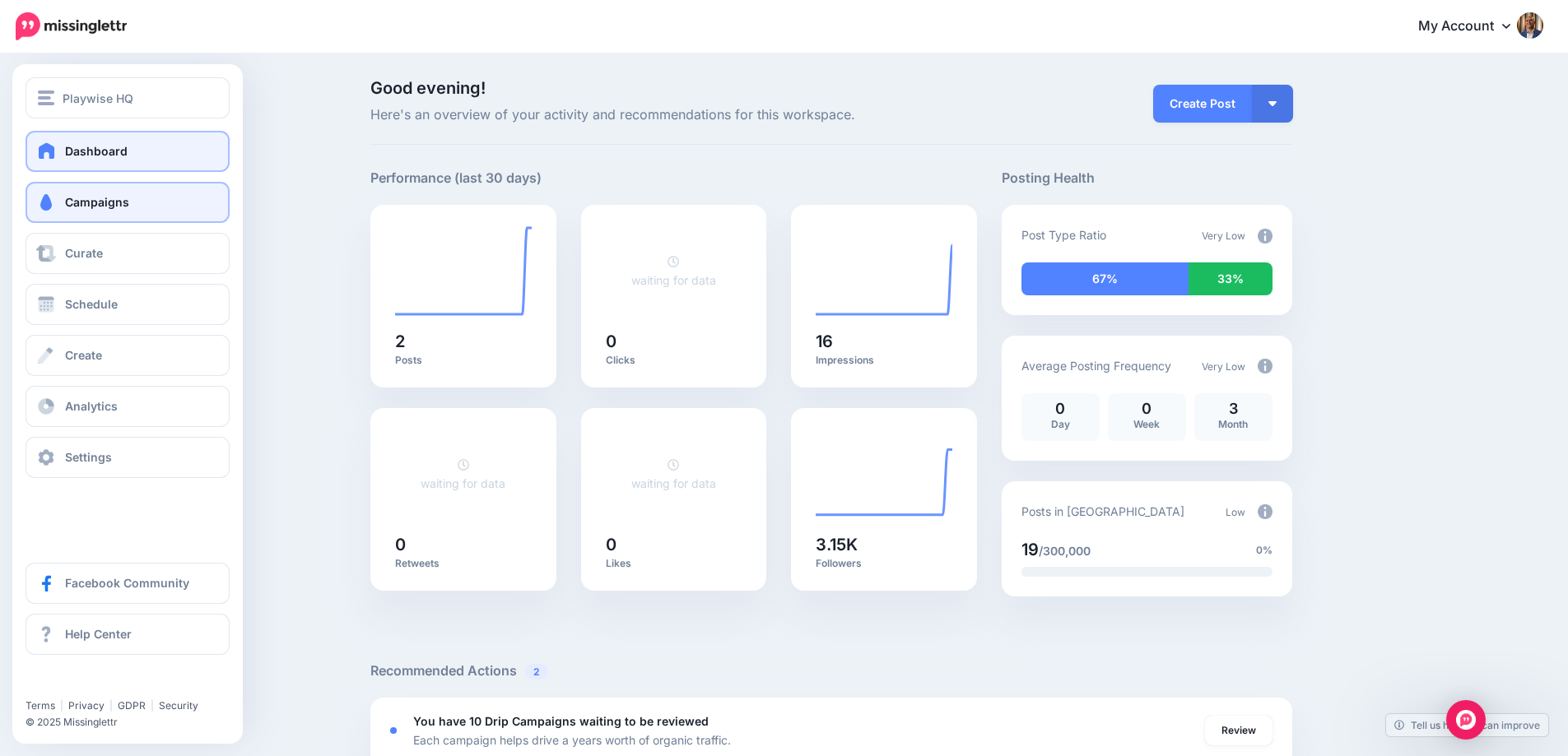
click at [91, 212] on link "Campaigns" at bounding box center [127, 201] width 204 height 41
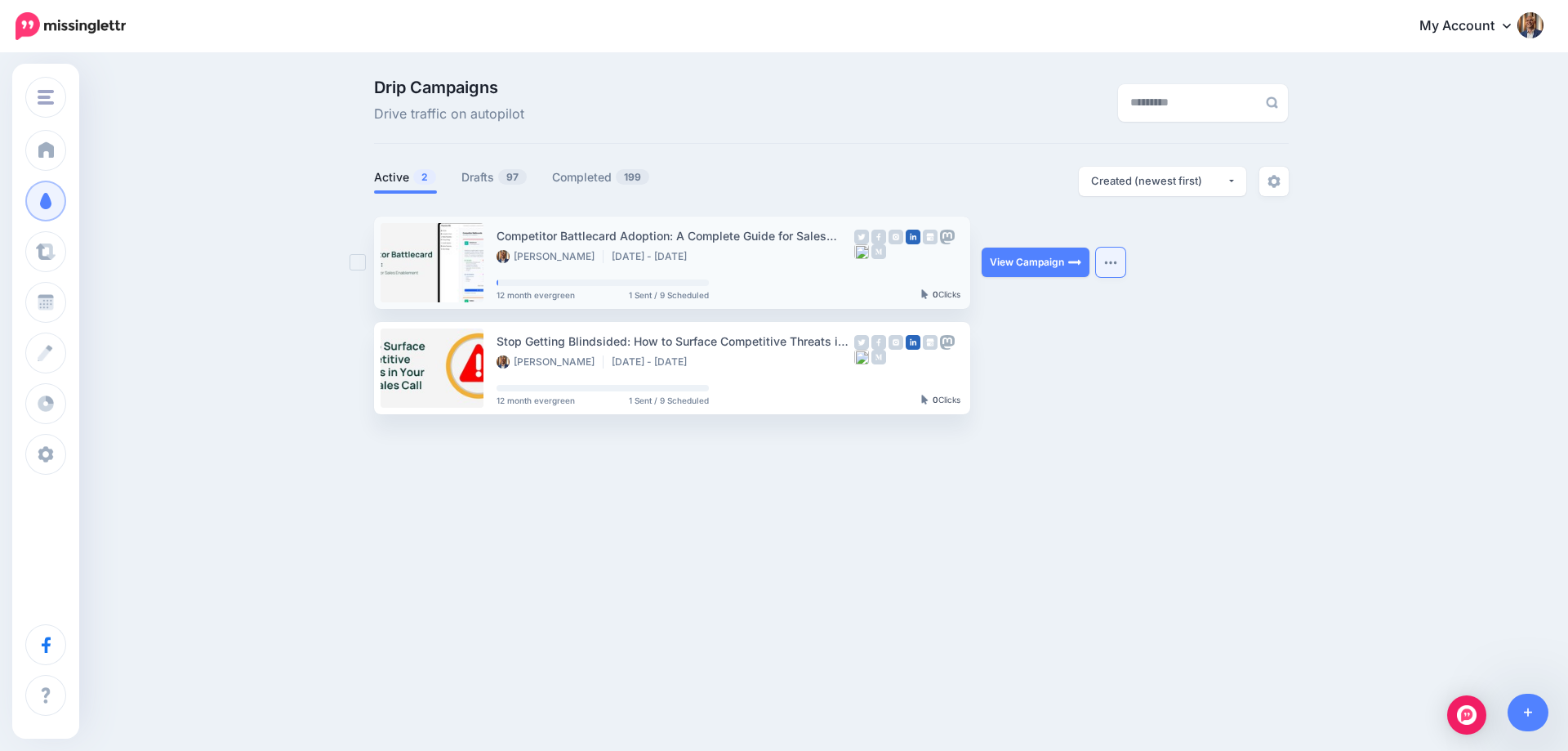
click at [1114, 262] on img "button" at bounding box center [1111, 262] width 13 height 5
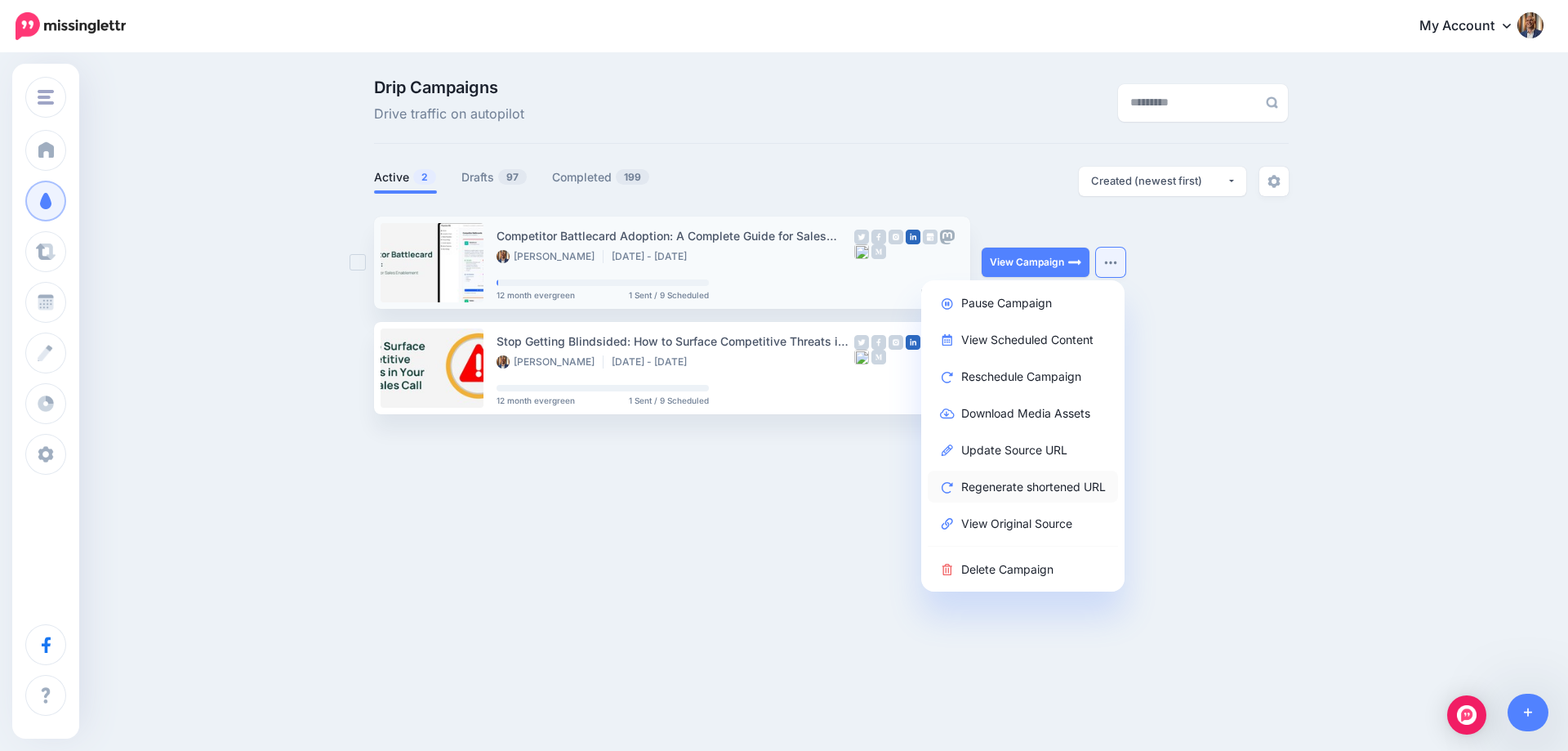
click at [1079, 486] on link "Regenerate shortened URL" at bounding box center [1023, 486] width 190 height 32
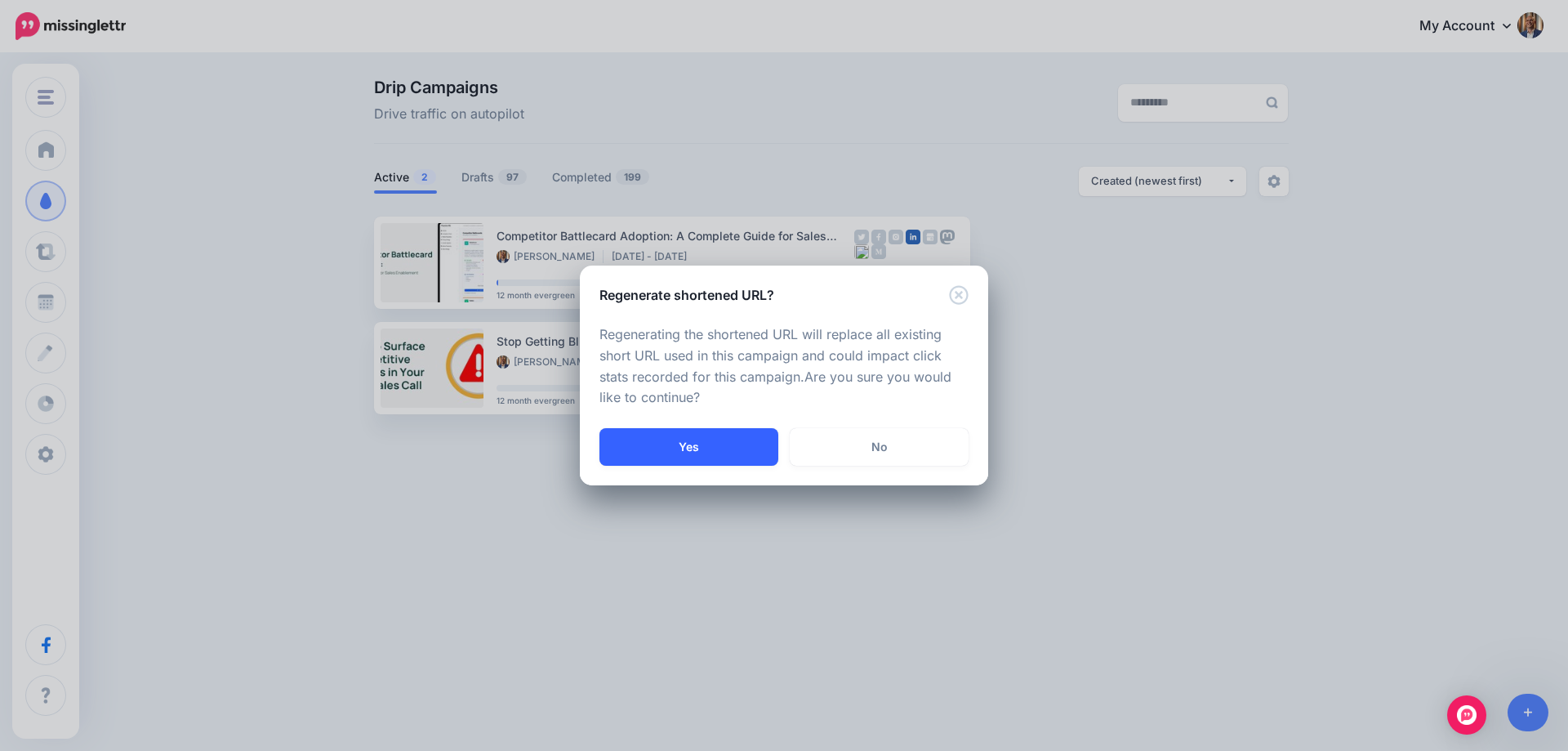
click at [711, 446] on button "Yes" at bounding box center [689, 447] width 179 height 37
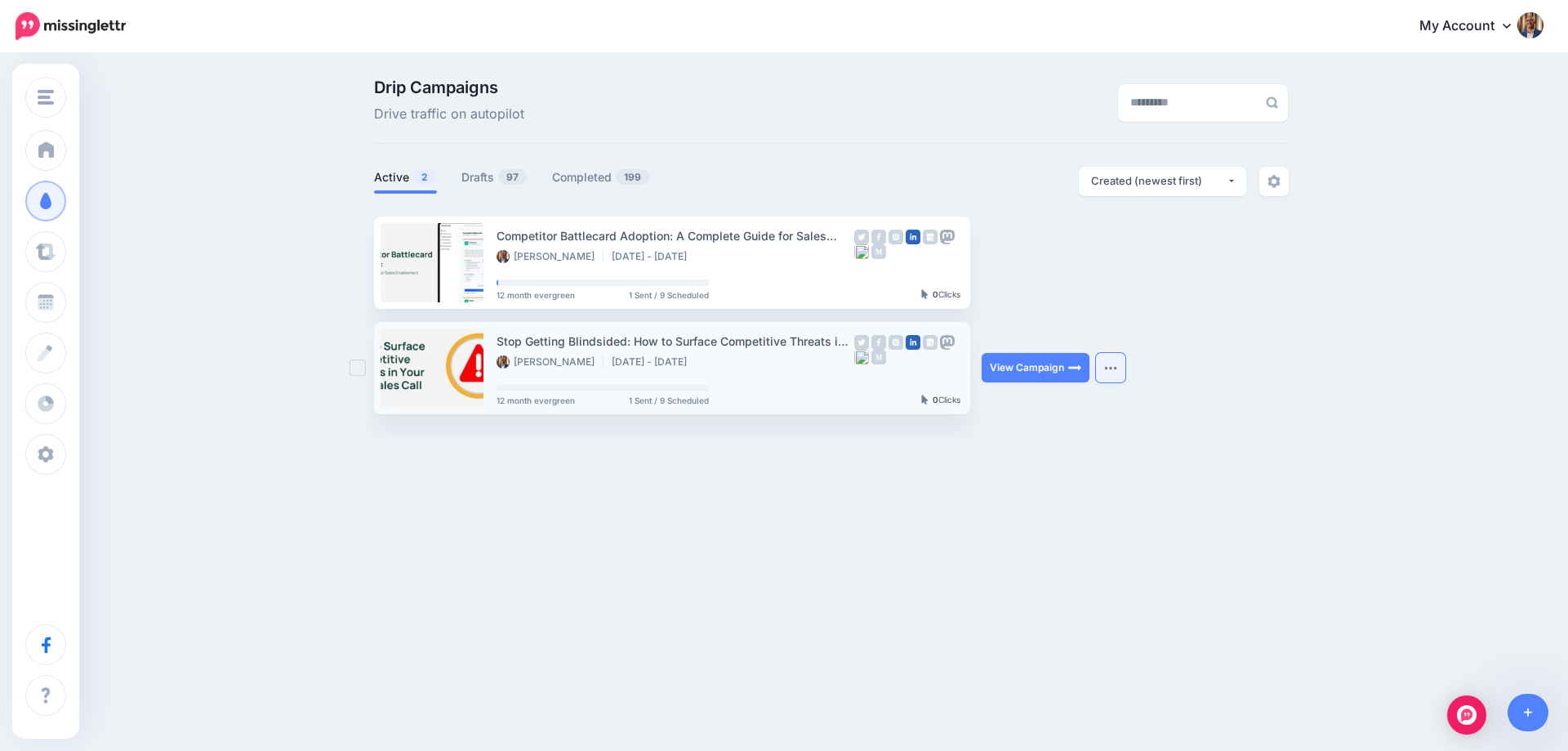
click at [1118, 377] on button "button" at bounding box center [1111, 368] width 30 height 30
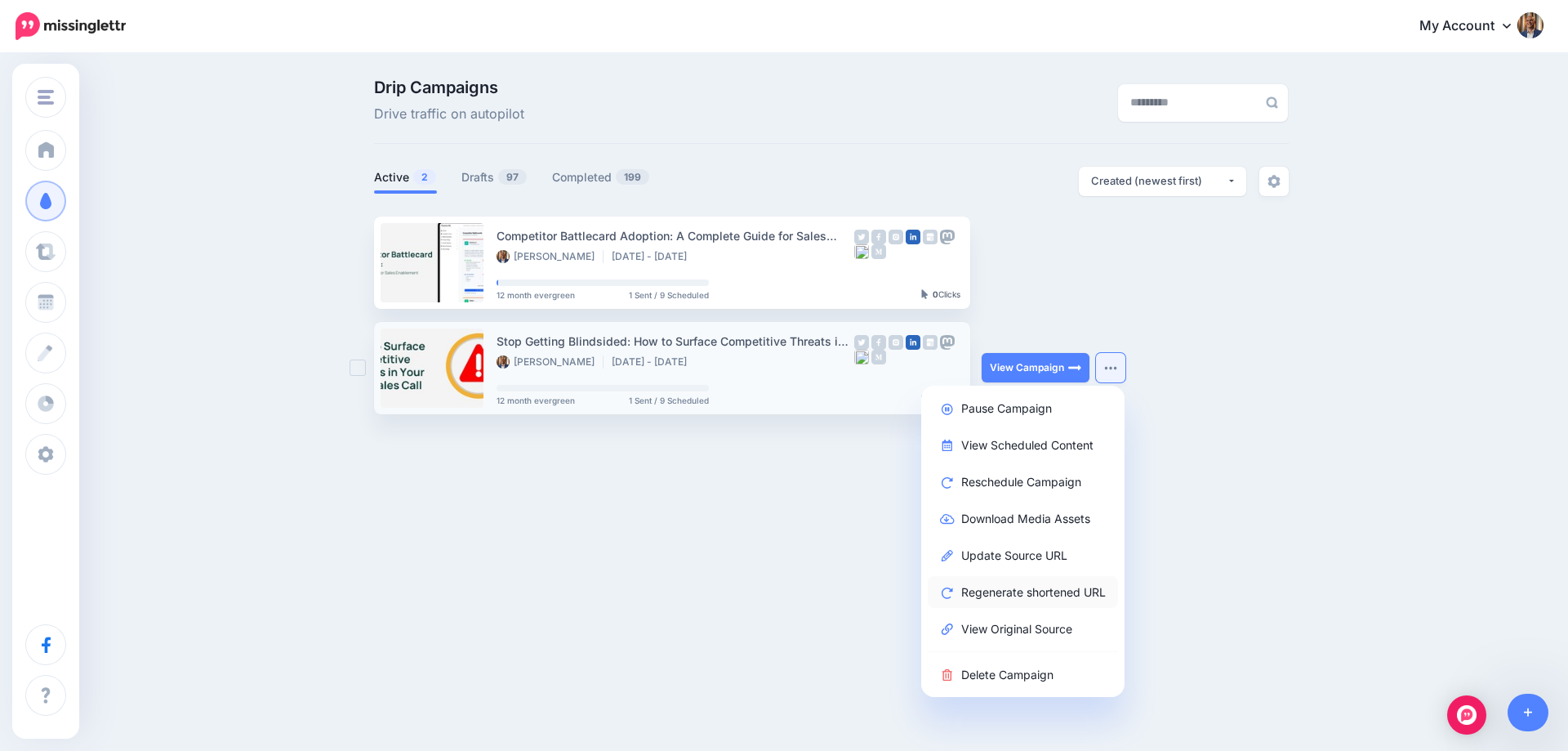
click at [1035, 589] on link "Regenerate shortened URL" at bounding box center [1023, 592] width 190 height 32
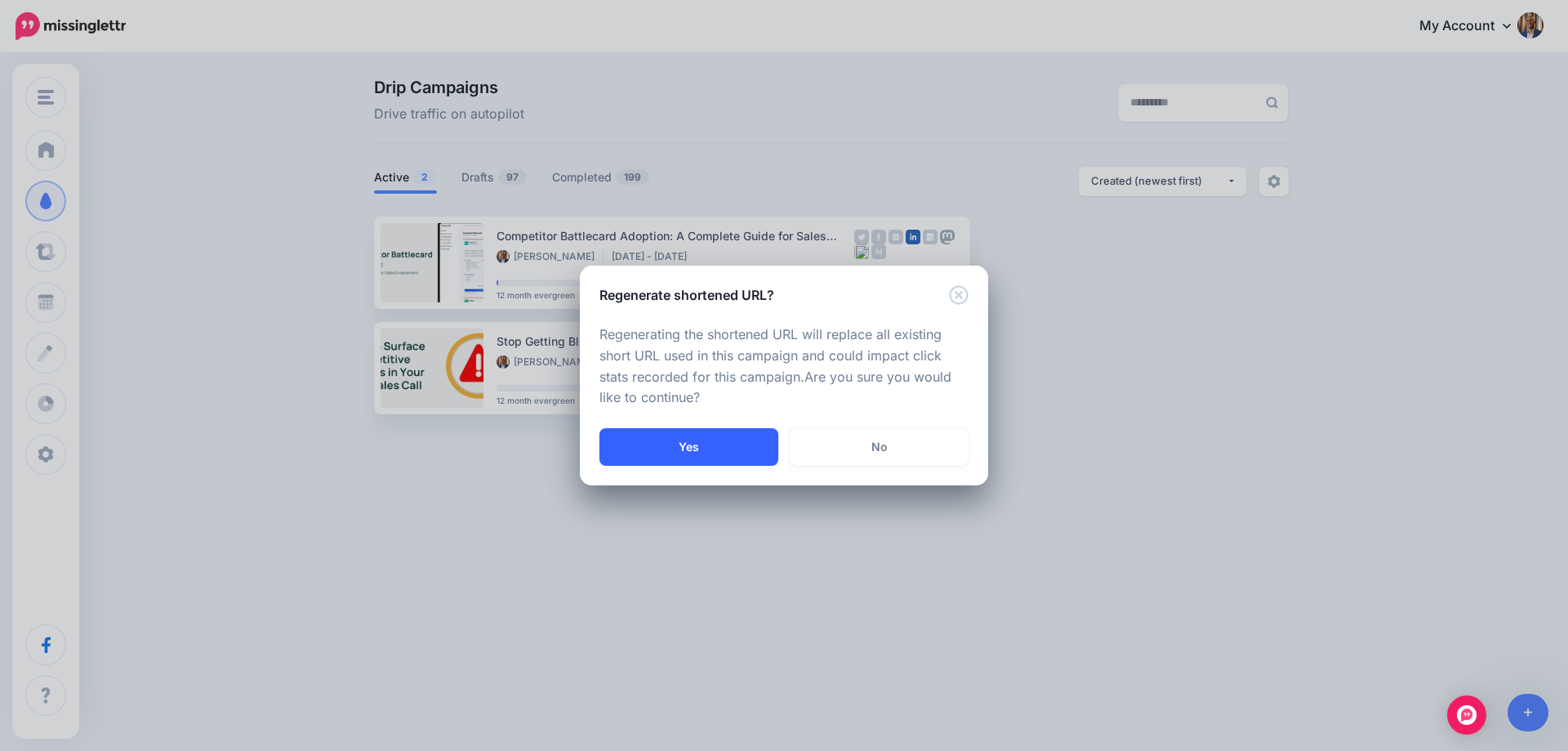
click at [735, 447] on button "Yes" at bounding box center [689, 447] width 179 height 37
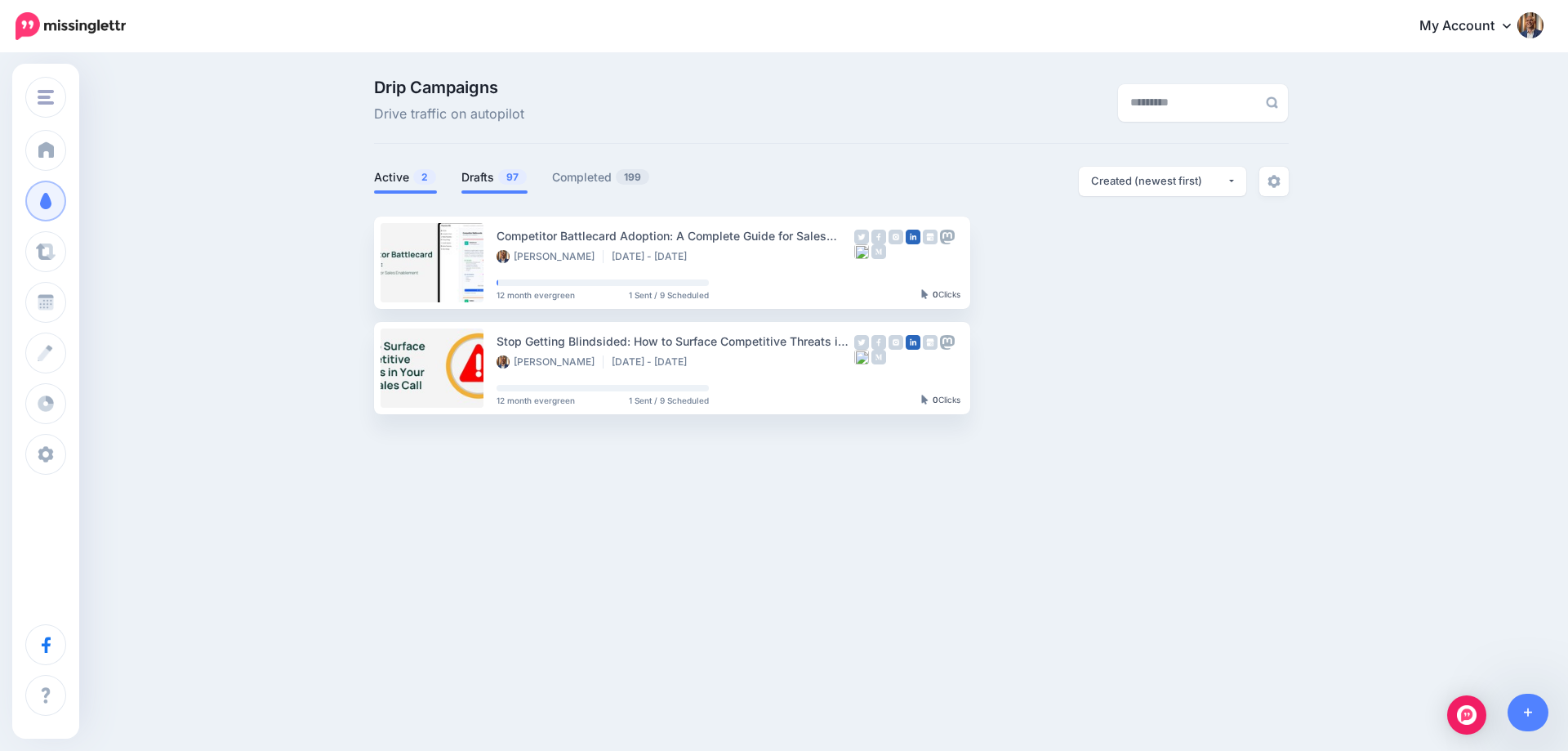
click at [481, 184] on link "Drafts 97" at bounding box center [494, 178] width 66 height 20
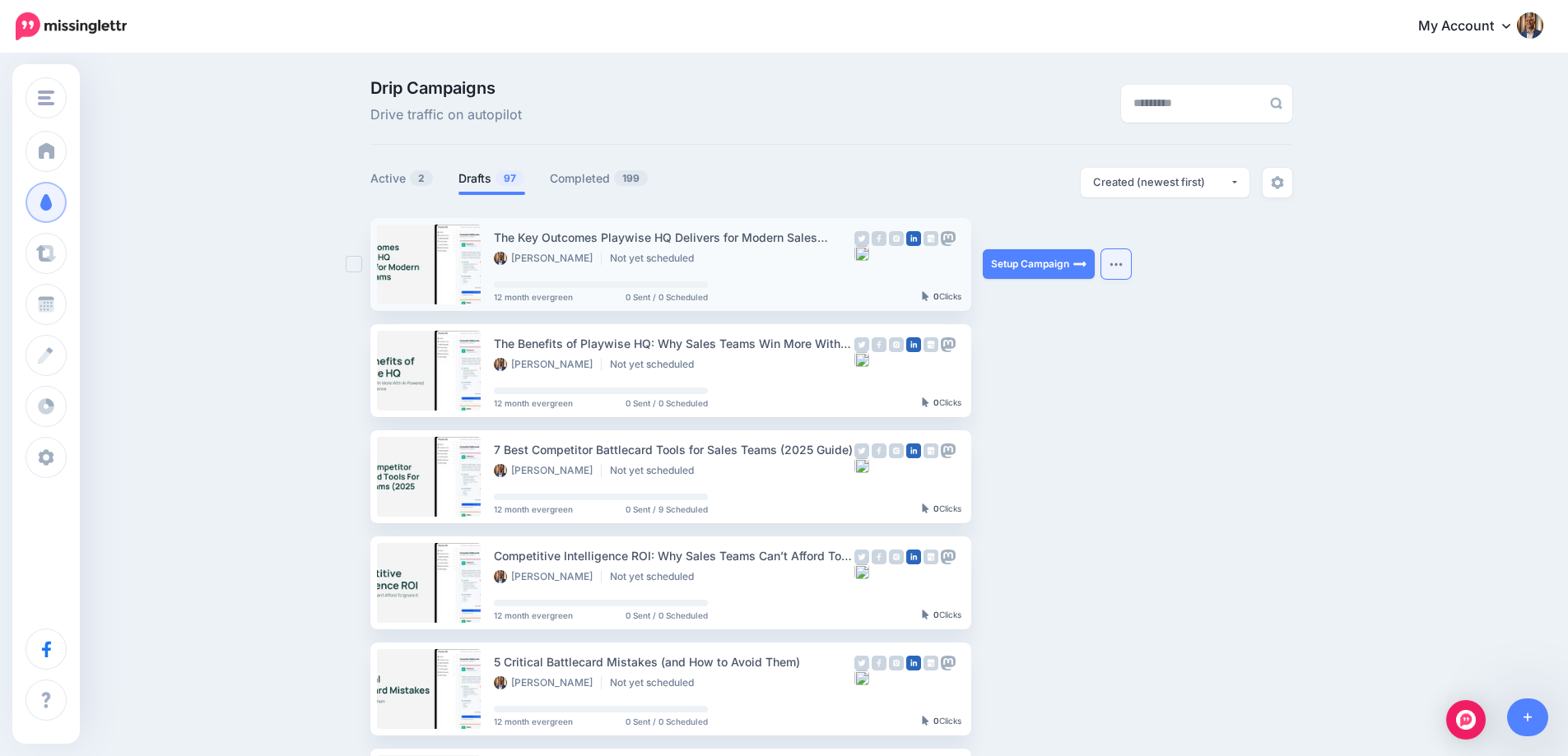
click at [1127, 270] on button "button" at bounding box center [1116, 264] width 30 height 30
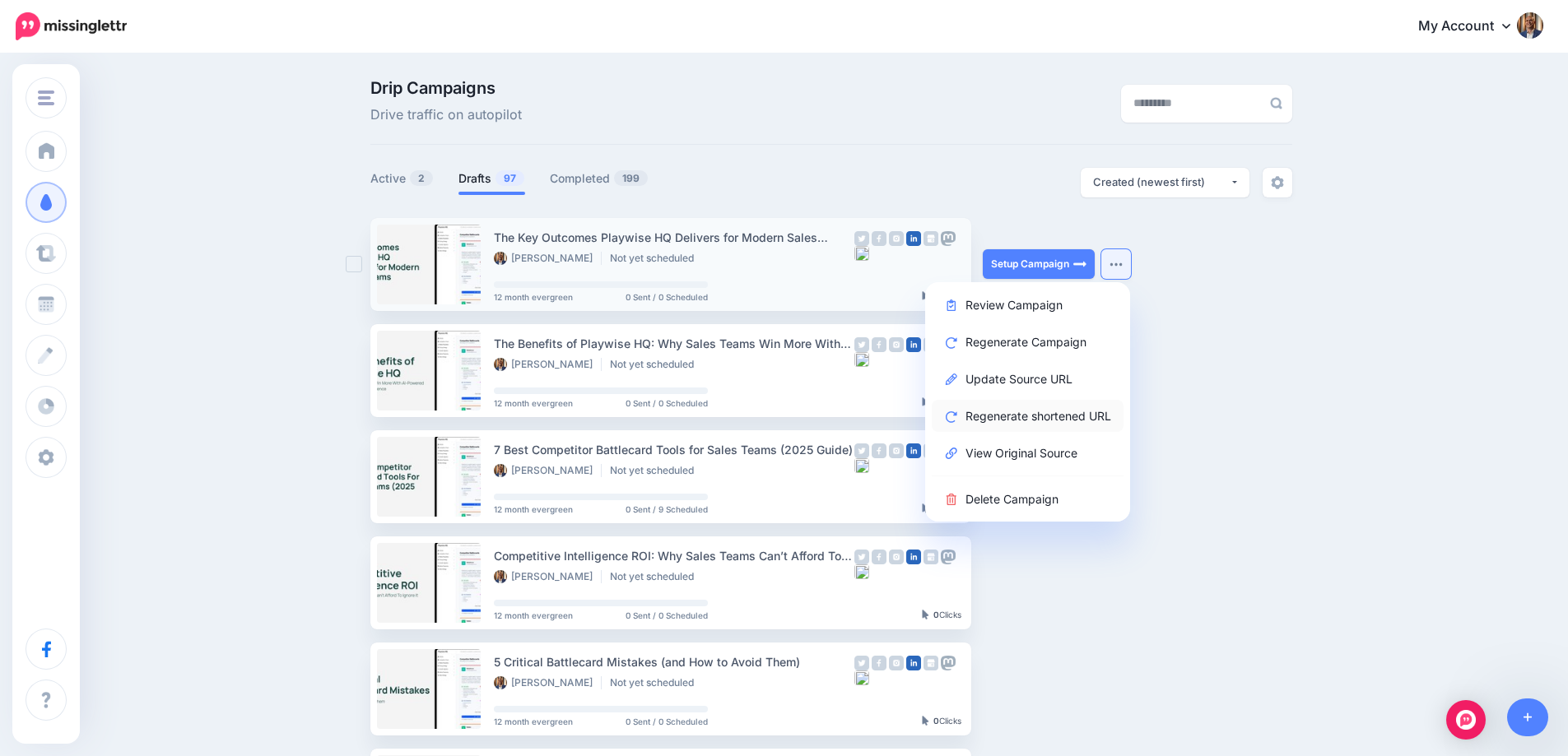
click at [1073, 410] on link "Regenerate shortened URL" at bounding box center [1028, 415] width 192 height 32
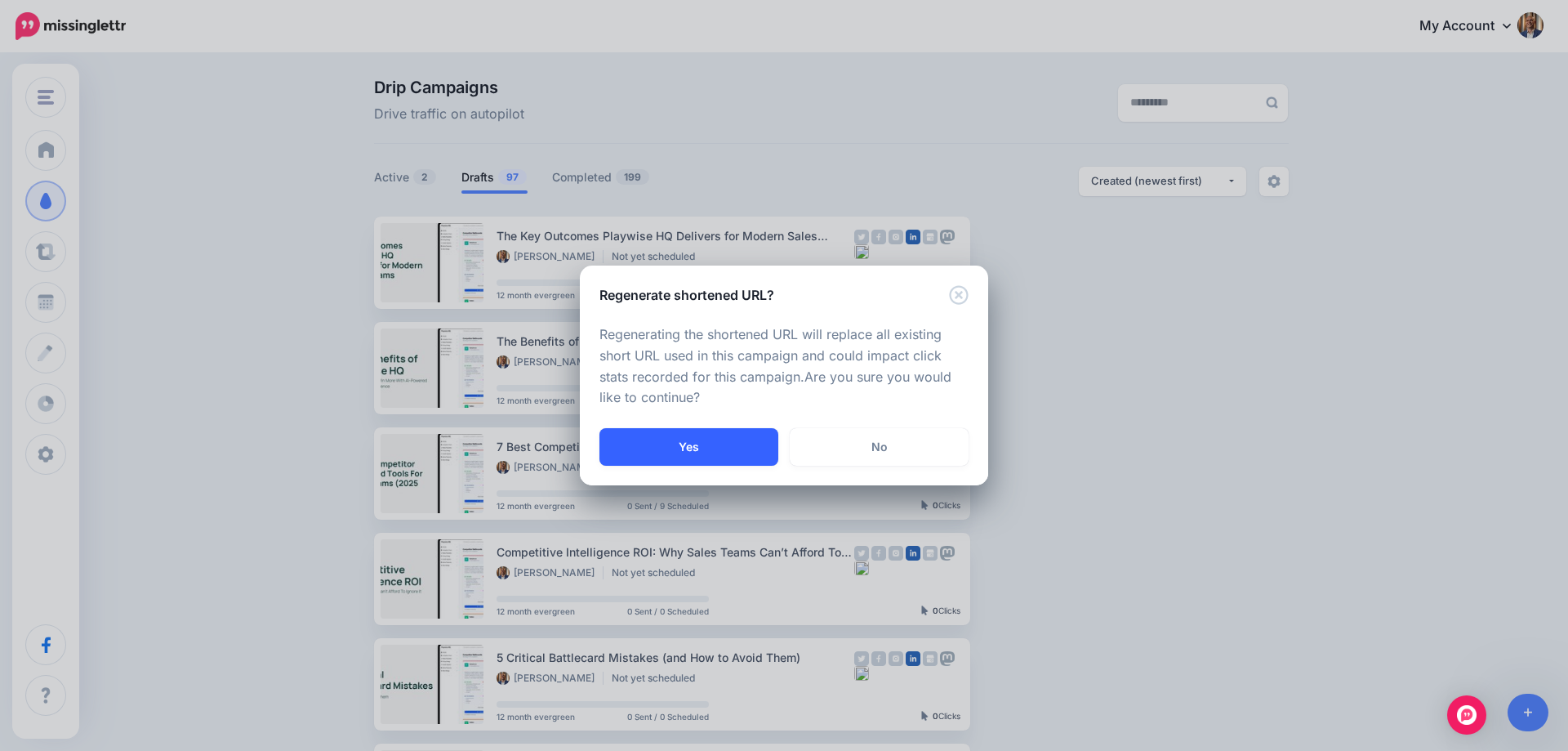
click at [713, 446] on button "Yes" at bounding box center [689, 447] width 179 height 37
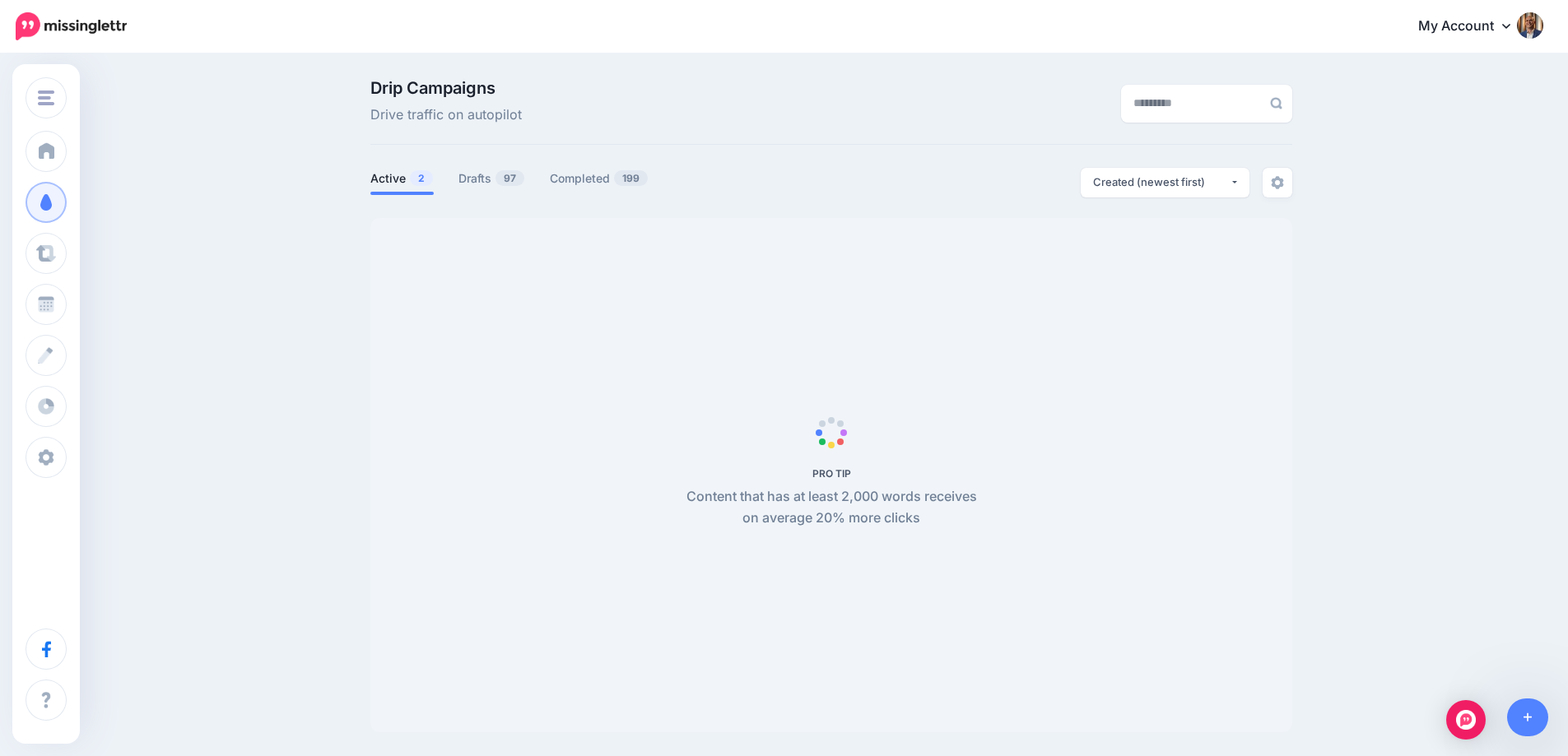
click at [1033, 256] on span "PRO TIP Content that has at least 2,000 words receives on average 20% more clic…" at bounding box center [831, 475] width 922 height 515
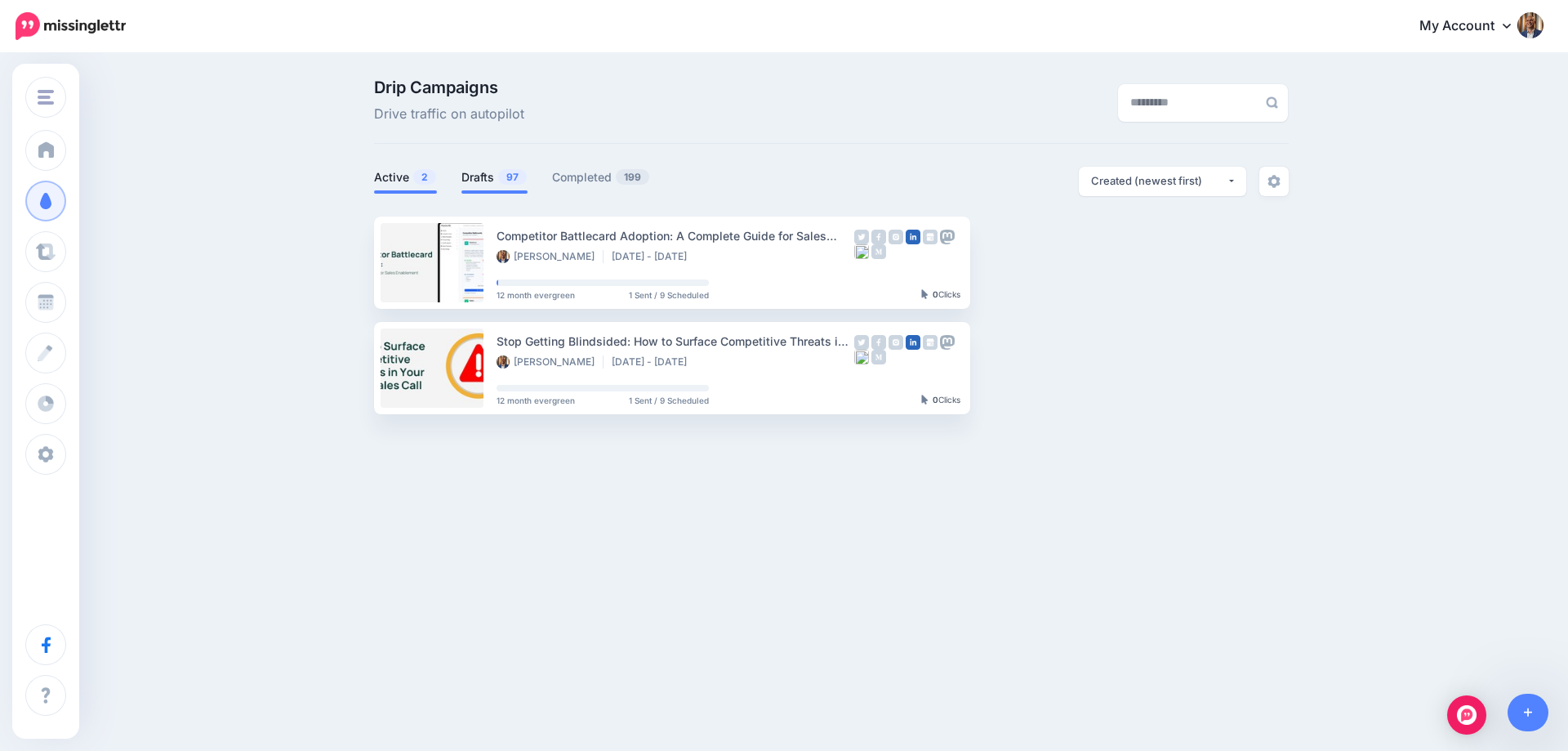
click at [514, 191] on span at bounding box center [494, 192] width 66 height 3
click at [472, 176] on link "Drafts 97" at bounding box center [494, 178] width 66 height 20
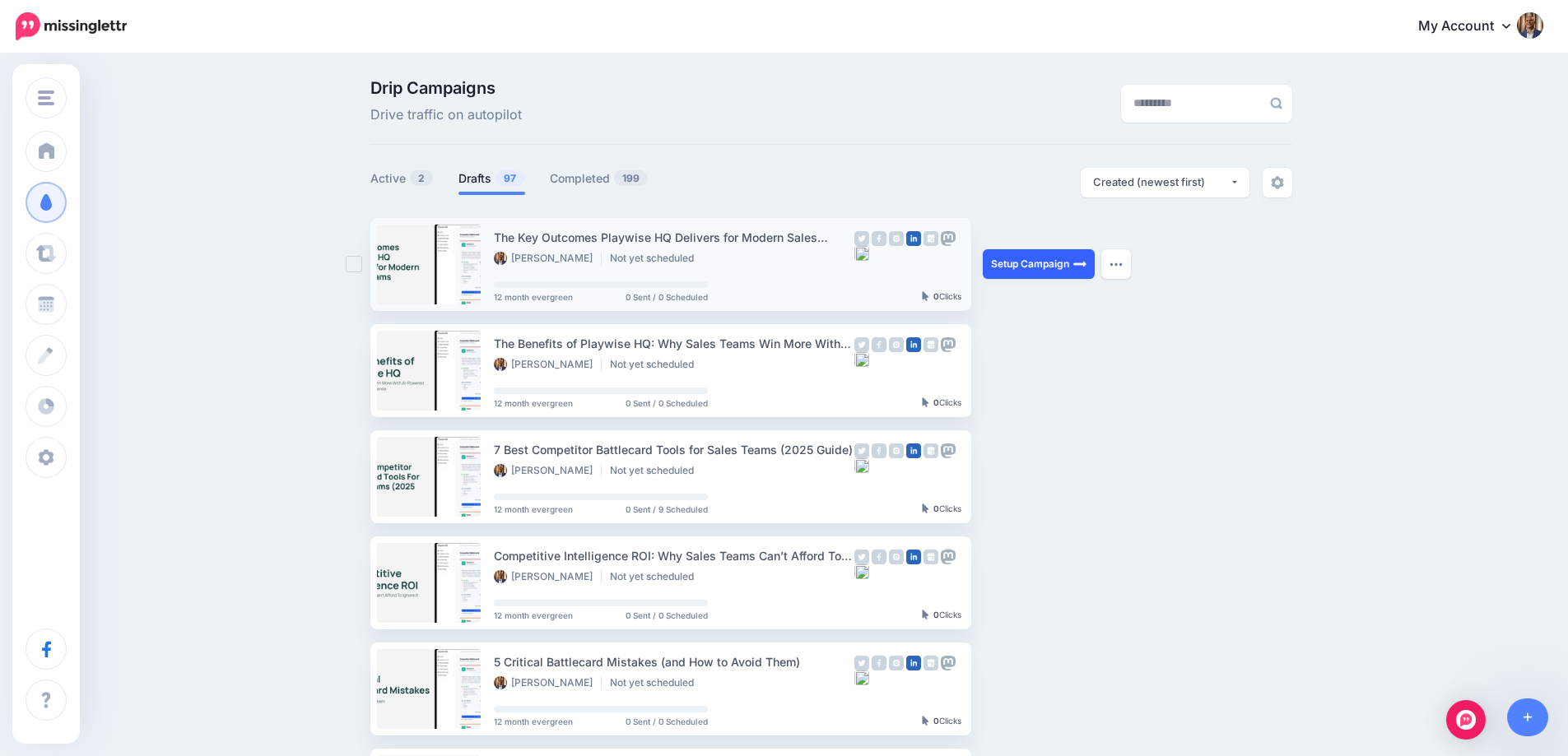
click at [1073, 256] on link "Setup Campaign" at bounding box center [1038, 264] width 112 height 30
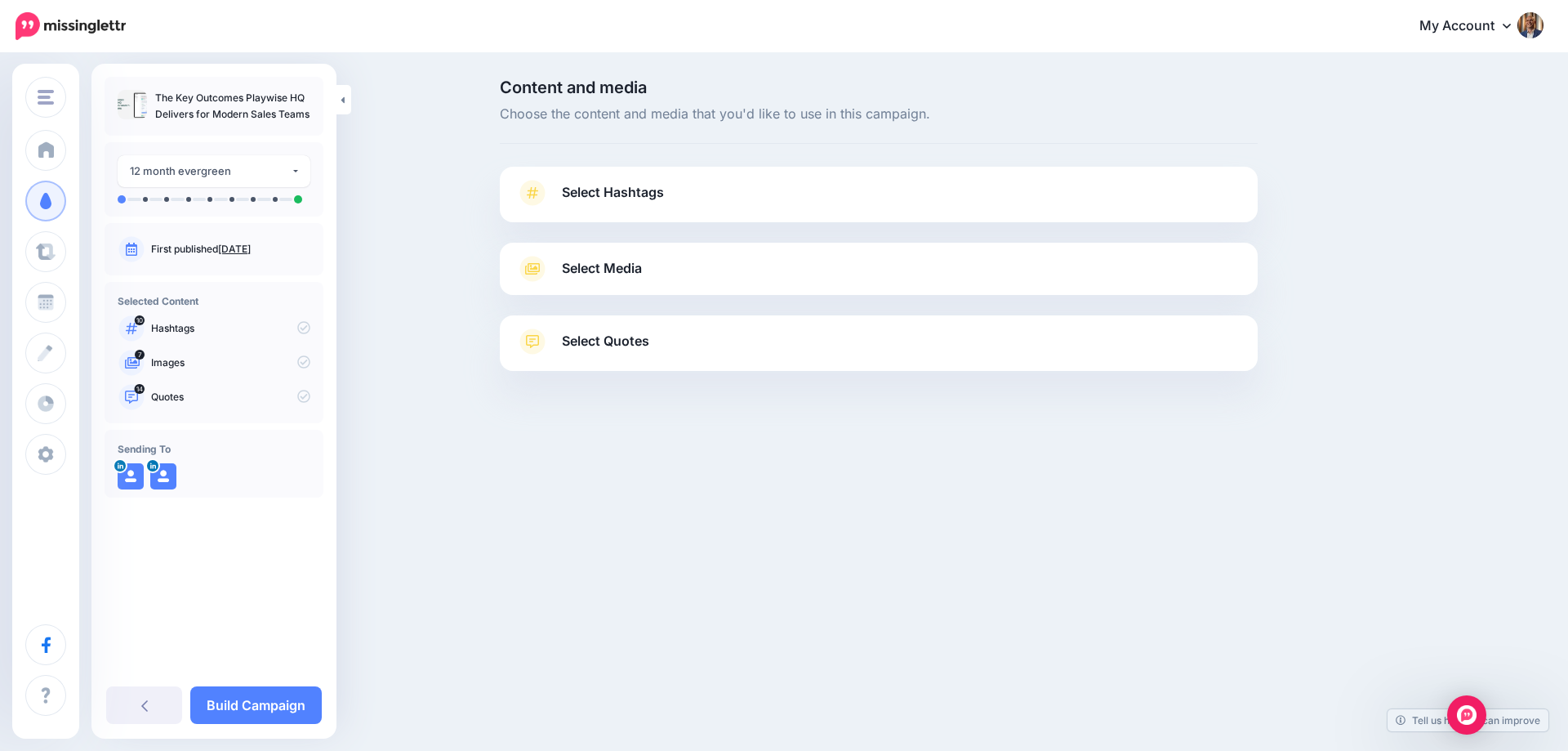
click at [677, 196] on link "Select Hashtags" at bounding box center [879, 200] width 726 height 42
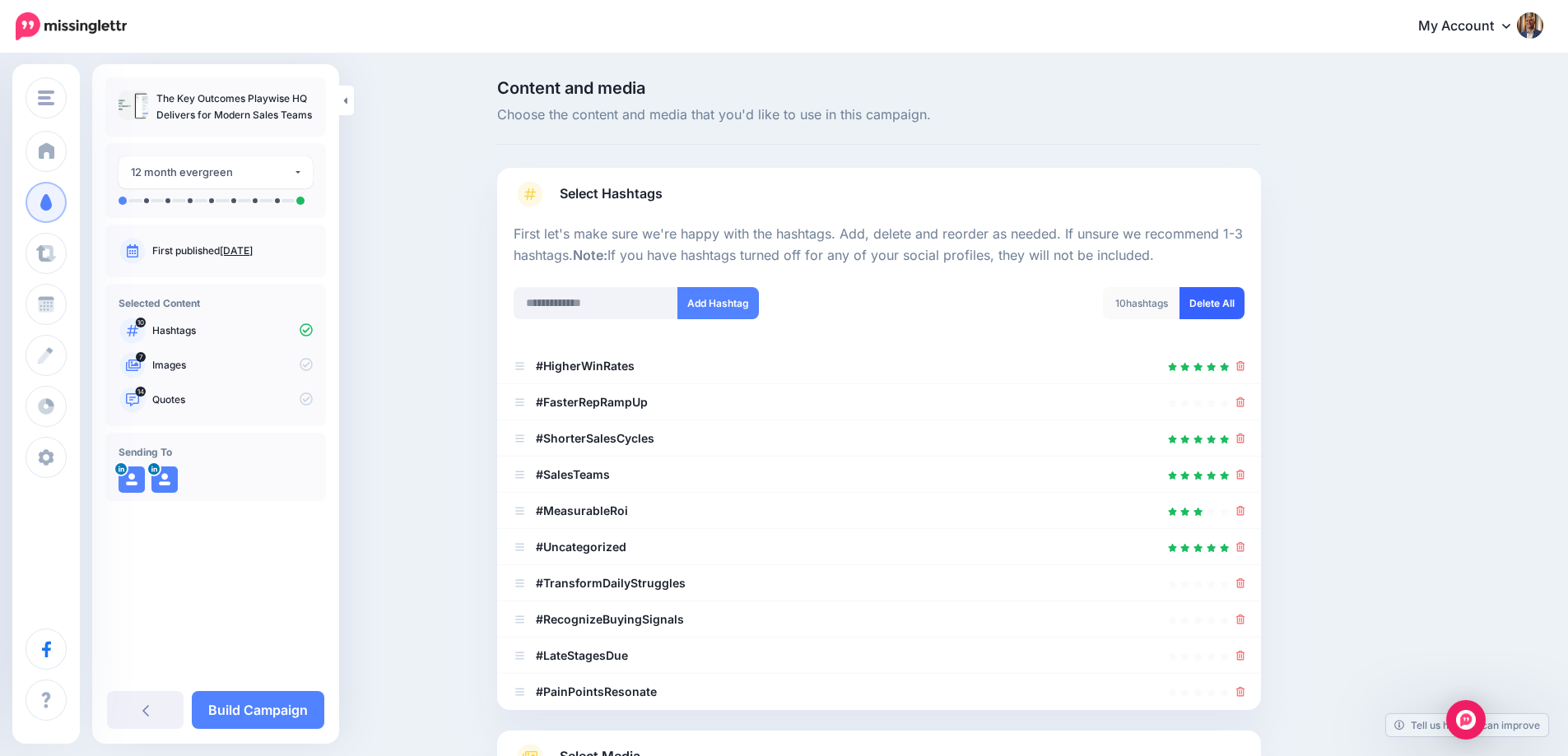
click at [1215, 299] on link "Delete All" at bounding box center [1212, 303] width 65 height 32
click at [1371, 300] on div "Content and media Choose the content and media that you'd like to use in this c…" at bounding box center [958, 511] width 946 height 863
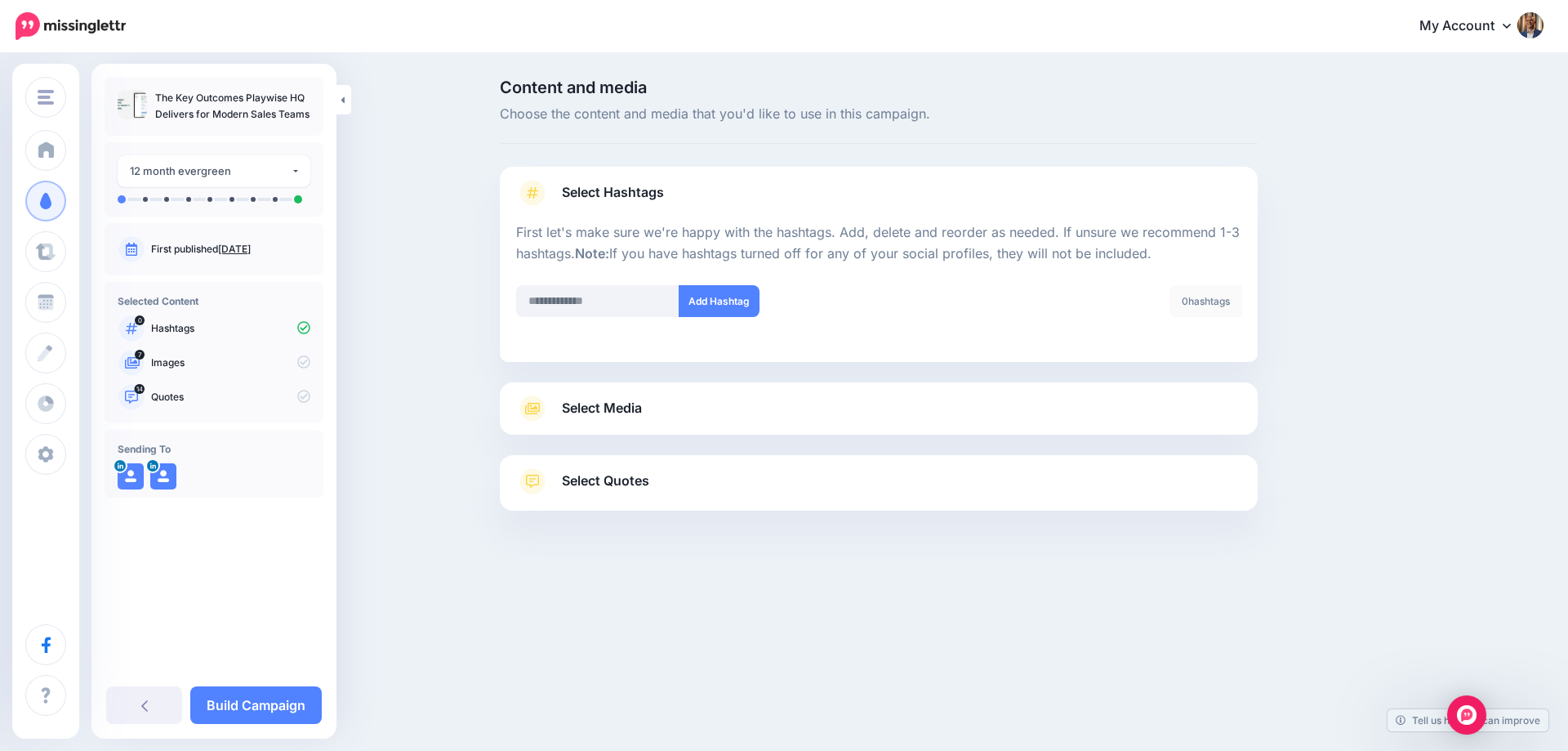
click at [807, 395] on link "Select Media" at bounding box center [879, 409] width 726 height 26
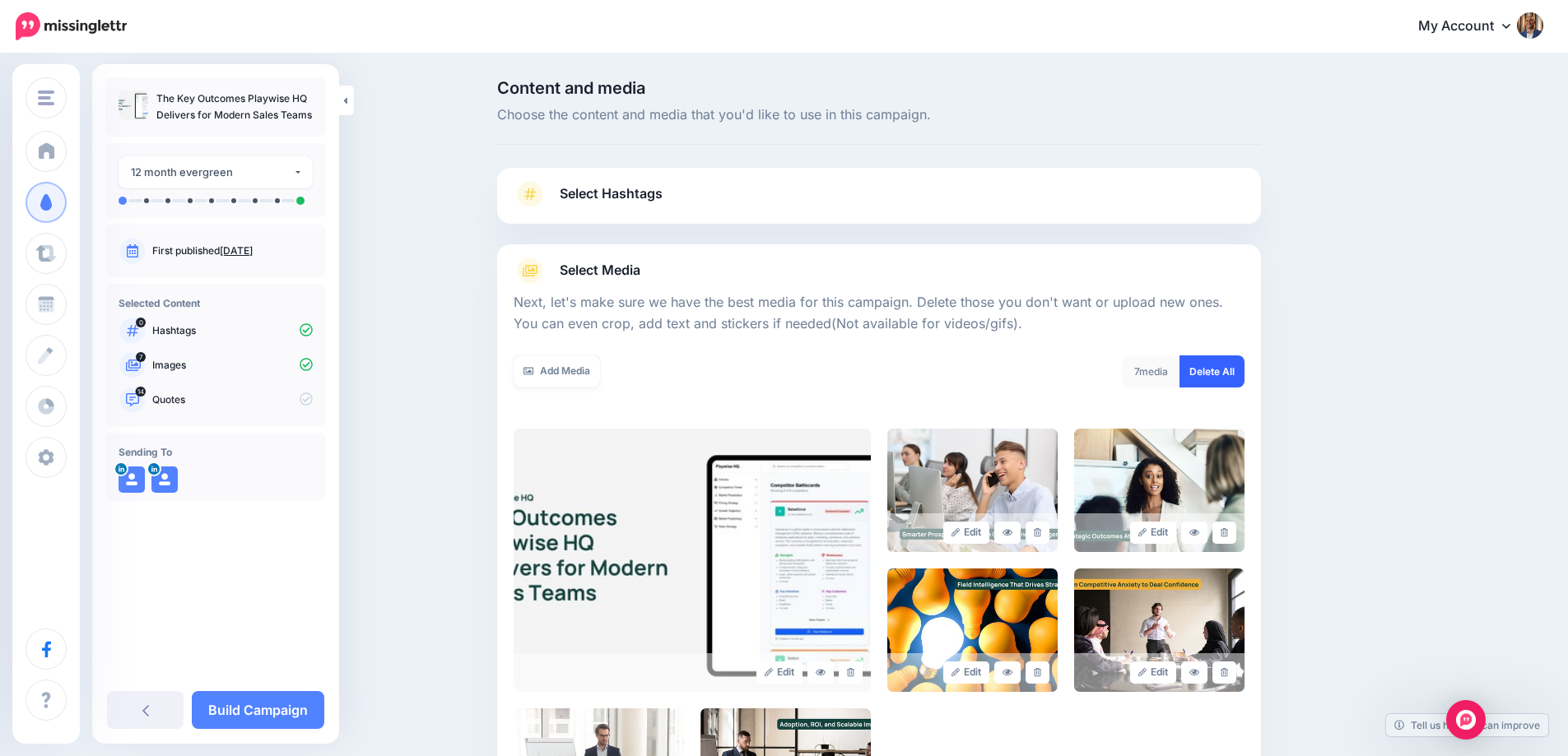
click at [1219, 372] on link "Delete All" at bounding box center [1212, 371] width 65 height 32
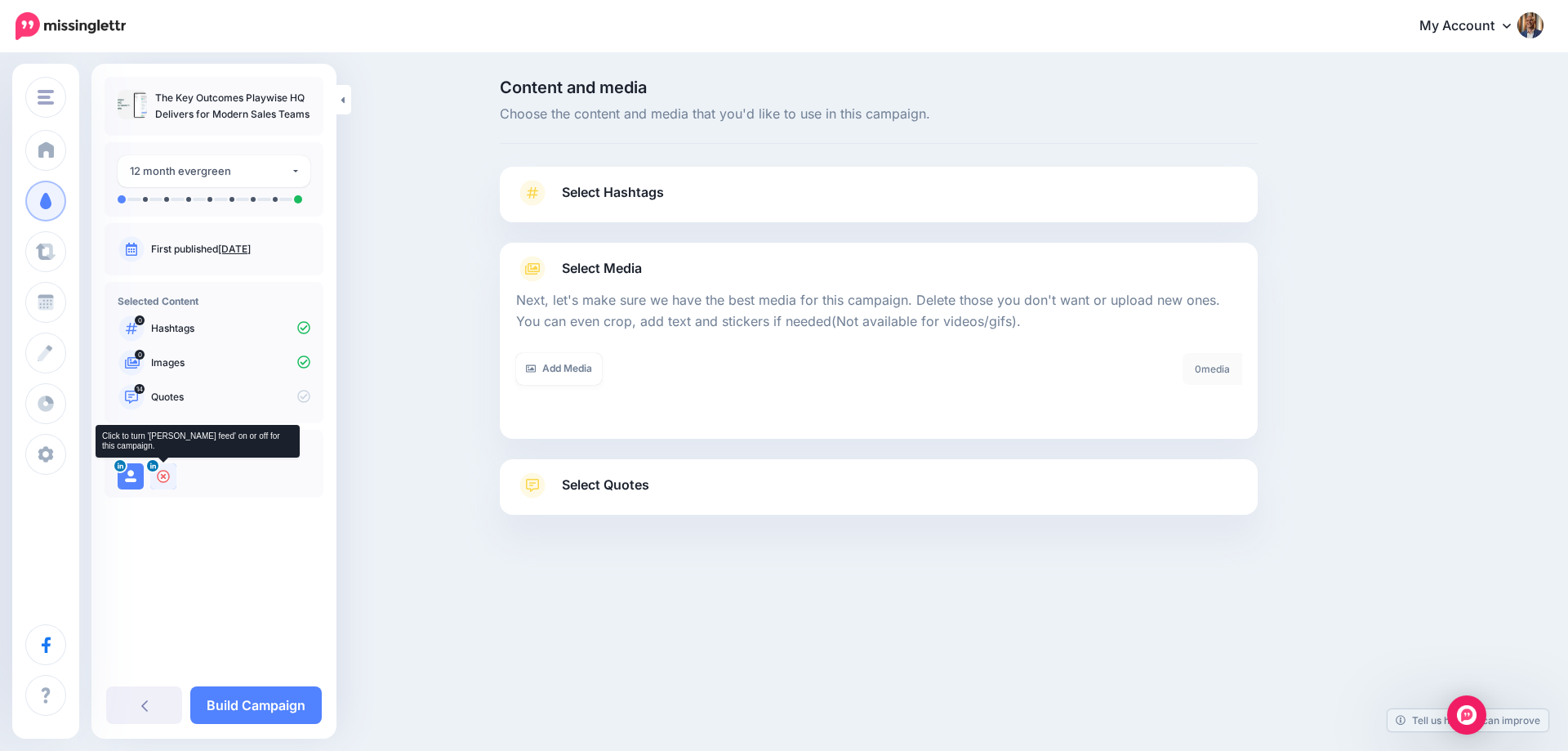
click at [170, 476] on div at bounding box center [164, 476] width 26 height 26
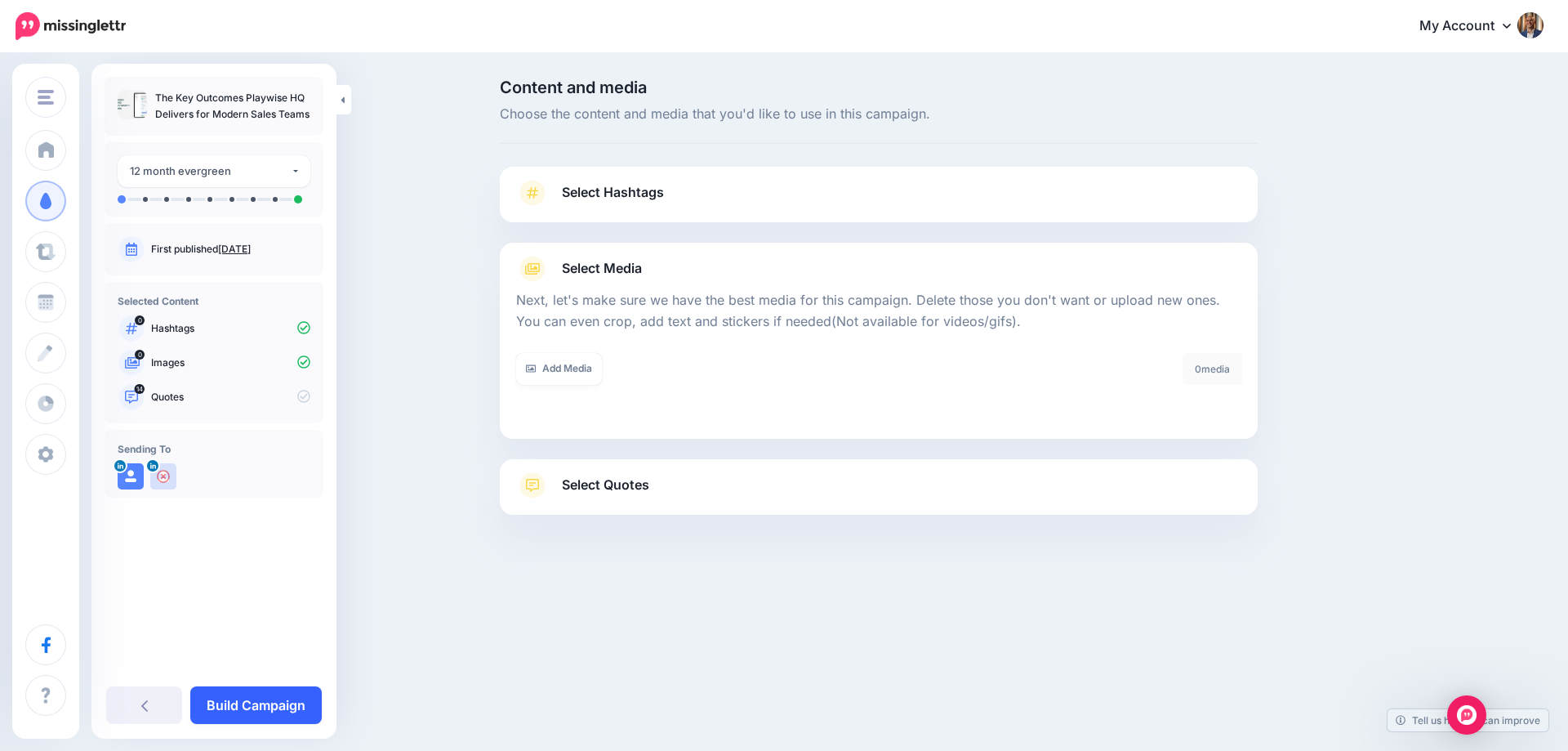
click at [226, 696] on link "Build Campaign" at bounding box center [255, 705] width 131 height 37
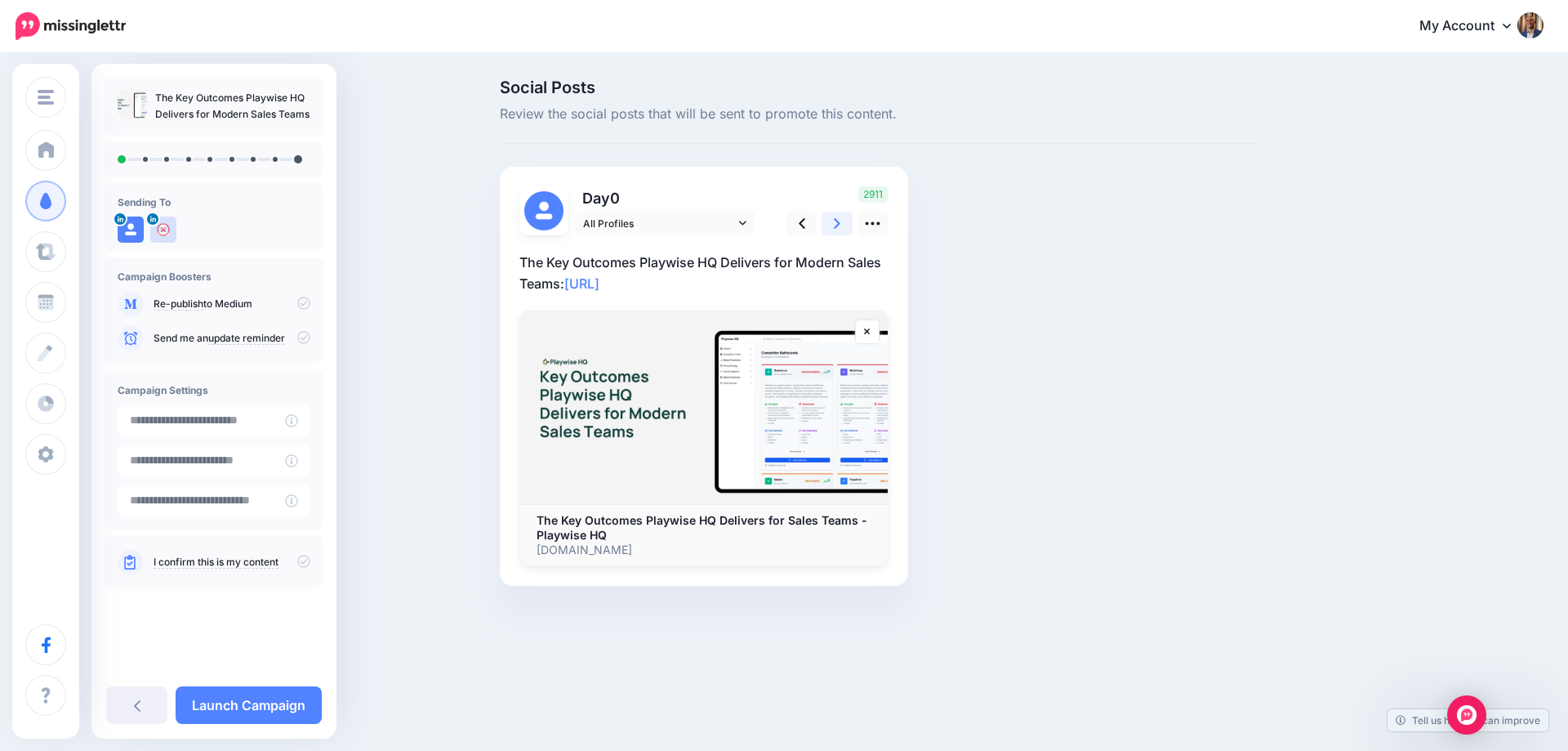
click at [827, 222] on link at bounding box center [837, 223] width 31 height 24
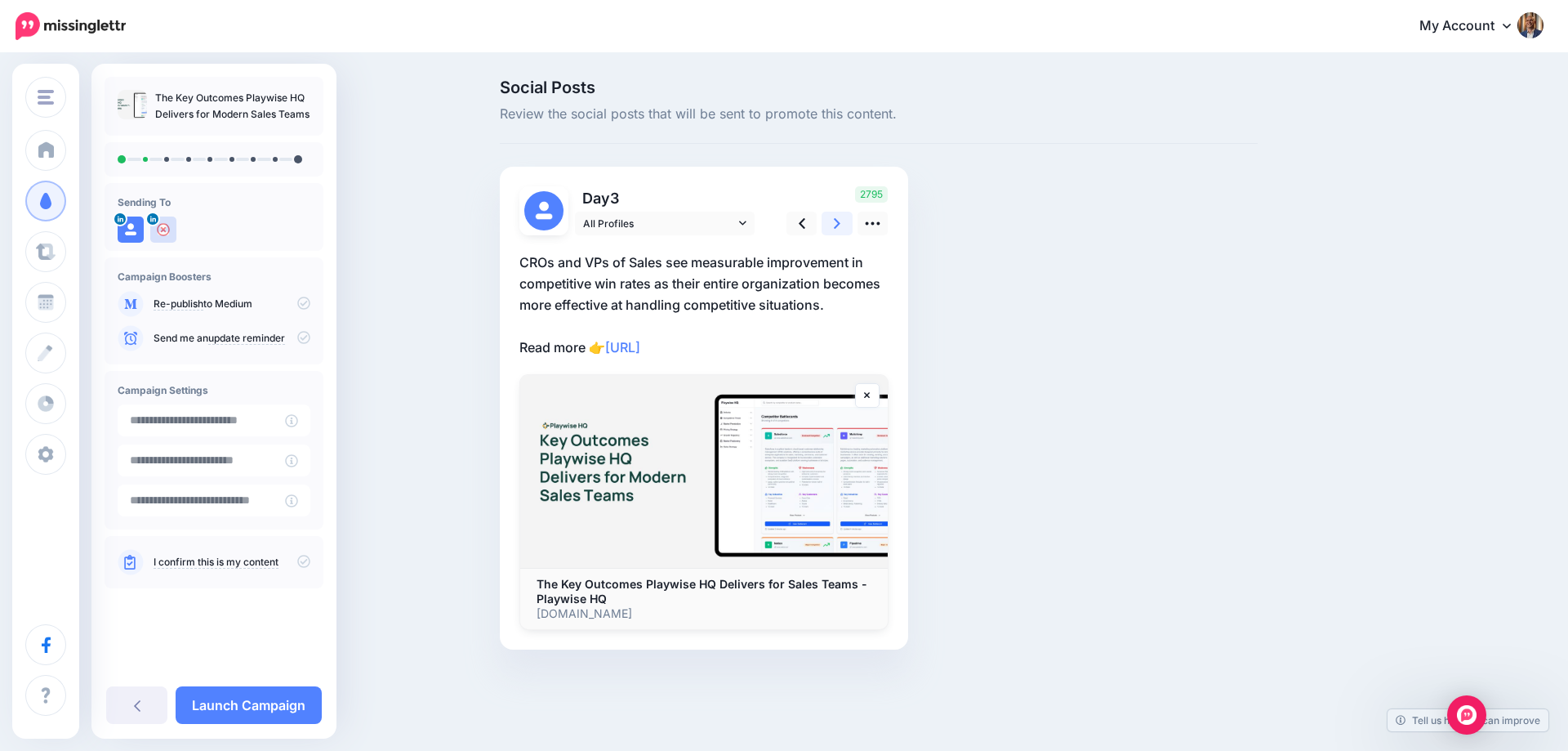
click at [832, 220] on link at bounding box center [837, 223] width 31 height 24
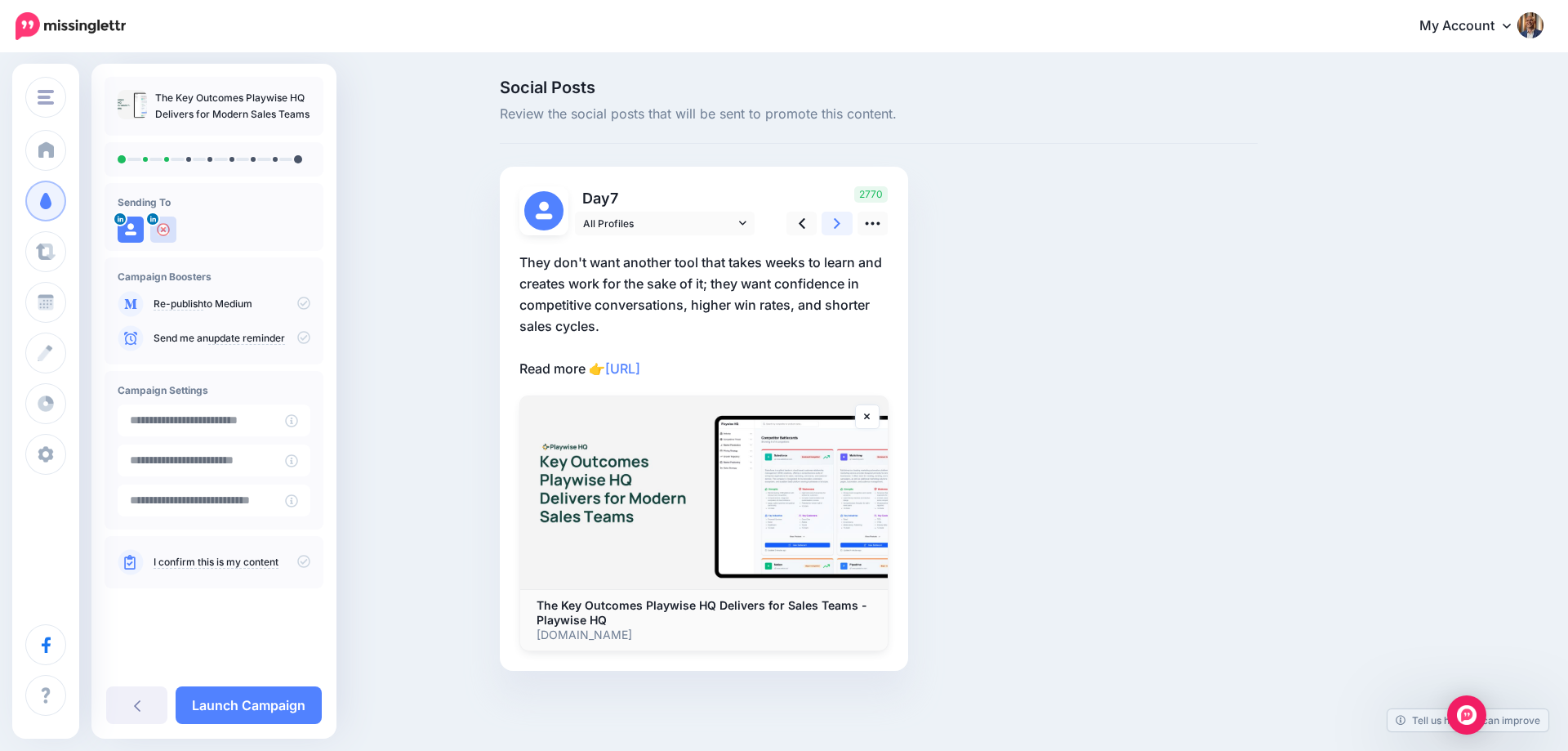
click at [832, 220] on link at bounding box center [837, 223] width 31 height 24
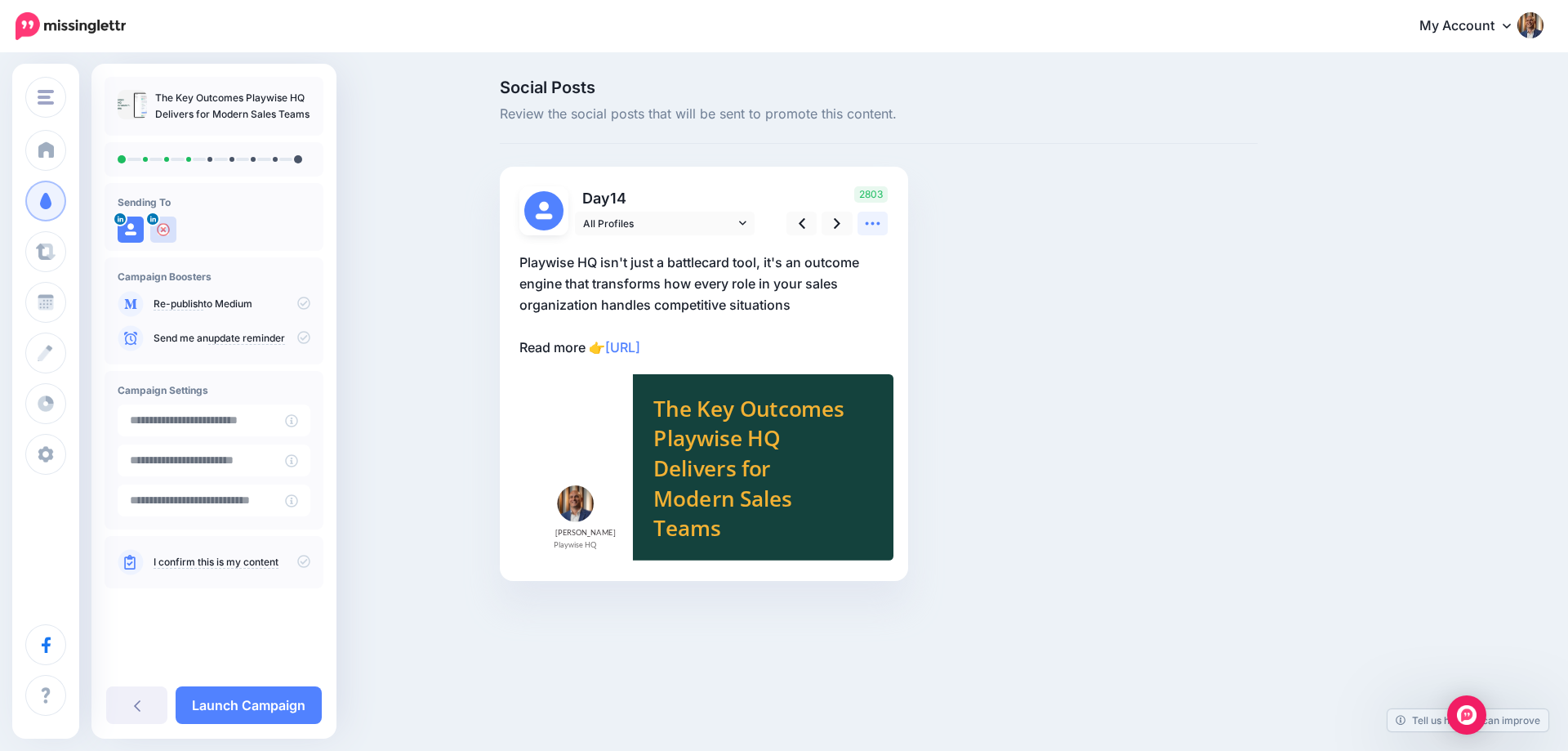
click at [873, 224] on icon at bounding box center [874, 224] width 15 height 3
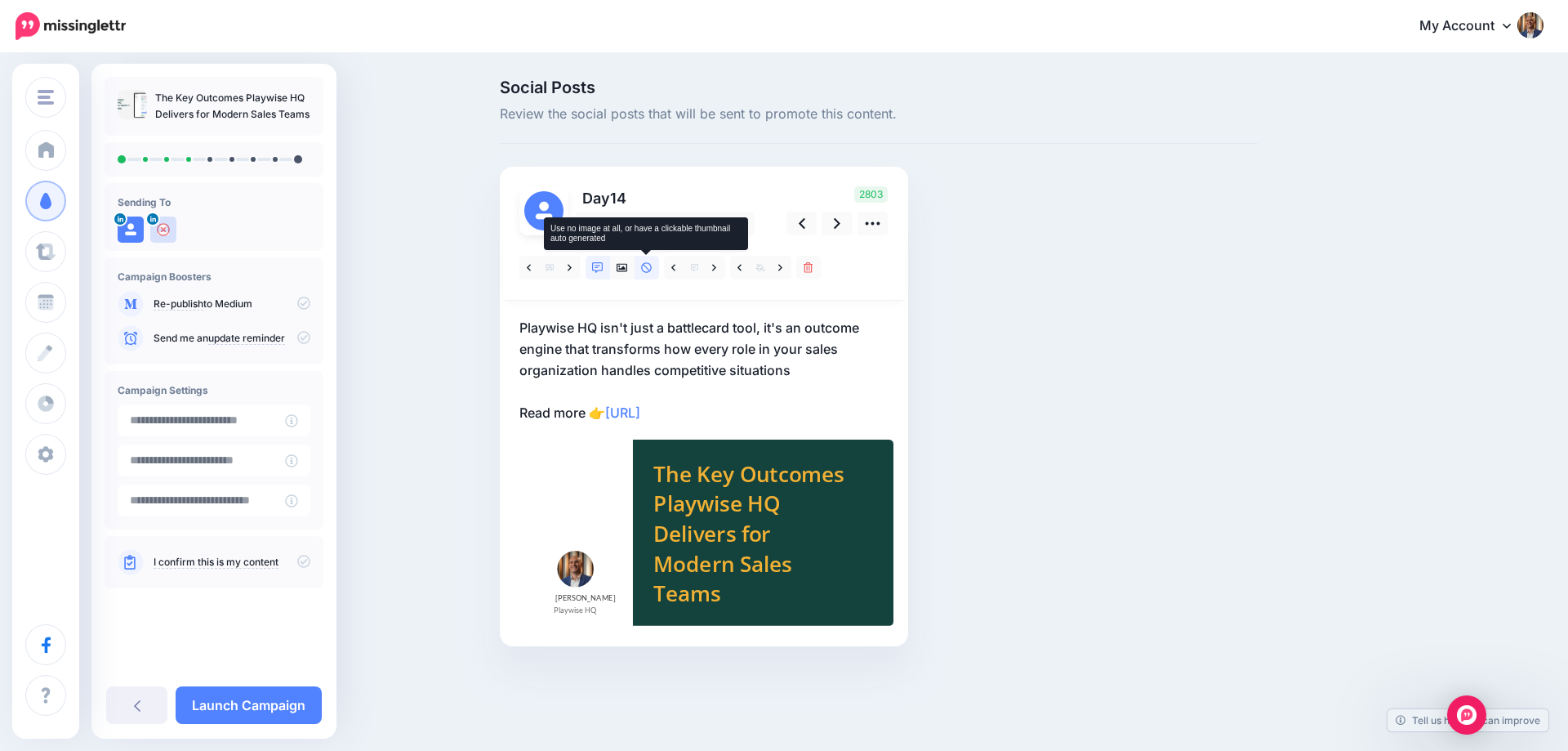
click at [645, 264] on icon at bounding box center [647, 268] width 12 height 12
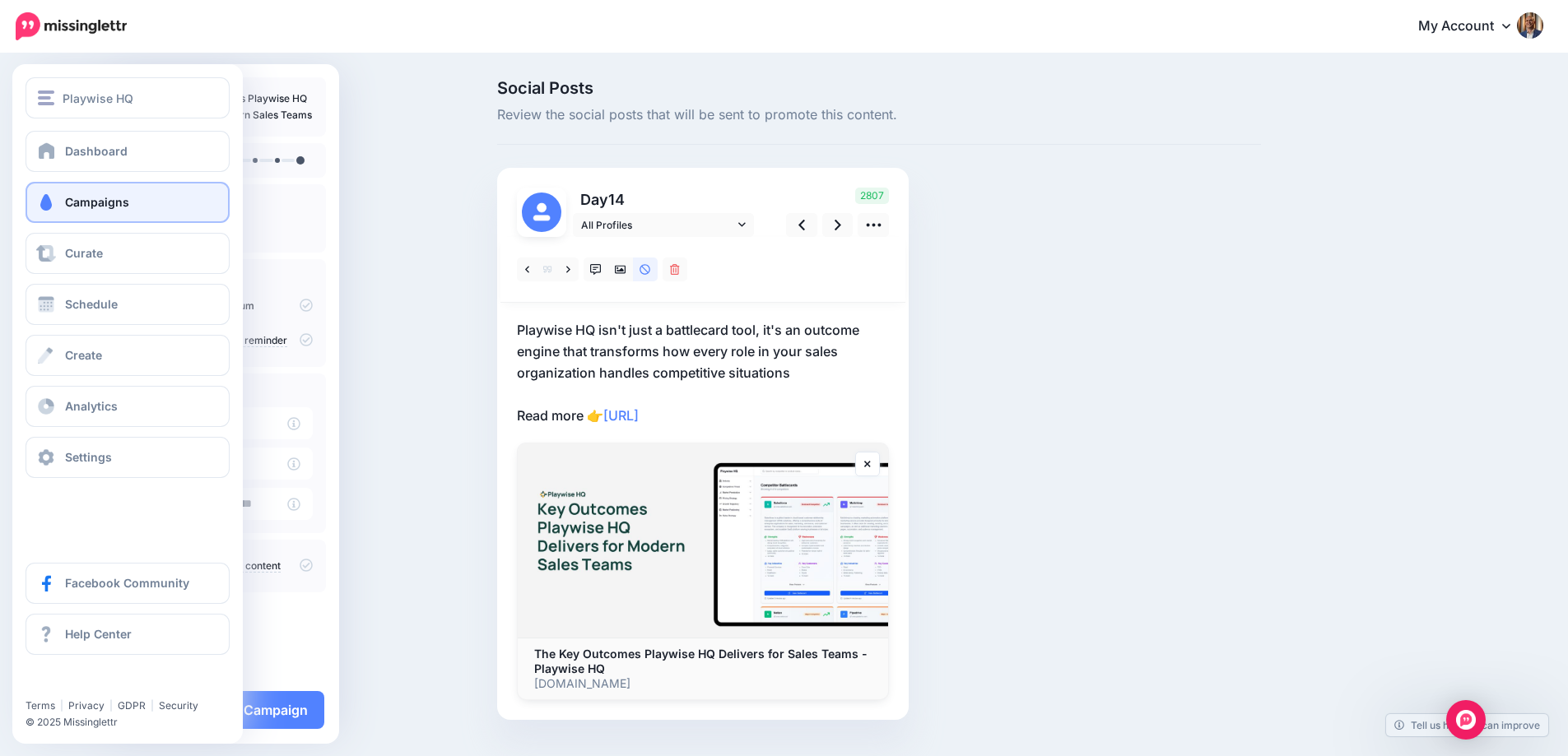
click at [64, 192] on link "Campaigns" at bounding box center [127, 201] width 204 height 41
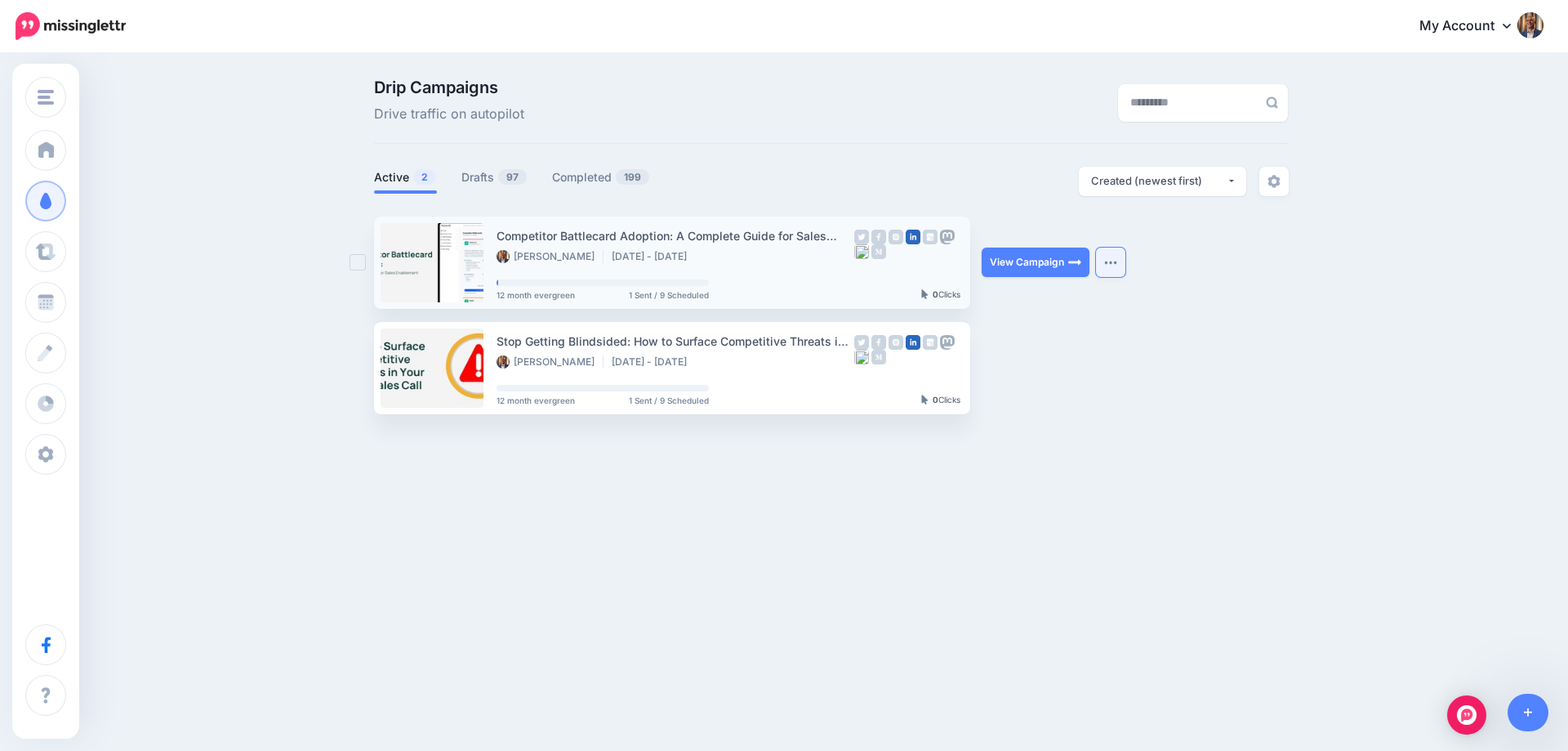
click at [1113, 259] on button "button" at bounding box center [1111, 262] width 30 height 30
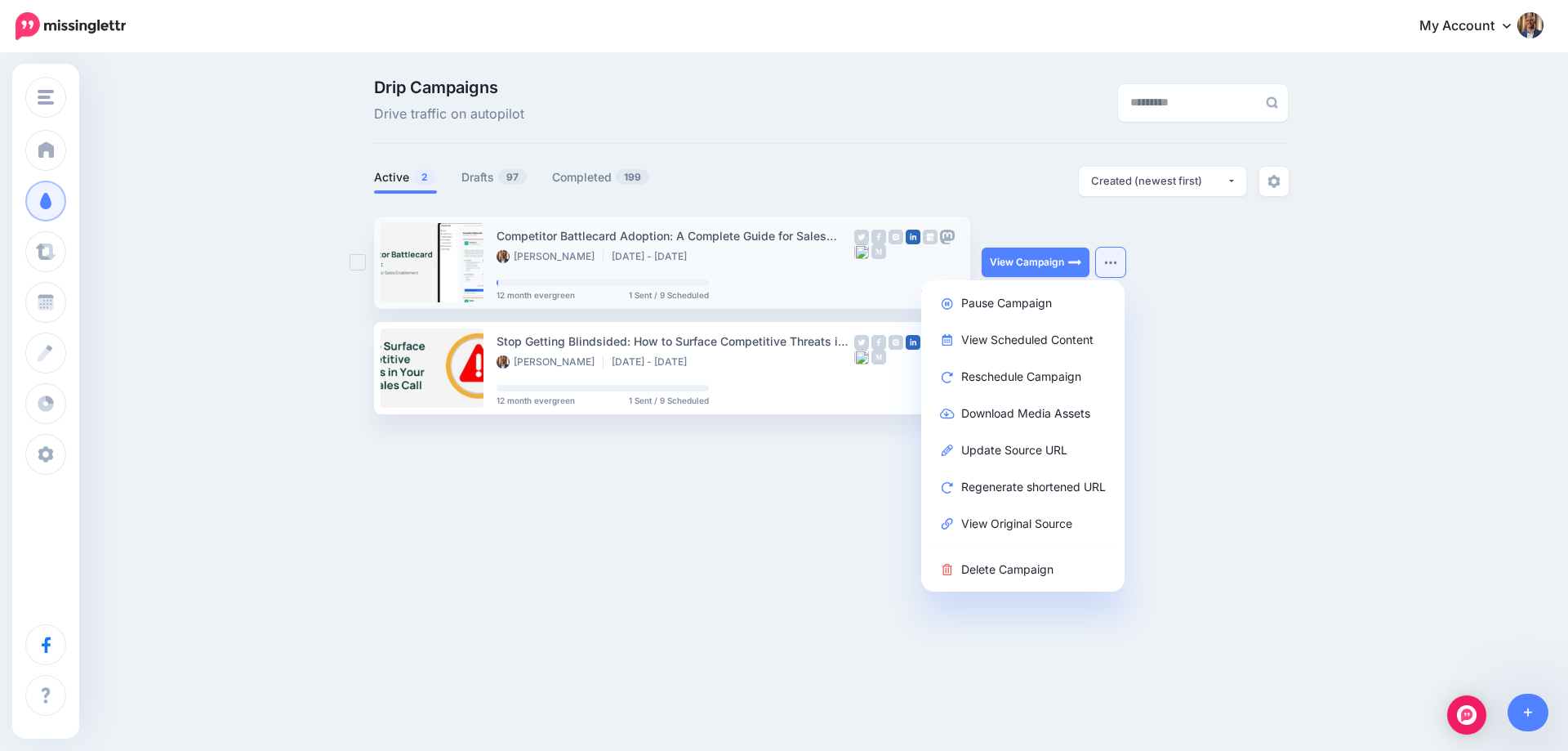
click at [690, 259] on li "[DATE] - [DATE]" at bounding box center [653, 256] width 83 height 13
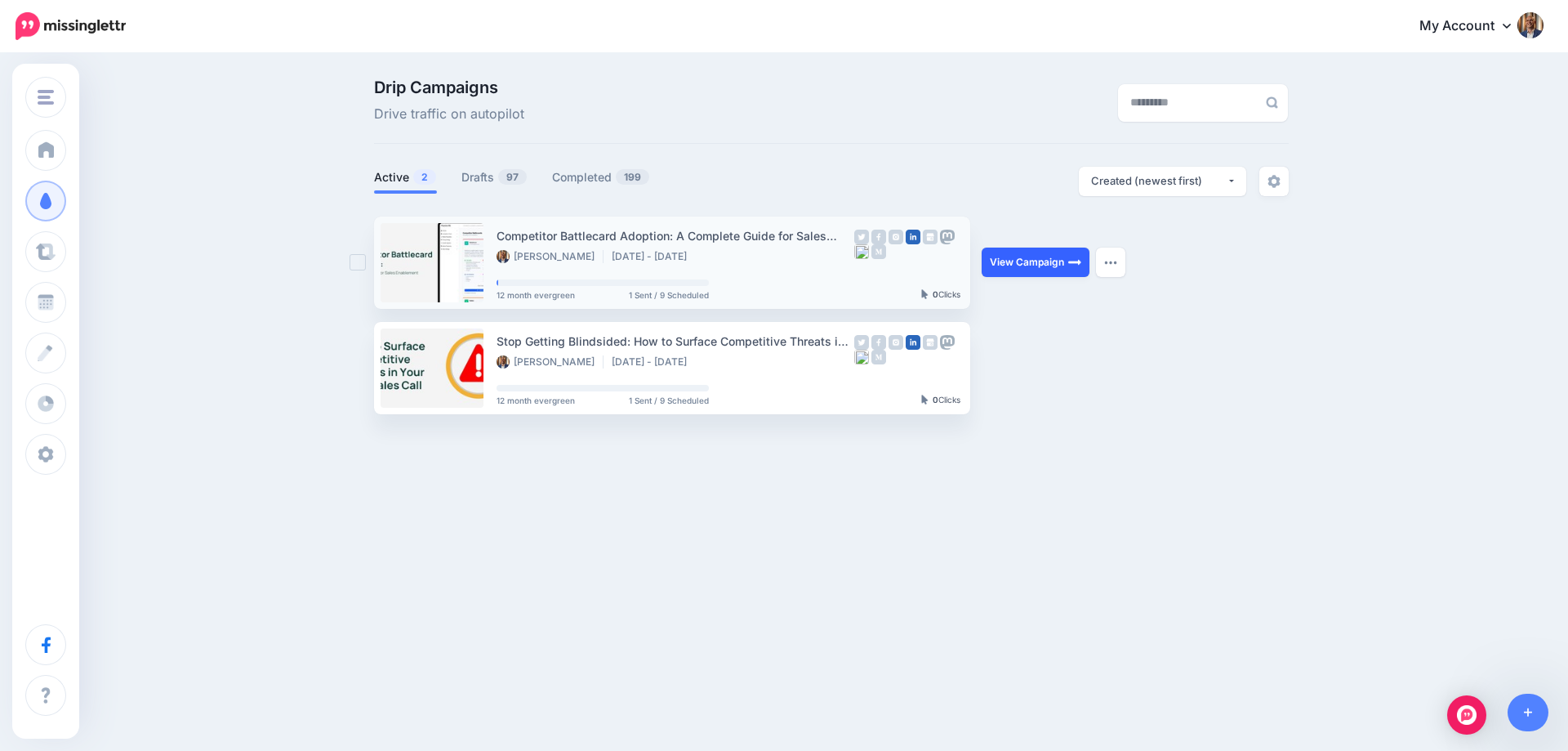
click at [1042, 257] on link "View Campaign" at bounding box center [1036, 262] width 107 height 30
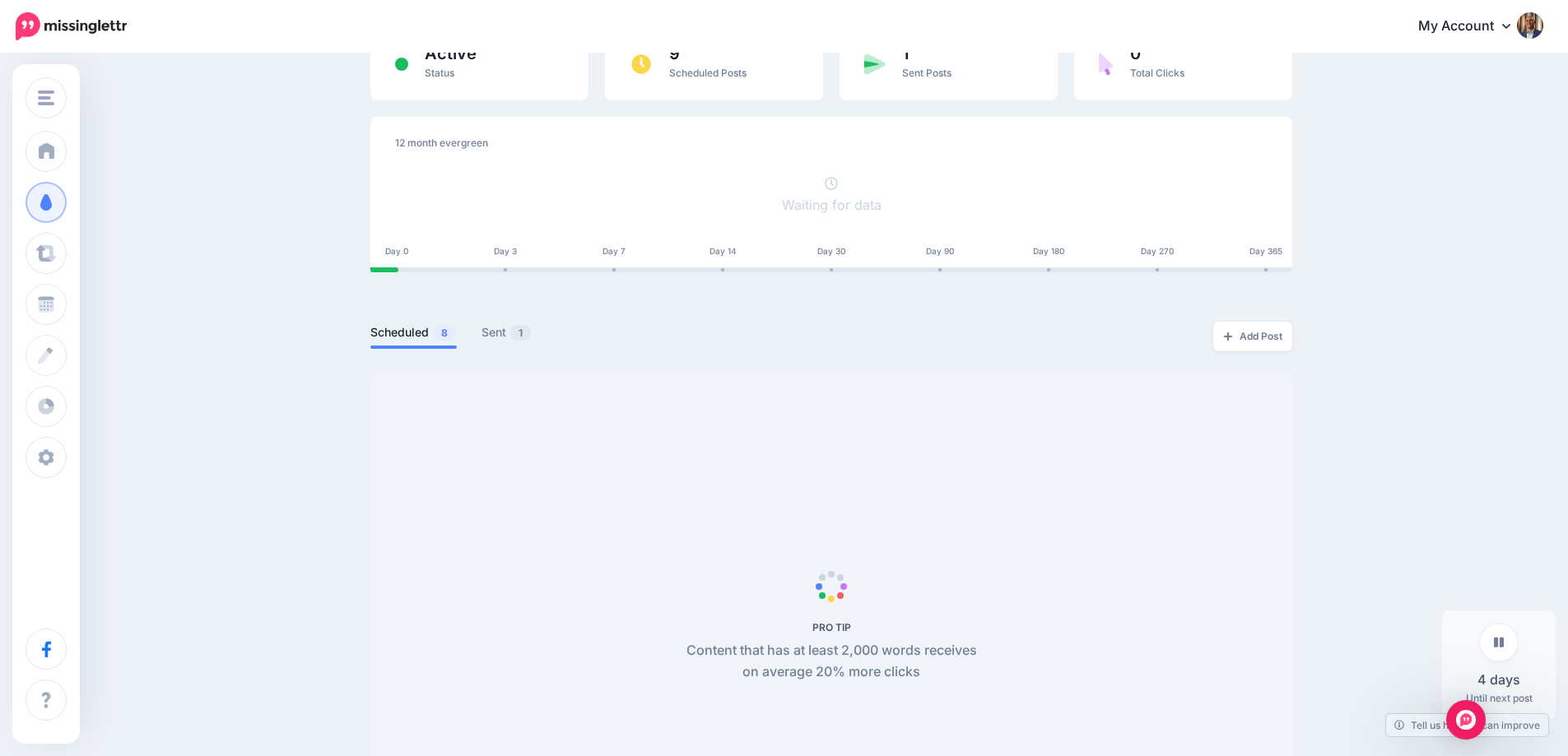
scroll to position [165, 0]
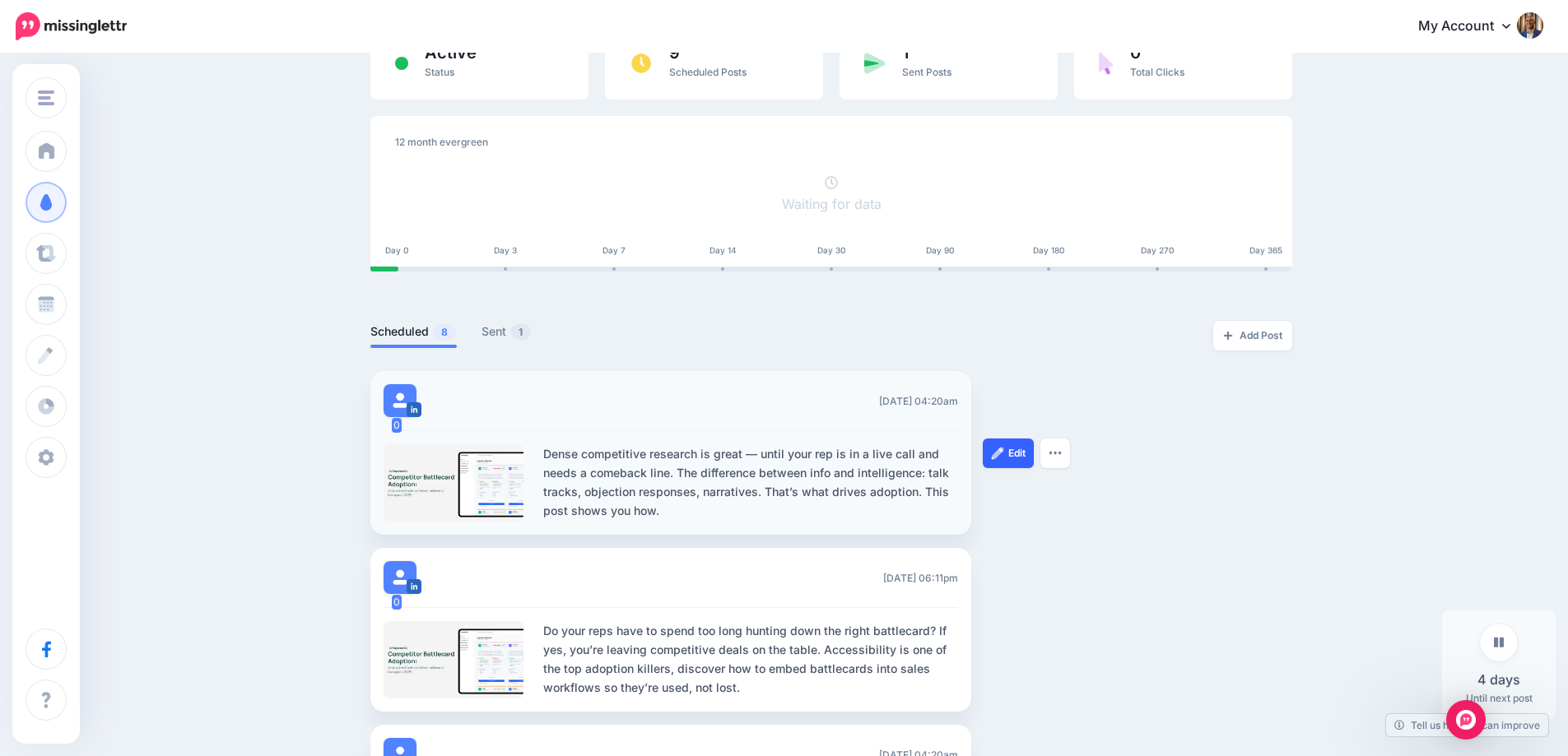
click at [1004, 451] on img at bounding box center [998, 454] width 13 height 13
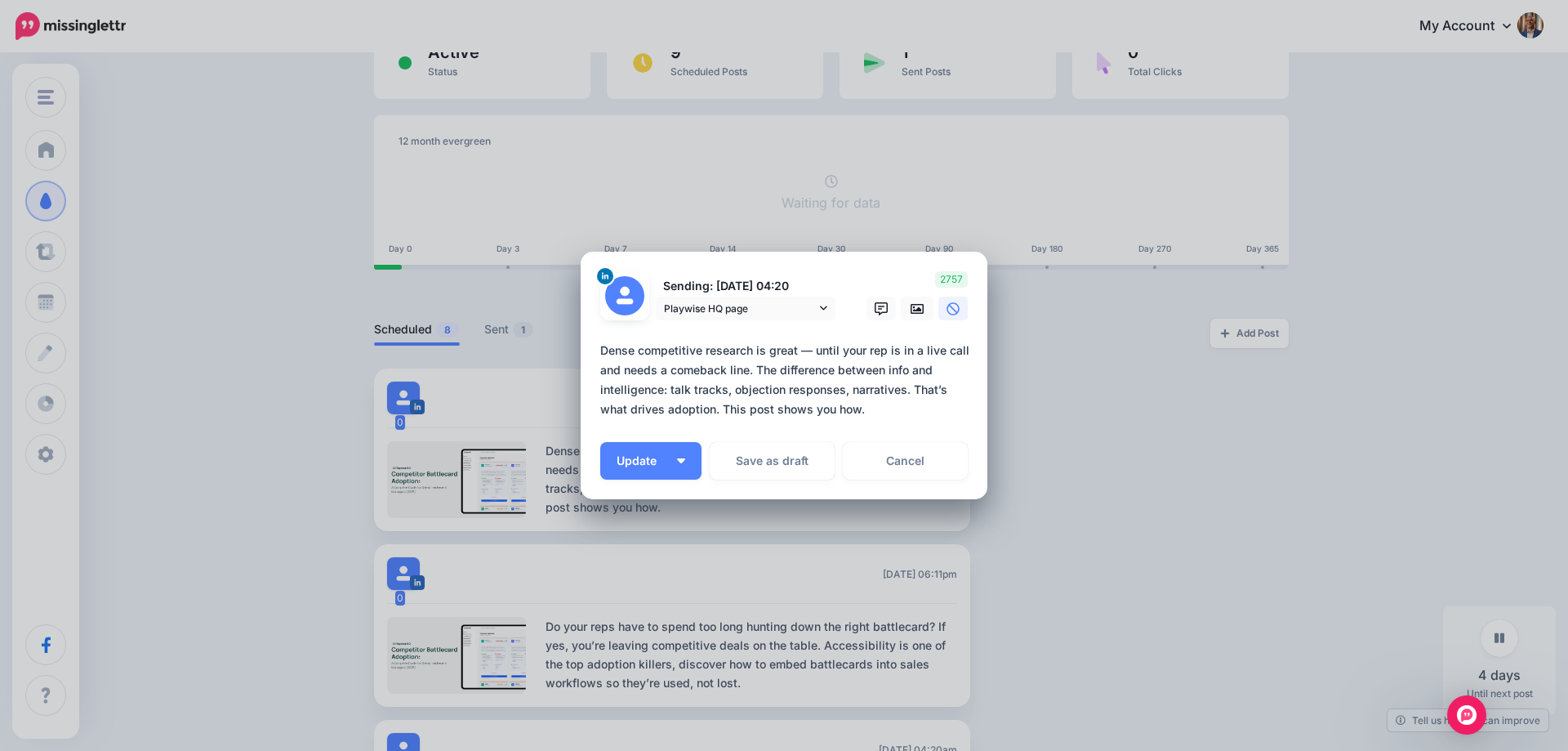
click at [855, 410] on textarea "**********" at bounding box center [788, 380] width 376 height 79
click at [684, 469] on button "Update" at bounding box center [651, 461] width 102 height 37
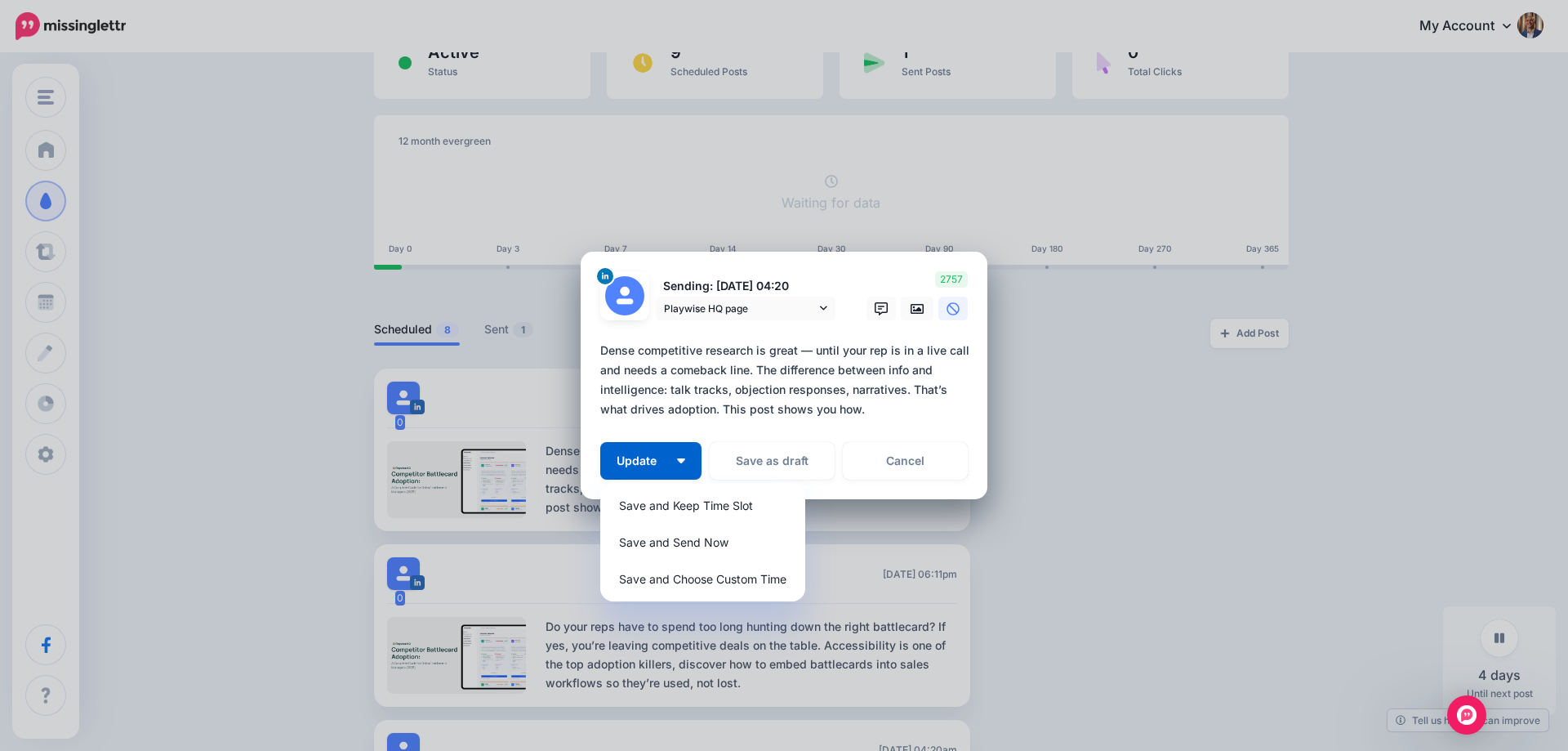
click at [828, 380] on textarea "**********" at bounding box center [788, 380] width 376 height 79
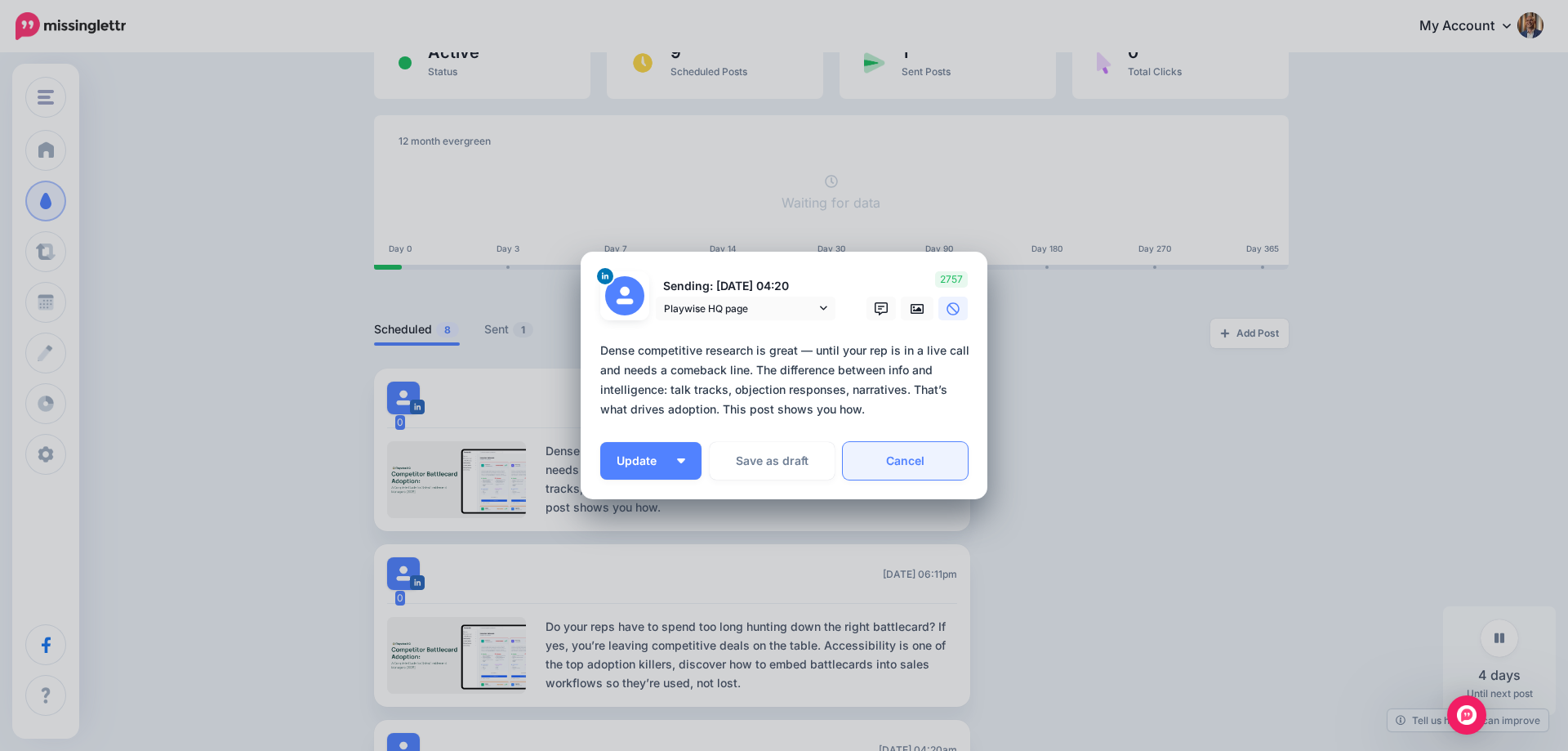
click at [908, 476] on link "Cancel" at bounding box center [905, 461] width 125 height 37
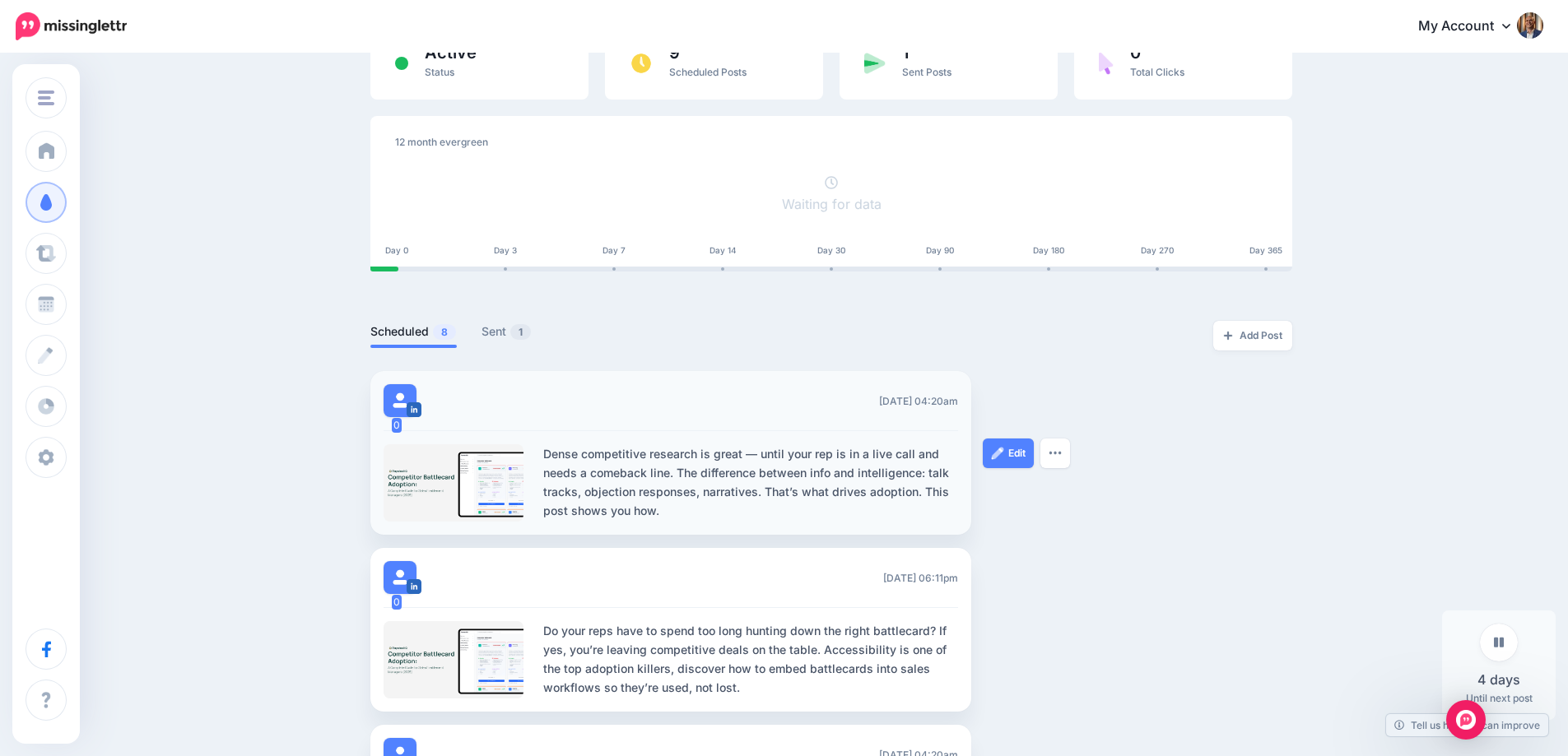
click at [1079, 430] on div "Edit Delete Post" at bounding box center [1044, 453] width 123 height 164
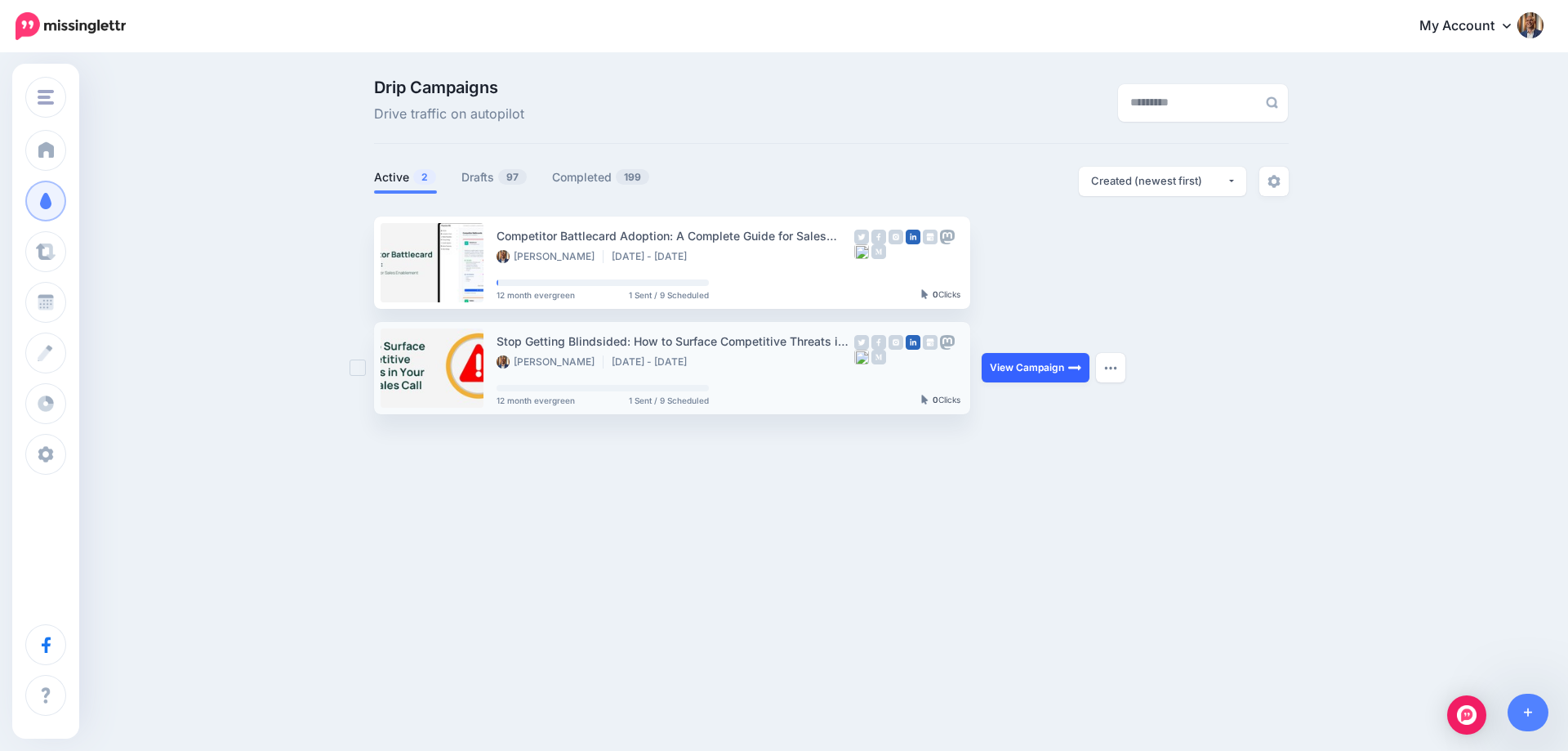
click at [1077, 374] on img at bounding box center [1075, 368] width 13 height 13
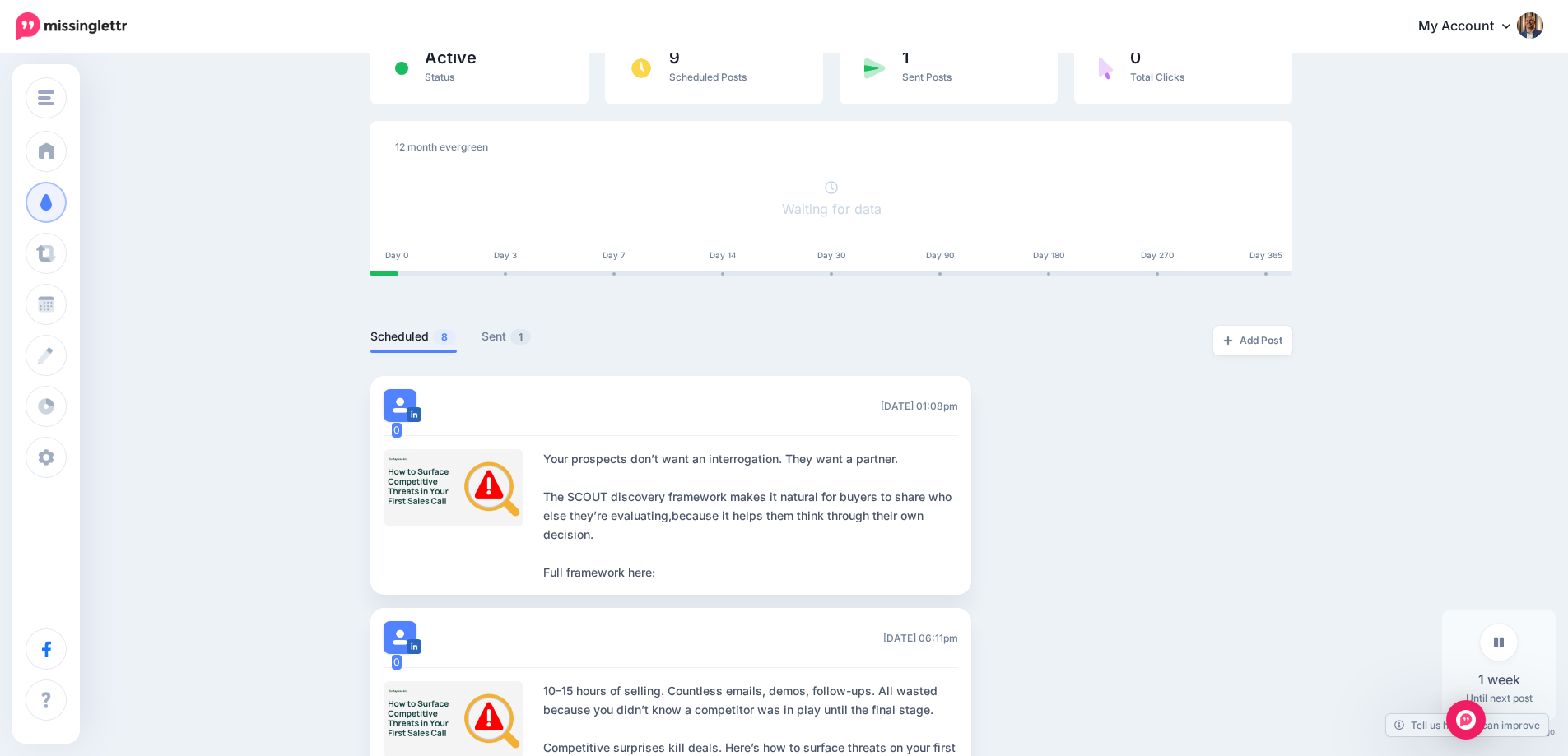
scroll to position [159, 0]
click at [1070, 475] on button "button" at bounding box center [1055, 486] width 30 height 30
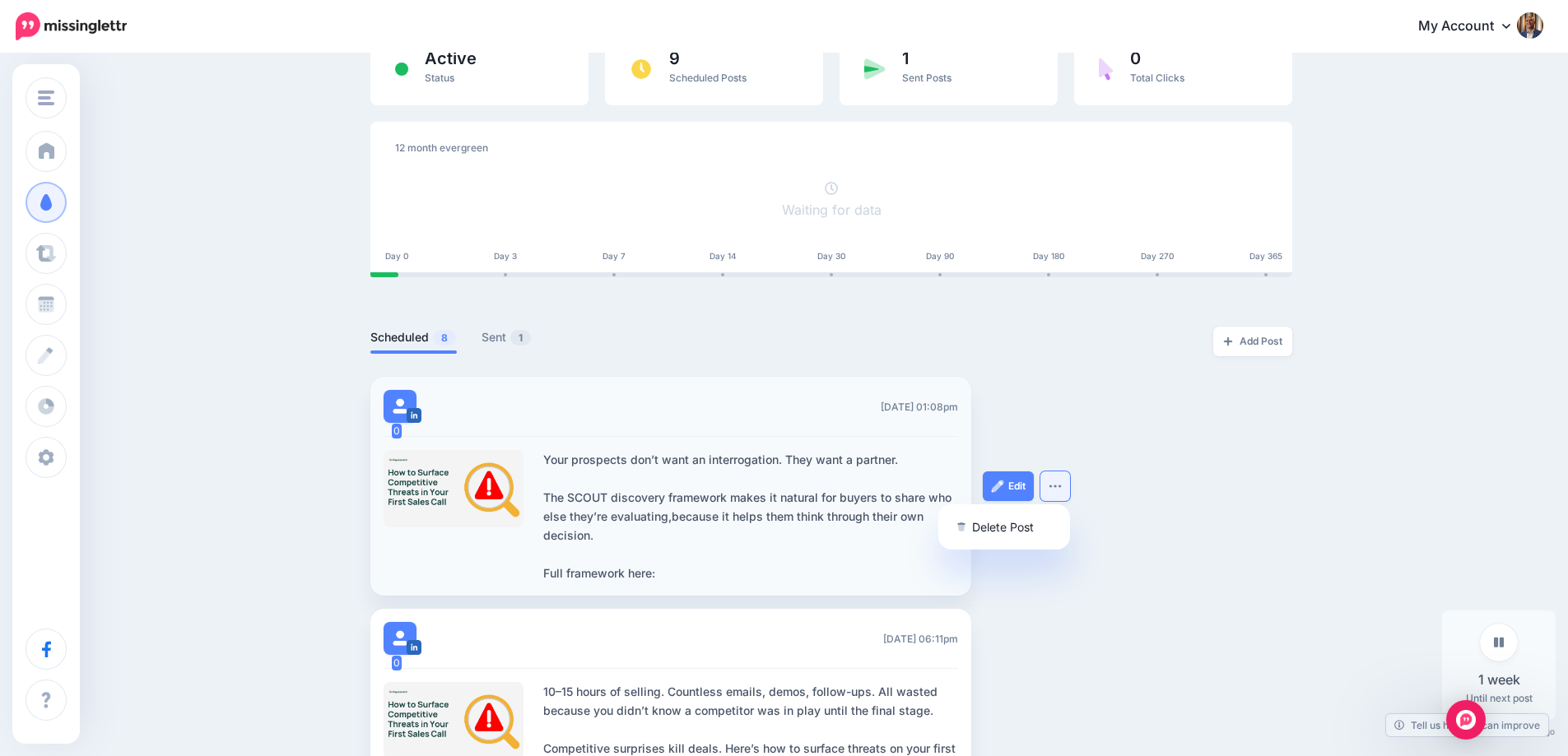
click at [1070, 475] on button "button" at bounding box center [1055, 486] width 30 height 30
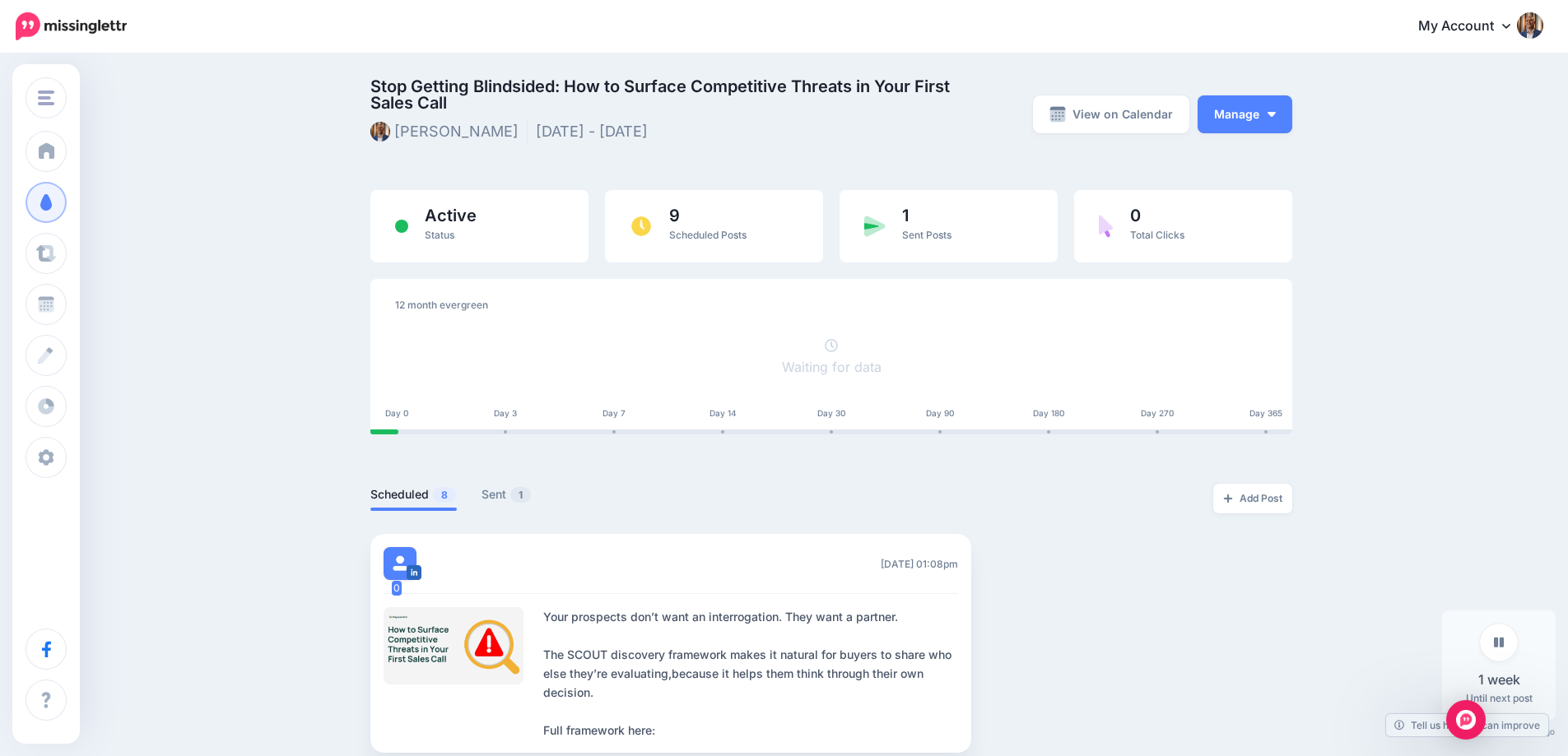
scroll to position [0, 0]
